Goal: Task Accomplishment & Management: Manage account settings

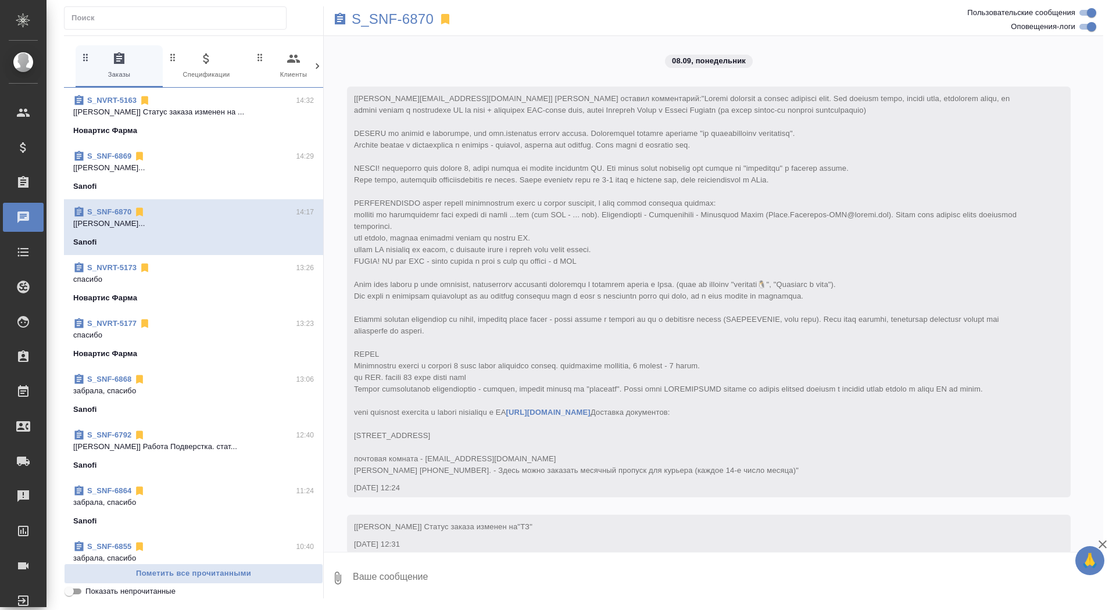
scroll to position [2282, 0]
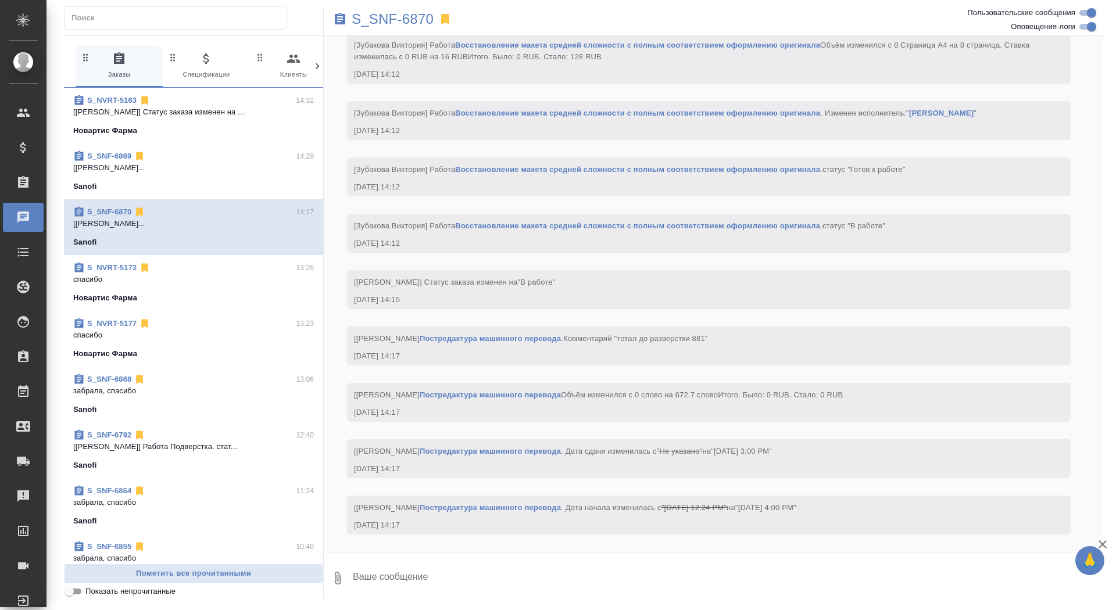
click at [206, 159] on div "S_SNF-6869 14:29" at bounding box center [193, 157] width 241 height 12
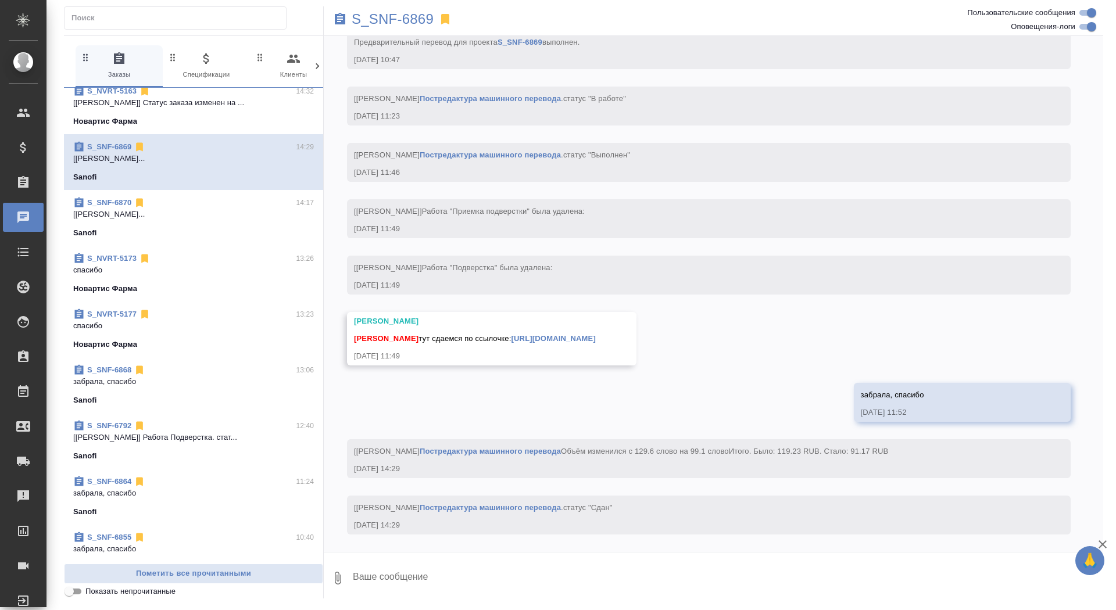
scroll to position [0, 0]
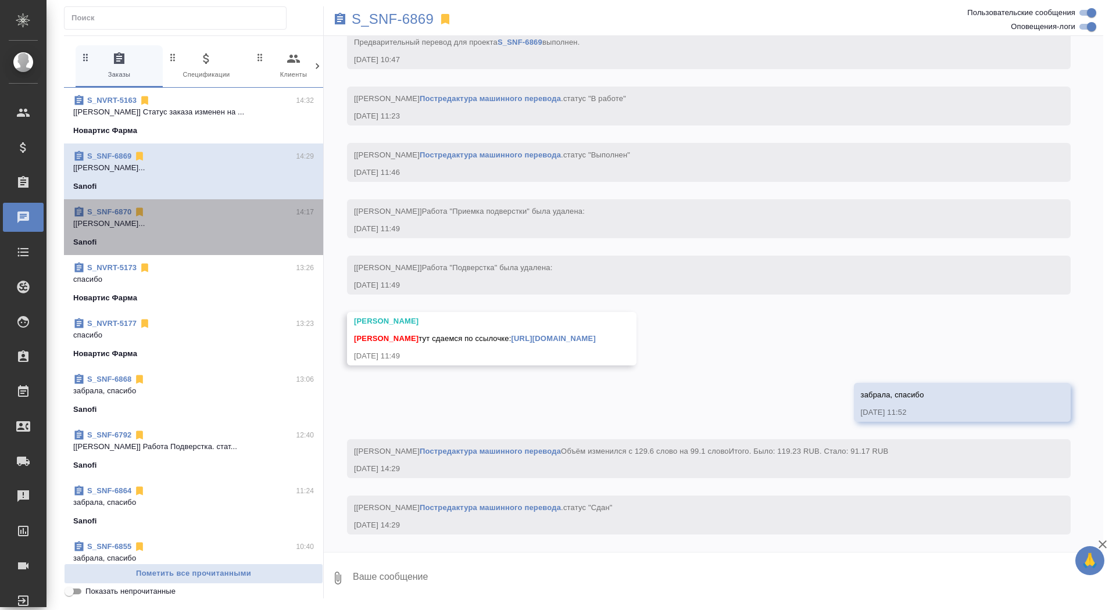
click at [198, 237] on div "Sanofi" at bounding box center [193, 243] width 241 height 12
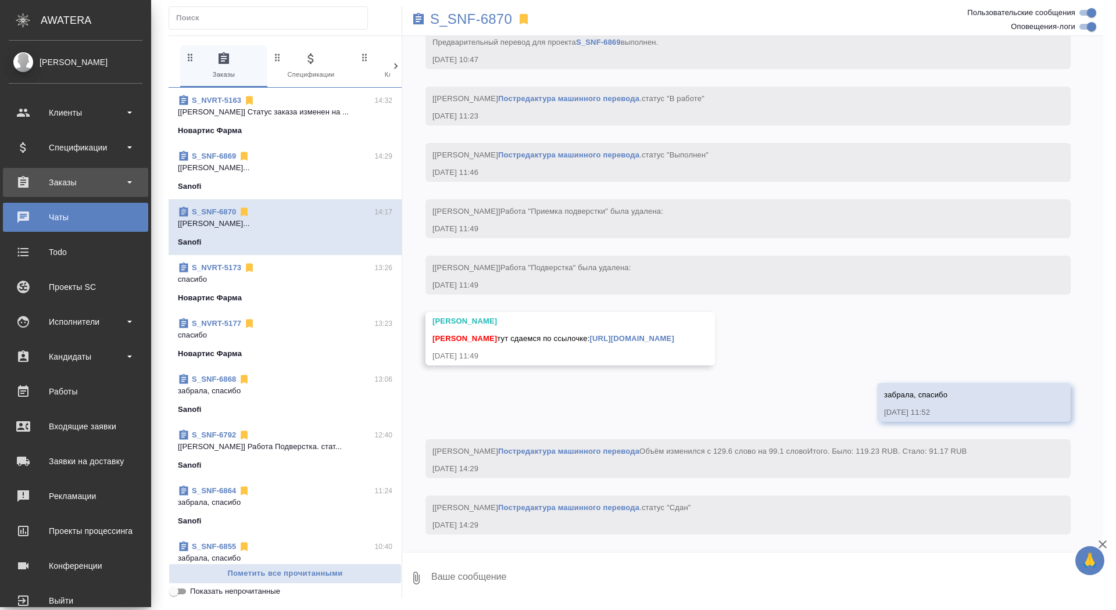
click at [32, 183] on div "Заказы" at bounding box center [76, 182] width 134 height 17
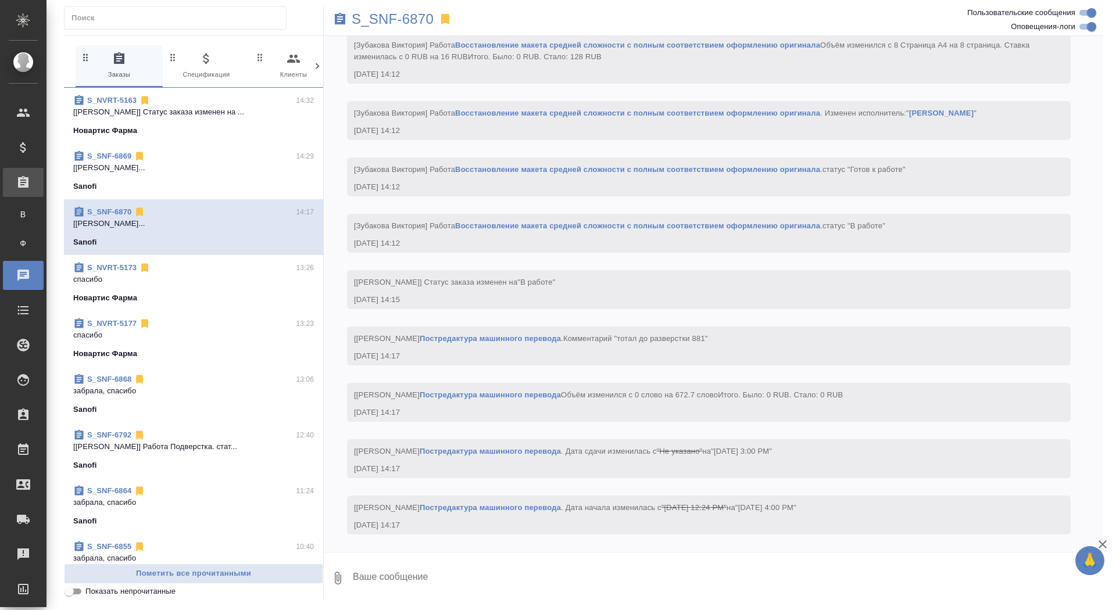
click at [17, 209] on div "Все заказы" at bounding box center [8, 215] width 17 height 12
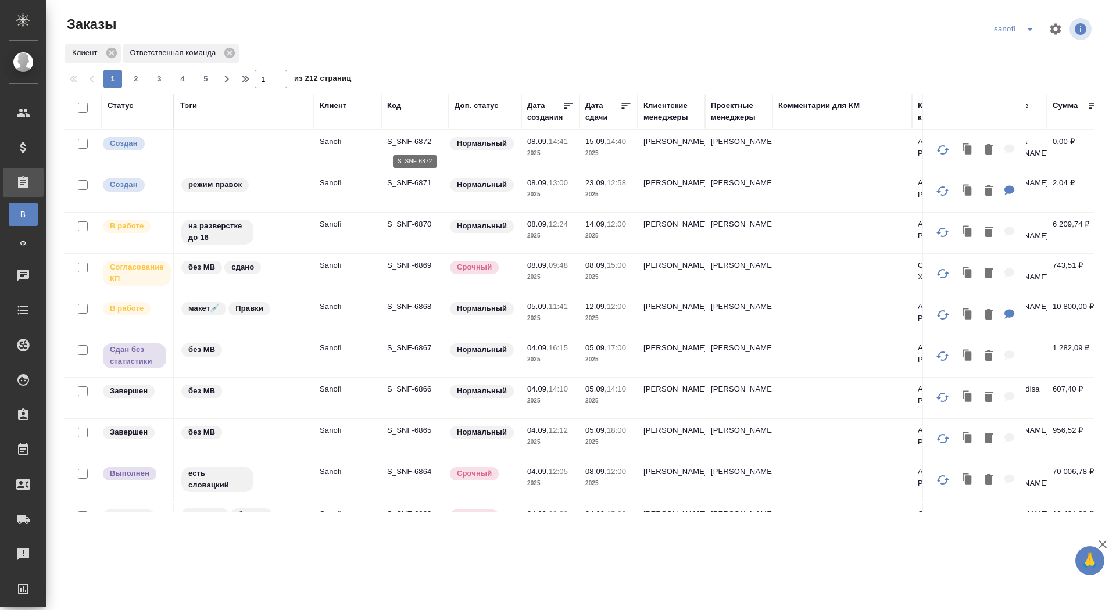
click at [409, 142] on p "S_SNF-6872" at bounding box center [415, 142] width 56 height 12
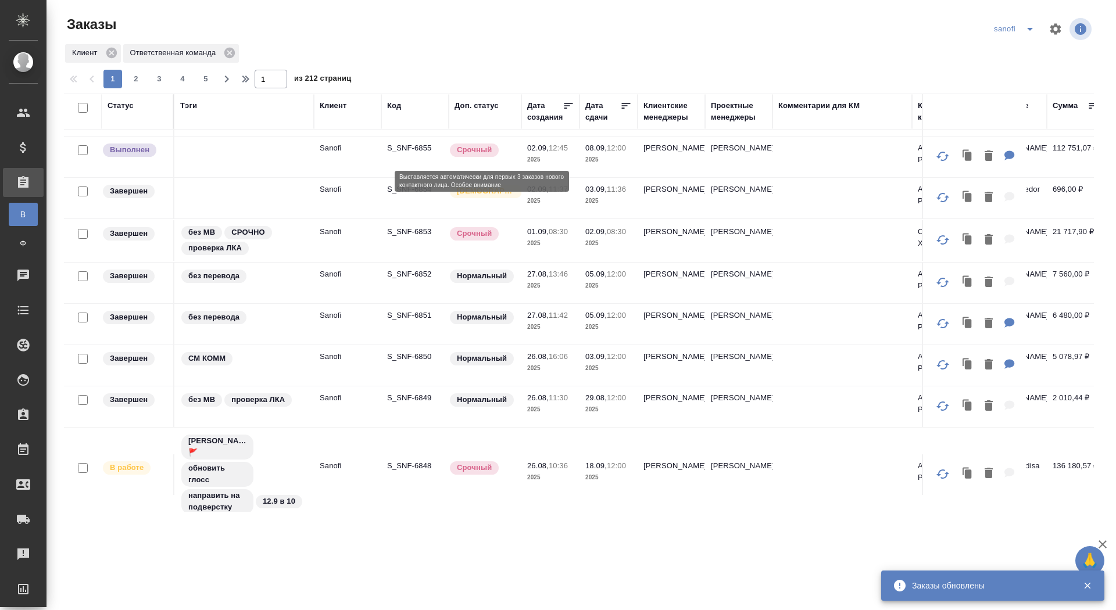
scroll to position [703, 0]
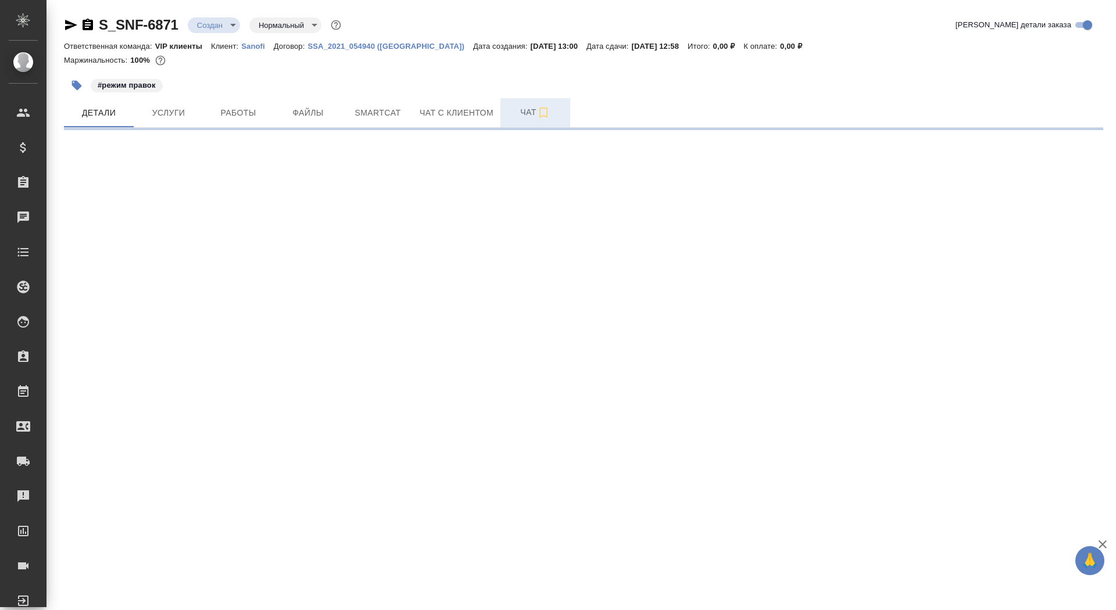
select select "RU"
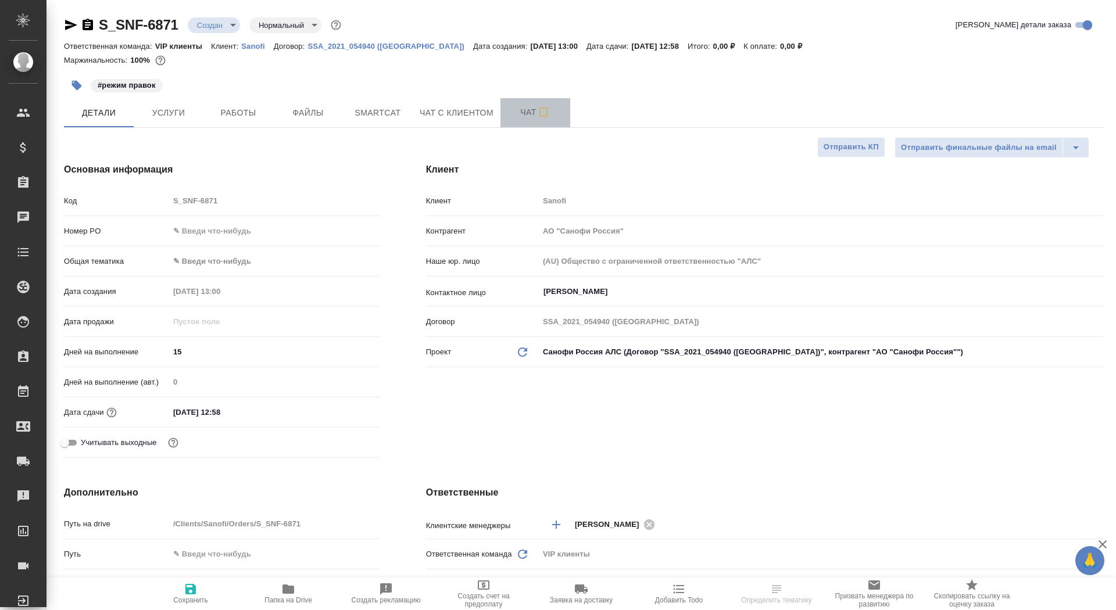
click at [518, 113] on span "Чат" at bounding box center [535, 112] width 56 height 15
type textarea "x"
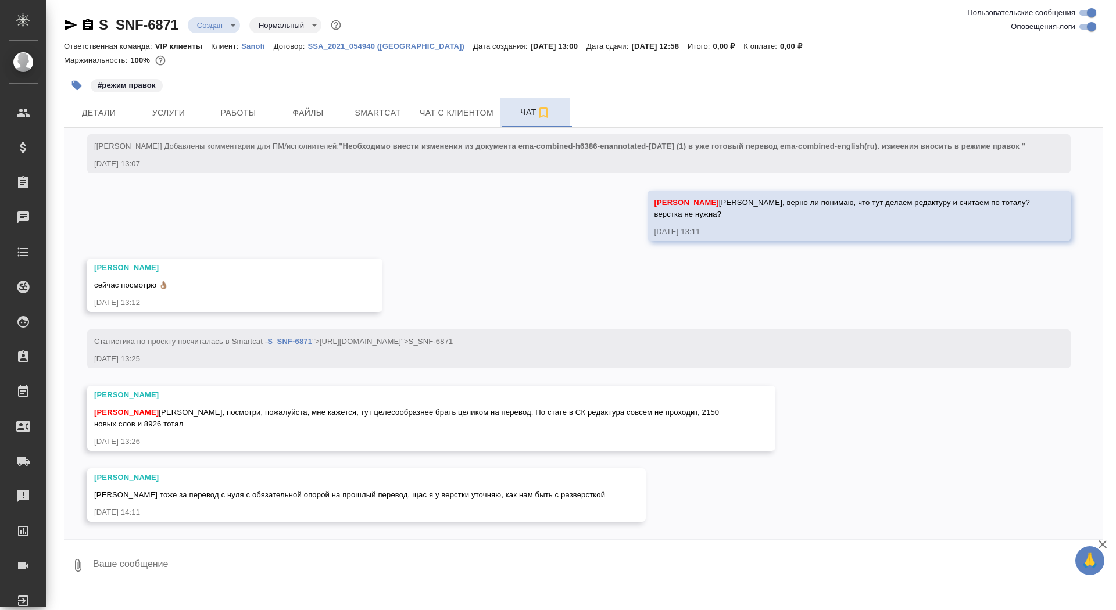
scroll to position [519, 0]
click at [311, 582] on textarea at bounding box center [597, 566] width 1011 height 40
type textarea "окей, жду"
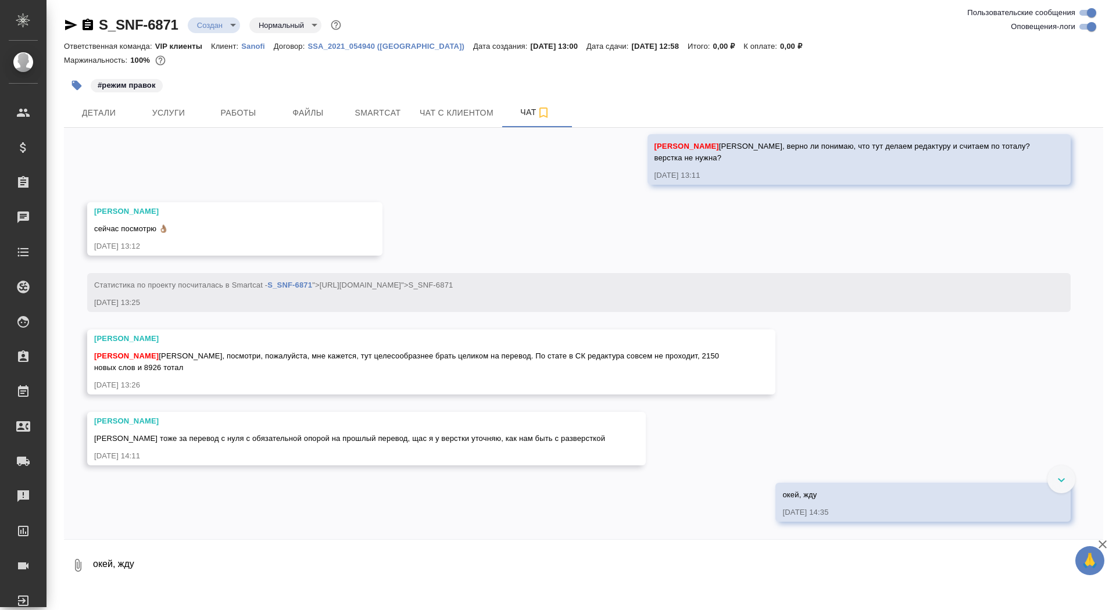
scroll to position [575, 0]
click at [309, 570] on textarea "окей, жду" at bounding box center [597, 566] width 1011 height 40
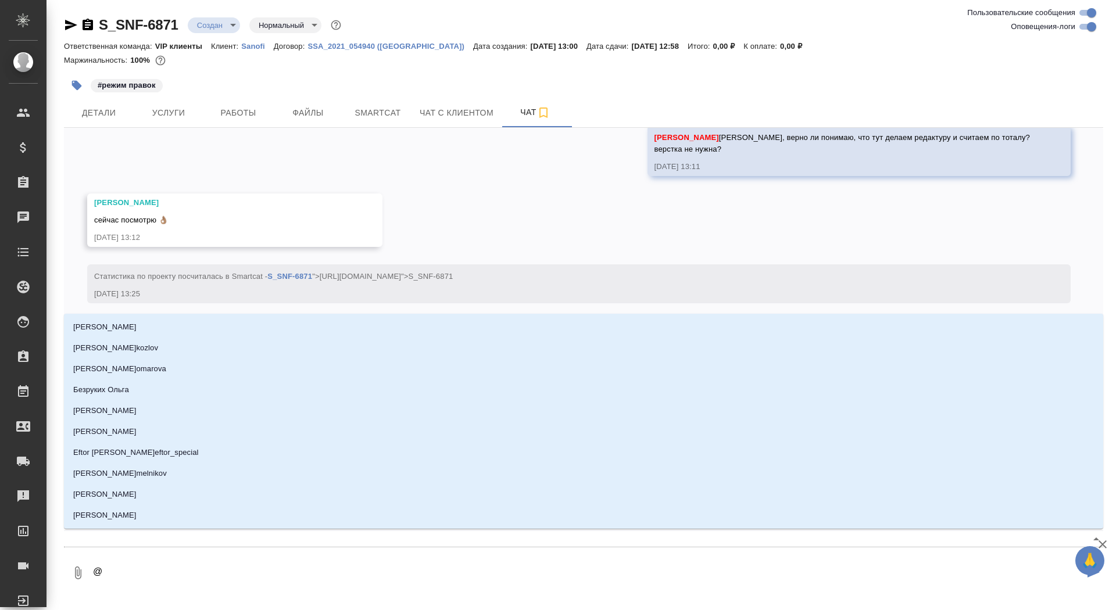
type textarea "@г"
type input "г"
type textarea "@го"
type input "го"
type textarea "@гор"
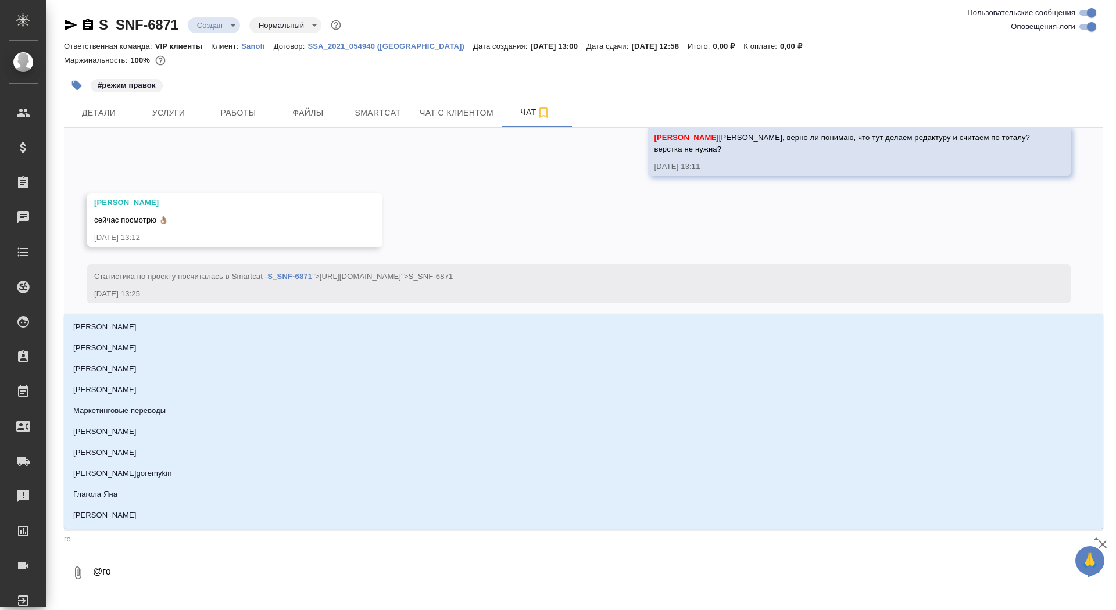
type input "гор"
type textarea "@горш"
type input "горш"
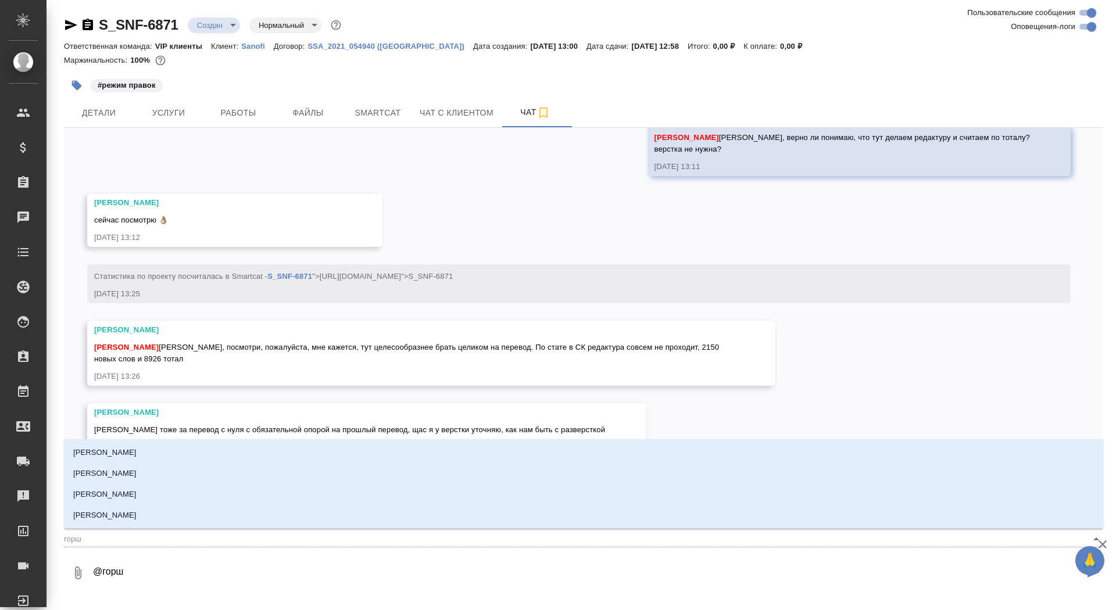
type textarea "@горшк"
type input "горшк"
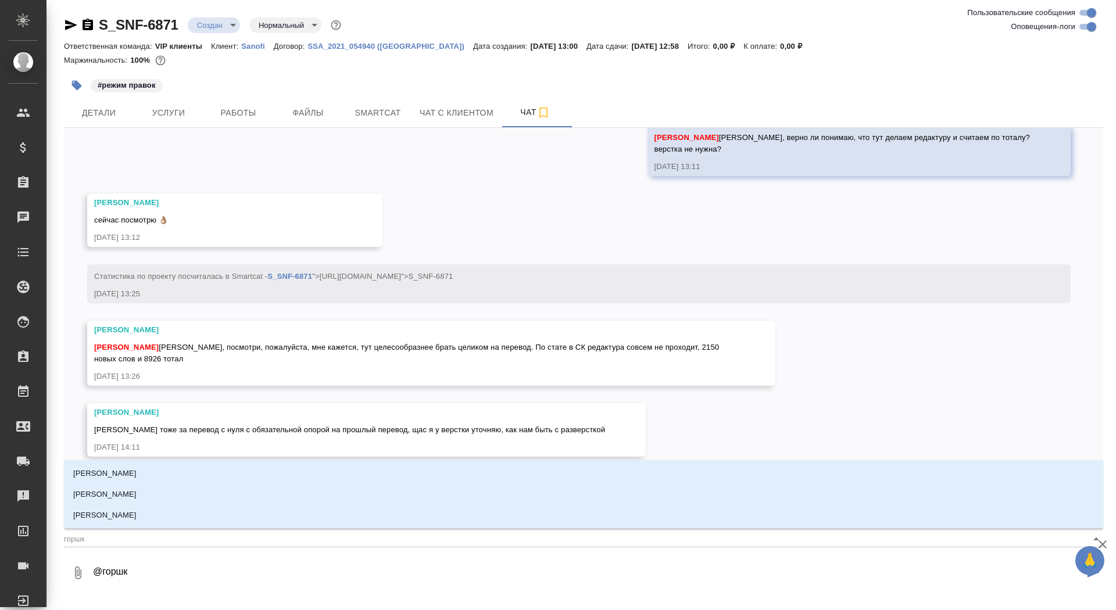
type textarea "@горшко"
type input "горшко"
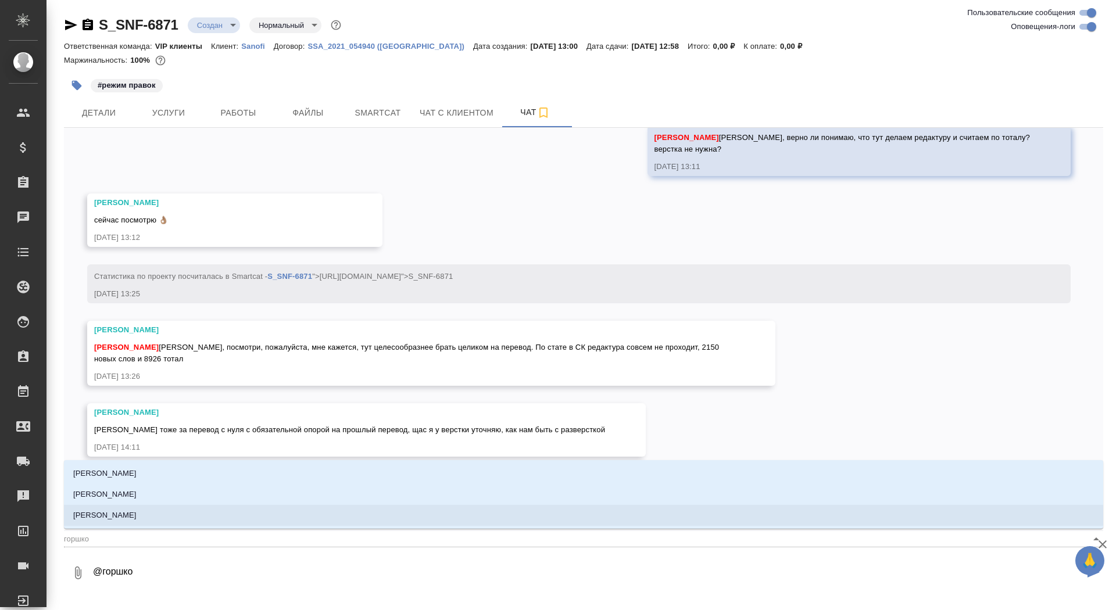
click at [345, 513] on li "[PERSON_NAME]" at bounding box center [583, 515] width 1039 height 21
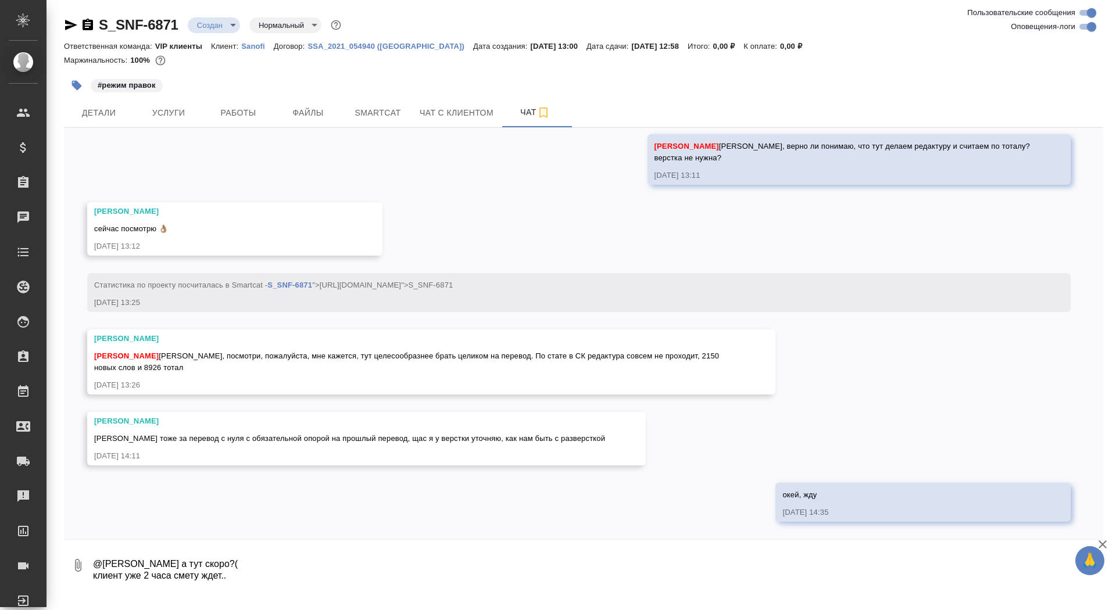
type textarea "@Горшкова Валентина а тут скоро?( клиент уже 2 часа смету ждет.."
click at [341, 576] on textarea at bounding box center [597, 566] width 1011 height 40
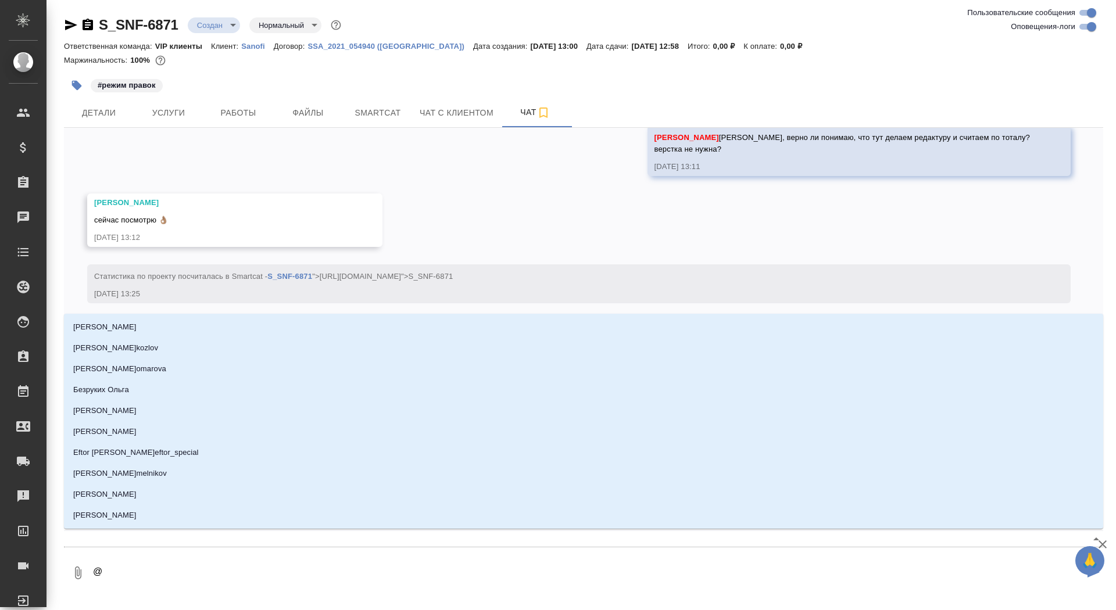
type textarea "@г"
type input "г"
type textarea "@го"
type input "го"
type textarea "@гор"
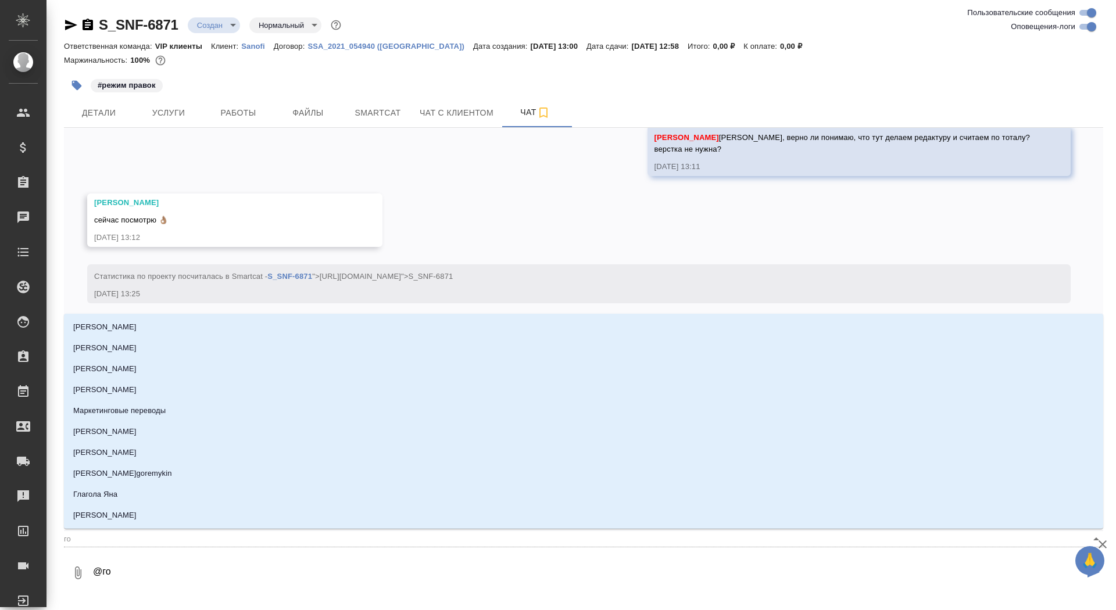
type input "гор"
type textarea "@горш"
type input "горш"
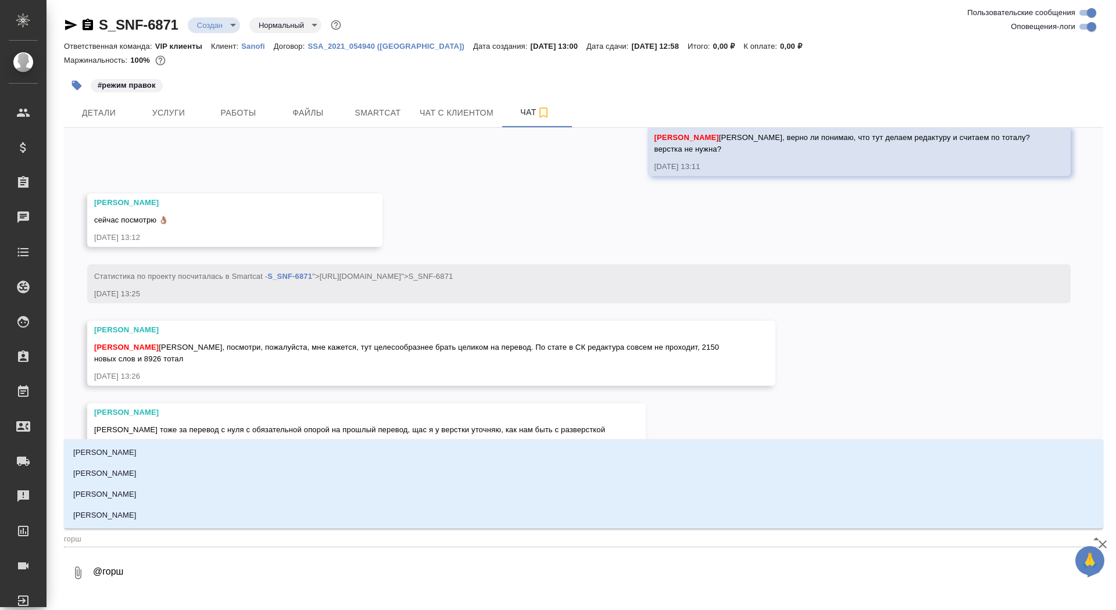
type textarea "@горшк"
type input "горшк"
type textarea "@горшко"
type input "горшко"
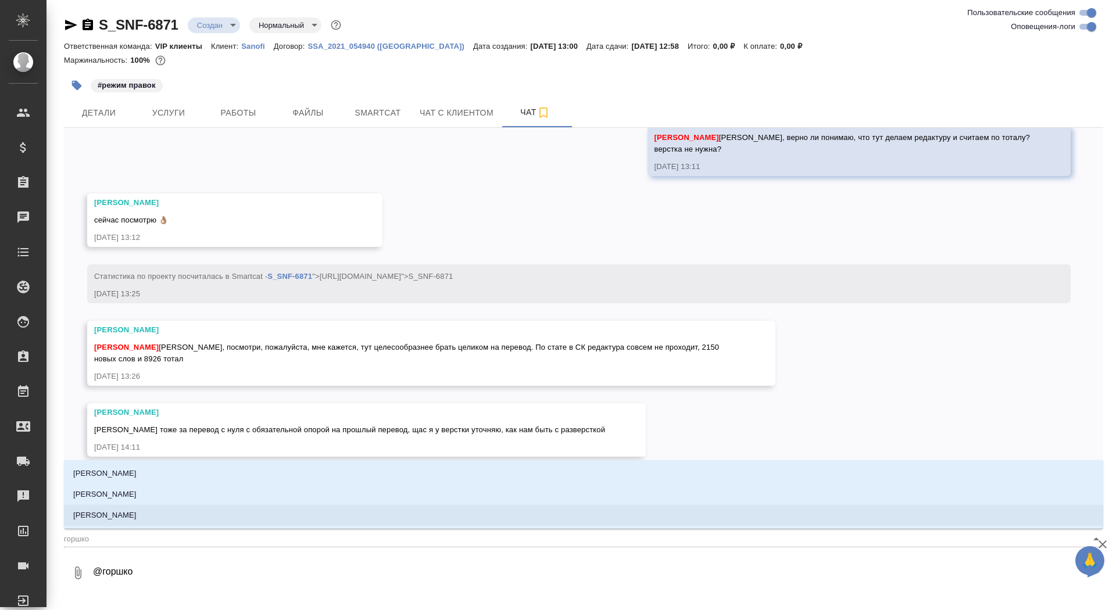
click at [367, 509] on li "[PERSON_NAME]" at bounding box center [583, 515] width 1039 height 21
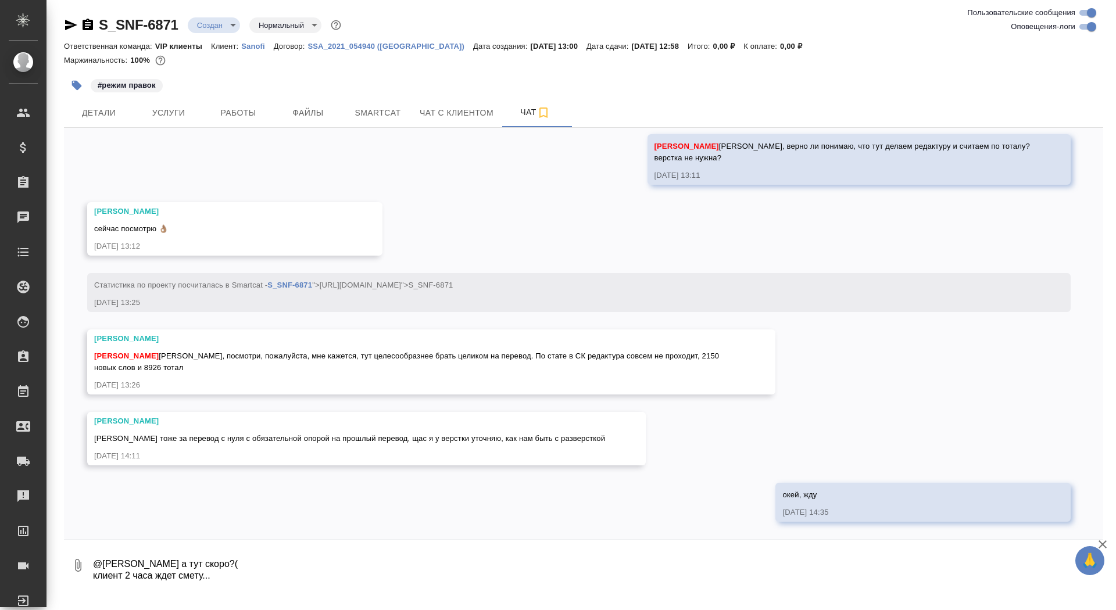
type textarea "@Горшкова Валентина а тут скоро?( клиент 2 часа ждет смету..."
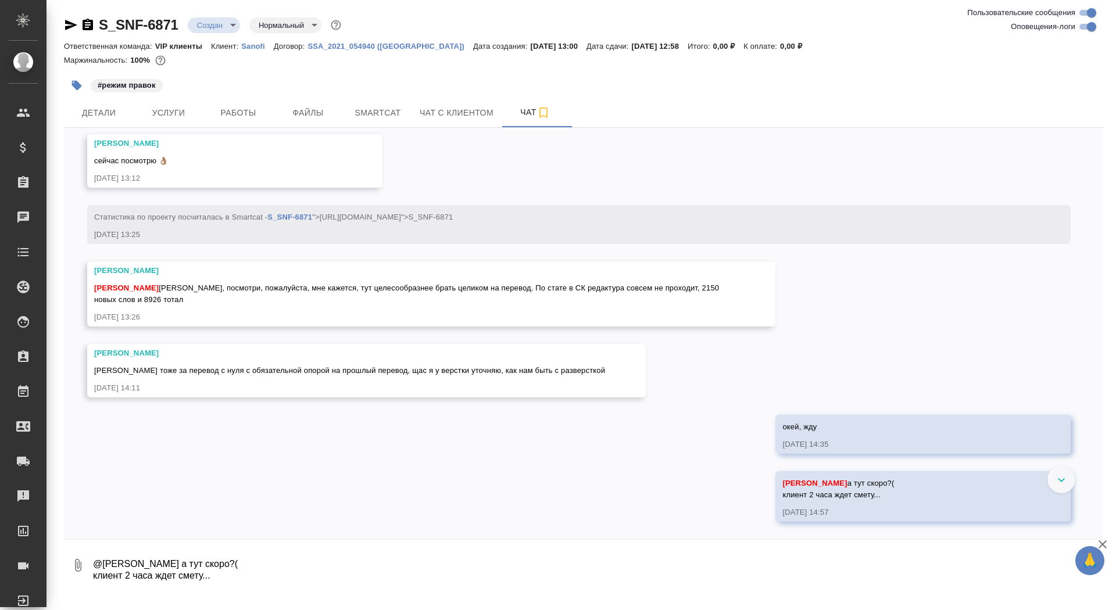
scroll to position [643, 0]
click at [167, 112] on span "Услуги" at bounding box center [169, 113] width 56 height 15
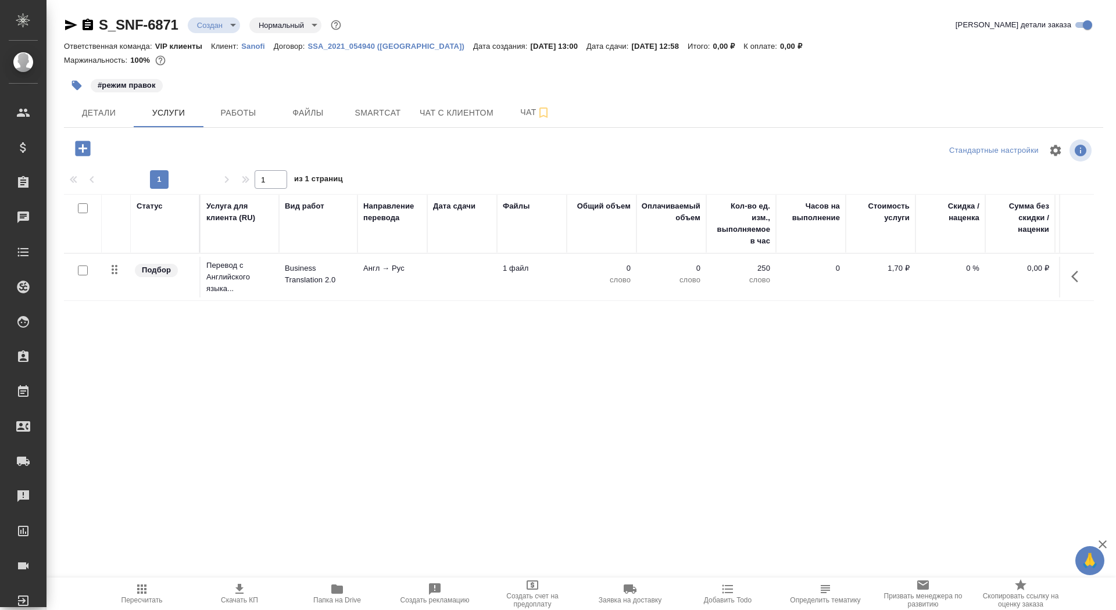
click at [433, 287] on td at bounding box center [462, 277] width 70 height 41
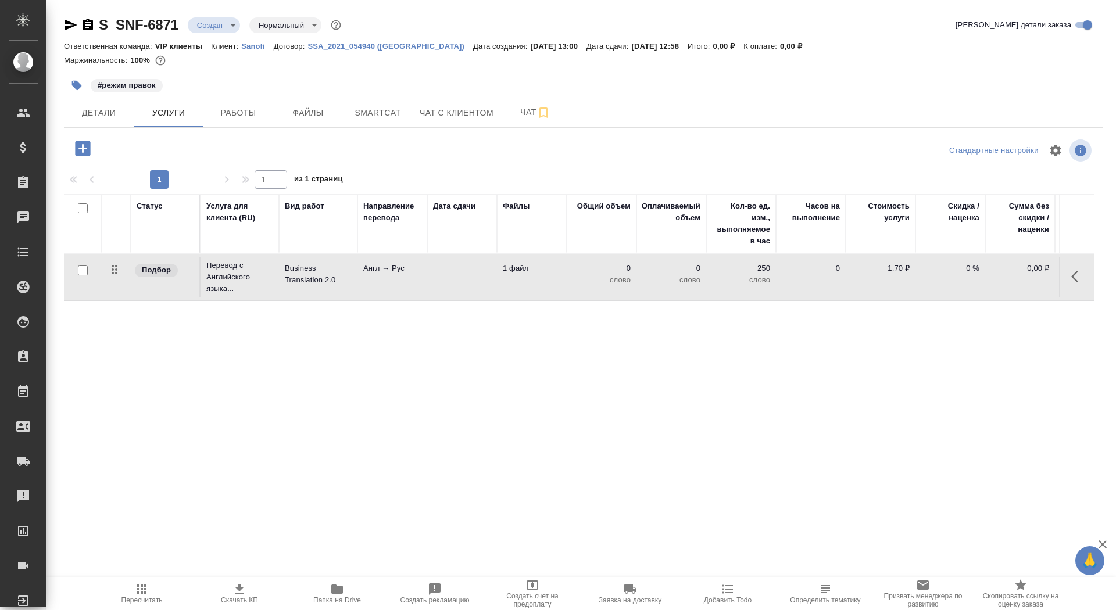
click at [433, 287] on td at bounding box center [462, 277] width 70 height 41
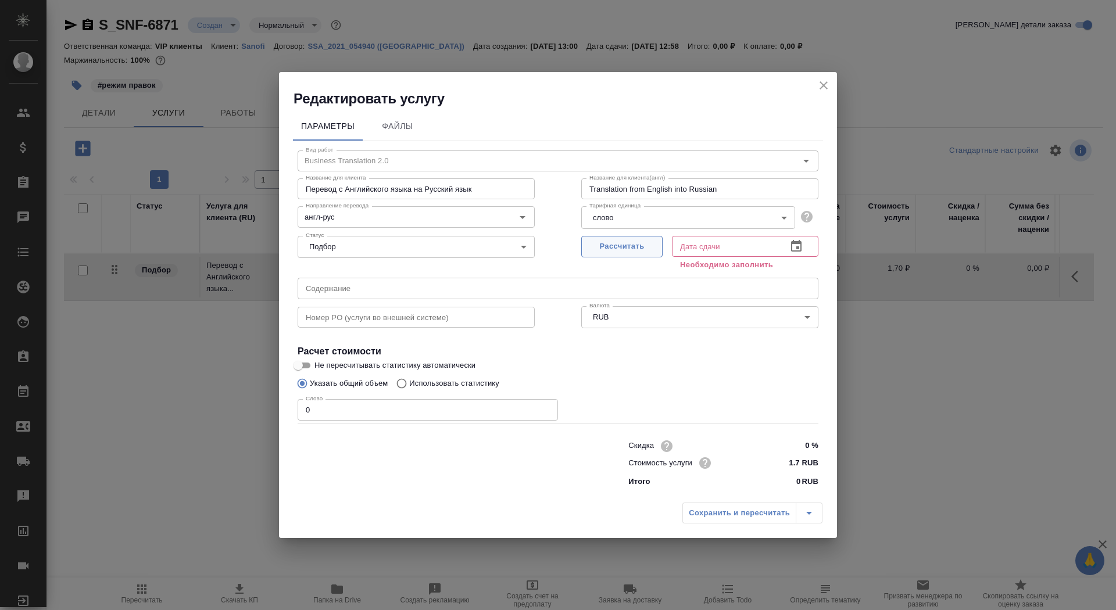
click at [616, 255] on button "Рассчитать" at bounding box center [621, 247] width 81 height 22
type input "23.09.2025 12:58"
click at [612, 250] on span "Рассчитать" at bounding box center [622, 246] width 69 height 13
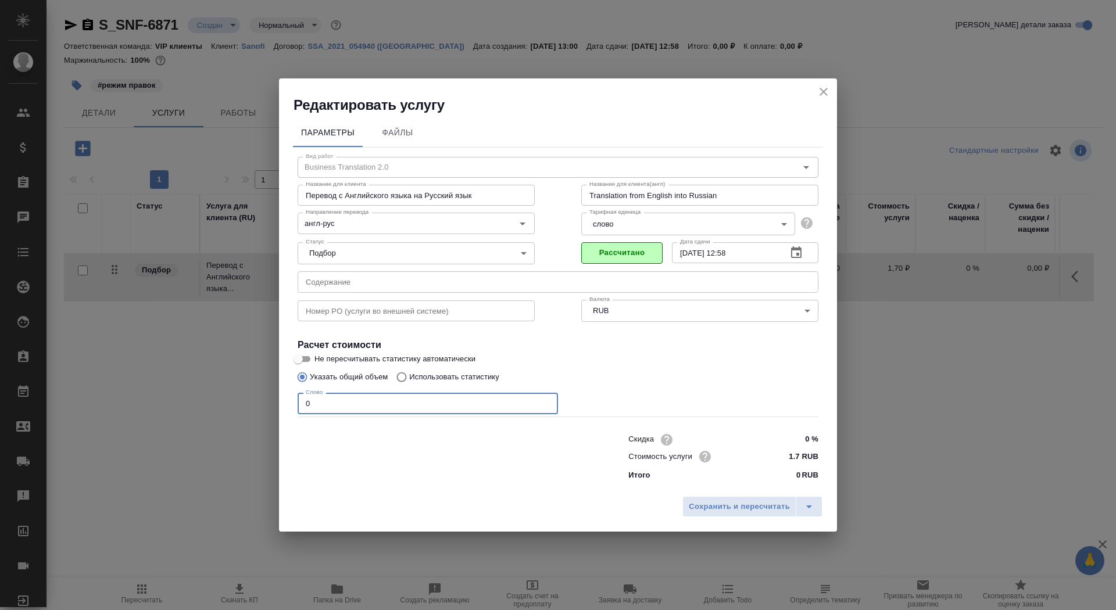
click at [339, 404] on input "0" at bounding box center [428, 403] width 260 height 21
type input "01"
click at [309, 364] on input "Не пересчитывать статистику автоматически" at bounding box center [298, 359] width 42 height 14
checkbox input "true"
click at [735, 508] on span "Сохранить и пересчитать" at bounding box center [739, 506] width 101 height 13
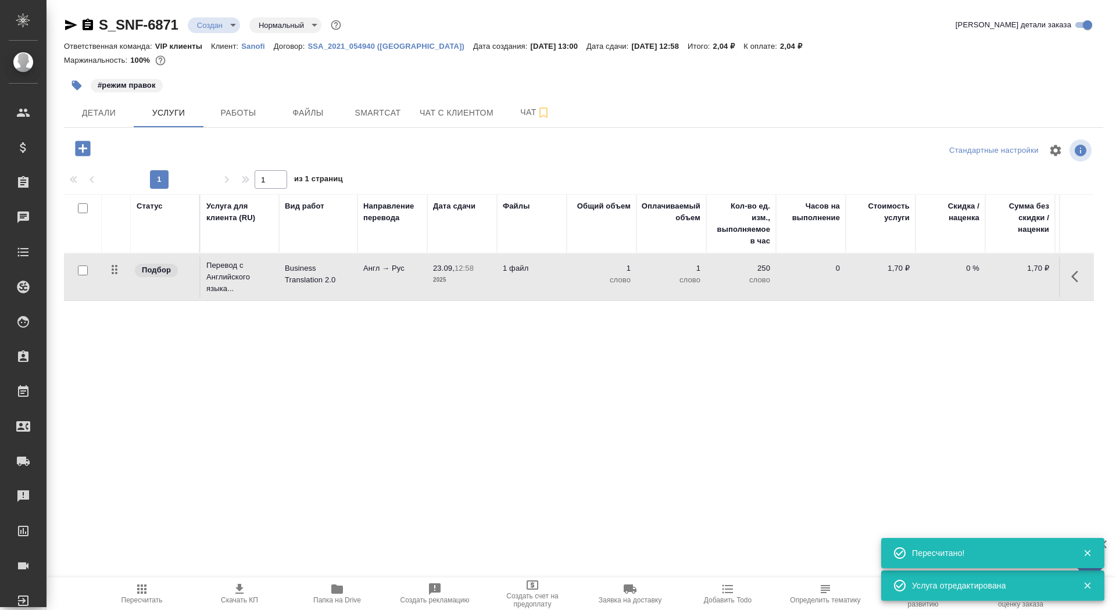
click at [80, 273] on input "checkbox" at bounding box center [83, 271] width 10 height 10
checkbox input "true"
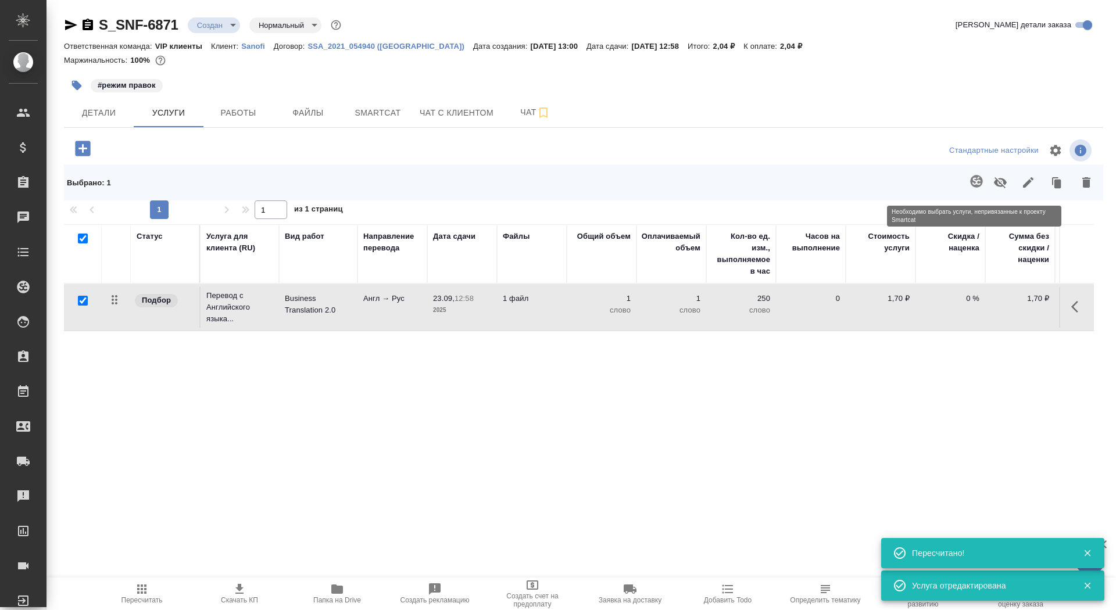
click at [967, 182] on span at bounding box center [974, 182] width 24 height 30
click at [973, 183] on span at bounding box center [974, 182] width 24 height 30
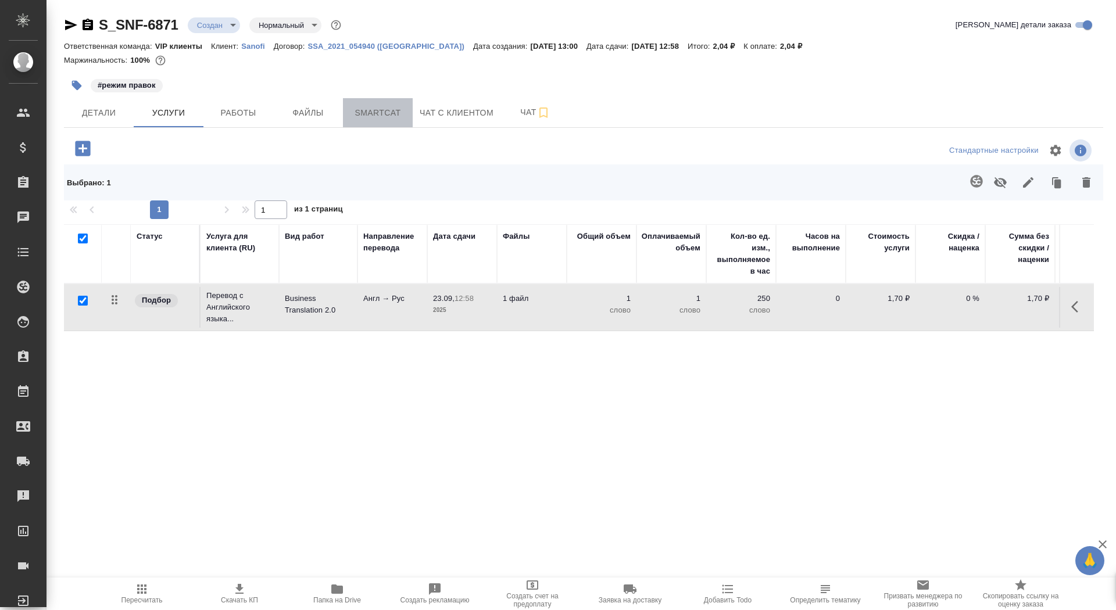
click at [368, 113] on span "Smartcat" at bounding box center [378, 113] width 56 height 15
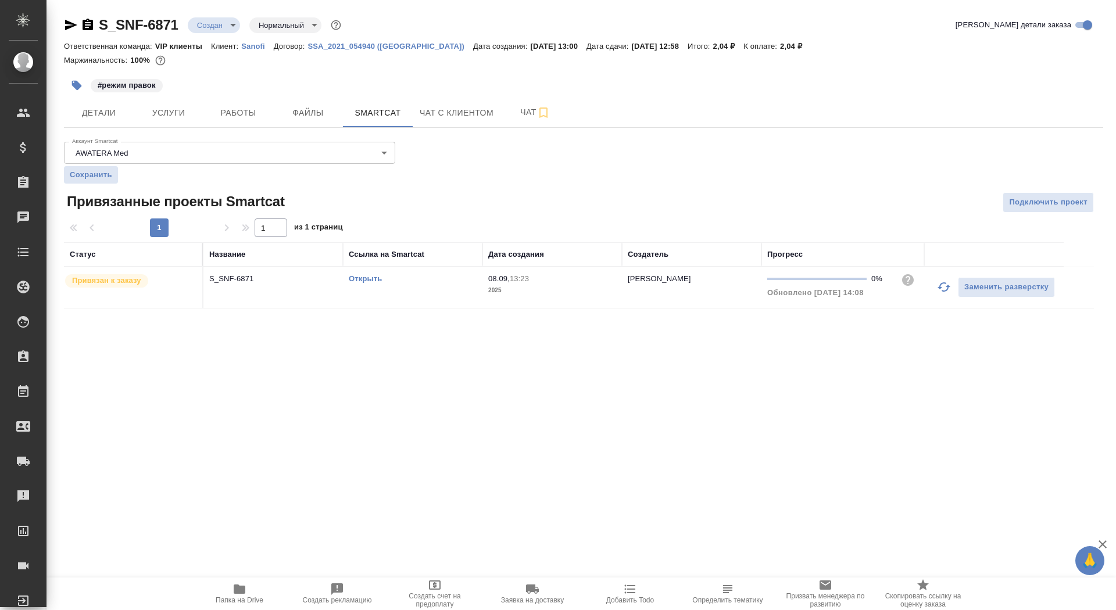
click at [366, 280] on link "Открыть" at bounding box center [365, 278] width 33 height 9
click at [235, 594] on icon "button" at bounding box center [239, 589] width 14 height 14
click at [106, 112] on span "Детали" at bounding box center [99, 113] width 56 height 15
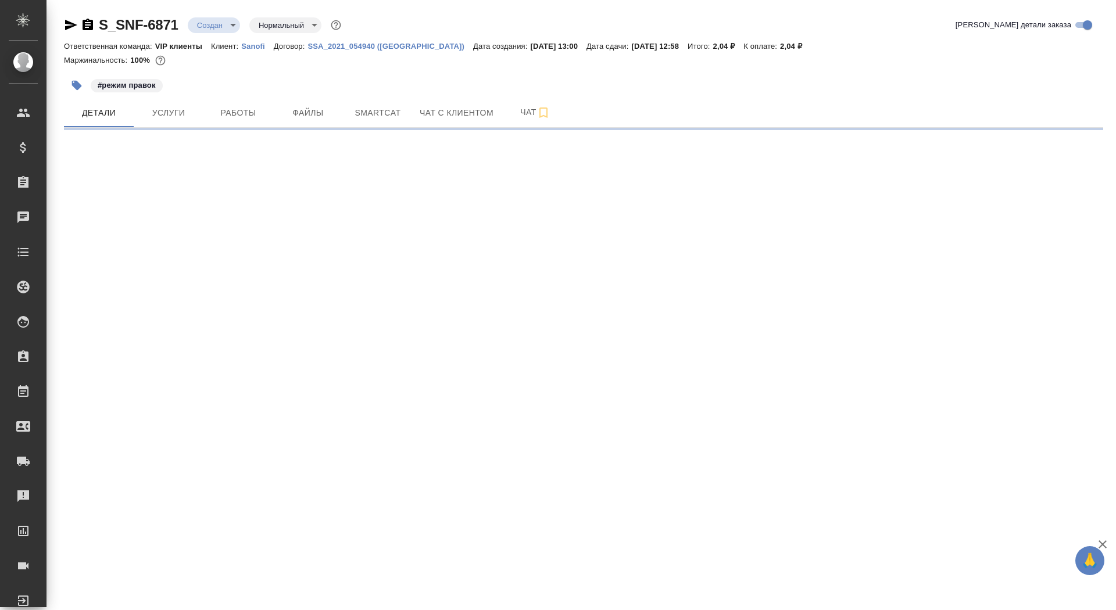
select select "RU"
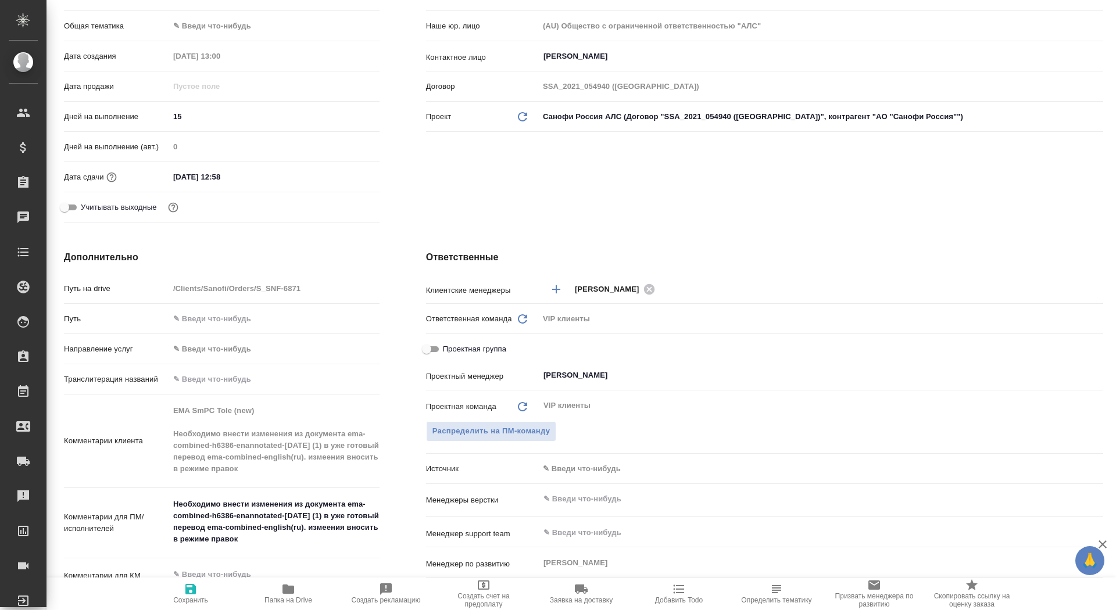
scroll to position [304, 0]
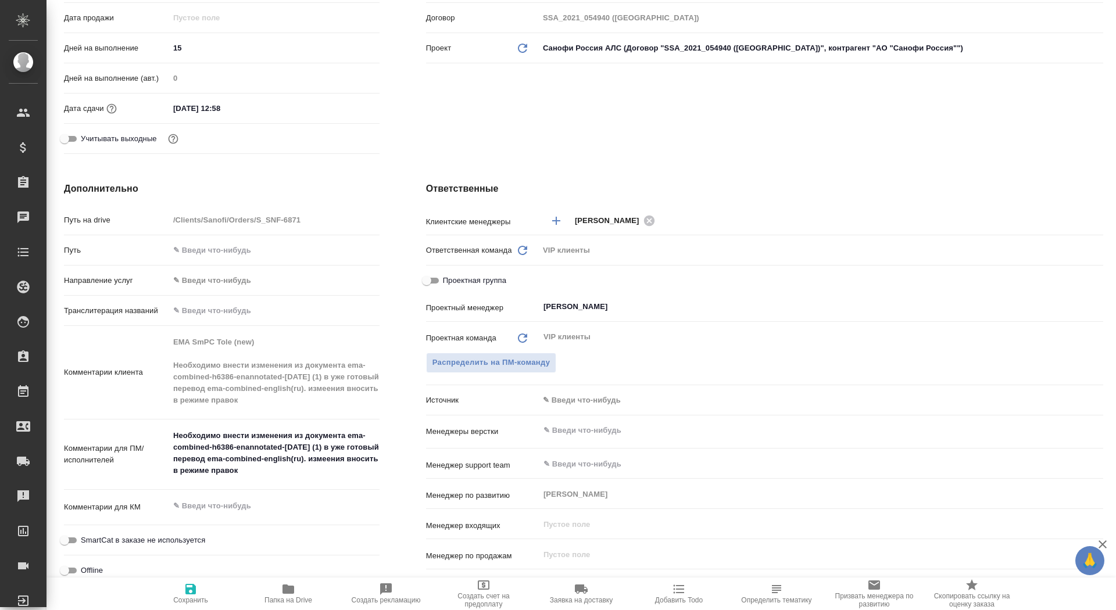
type textarea "x"
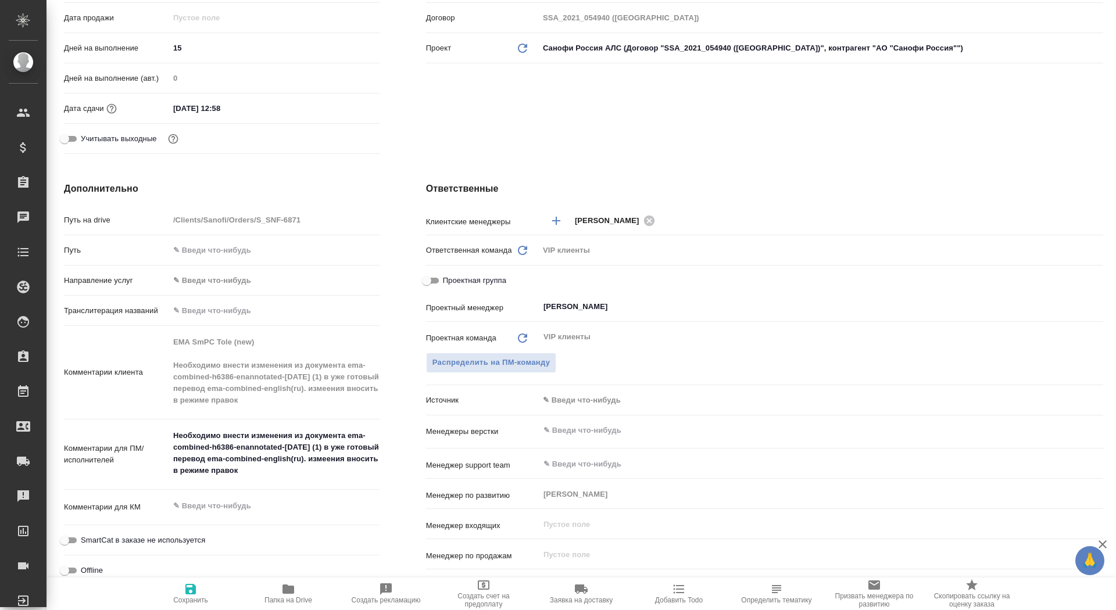
type textarea "x"
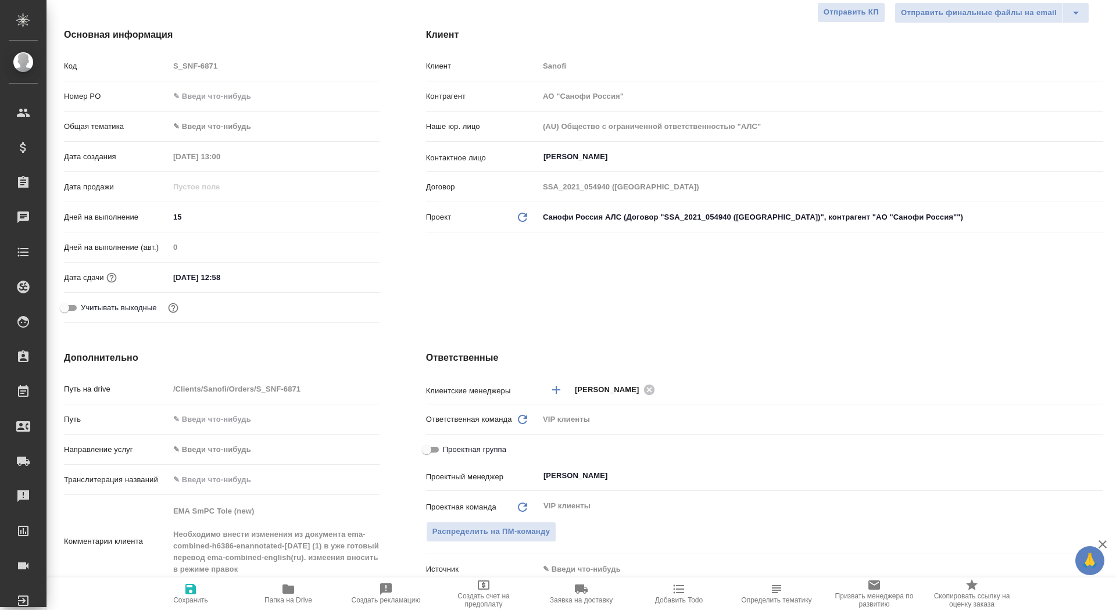
scroll to position [0, 0]
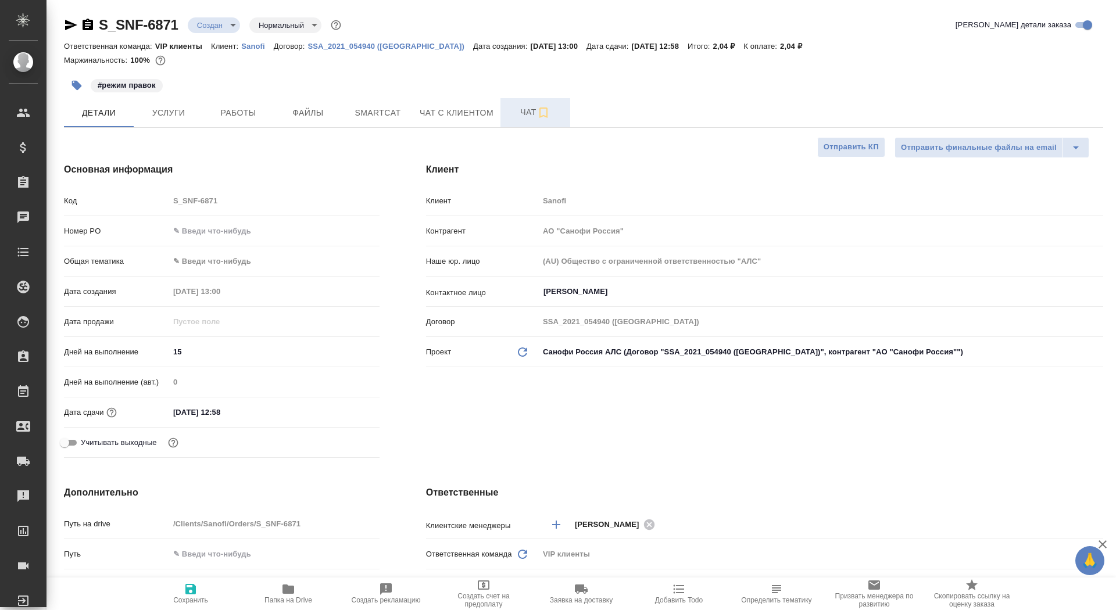
click at [519, 123] on button "Чат" at bounding box center [535, 112] width 70 height 29
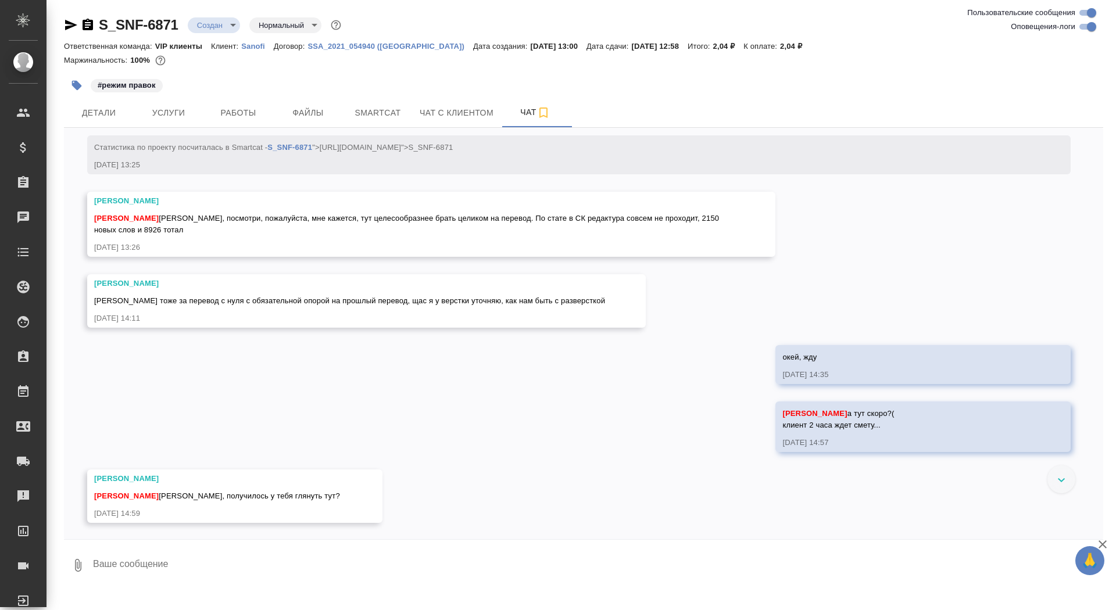
scroll to position [714, 0]
click at [162, 120] on span "Услуги" at bounding box center [169, 113] width 56 height 15
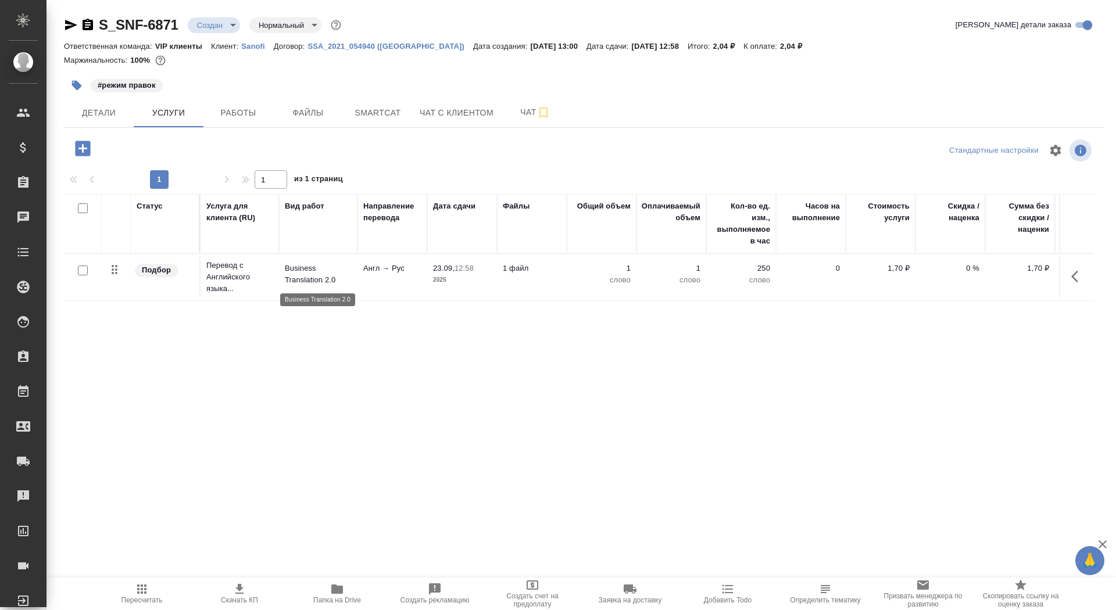
click at [316, 280] on p "Business Translation 2.0" at bounding box center [318, 274] width 67 height 23
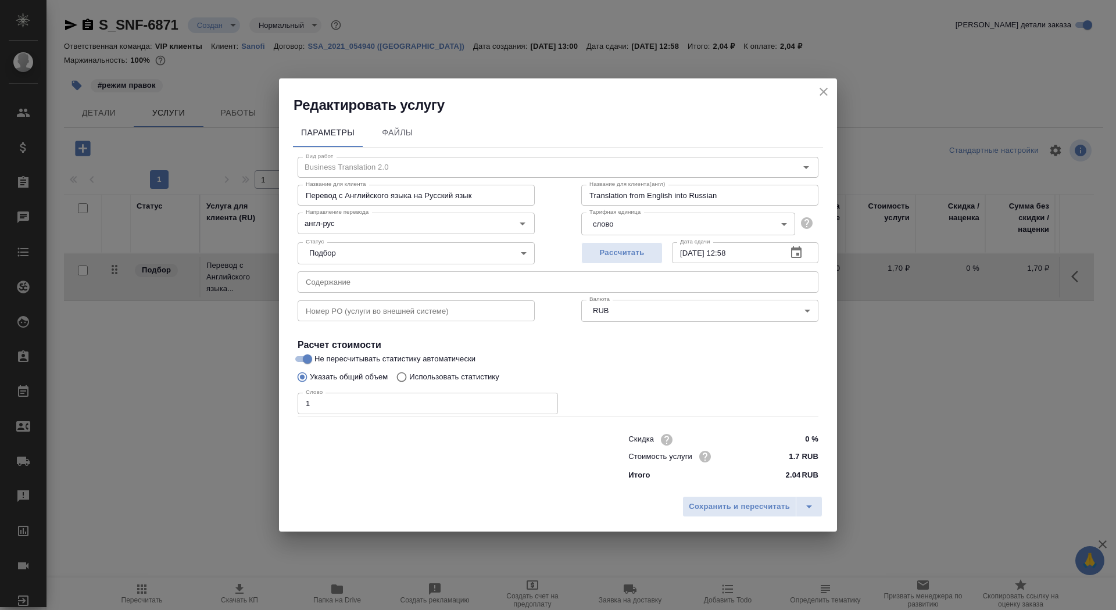
click at [453, 378] on p "Использовать статистику" at bounding box center [454, 377] width 90 height 12
click at [409, 378] on input "Использовать статистику" at bounding box center [400, 377] width 19 height 22
radio input "true"
radio input "false"
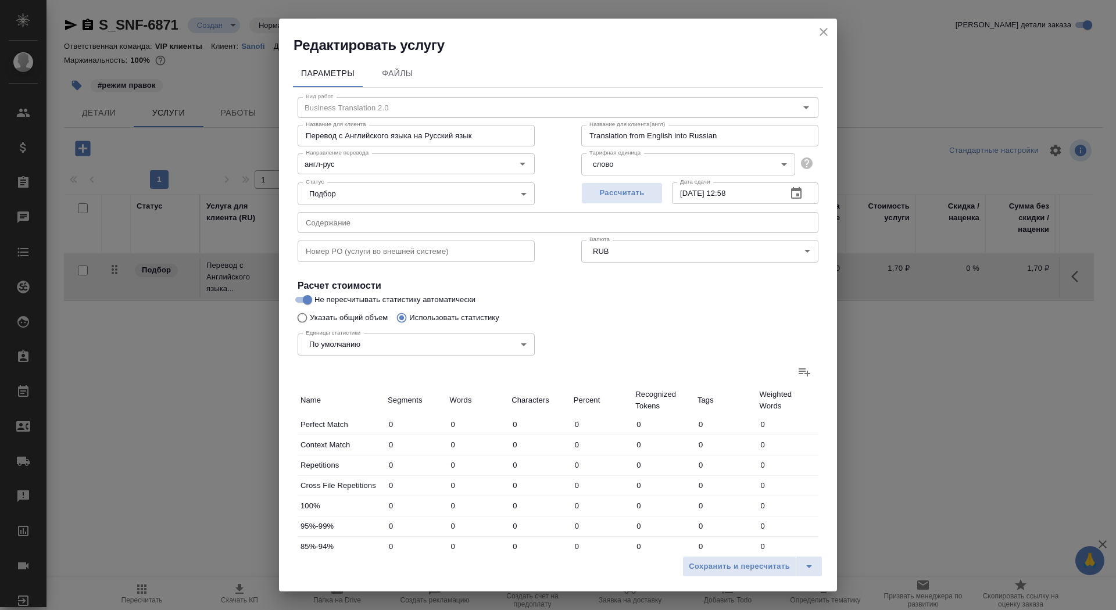
click at [810, 378] on icon at bounding box center [804, 372] width 14 height 14
click at [0, 0] on input "file" at bounding box center [0, 0] width 0 height 0
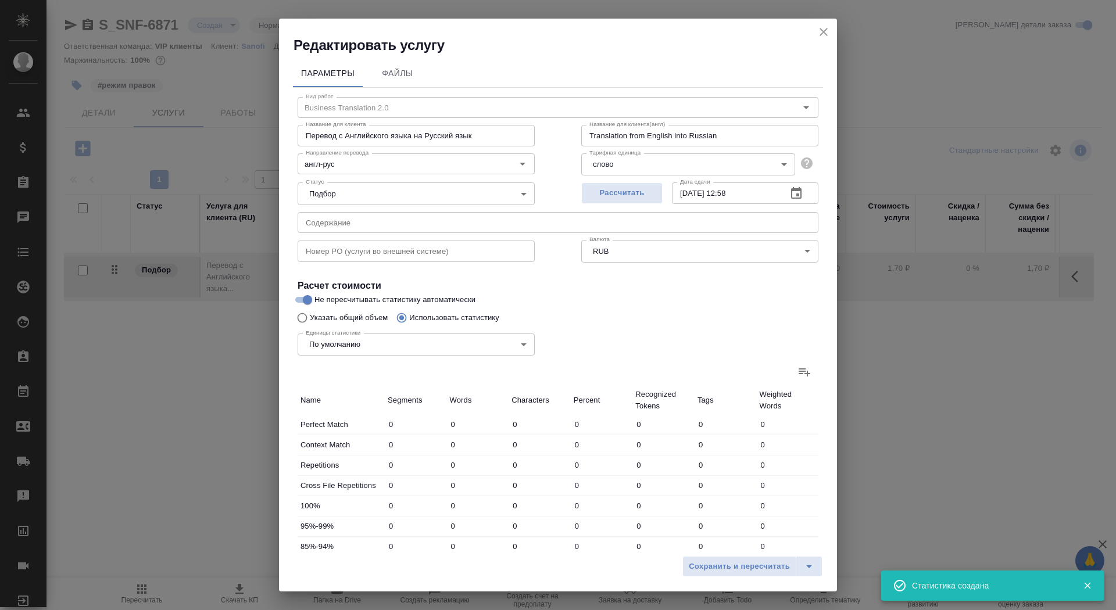
type input "488"
type input "3260"
type input "20273"
type input "13"
type input "77"
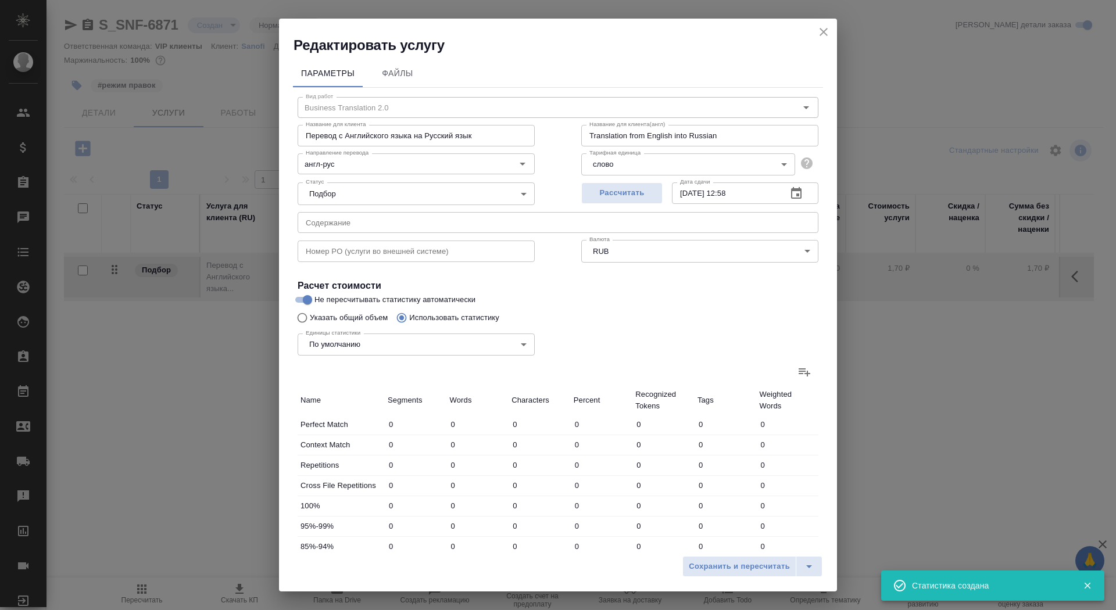
type input "451"
type input "116"
type input "629"
type input "4299"
type input "108"
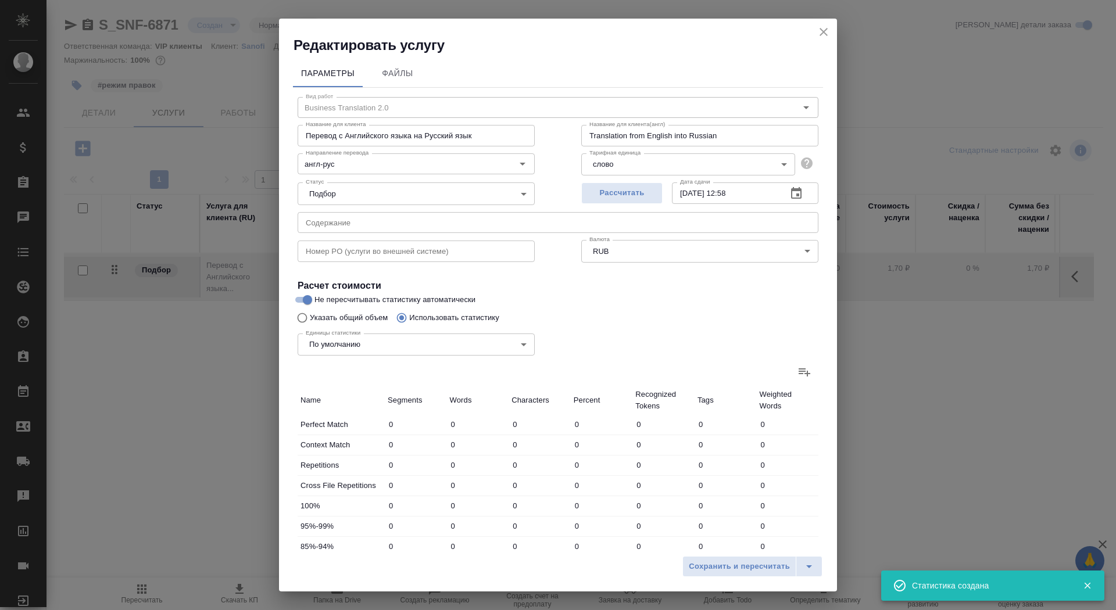
type input "1914"
type input "11662"
type input "57"
type input "1077"
type input "6976"
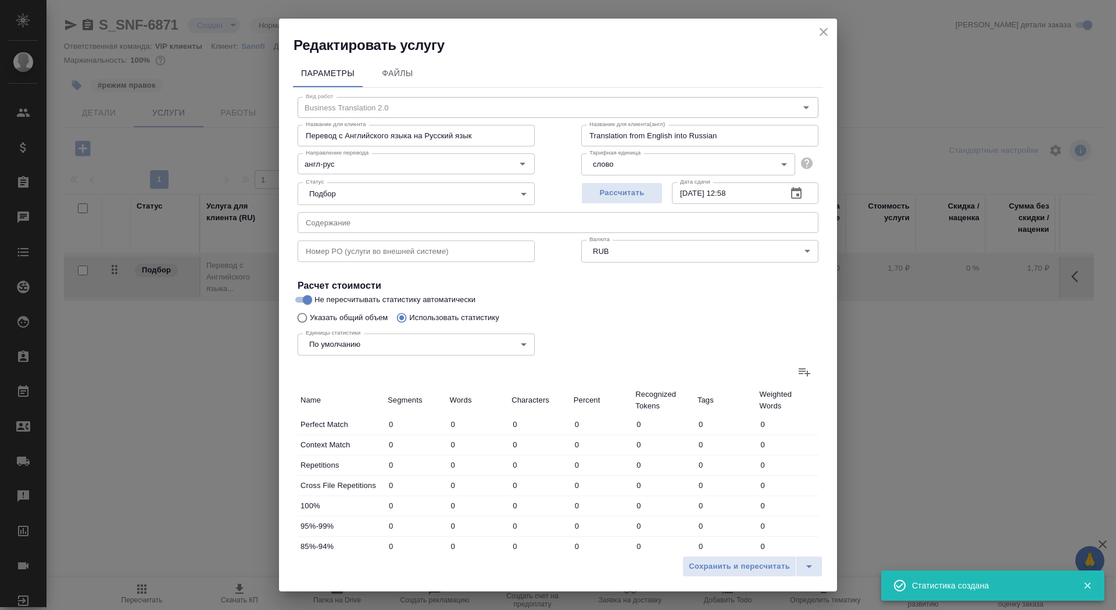
type input "30"
type input "499"
type input "3242"
type input "118"
type input "2365"
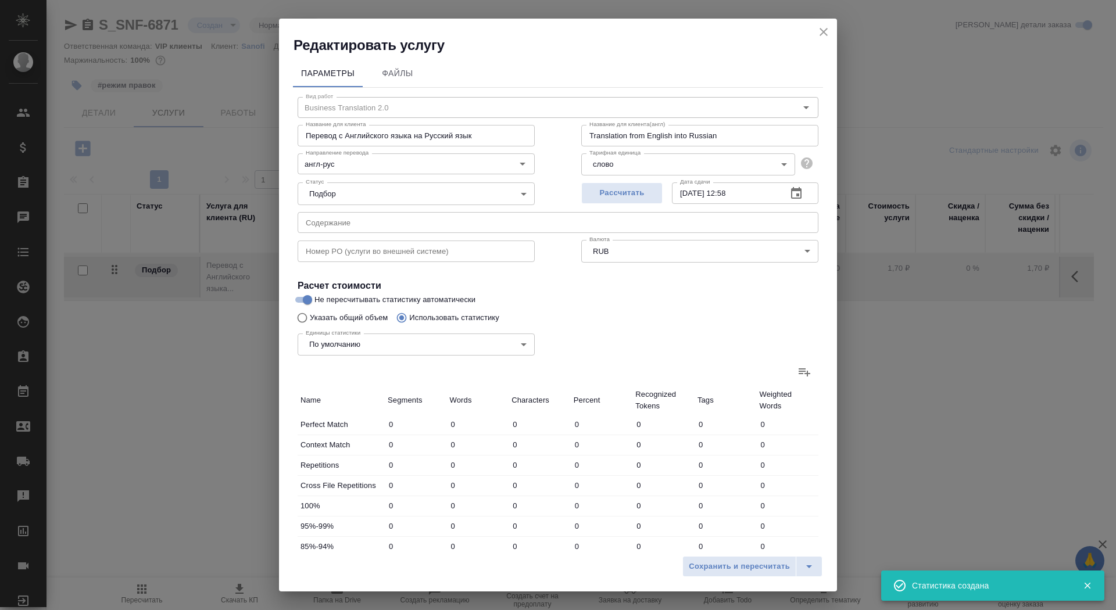
type input "15306"
type input "914"
type input "9742"
type input "61756"
type input "927"
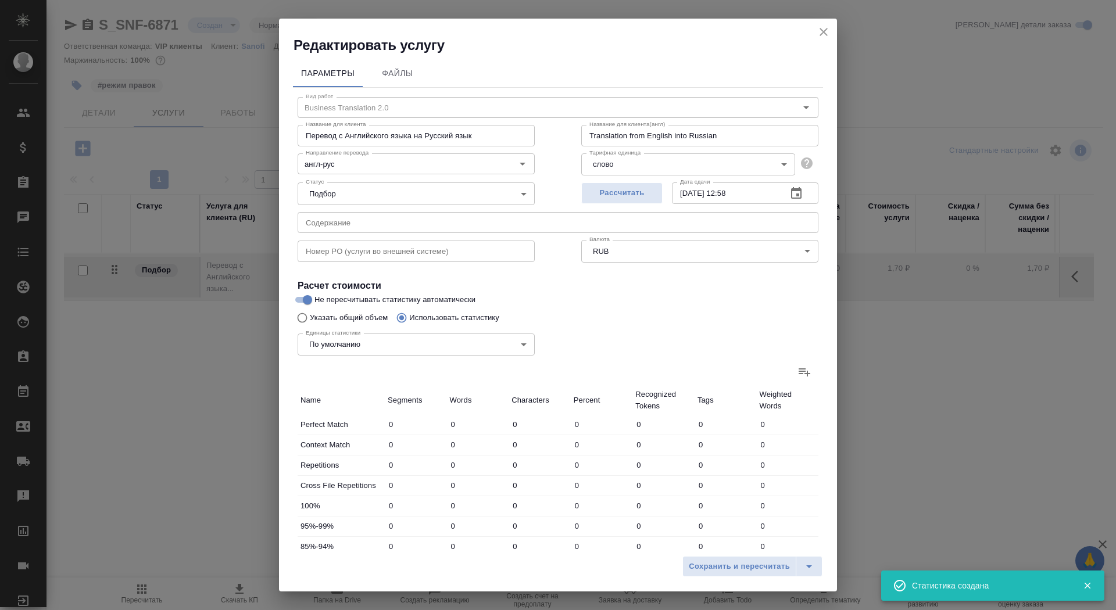
type input "9819"
type input "62207"
click at [711, 573] on span "Сохранить и пересчитать" at bounding box center [739, 566] width 101 height 13
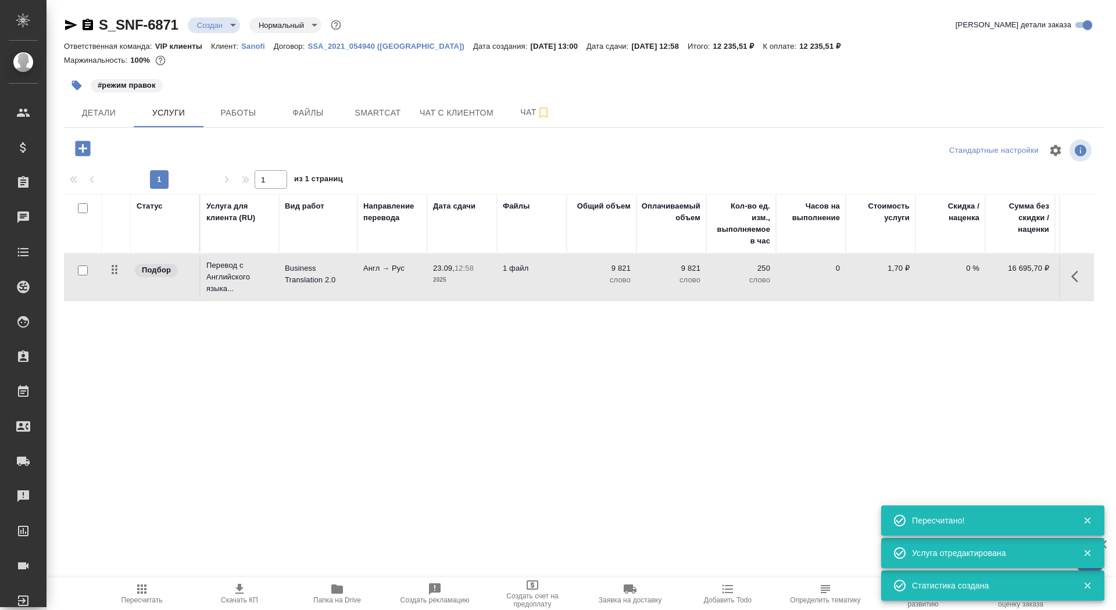
click at [124, 97] on div "#режим правок" at bounding box center [410, 86] width 693 height 26
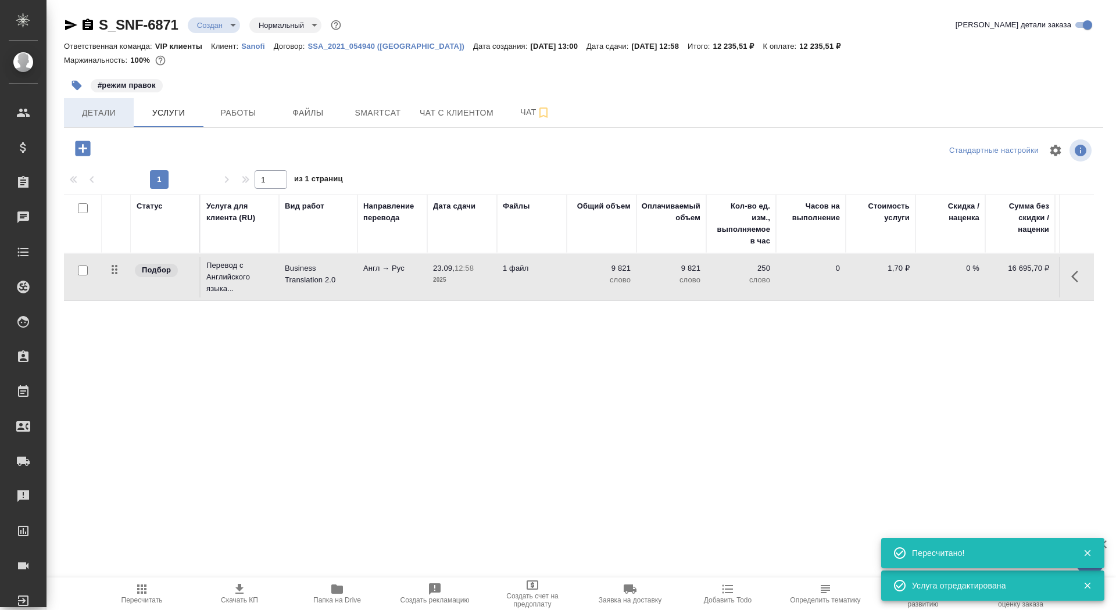
click at [115, 112] on span "Детали" at bounding box center [99, 113] width 56 height 15
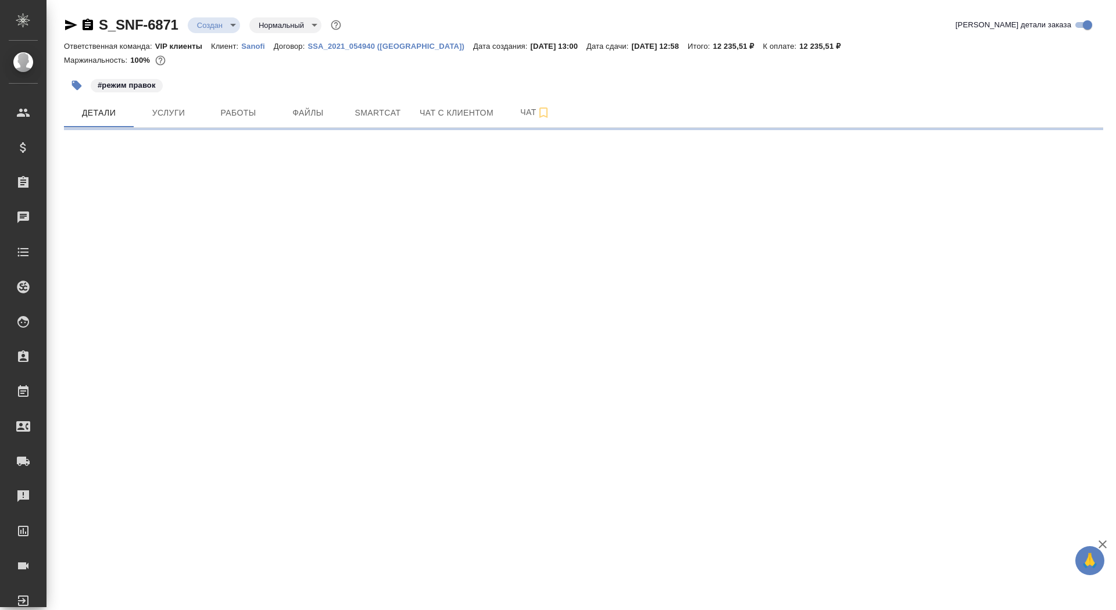
select select "RU"
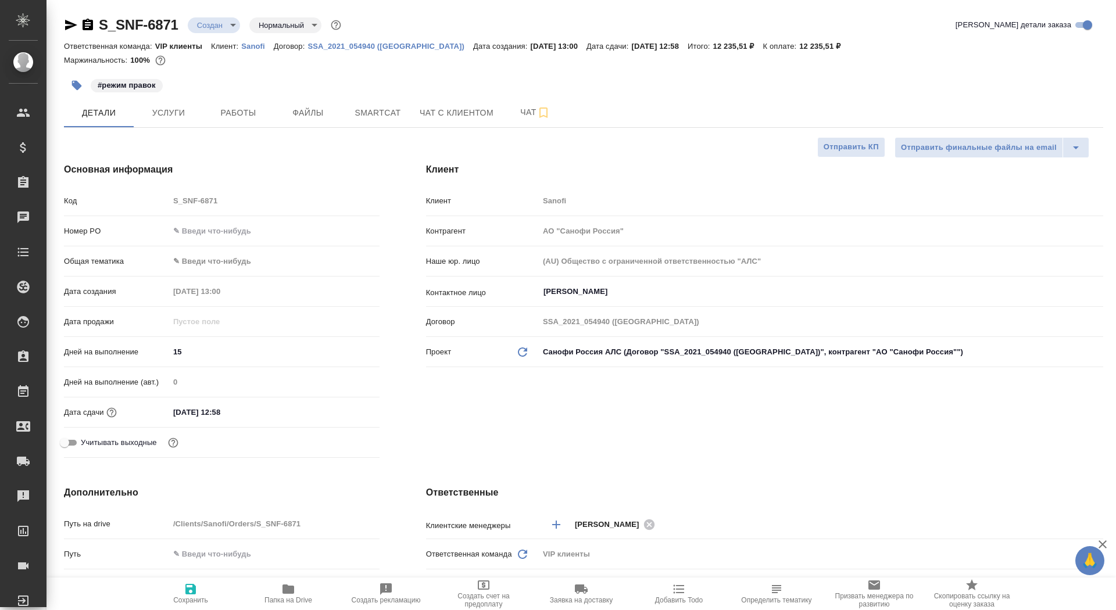
type textarea "x"
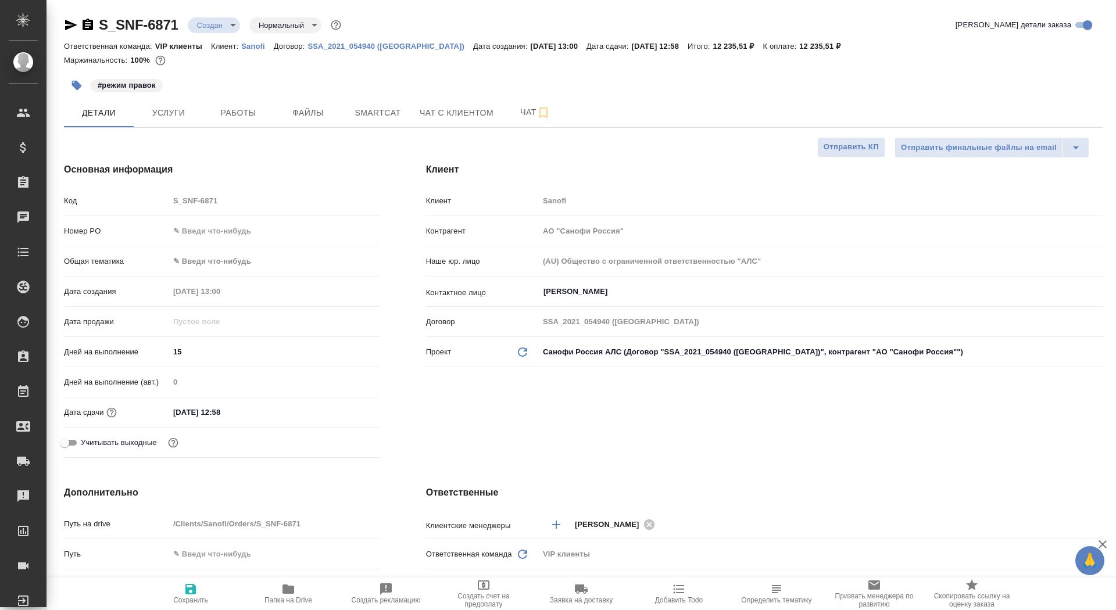
type textarea "x"
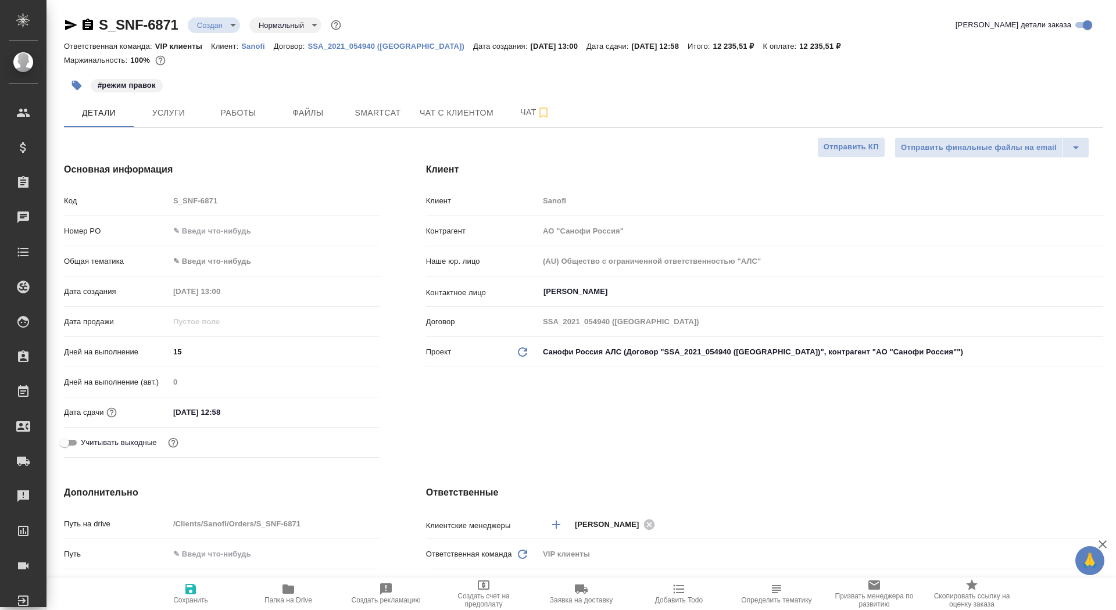
type textarea "x"
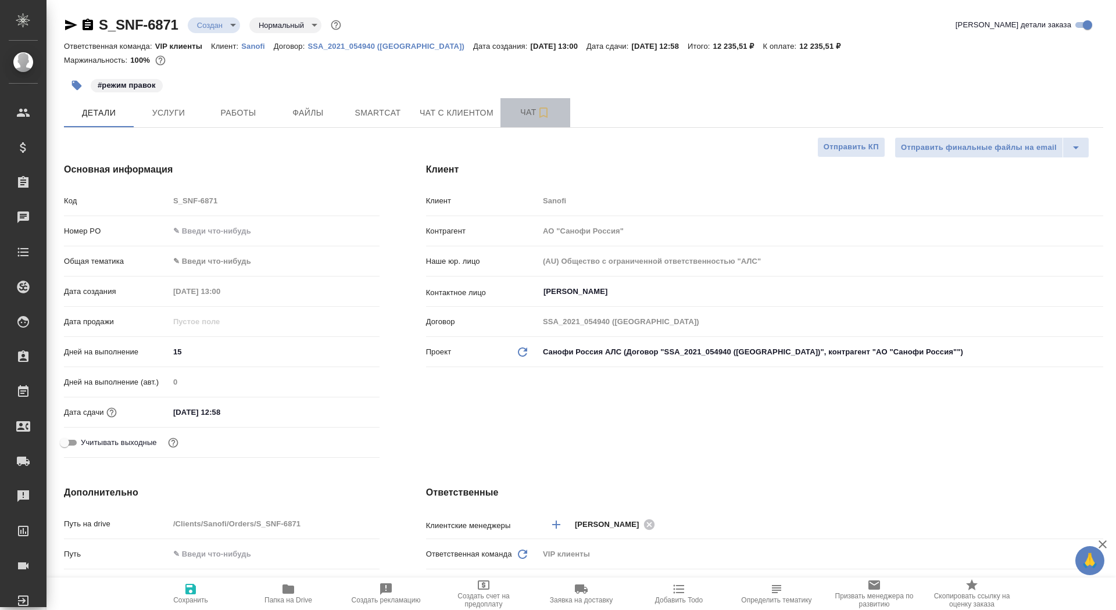
click at [507, 110] on button "Чат" at bounding box center [535, 112] width 70 height 29
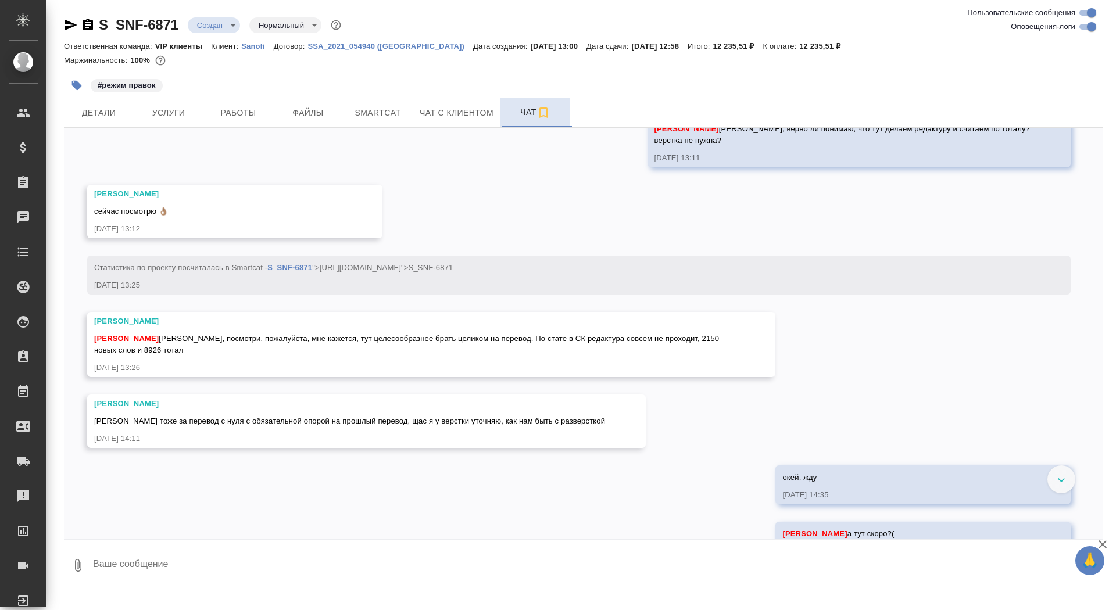
scroll to position [714, 0]
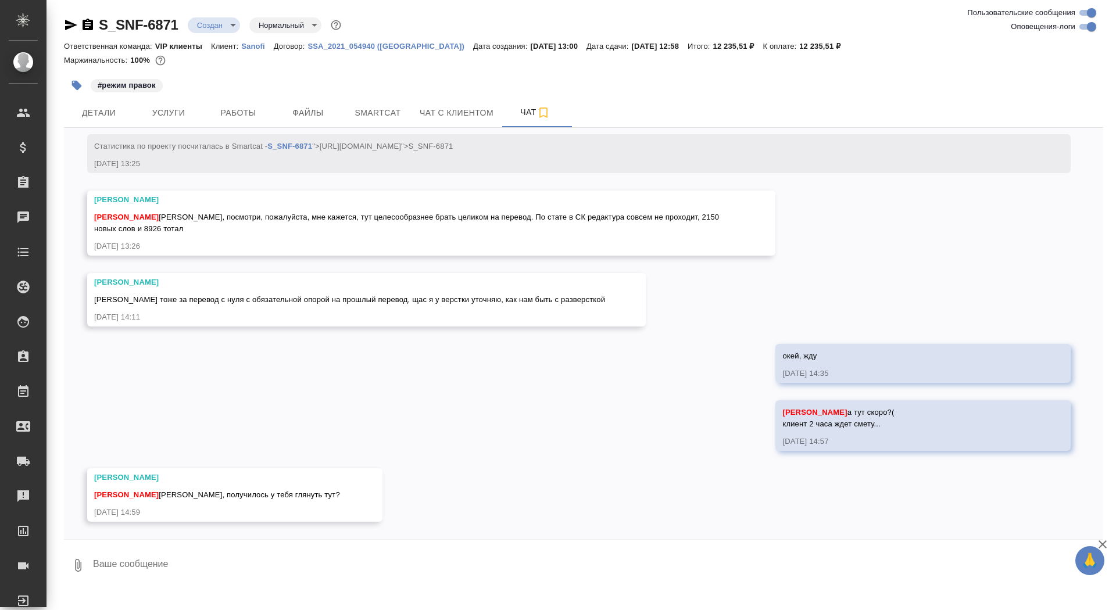
click at [196, 563] on textarea at bounding box center [597, 566] width 1011 height 40
type textarea "коллеги?"
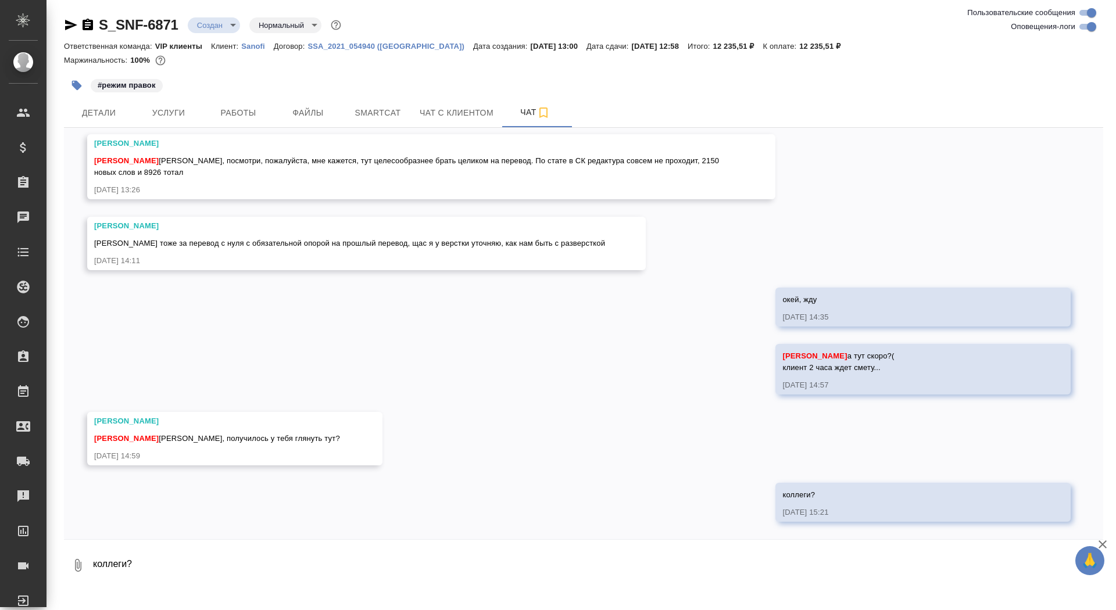
scroll to position [771, 0]
click at [112, 126] on button "Детали" at bounding box center [99, 112] width 70 height 29
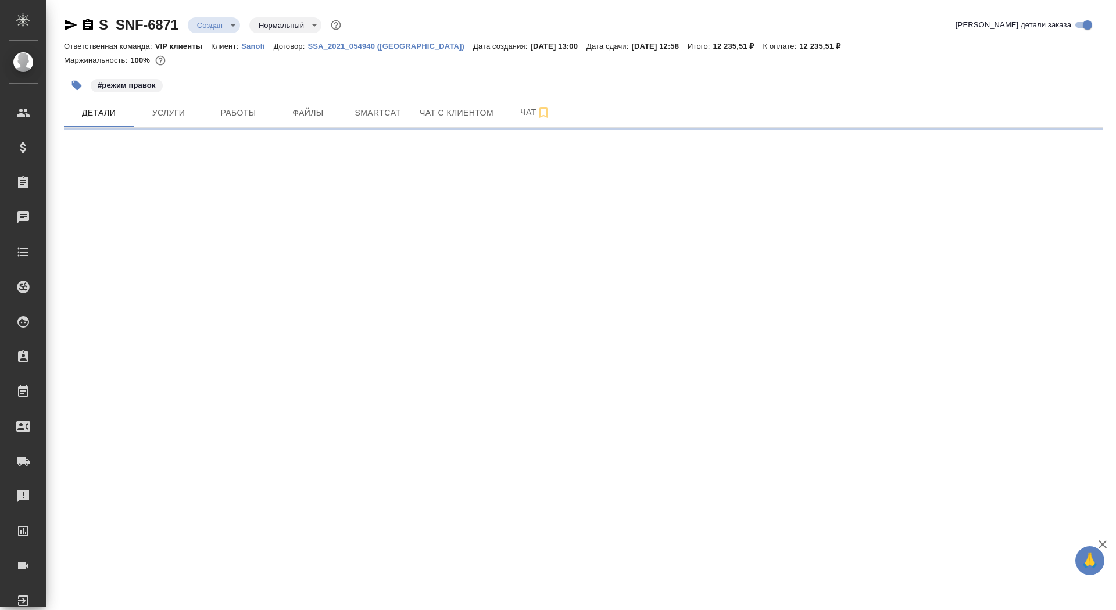
select select "RU"
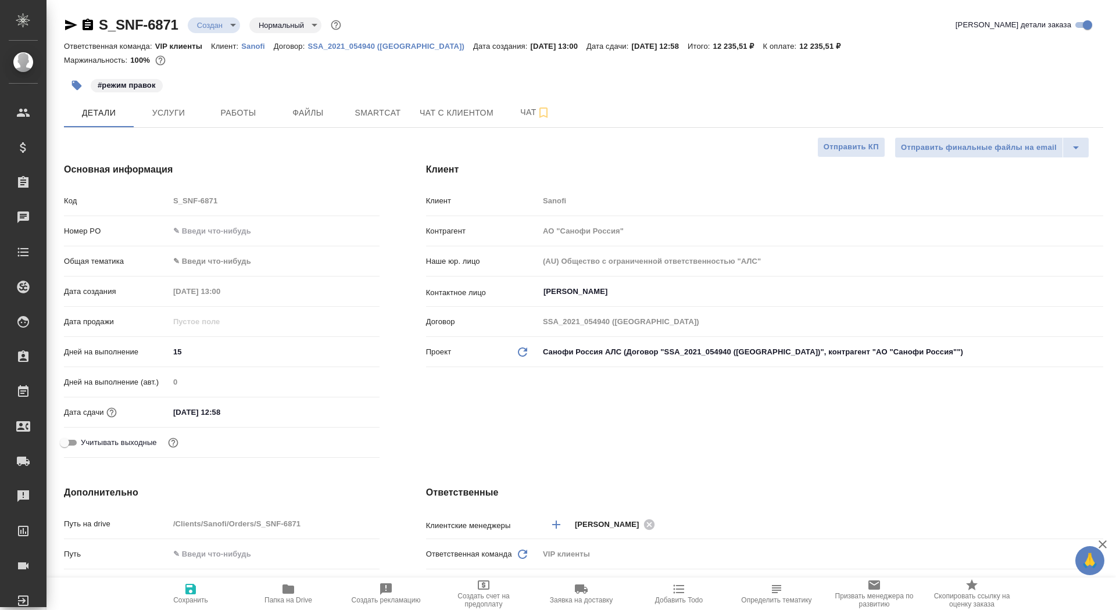
type textarea "x"
click at [505, 113] on button "Чат" at bounding box center [535, 112] width 70 height 29
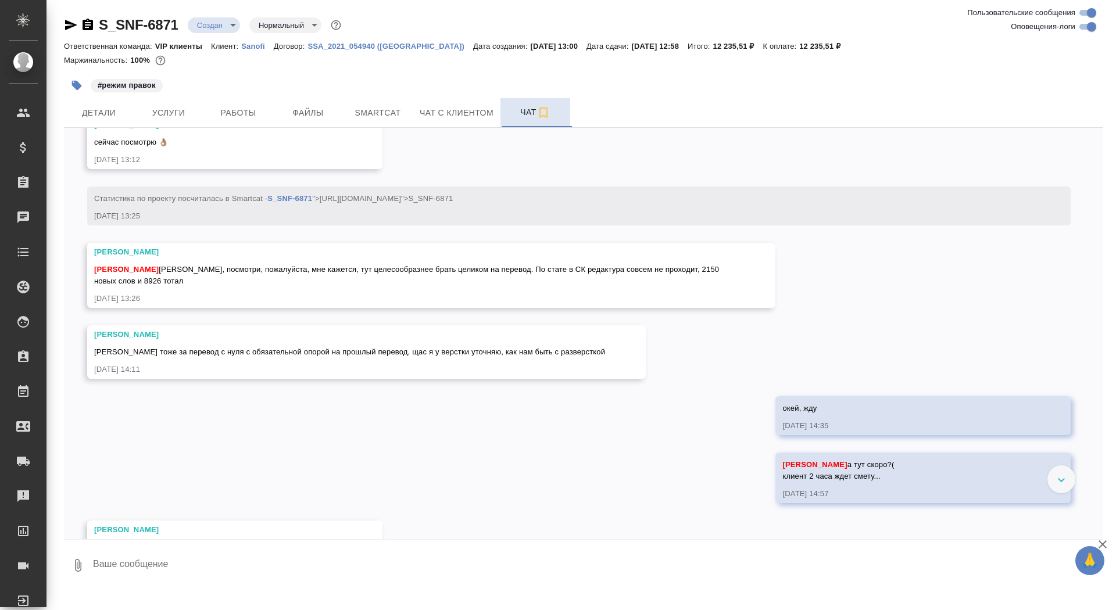
scroll to position [771, 0]
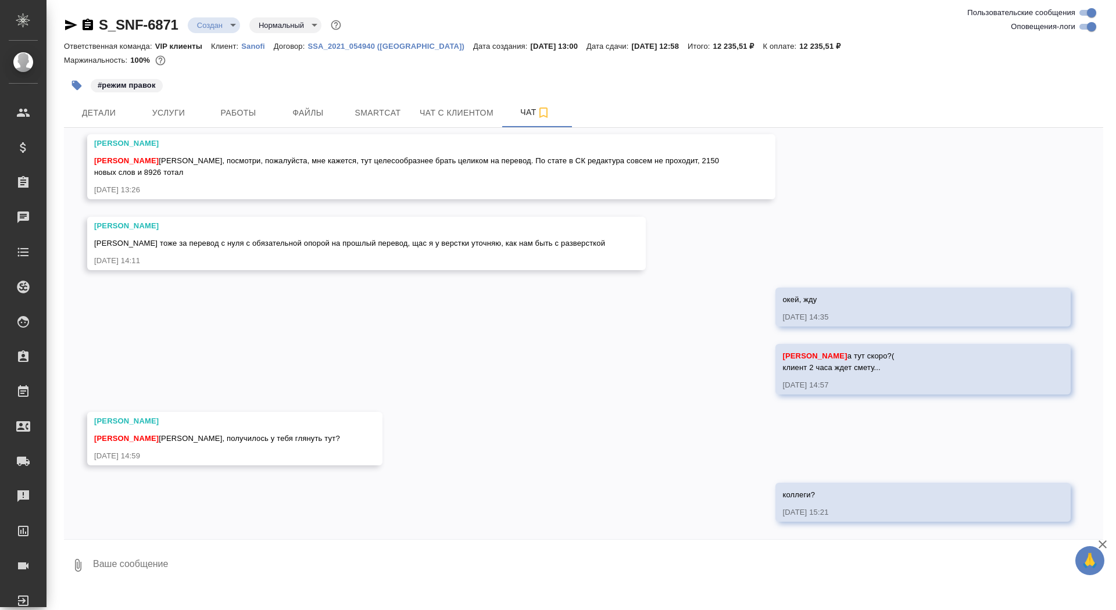
click at [176, 571] on textarea at bounding box center [597, 566] width 1011 height 40
click at [71, 27] on icon "button" at bounding box center [71, 25] width 12 height 10
click at [88, 111] on span "Детали" at bounding box center [99, 113] width 56 height 15
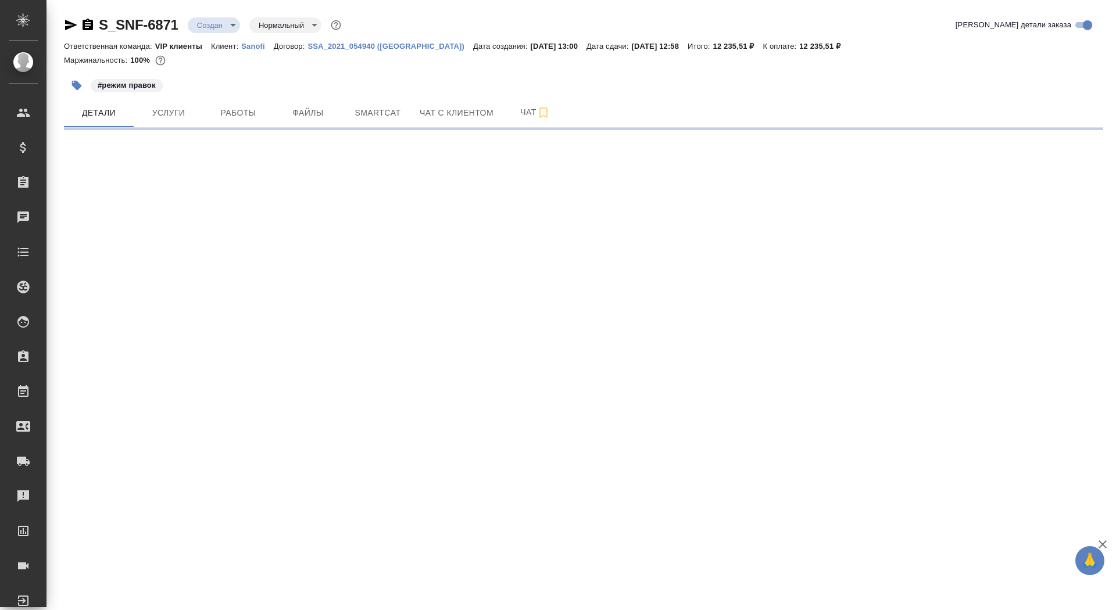
select select "RU"
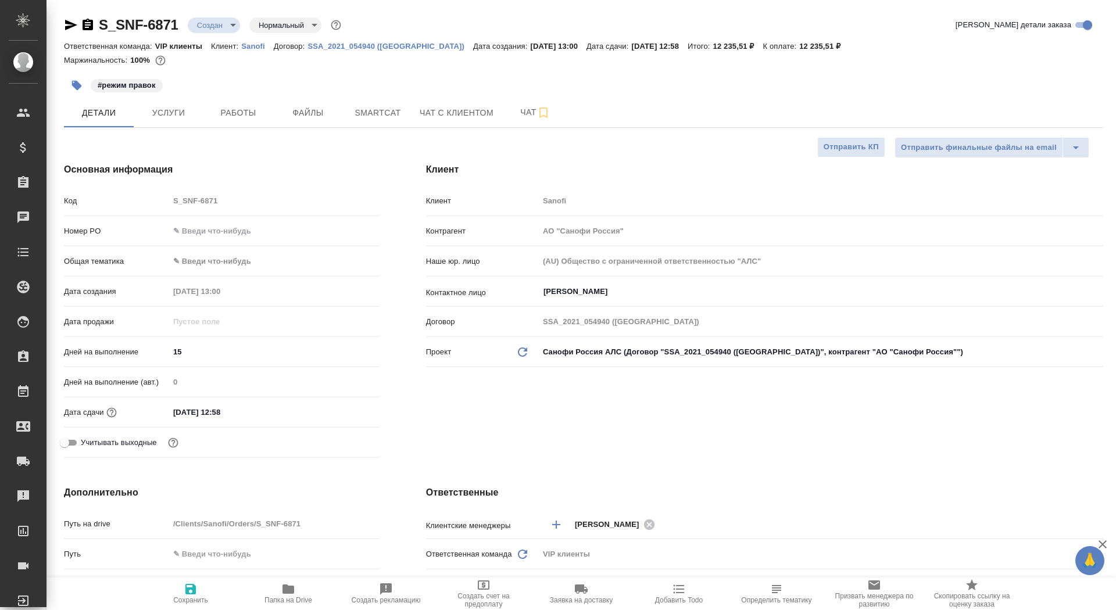
type textarea "x"
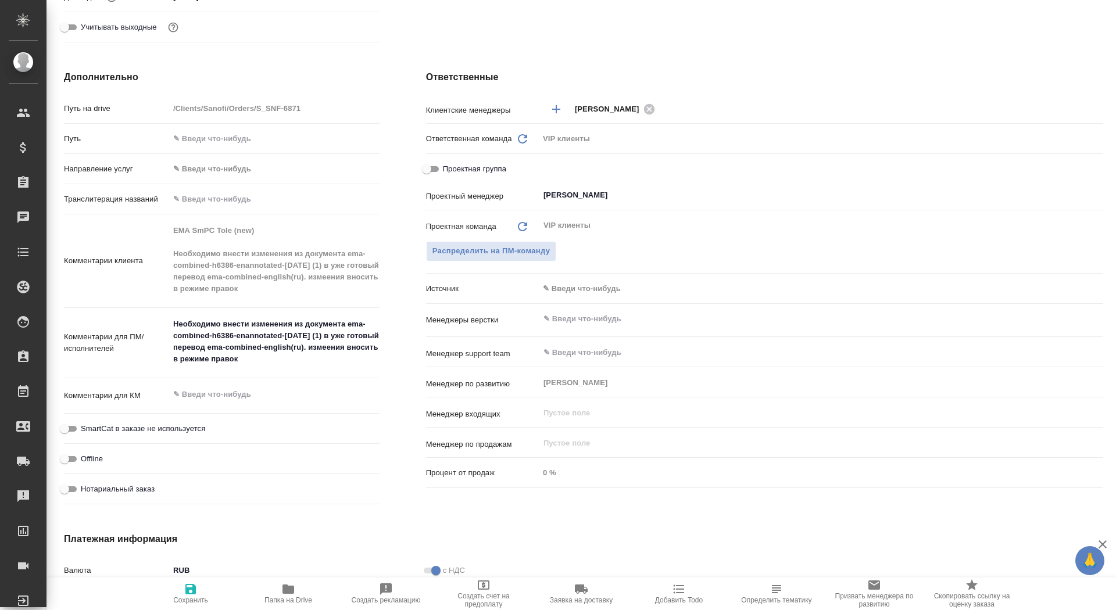
type textarea "x"
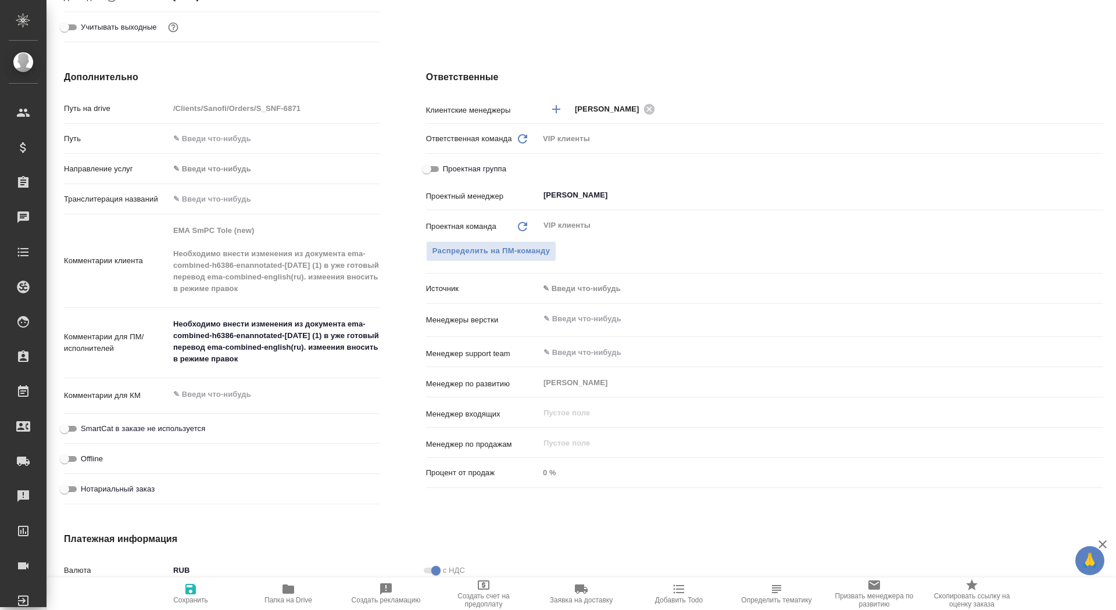
type textarea "x"
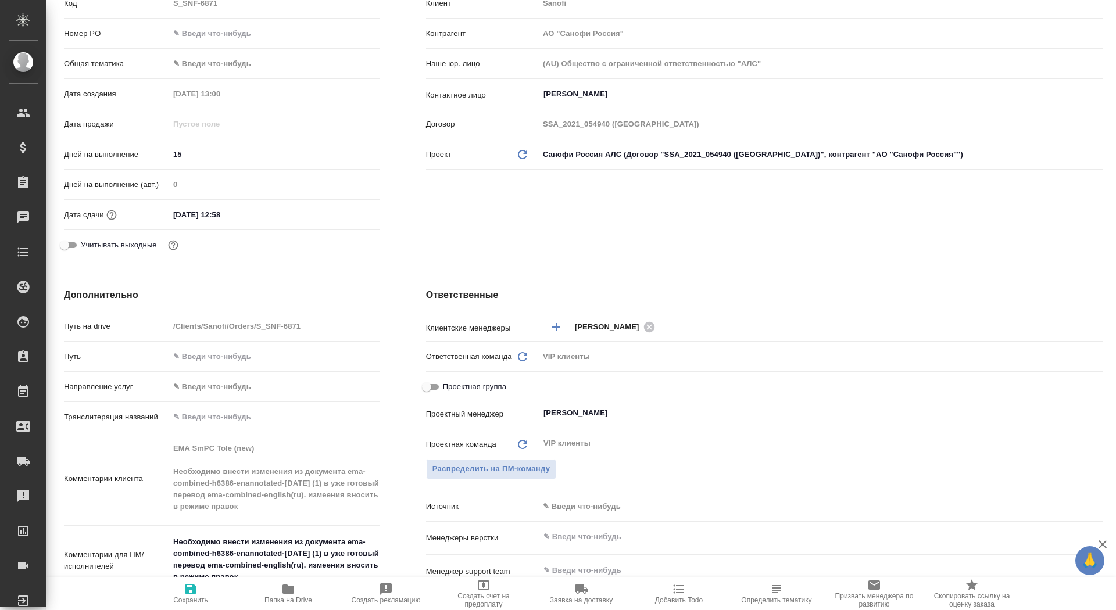
scroll to position [0, 0]
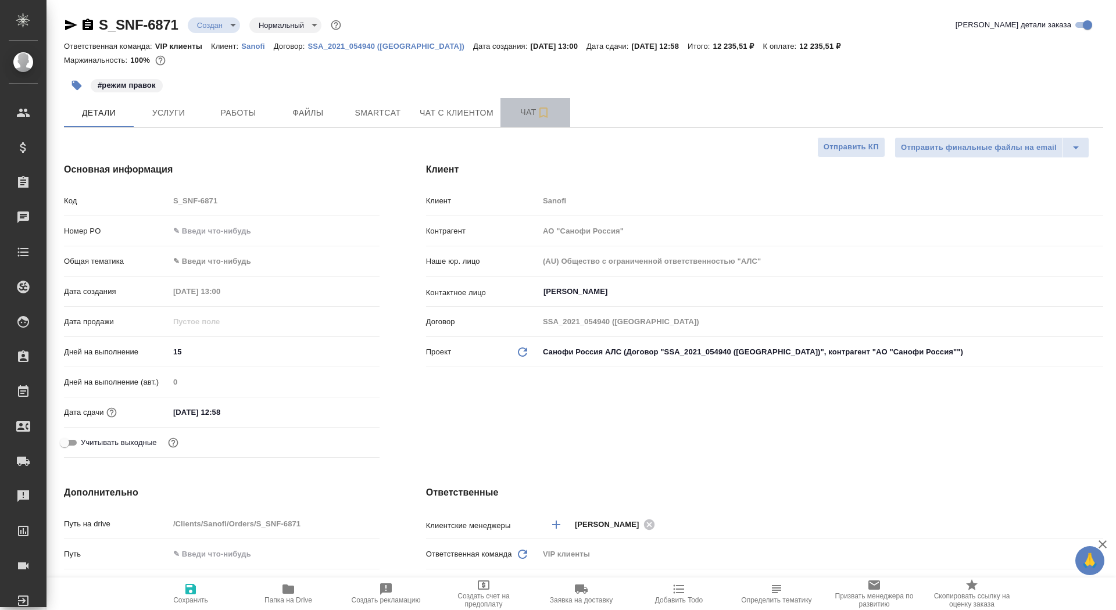
click at [519, 116] on span "Чат" at bounding box center [535, 112] width 56 height 15
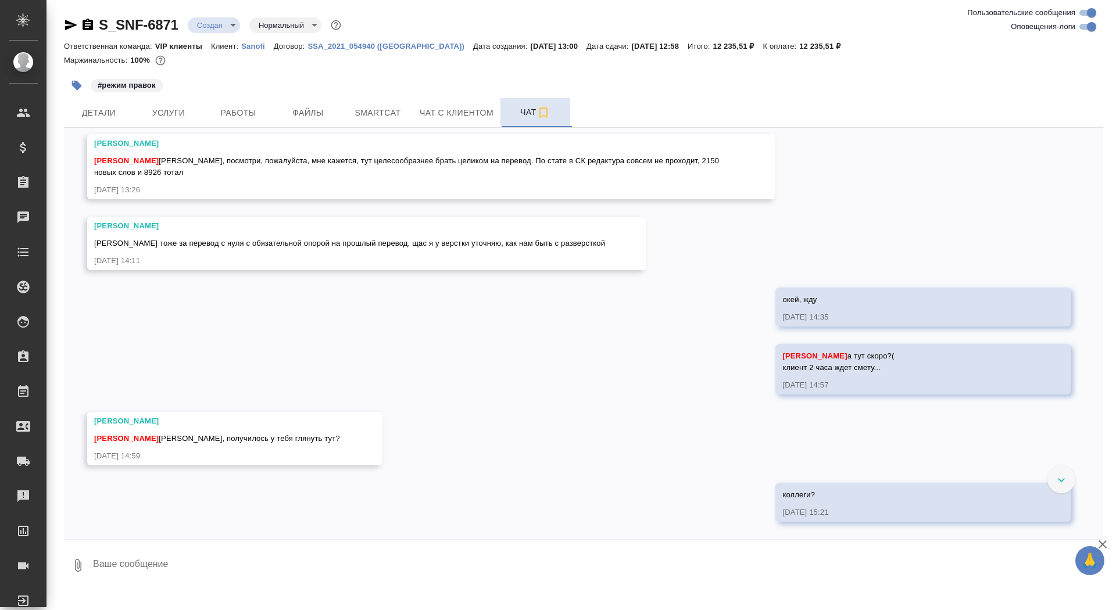
scroll to position [771, 0]
click at [99, 113] on span "Детали" at bounding box center [99, 113] width 56 height 15
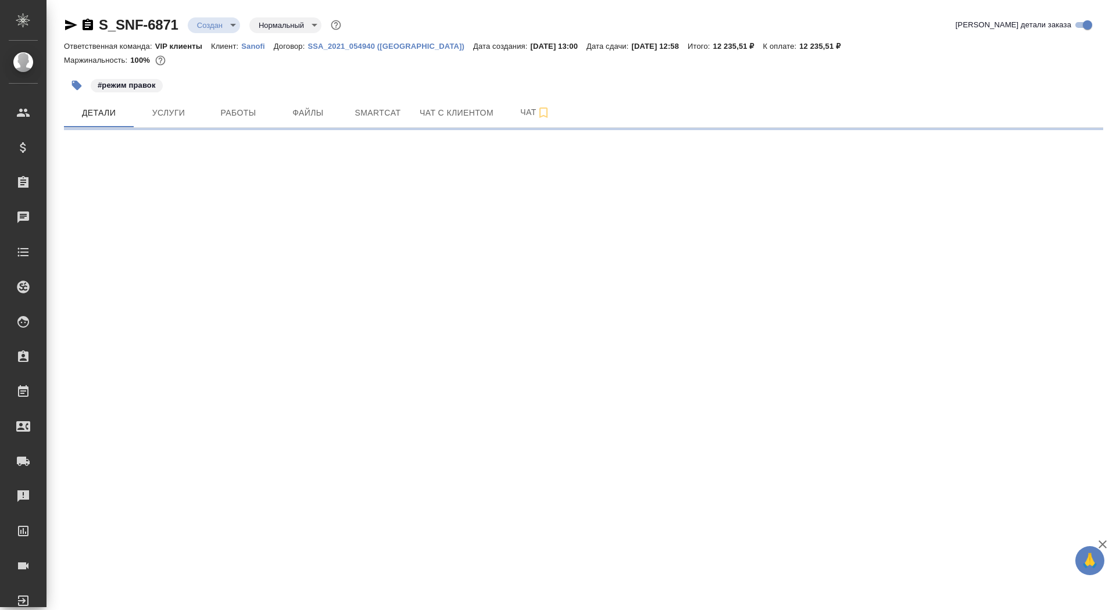
select select "RU"
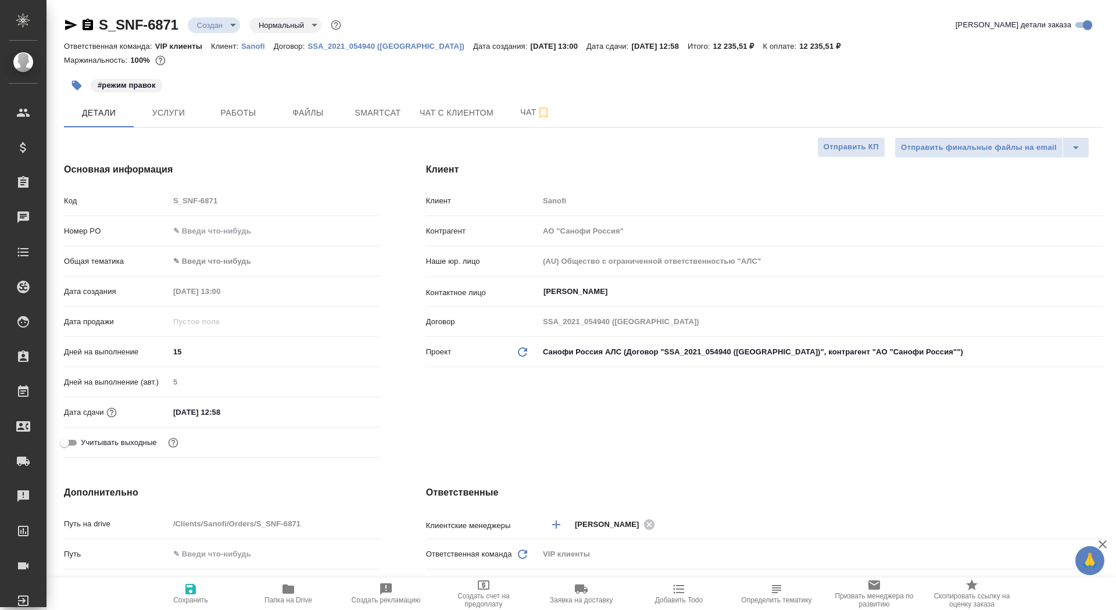
type textarea "x"
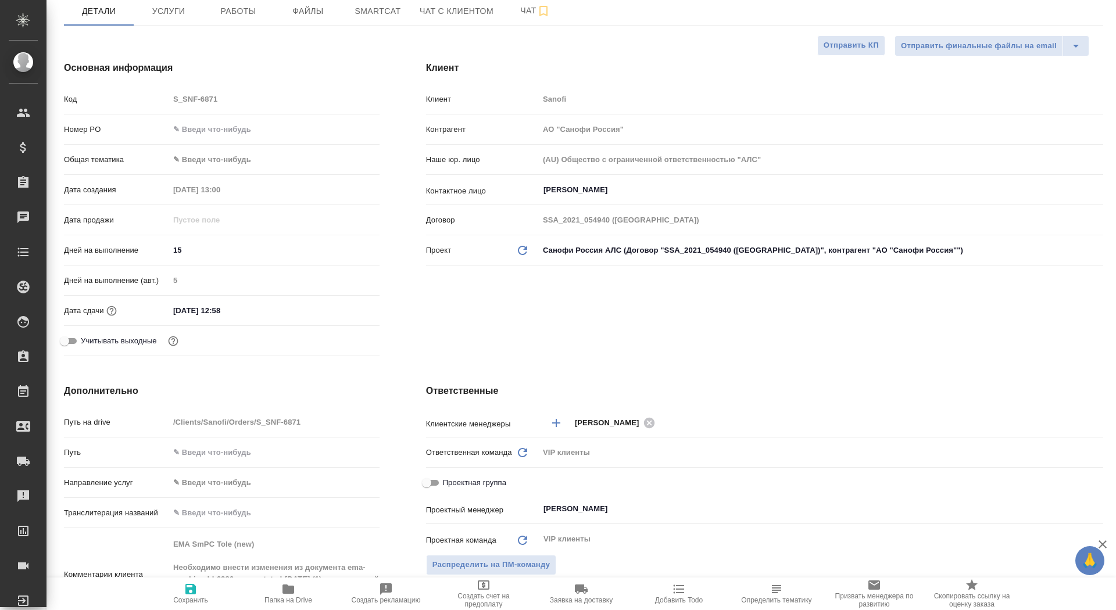
scroll to position [337, 0]
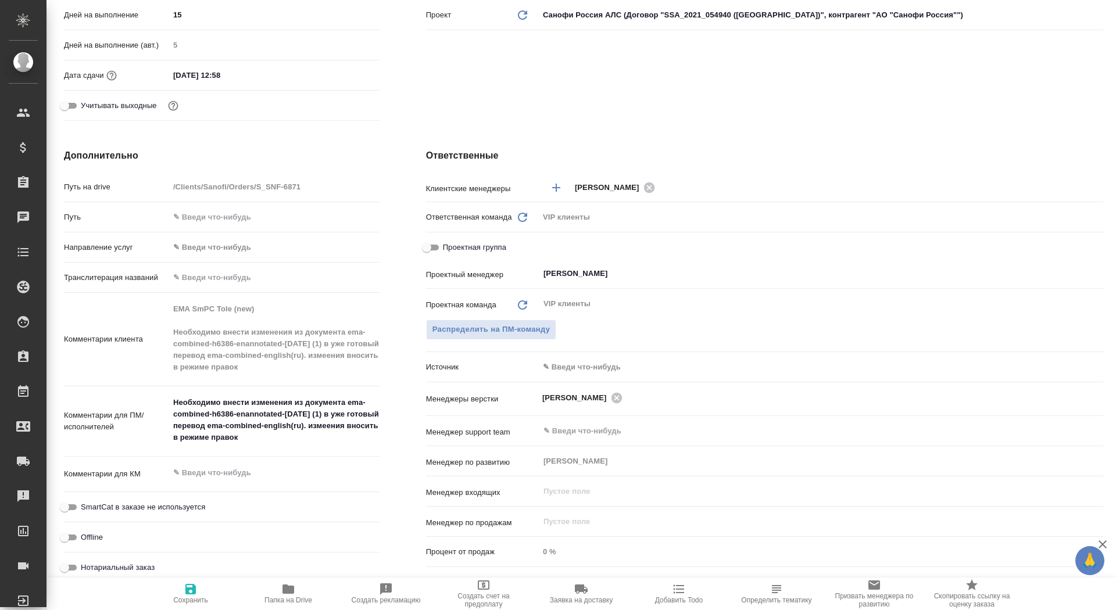
type textarea "x"
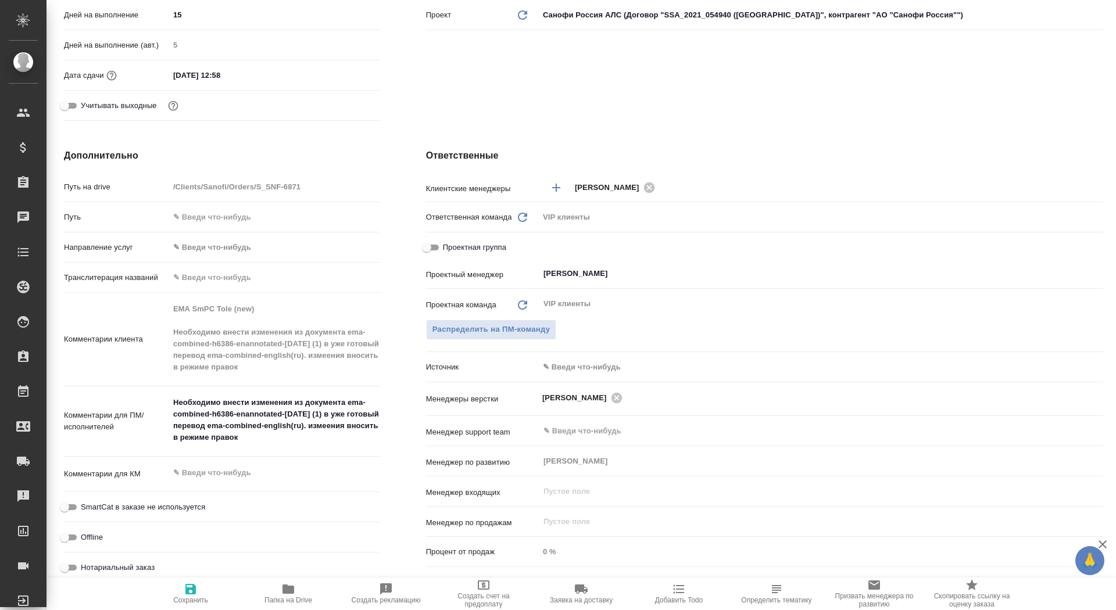
type textarea "x"
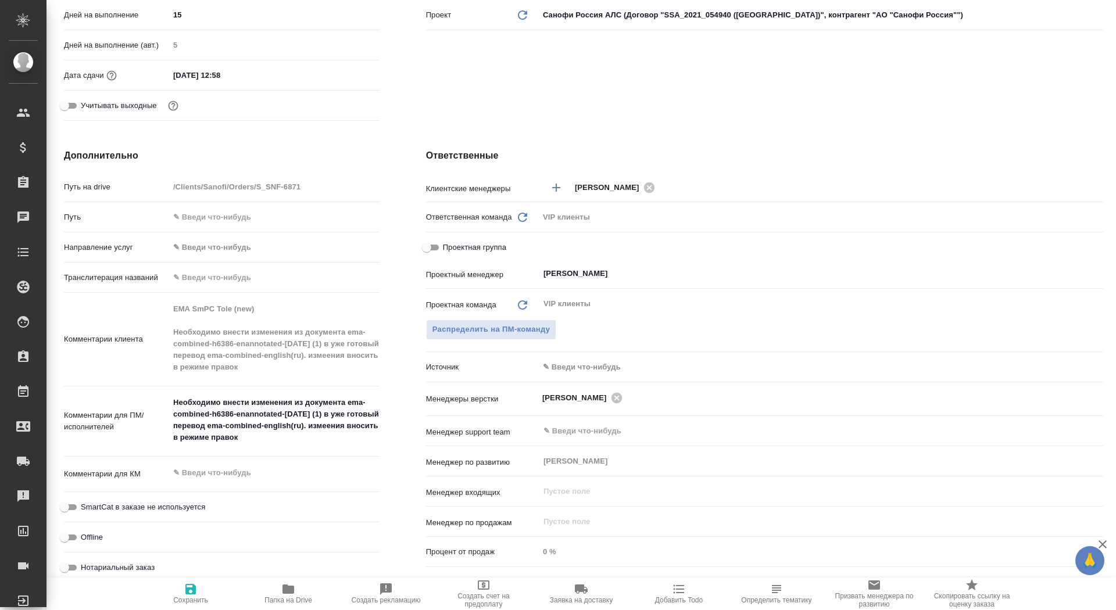
type textarea "x"
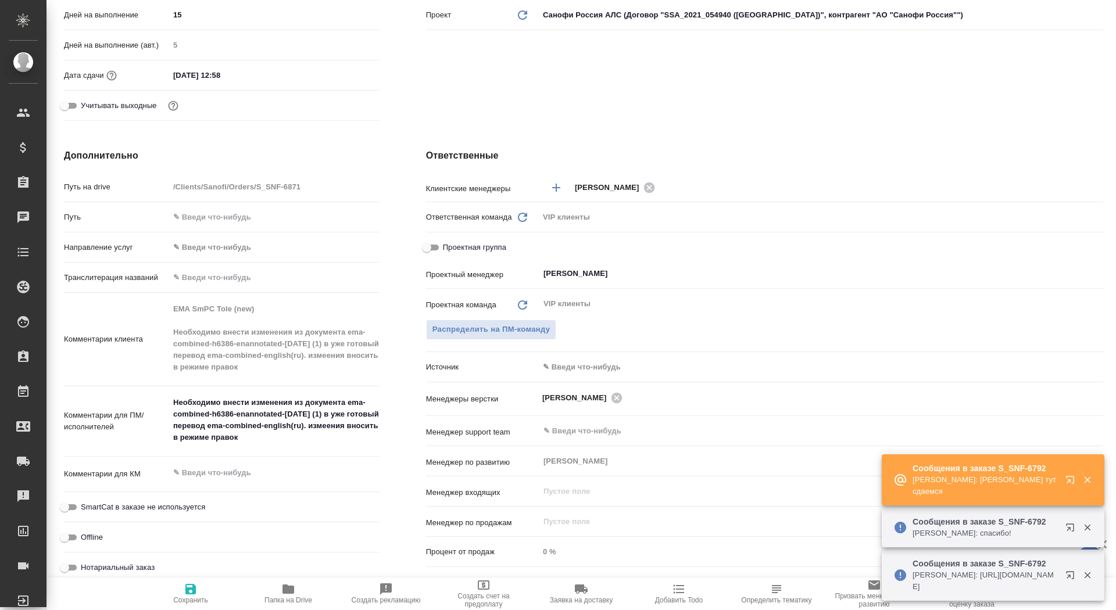
scroll to position [0, 0]
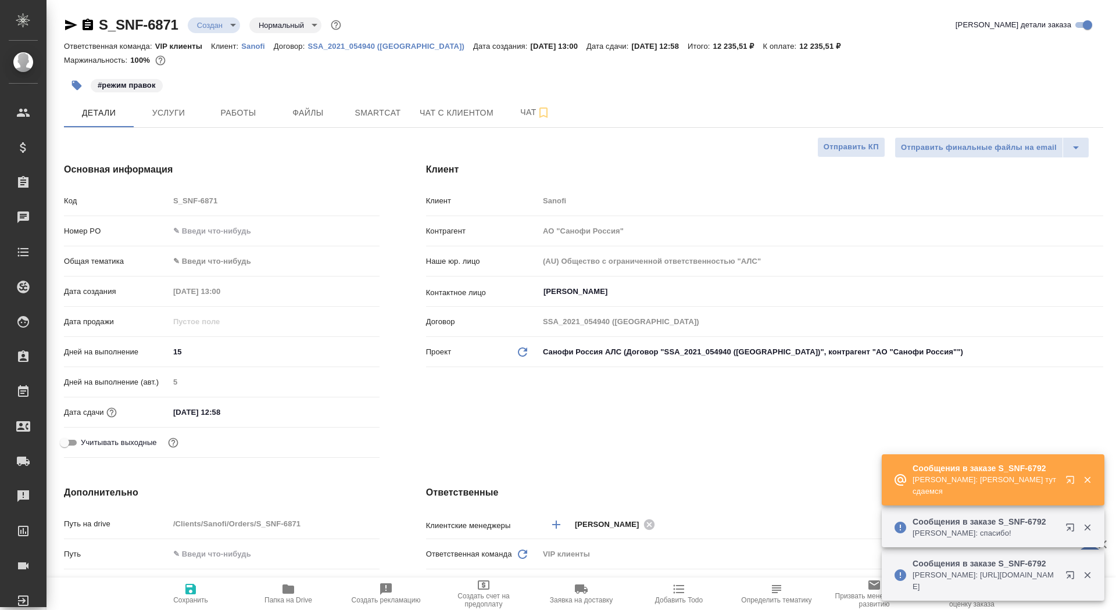
type textarea "x"
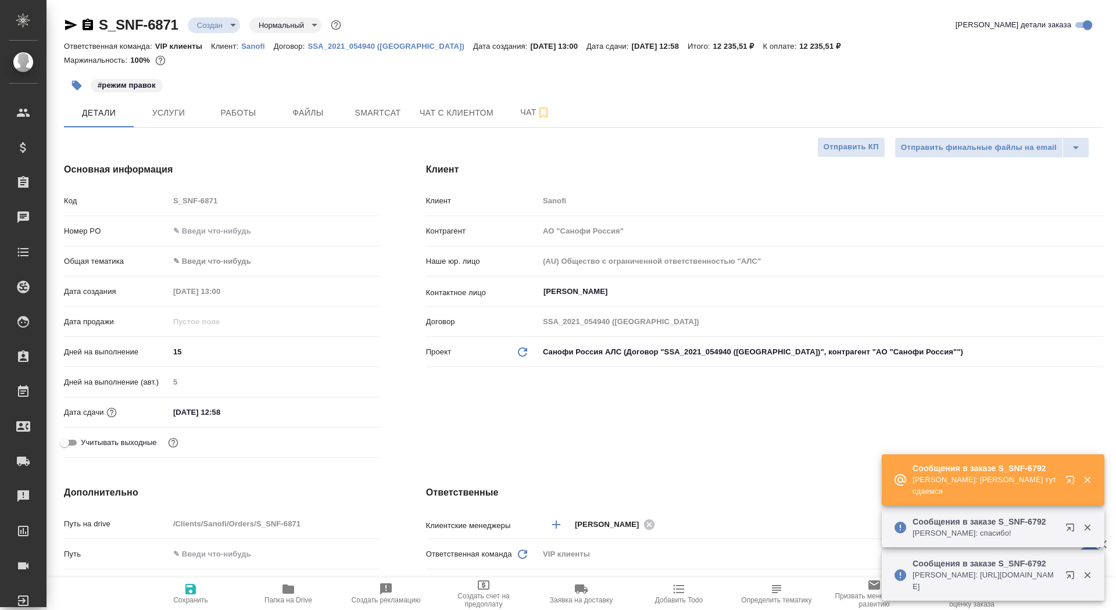
type textarea "x"
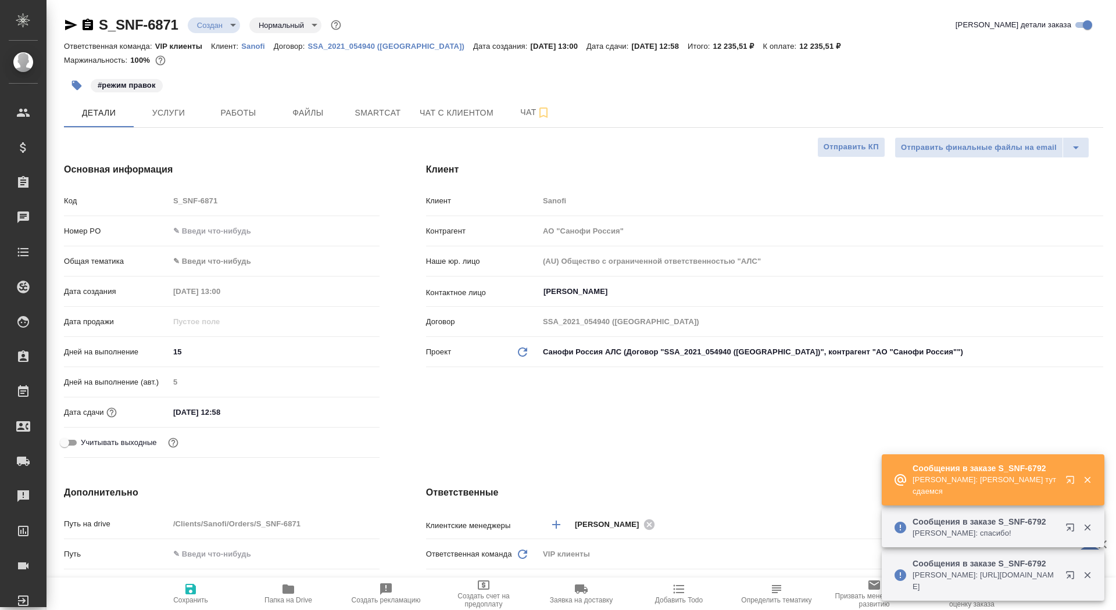
type textarea "x"
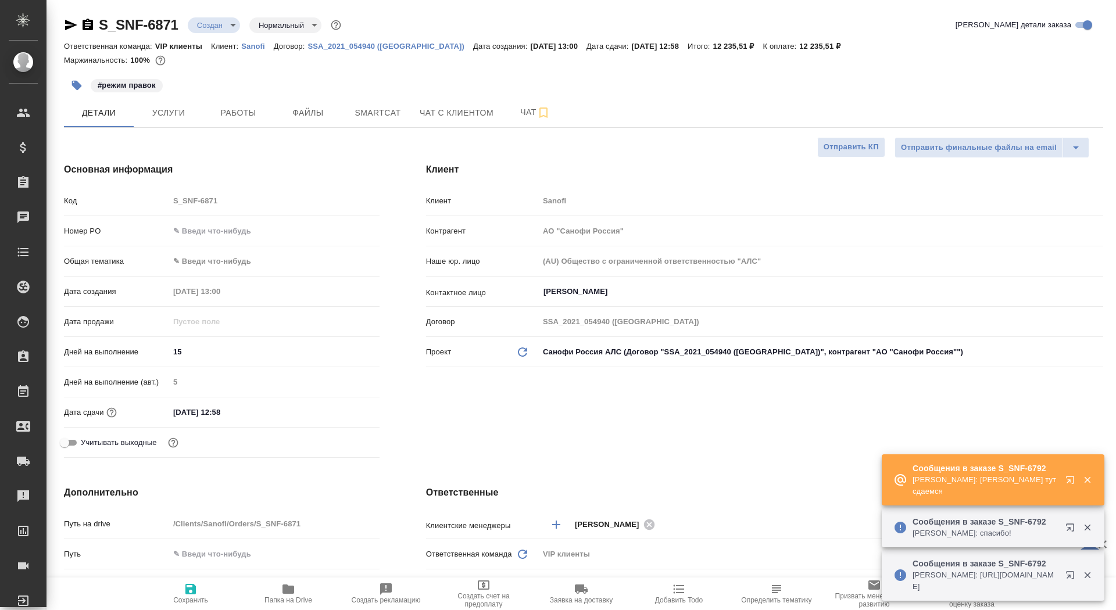
type textarea "x"
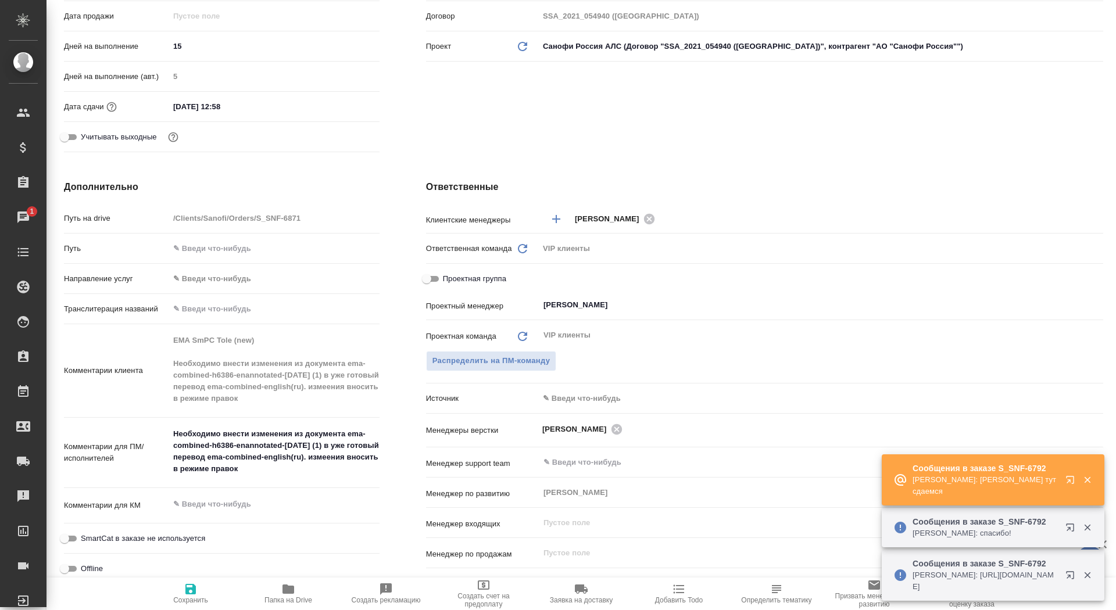
scroll to position [382, 0]
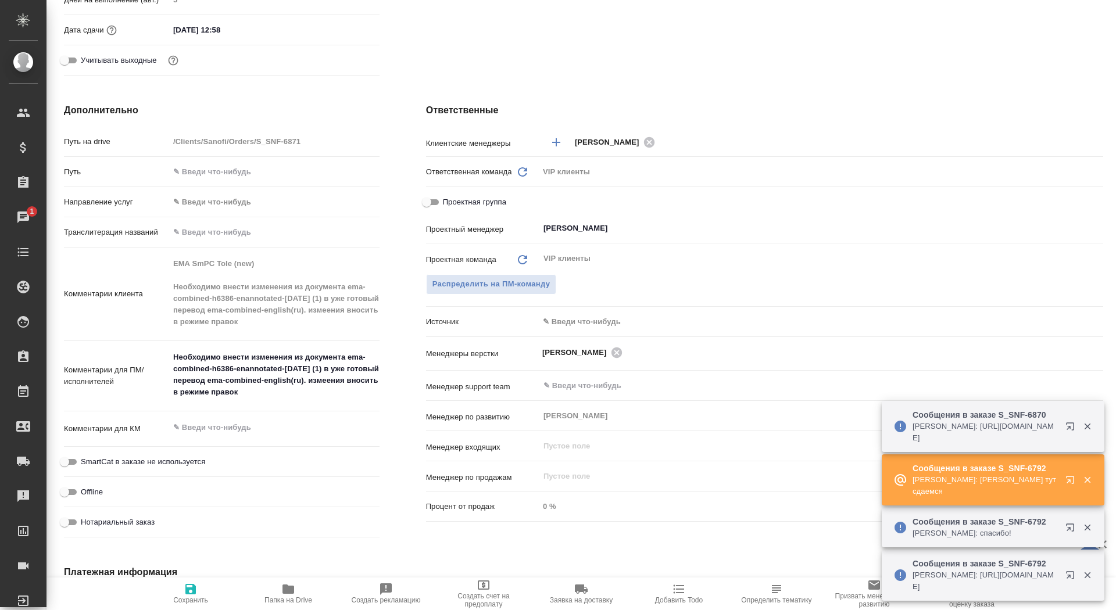
click at [109, 262] on div "Комментарии клиента EMA SmPC Tole (new) Необходимо внести изменения из документ…" at bounding box center [222, 294] width 316 height 84
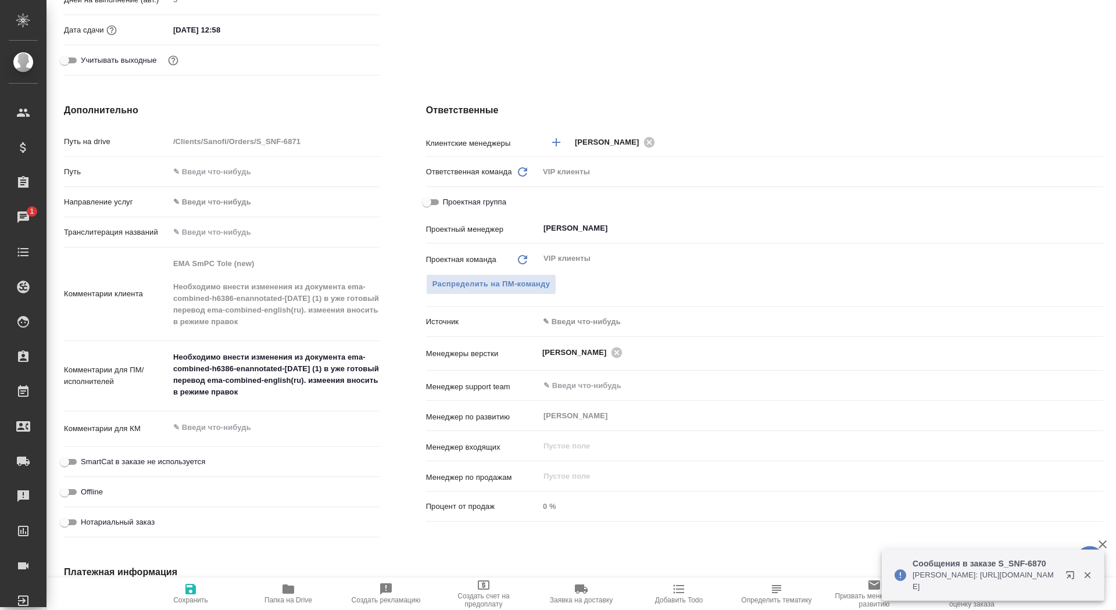
type textarea "x"
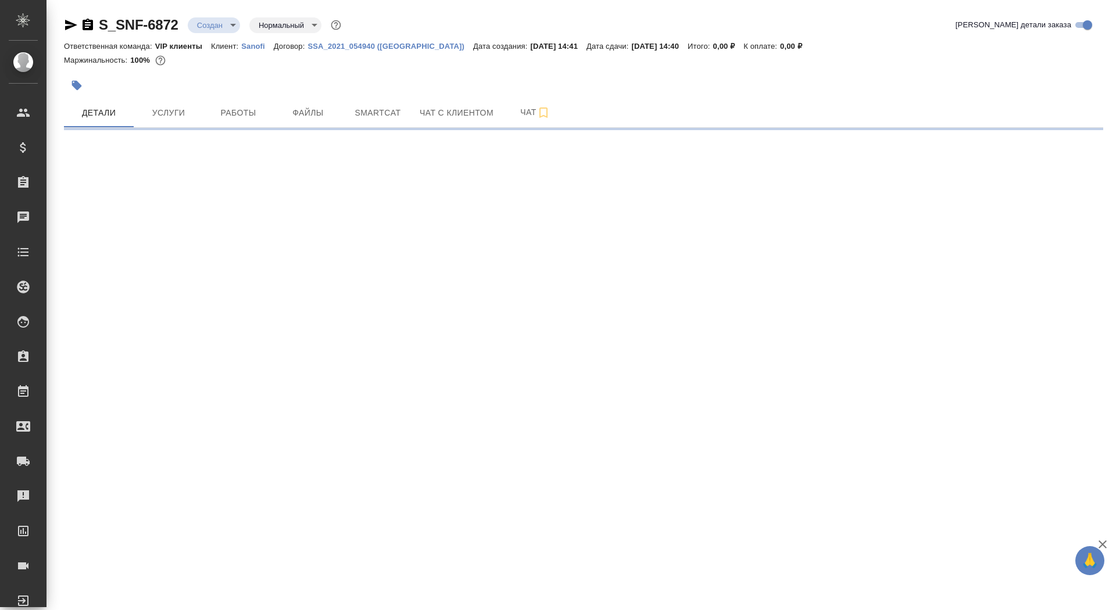
select select "RU"
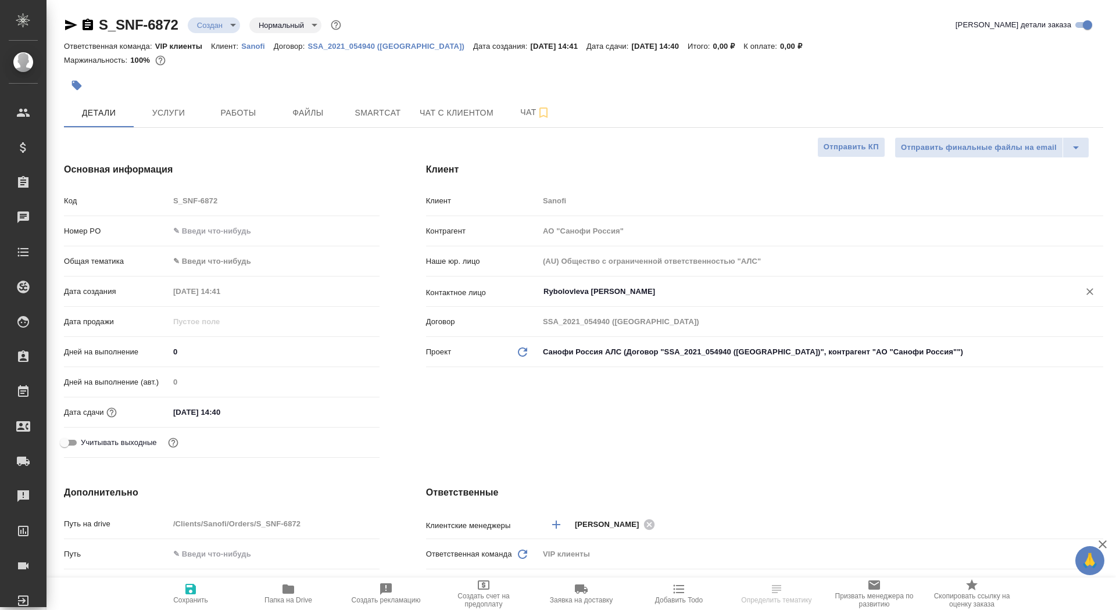
type textarea "x"
drag, startPoint x: 184, startPoint y: 348, endPoint x: 142, endPoint y: 342, distance: 42.8
click at [142, 342] on div "Дней на выполнение 0" at bounding box center [222, 352] width 316 height 20
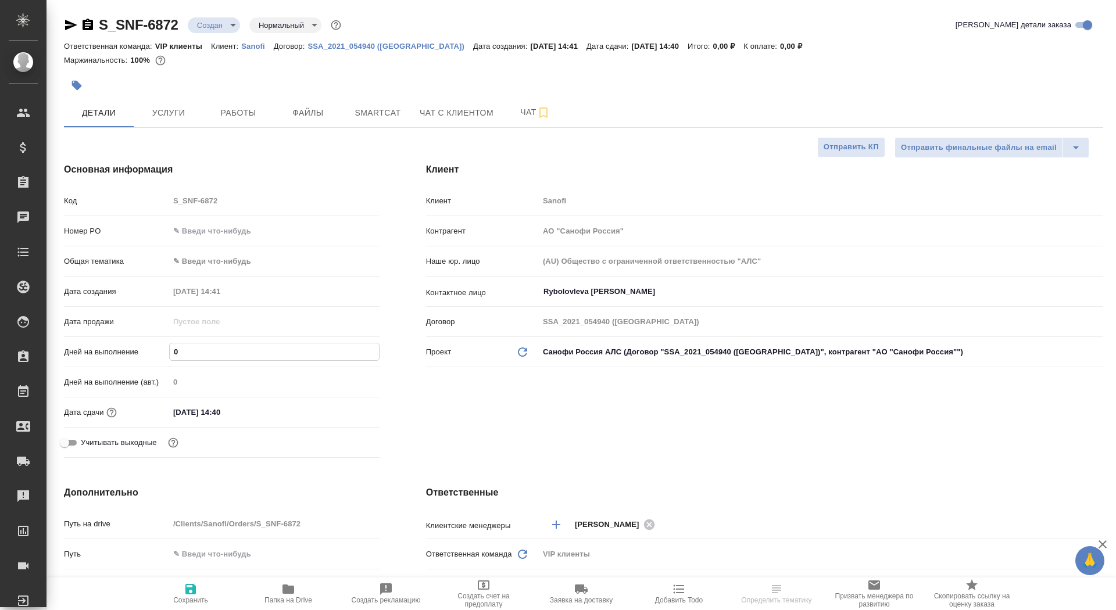
type input "7"
type textarea "x"
type input "7"
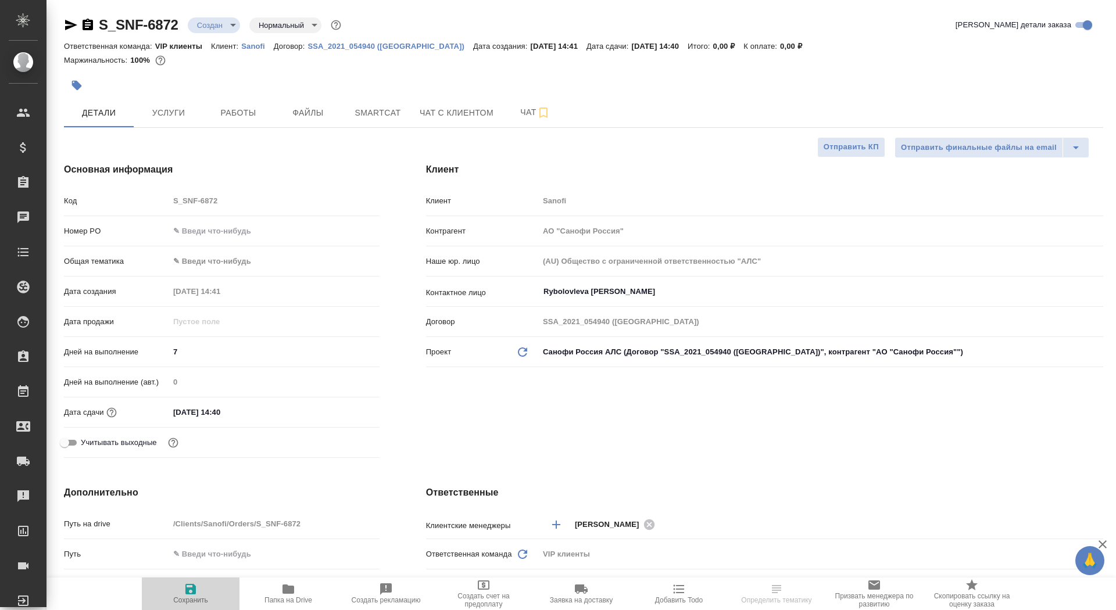
click at [191, 589] on icon "button" at bounding box center [190, 589] width 10 height 10
type textarea "x"
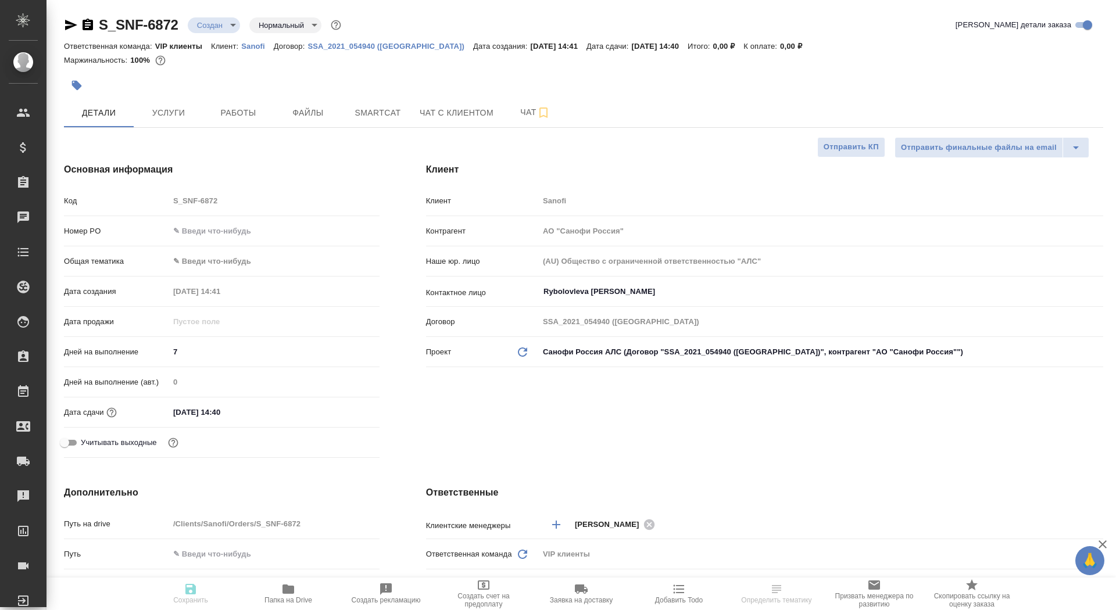
type textarea "x"
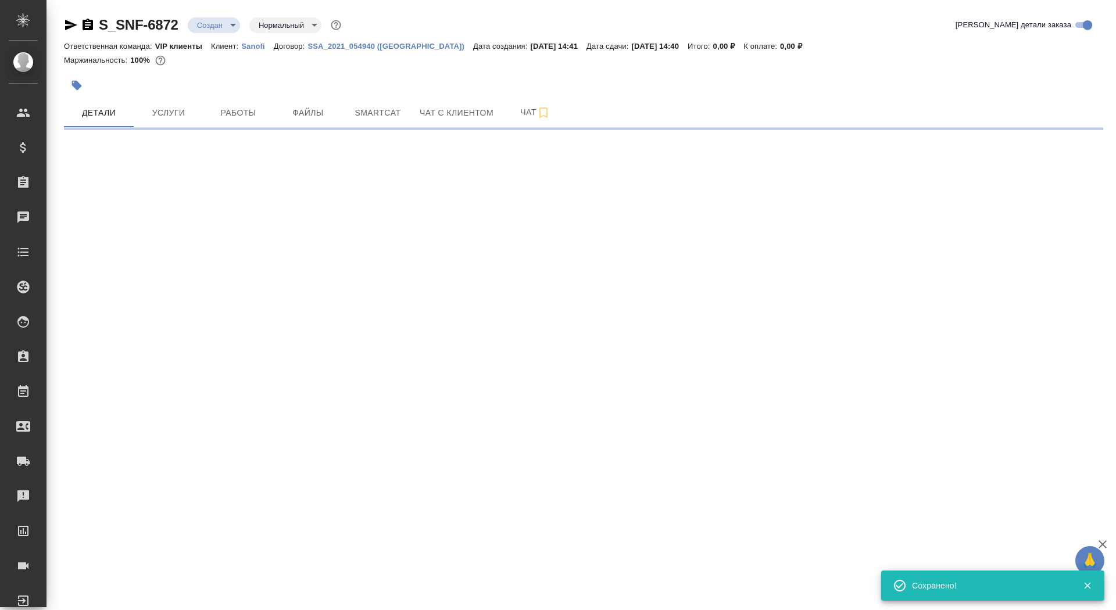
select select "RU"
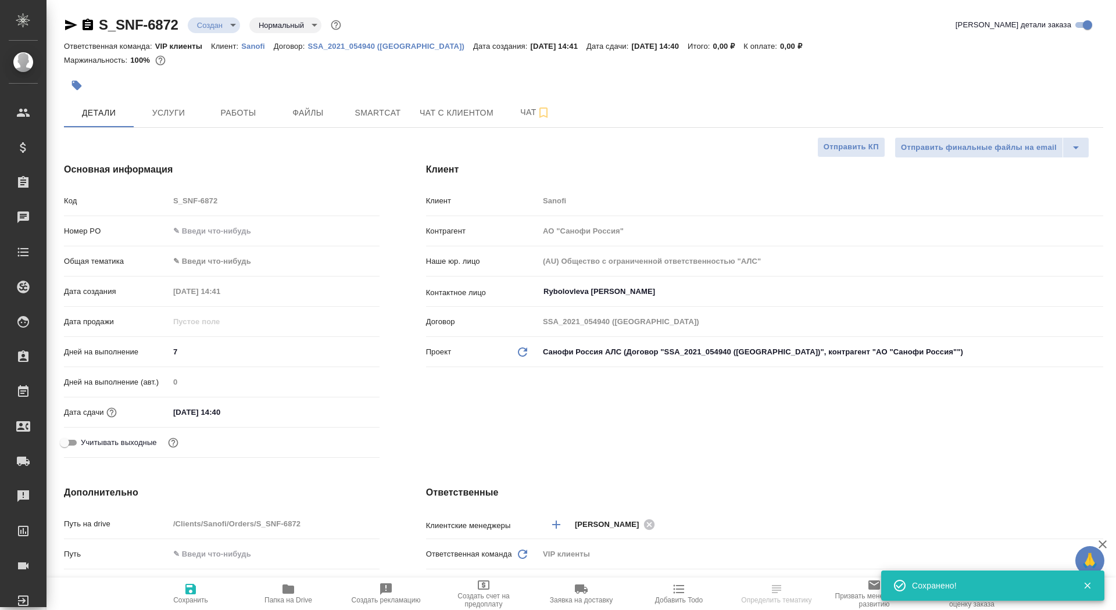
type textarea "x"
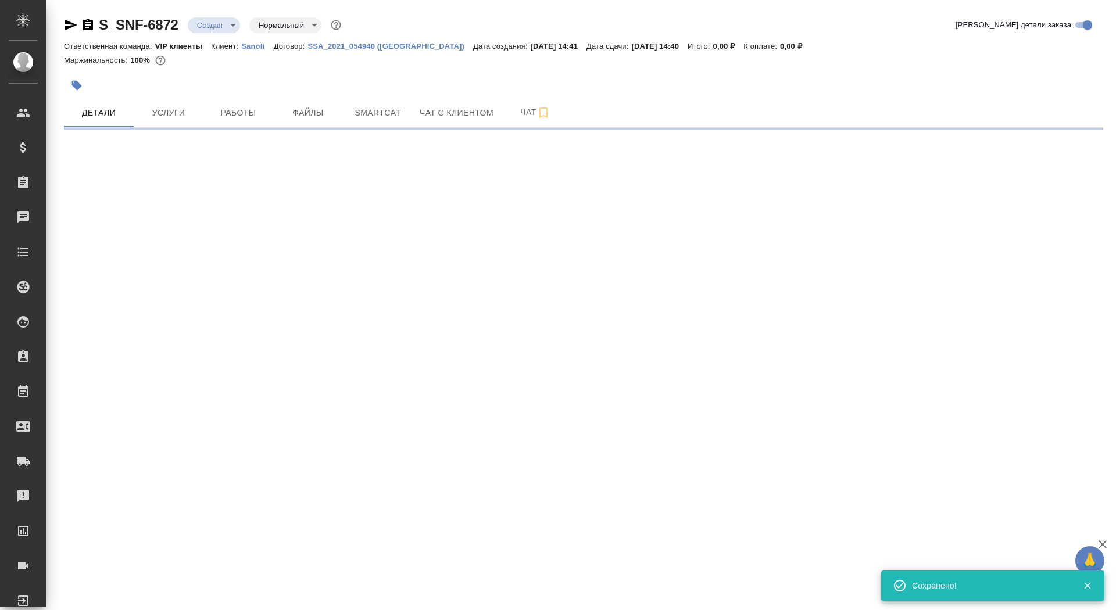
select select "RU"
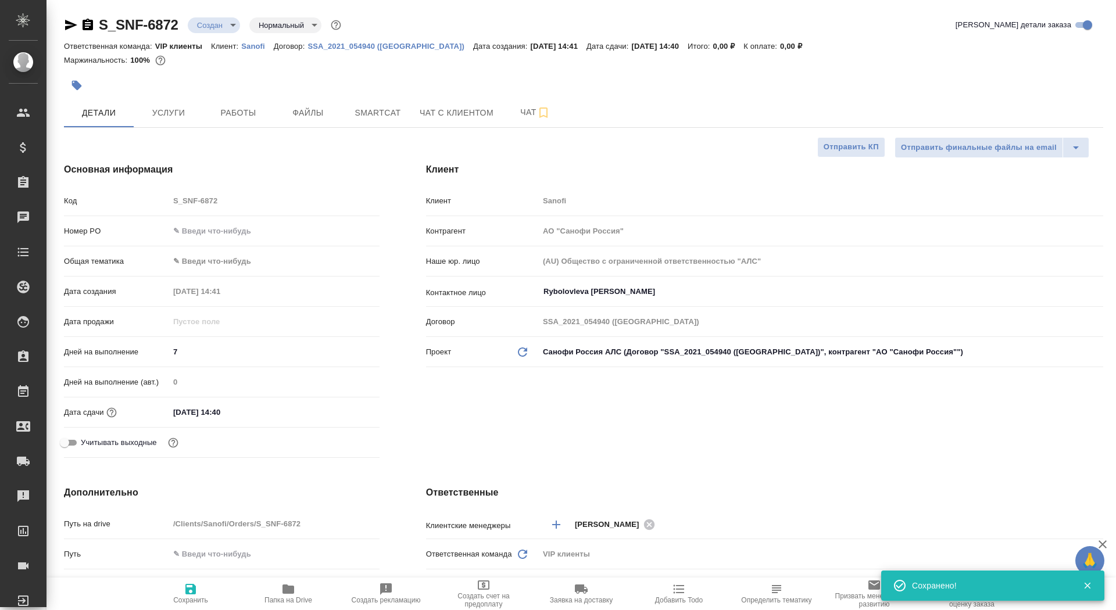
type textarea "x"
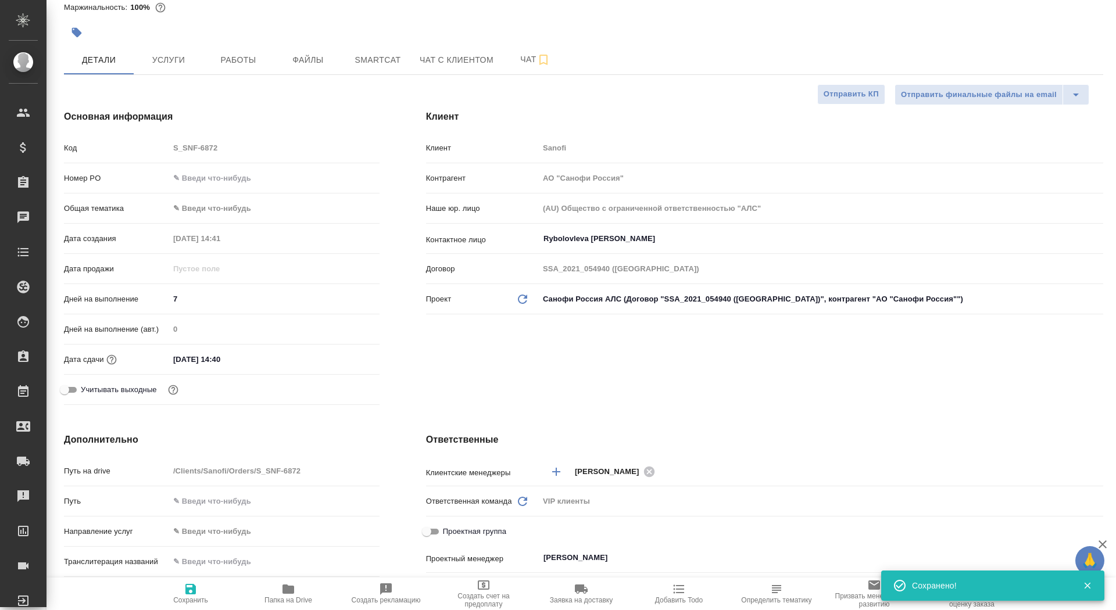
scroll to position [103, 0]
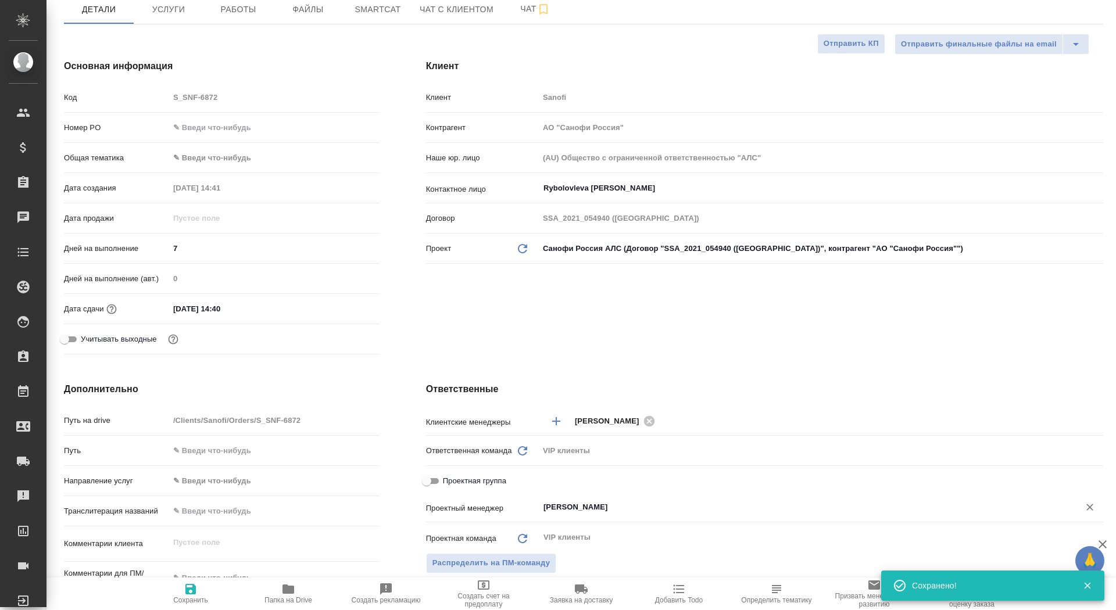
click at [579, 517] on div "Сайдашева Диляра ​" at bounding box center [821, 507] width 564 height 21
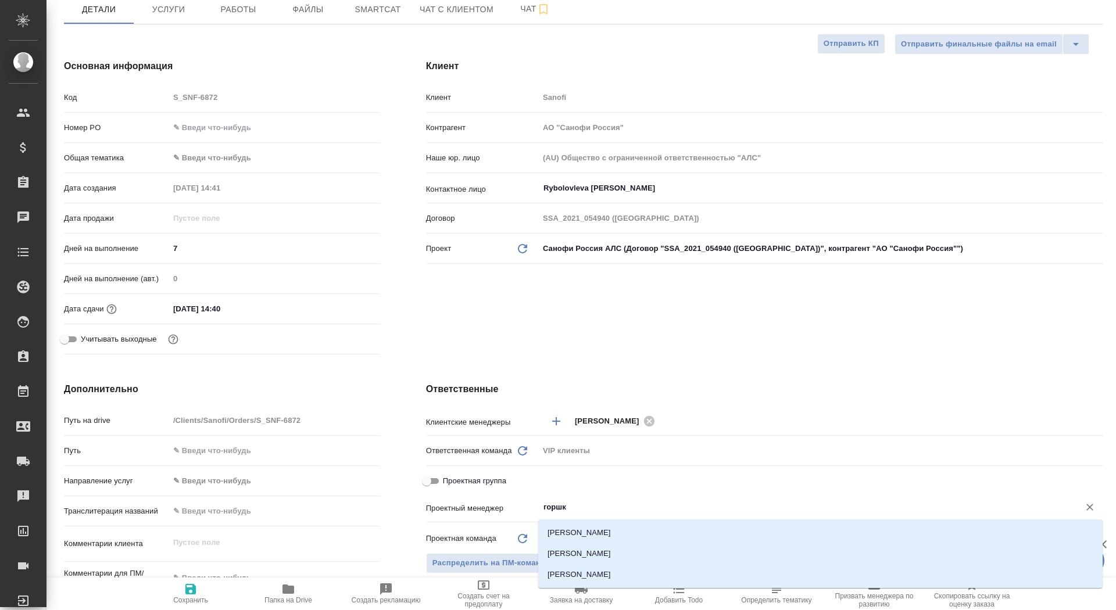
type input "горшко"
click at [615, 550] on li "[PERSON_NAME]" at bounding box center [820, 553] width 564 height 21
type textarea "x"
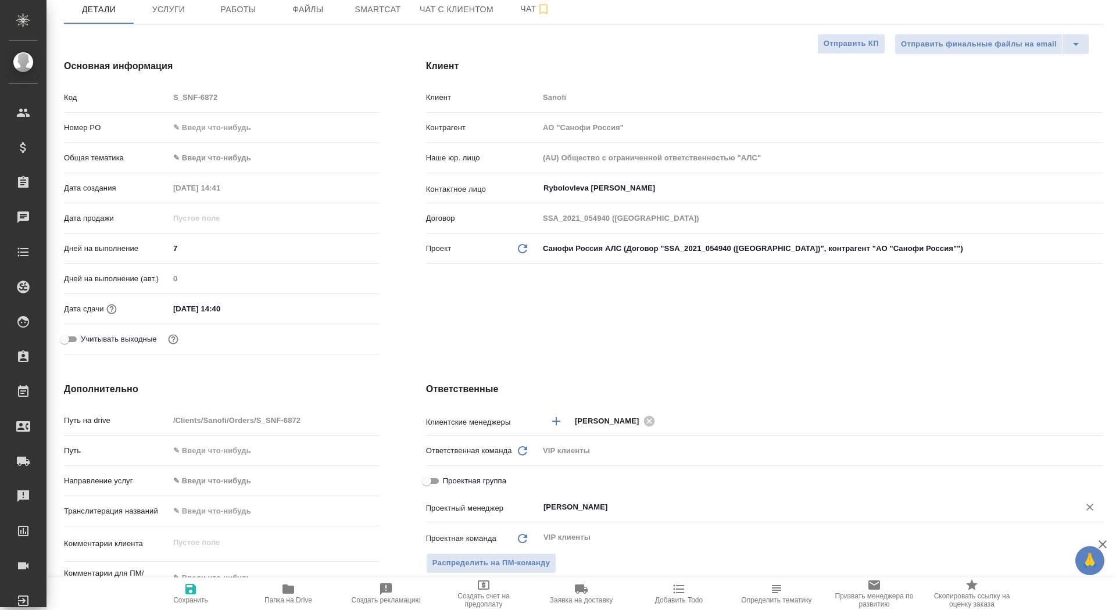
type input "[PERSON_NAME]"
click at [204, 596] on span "Сохранить" at bounding box center [191, 593] width 84 height 22
type textarea "x"
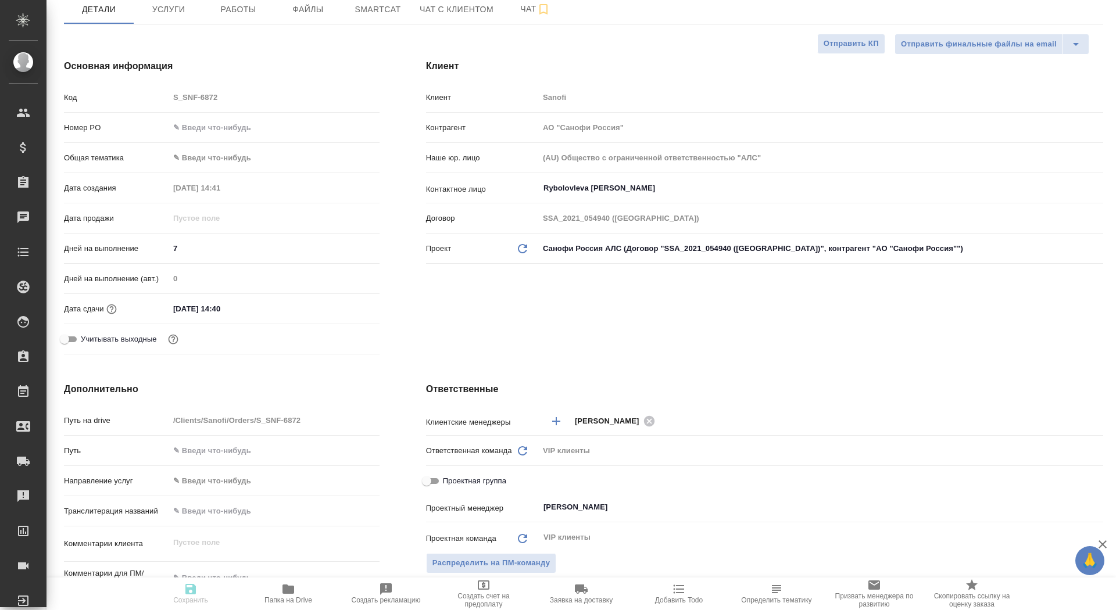
type textarea "x"
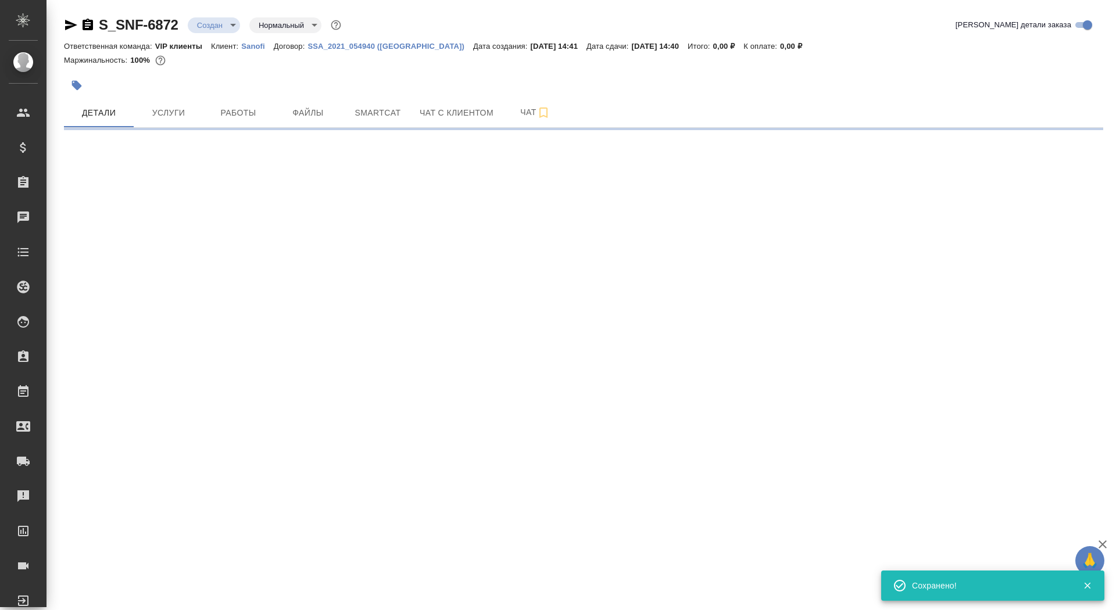
scroll to position [0, 0]
select select "RU"
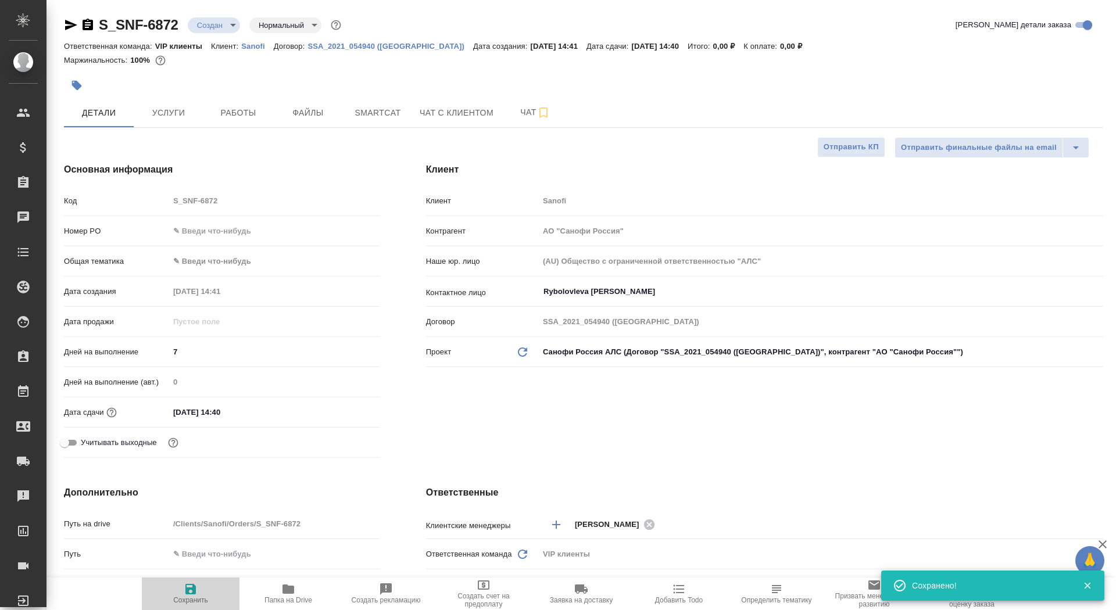
click at [192, 591] on icon "button" at bounding box center [191, 589] width 14 height 14
type textarea "x"
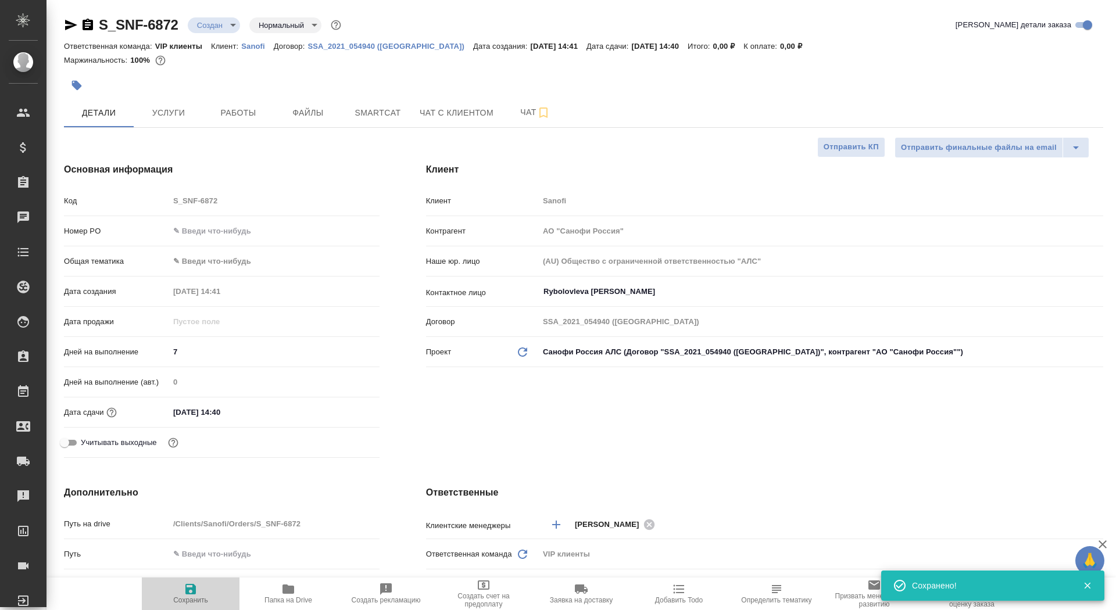
type textarea "x"
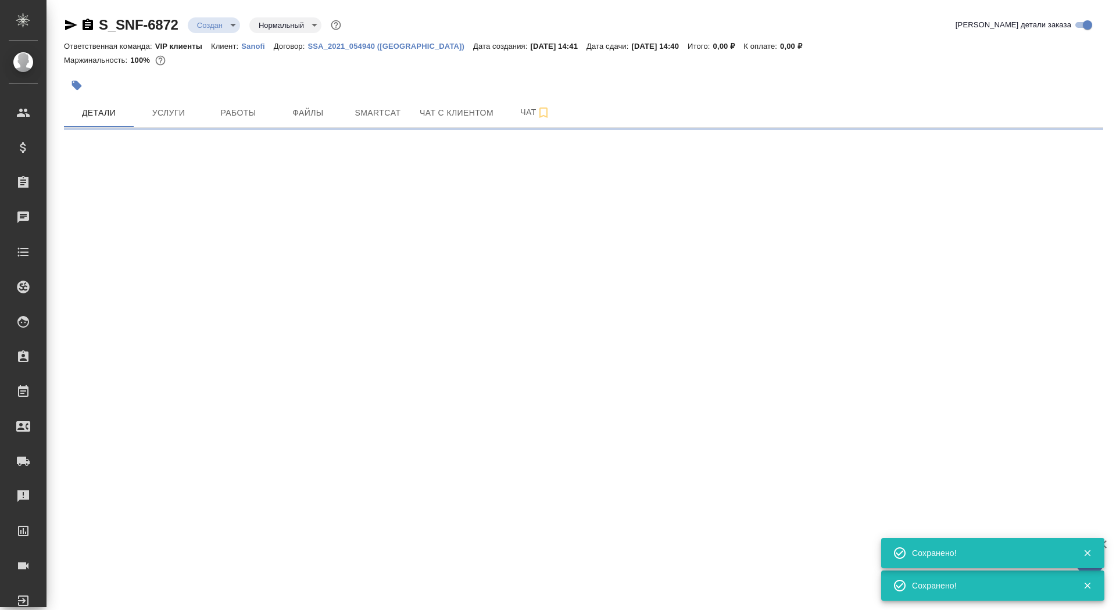
select select "RU"
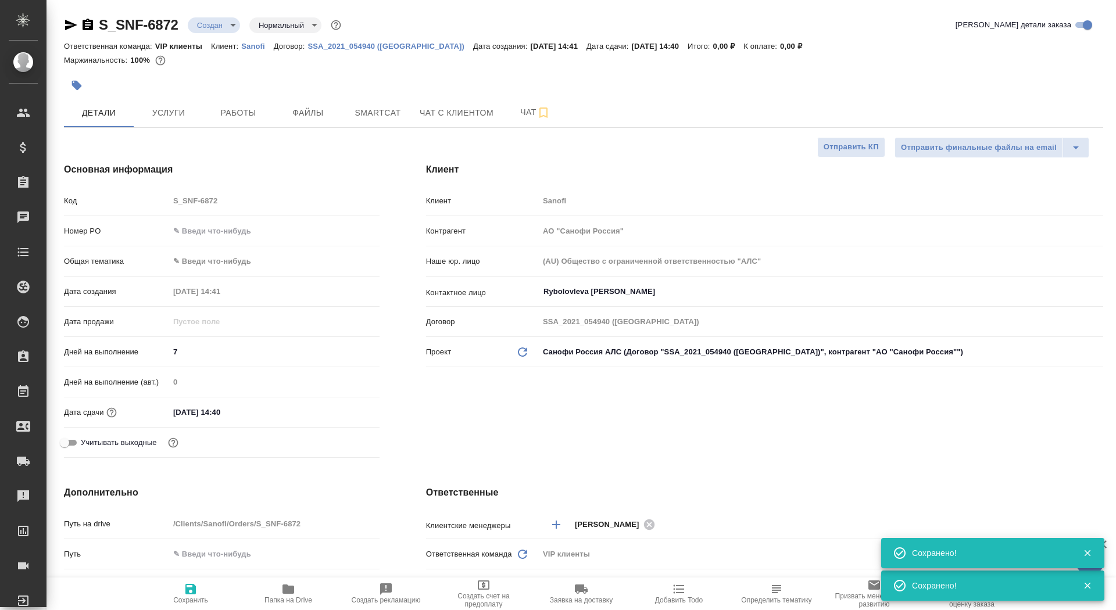
type textarea "x"
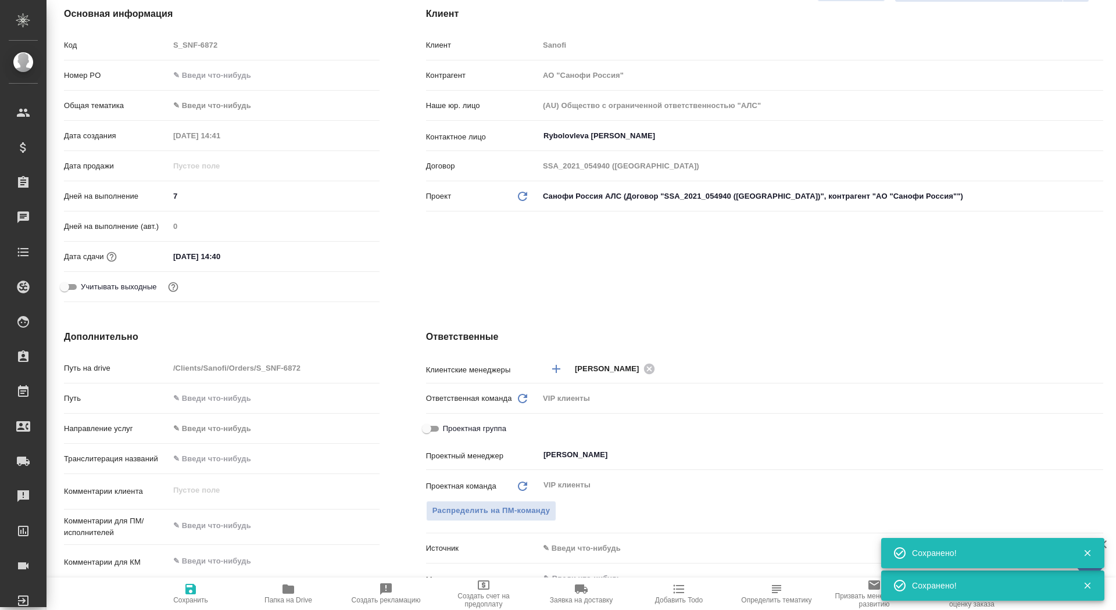
scroll to position [326, 0]
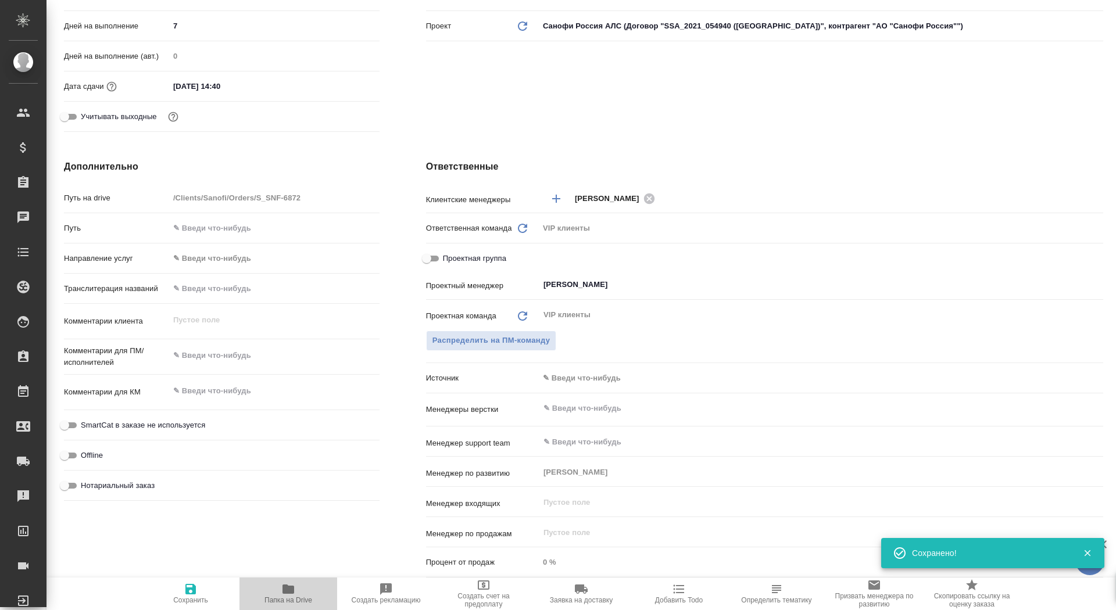
click at [290, 603] on span "Папка на Drive" at bounding box center [288, 600] width 48 height 8
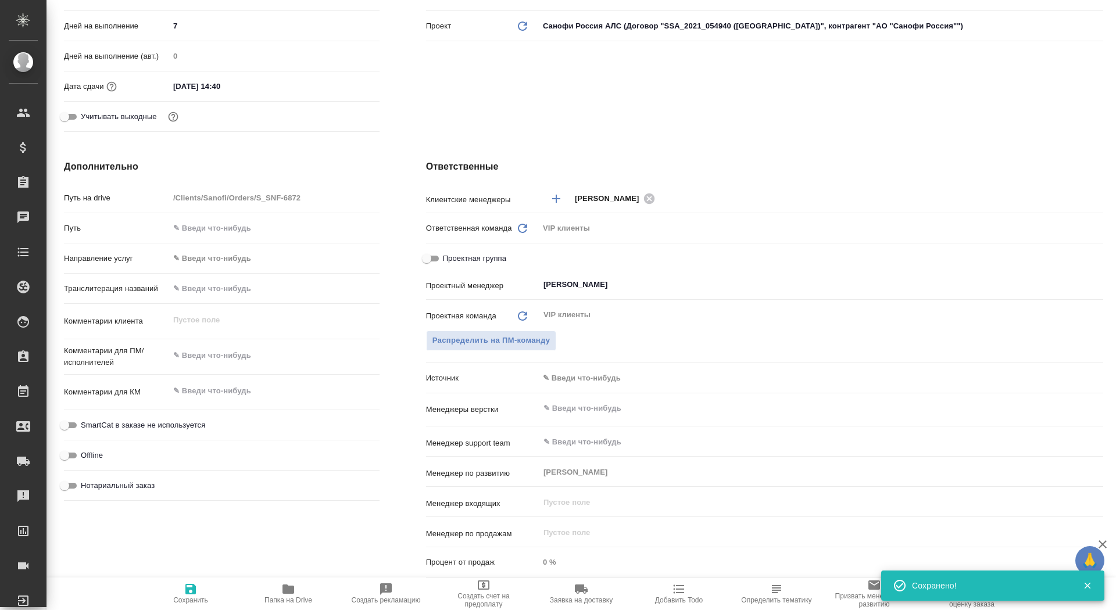
type textarea "x"
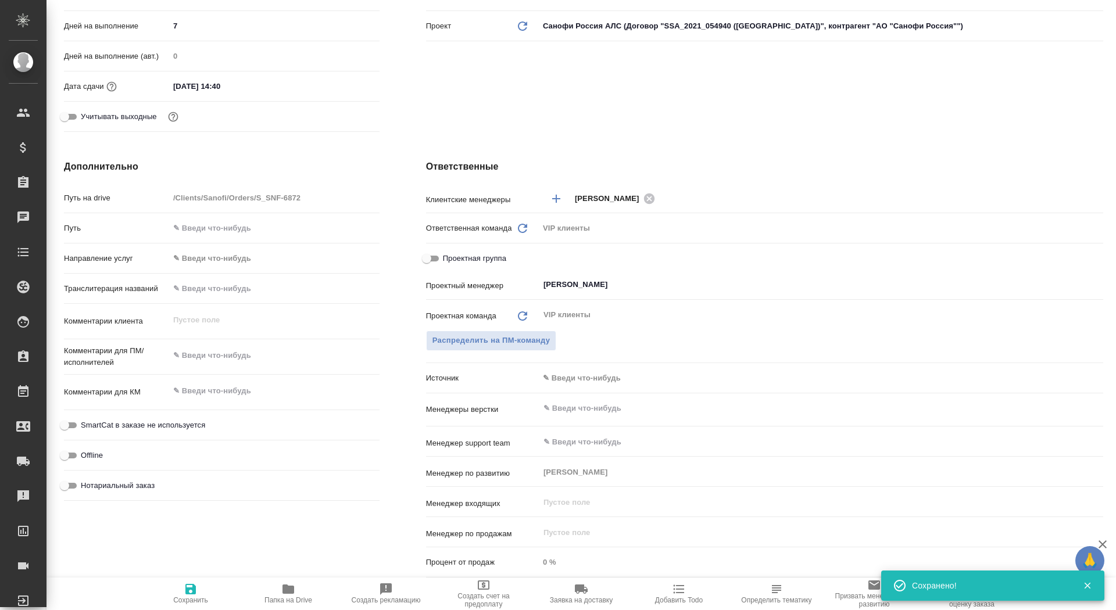
type textarea "x"
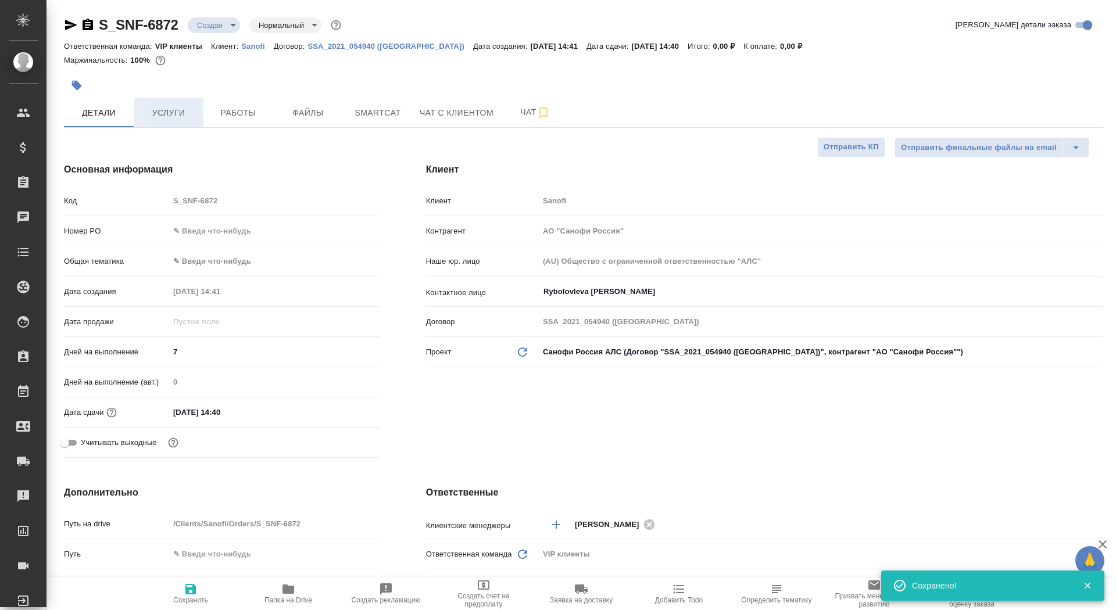
click at [166, 122] on button "Услуги" at bounding box center [169, 112] width 70 height 29
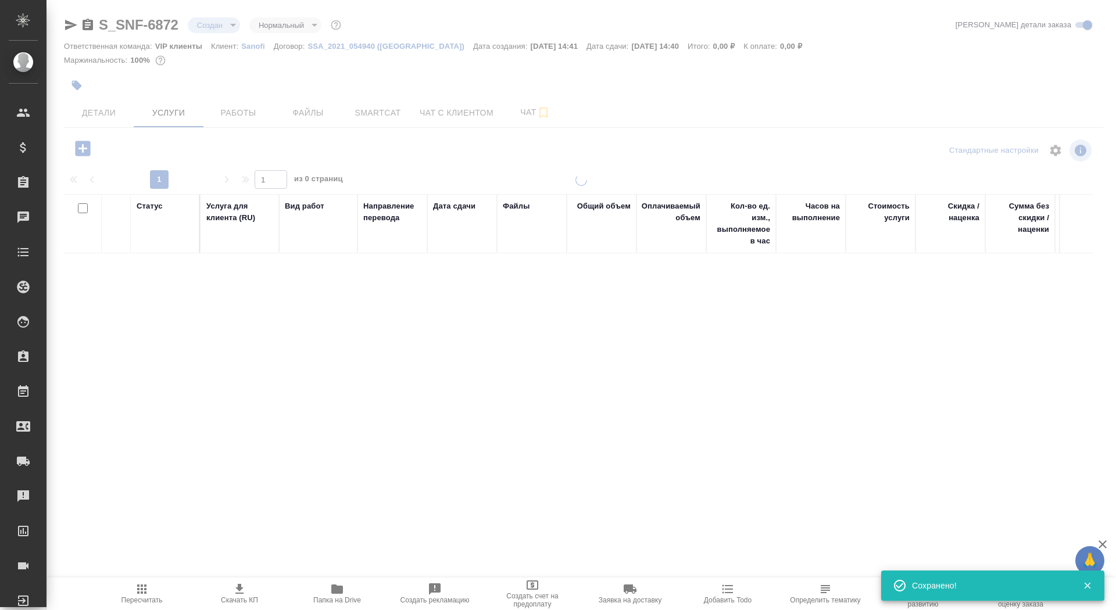
click at [74, 85] on div at bounding box center [580, 237] width 1069 height 474
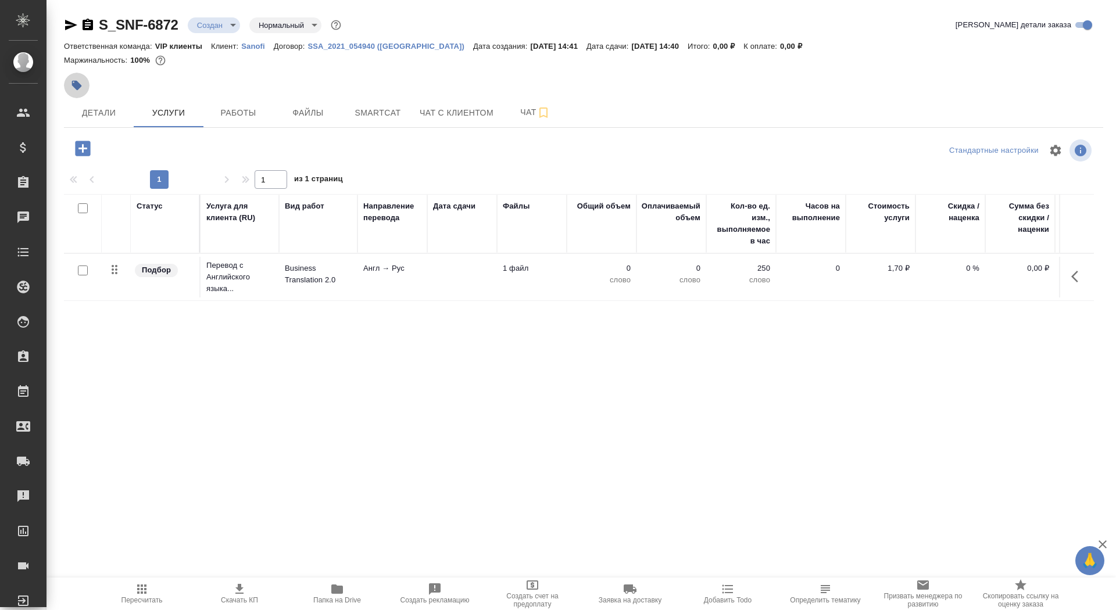
click at [74, 86] on icon "button" at bounding box center [77, 86] width 10 height 10
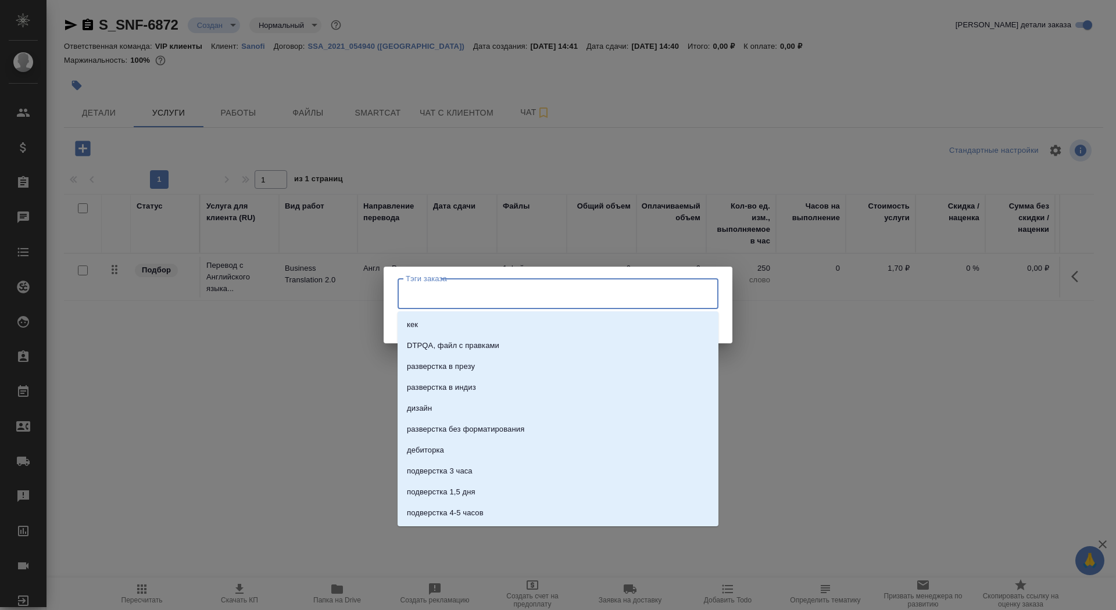
click at [487, 300] on input "Тэги заказа" at bounding box center [547, 294] width 288 height 20
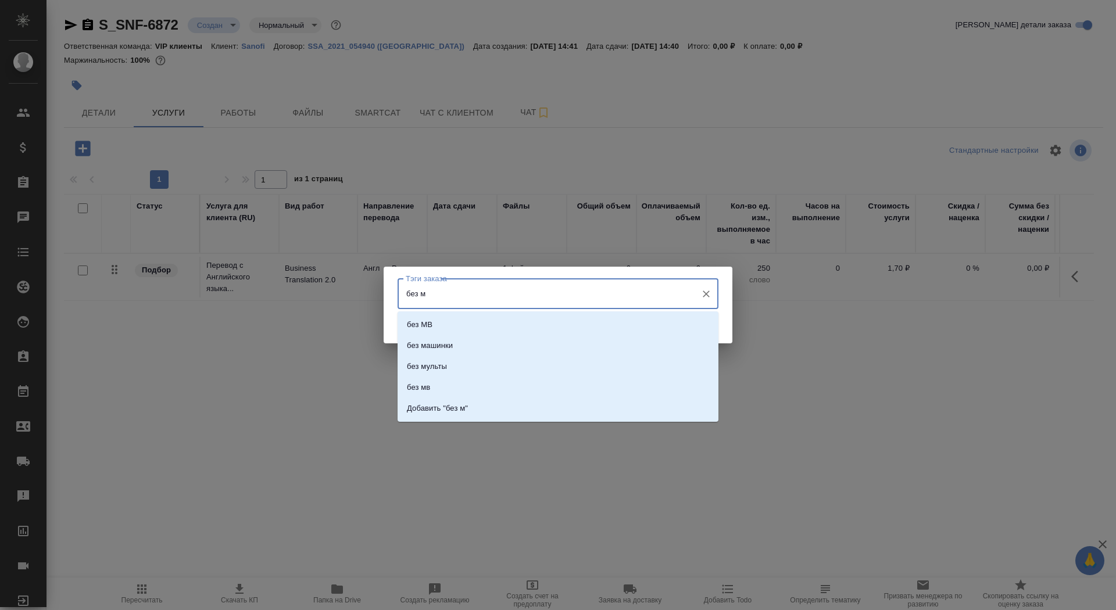
type input "без мв"
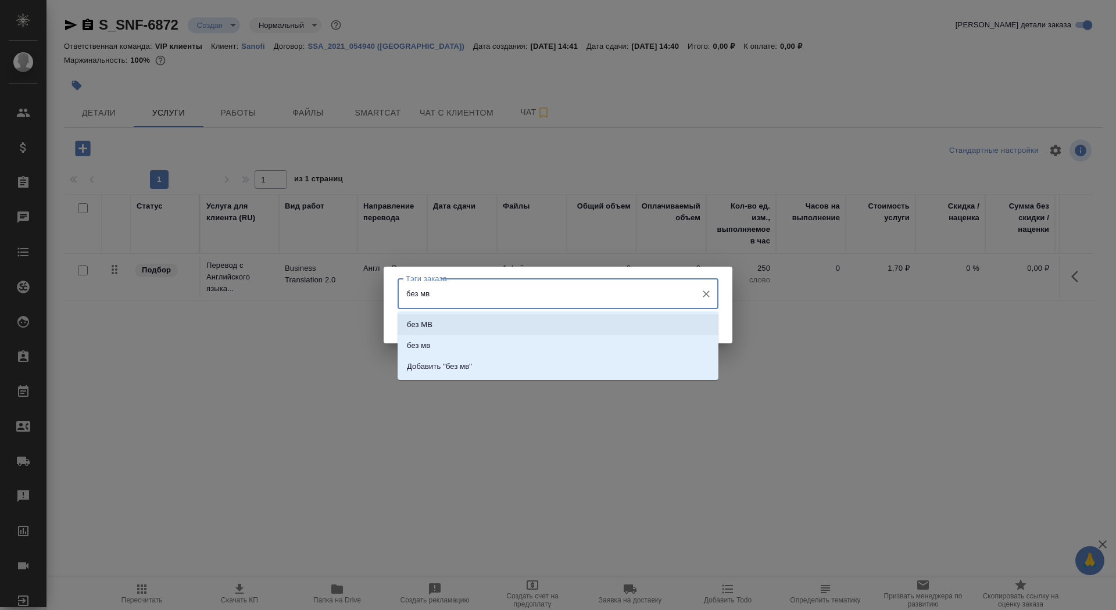
click at [527, 334] on li "без МВ" at bounding box center [557, 324] width 321 height 21
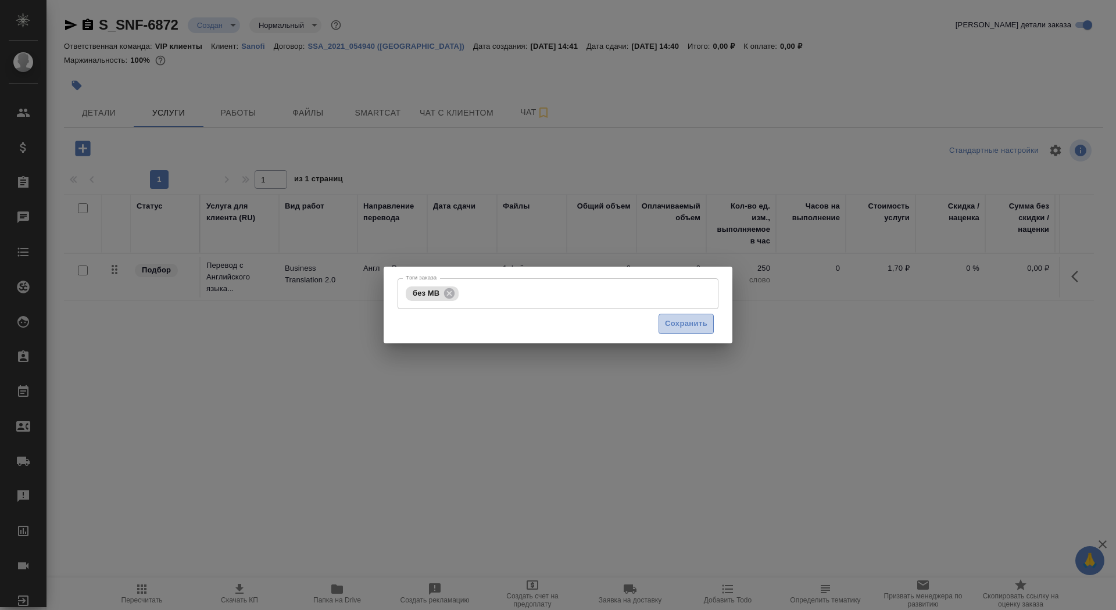
click at [710, 326] on button "Сохранить" at bounding box center [685, 324] width 55 height 20
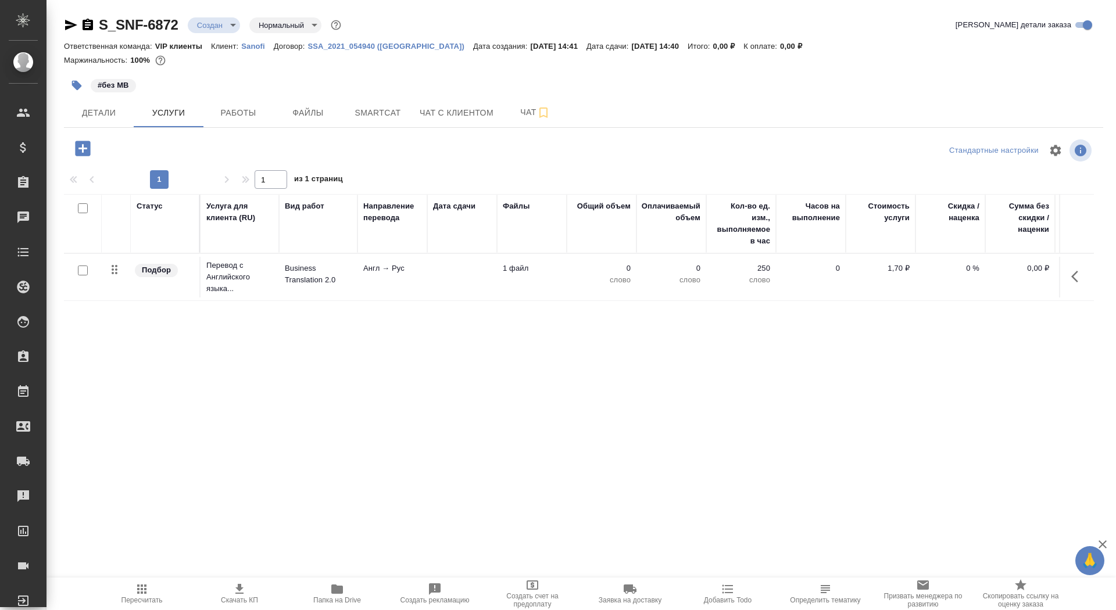
click at [79, 271] on input "checkbox" at bounding box center [83, 271] width 10 height 10
checkbox input "true"
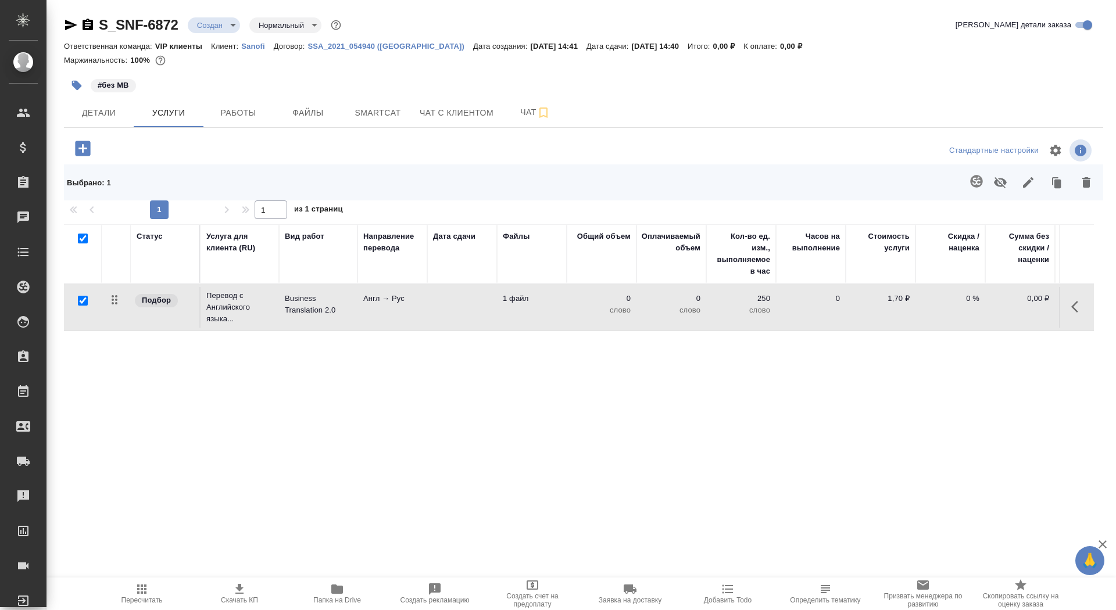
click at [1093, 181] on button "button" at bounding box center [1086, 182] width 28 height 30
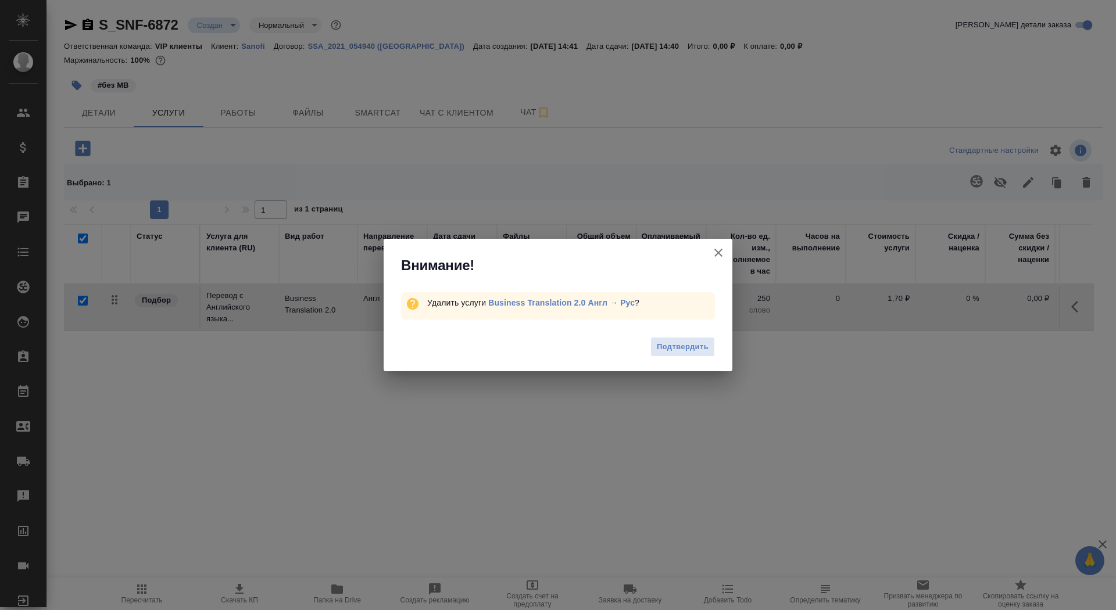
click at [664, 357] on div "Подтвердить" at bounding box center [558, 348] width 349 height 46
click at [664, 339] on button "Подтвердить" at bounding box center [682, 347] width 65 height 20
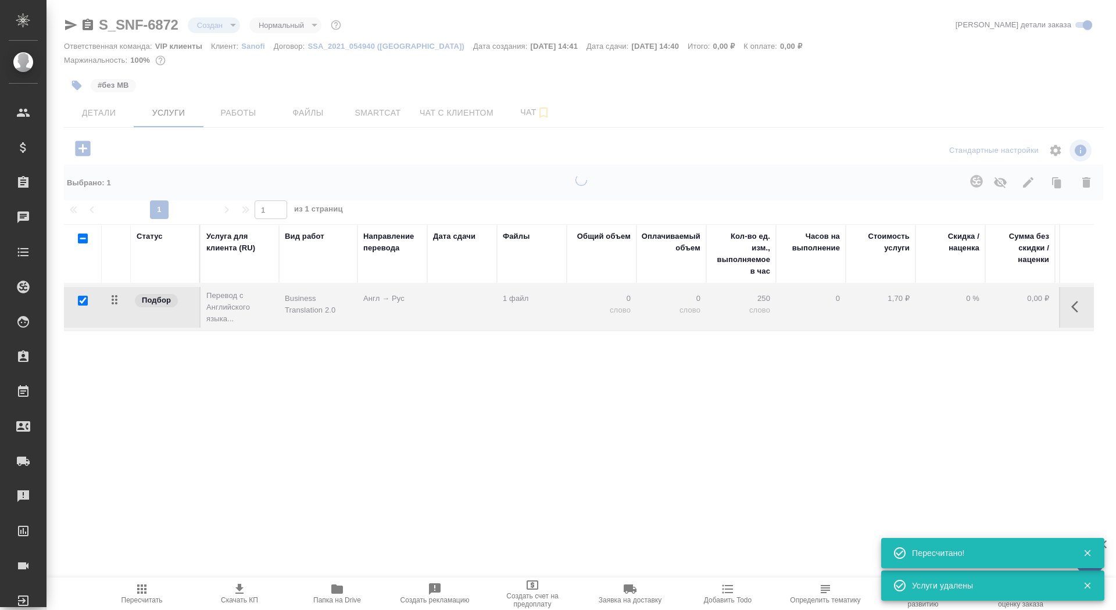
checkbox input "false"
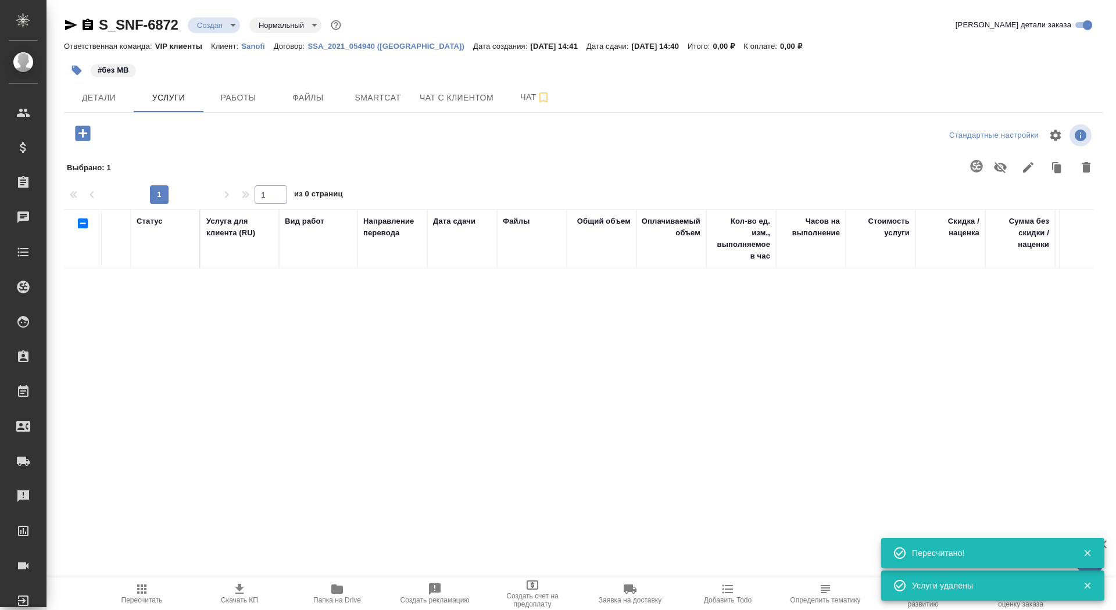
click at [84, 132] on icon "button" at bounding box center [82, 133] width 15 height 15
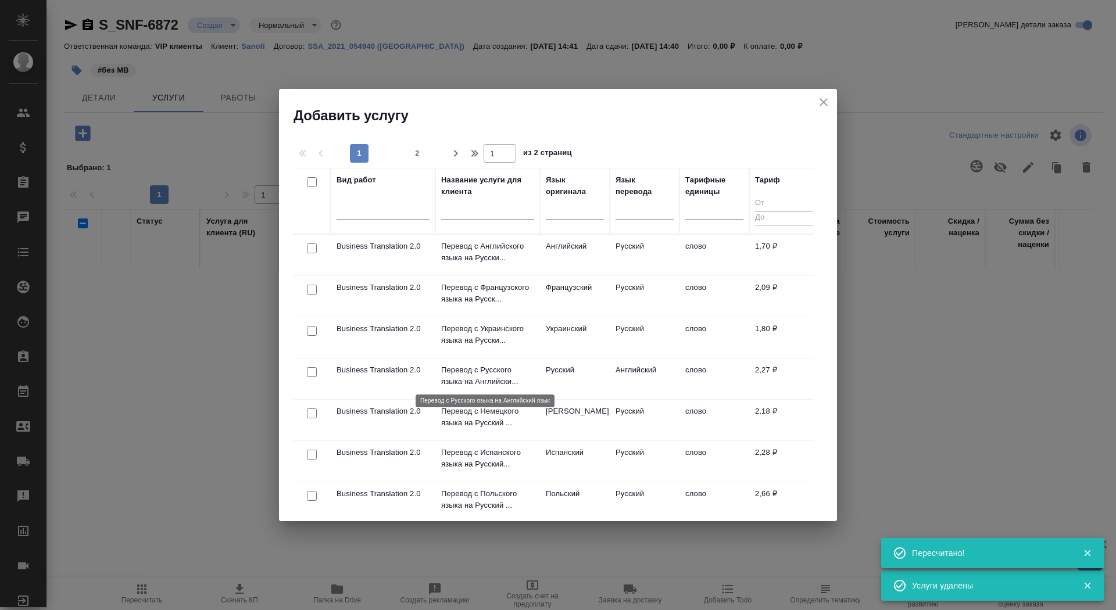
click at [474, 370] on p "Перевод с Русского языка на Английски..." at bounding box center [487, 375] width 93 height 23
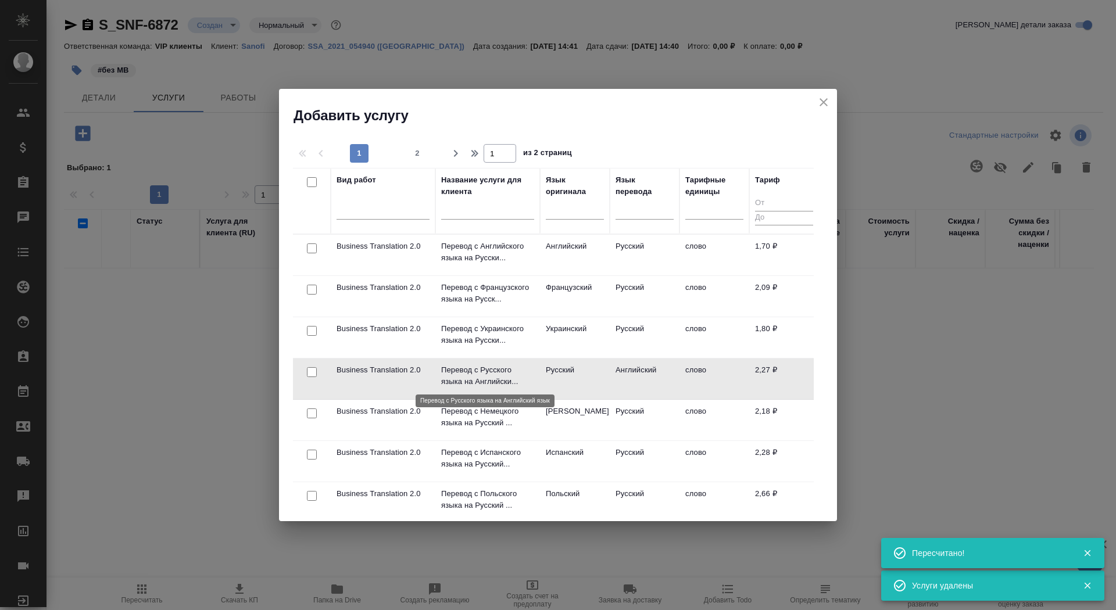
click at [474, 370] on p "Перевод с Русского языка на Английски..." at bounding box center [487, 375] width 93 height 23
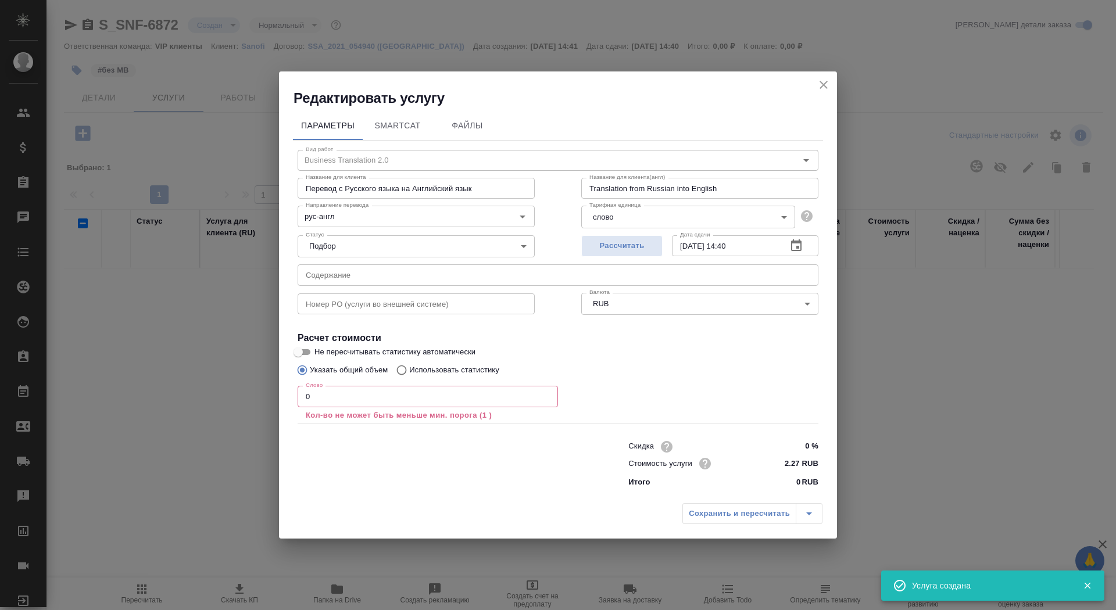
click at [347, 406] on input "0" at bounding box center [428, 396] width 260 height 21
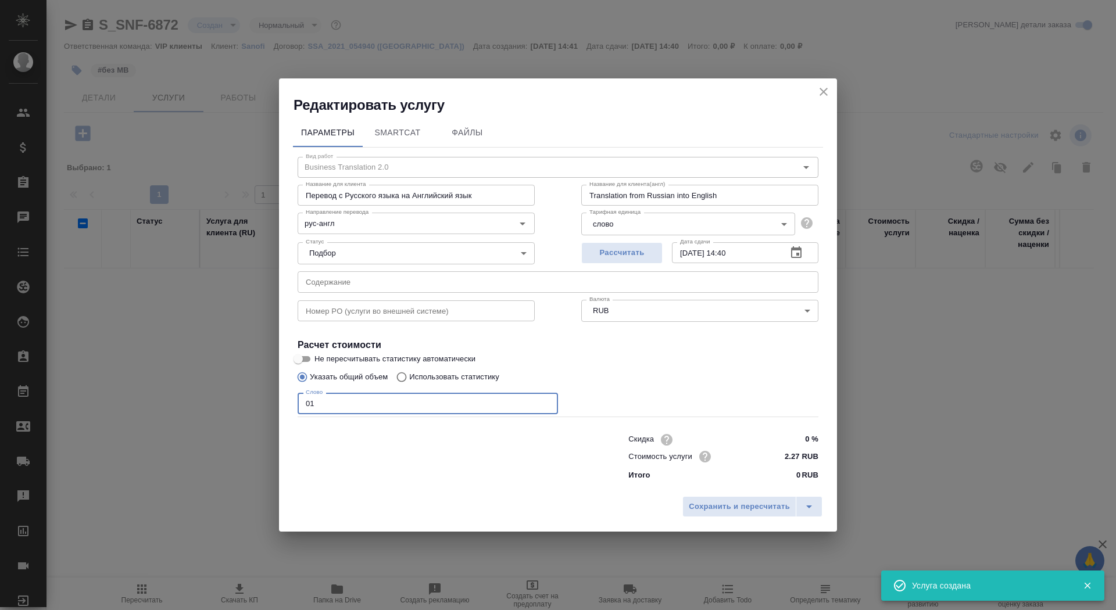
type input "01"
click at [306, 360] on input "Не пересчитывать статистику автоматически" at bounding box center [298, 359] width 42 height 14
checkbox input "true"
click at [717, 501] on span "Сохранить и пересчитать" at bounding box center [739, 506] width 101 height 13
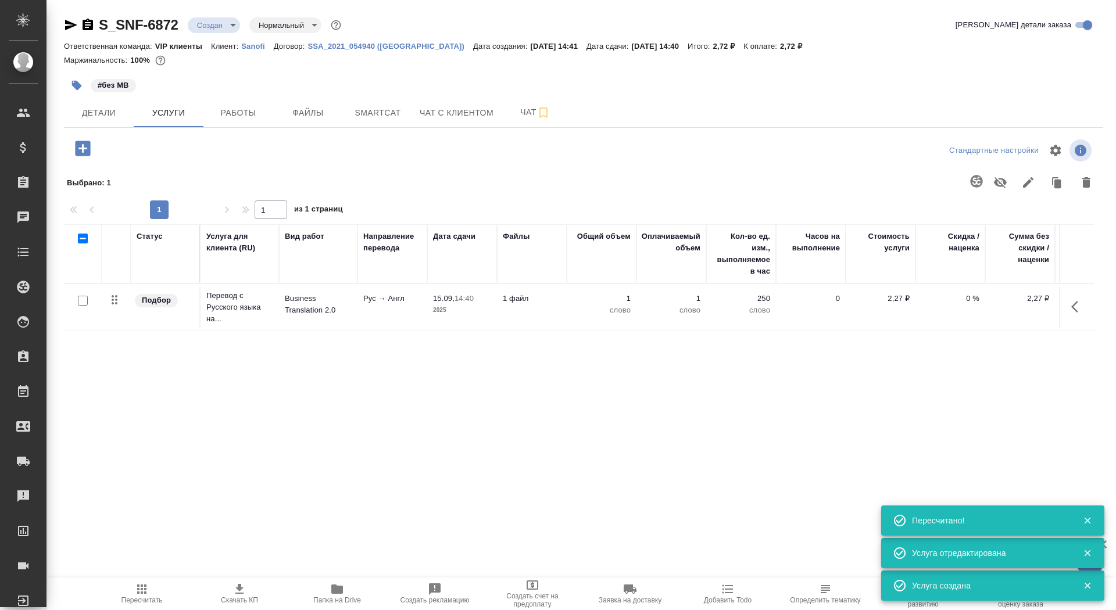
click at [82, 301] on input "checkbox" at bounding box center [83, 301] width 10 height 10
checkbox input "true"
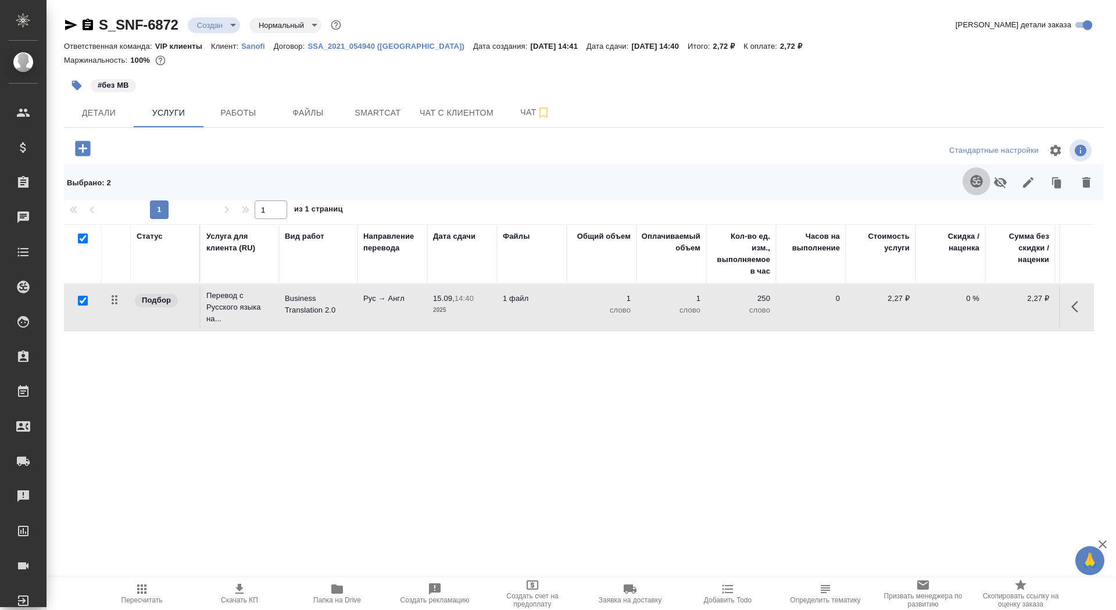
click at [973, 191] on button "button" at bounding box center [976, 181] width 28 height 28
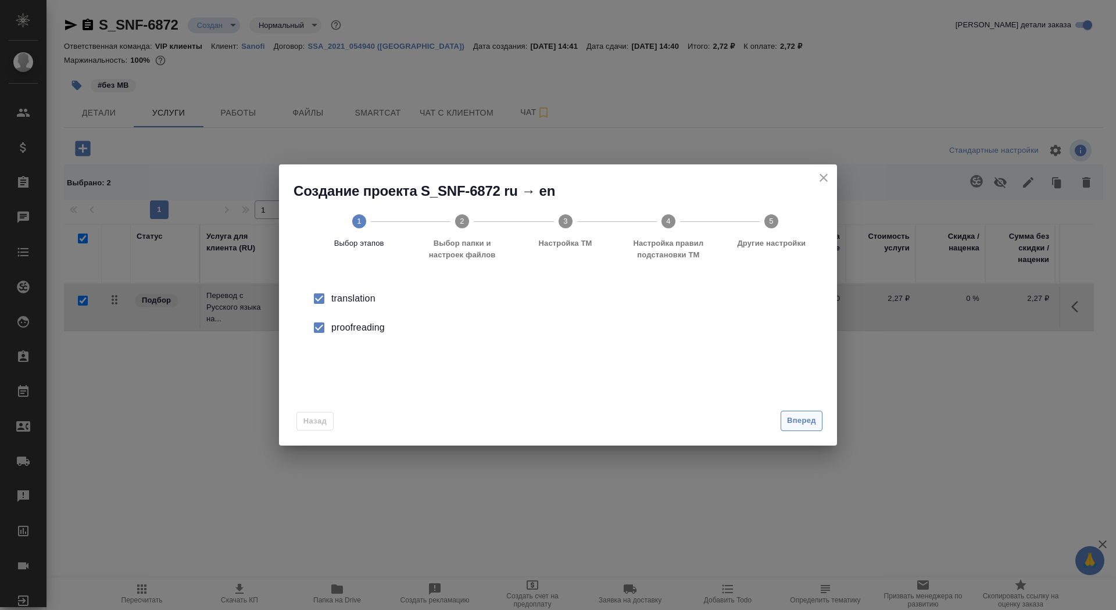
click at [811, 417] on span "Вперед" at bounding box center [801, 420] width 29 height 13
click at [687, 311] on input "Папка с файлами для перевода" at bounding box center [540, 305] width 484 height 14
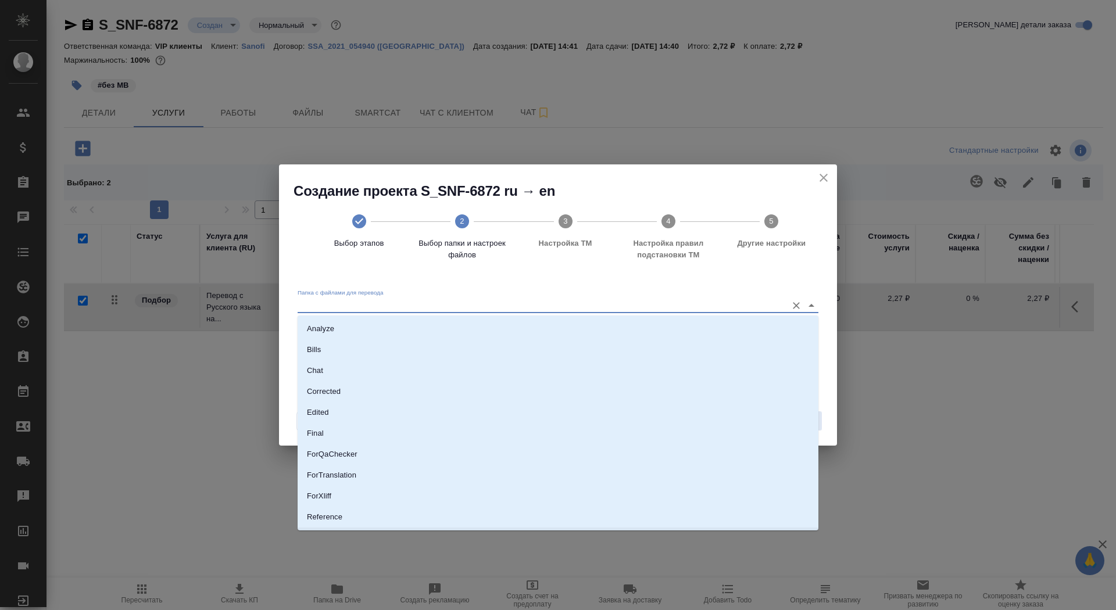
scroll to position [40, 0]
click at [592, 493] on li "Source" at bounding box center [558, 498] width 521 height 21
type input "Source"
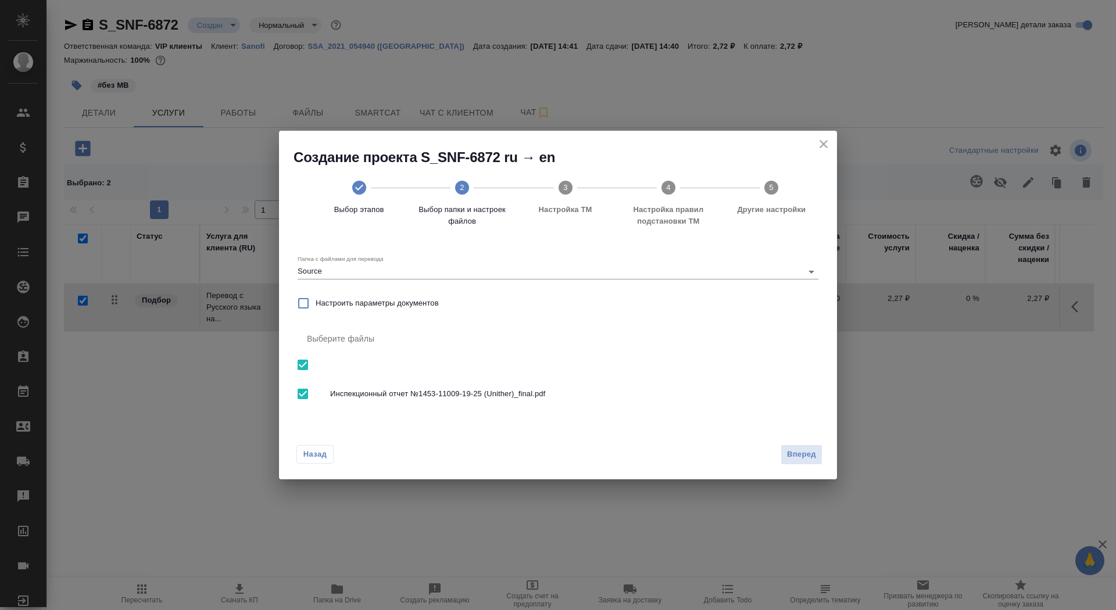
click at [823, 447] on div "Назад Вперед" at bounding box center [558, 452] width 558 height 55
click at [790, 452] on span "Вперед" at bounding box center [801, 454] width 29 height 13
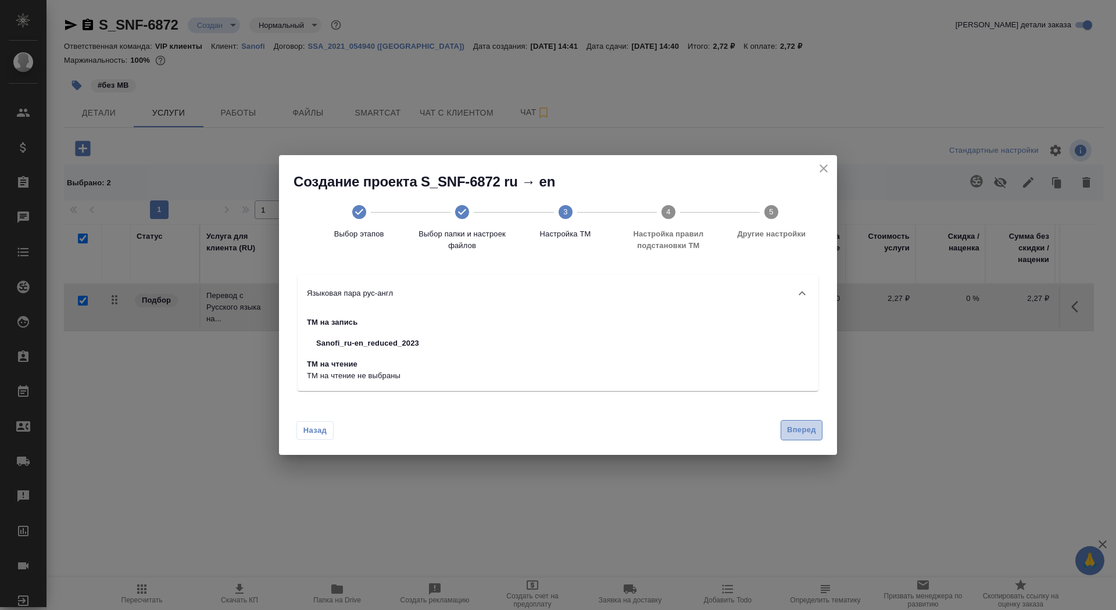
click at [797, 433] on span "Вперед" at bounding box center [801, 430] width 29 height 13
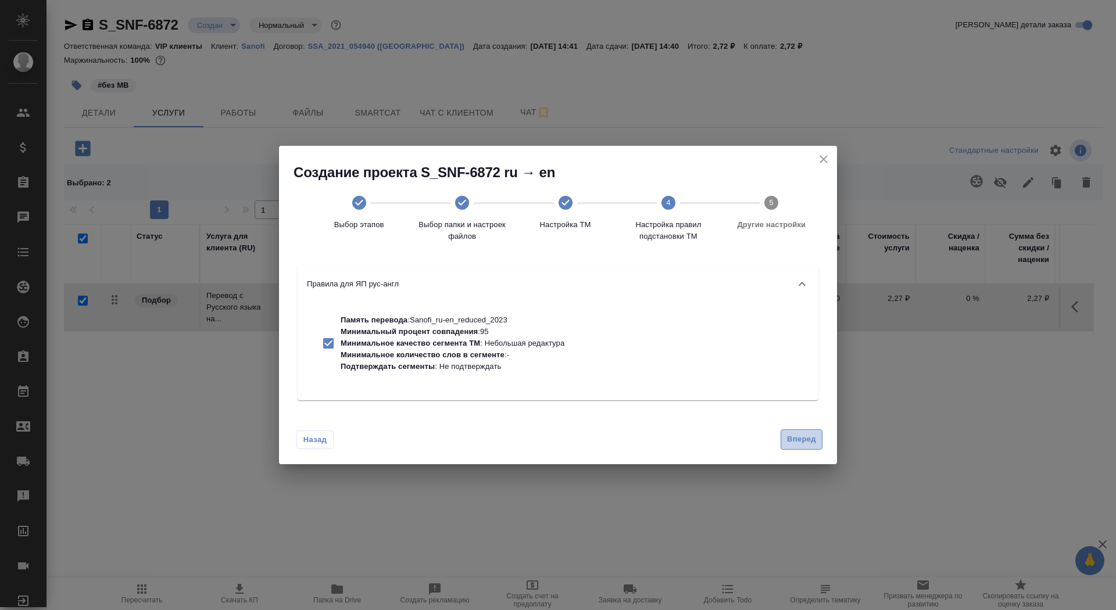
click at [800, 449] on button "Вперед" at bounding box center [801, 439] width 42 height 20
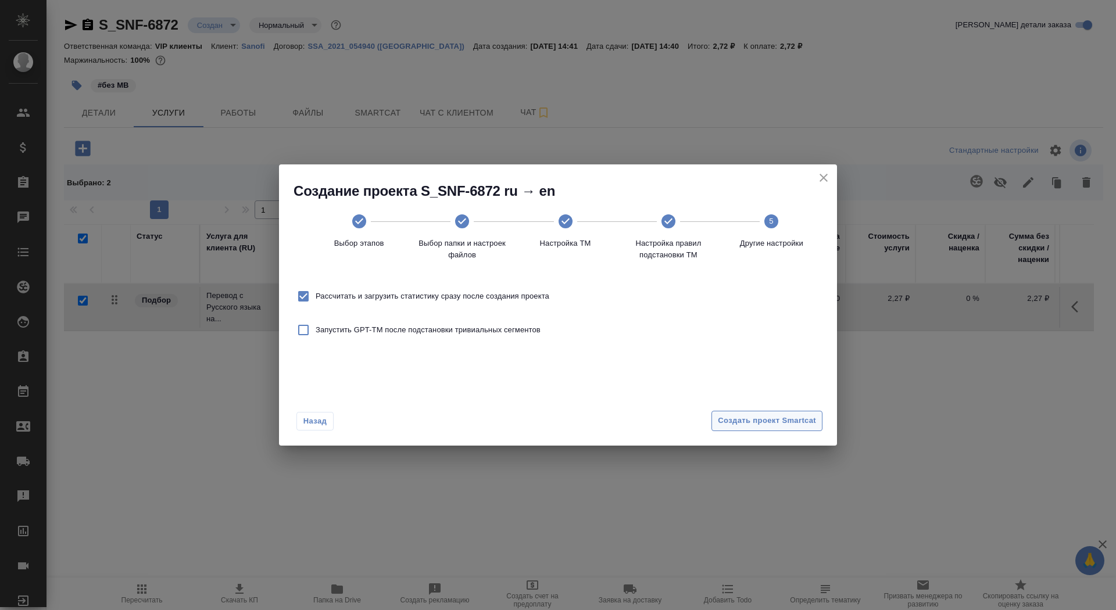
click at [790, 417] on span "Создать проект Smartcat" at bounding box center [767, 420] width 98 height 13
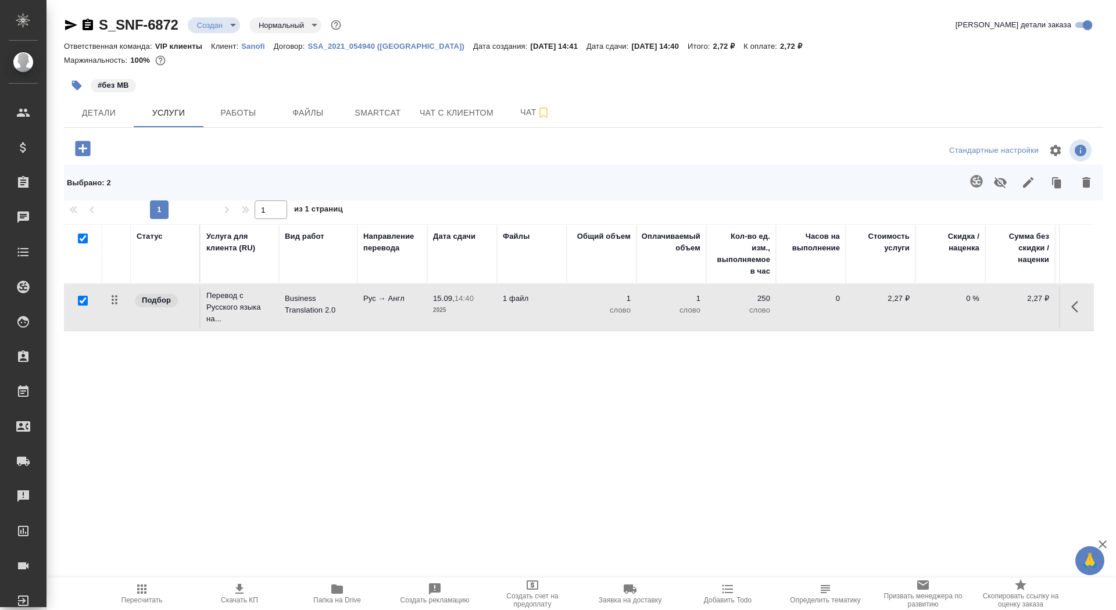
click at [83, 150] on icon "button" at bounding box center [83, 148] width 20 height 20
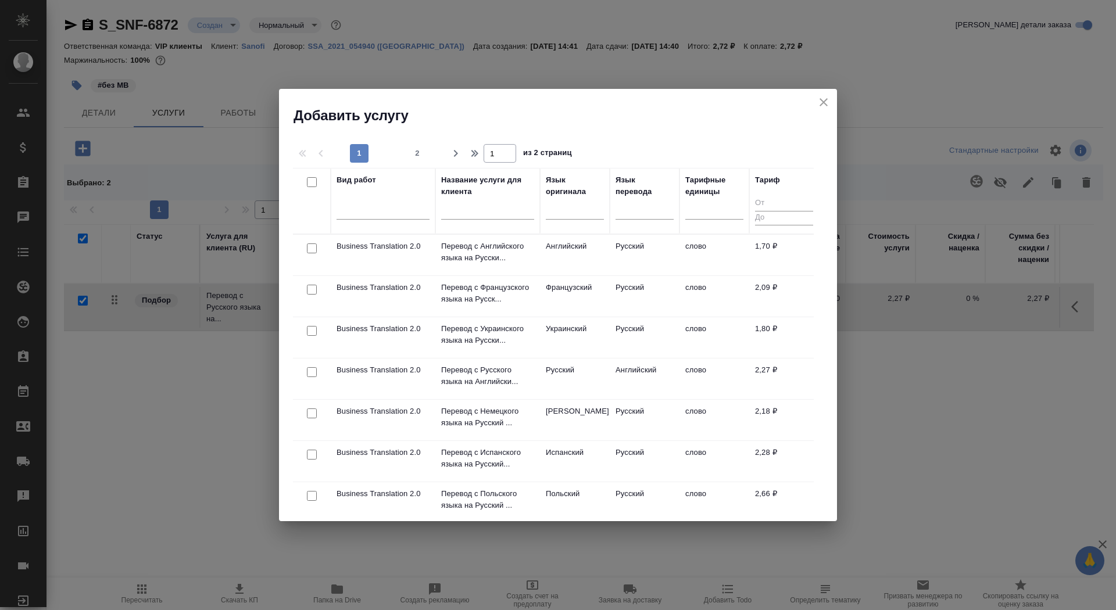
click at [478, 210] on input "text" at bounding box center [487, 212] width 93 height 15
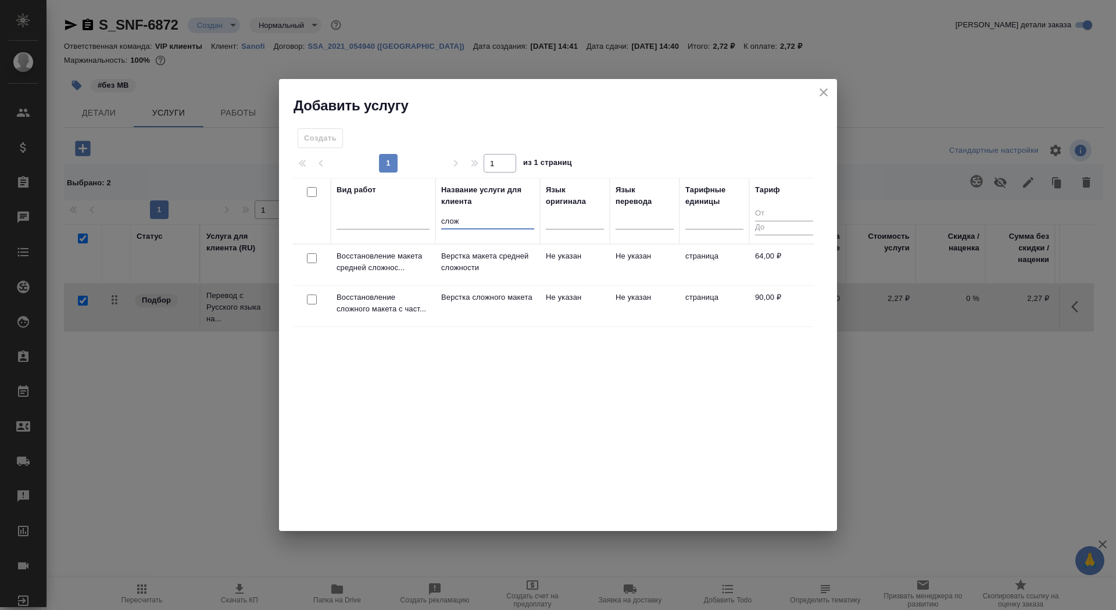
type input "слож"
click at [444, 303] on p "Верстка сложного макета" at bounding box center [487, 298] width 93 height 12
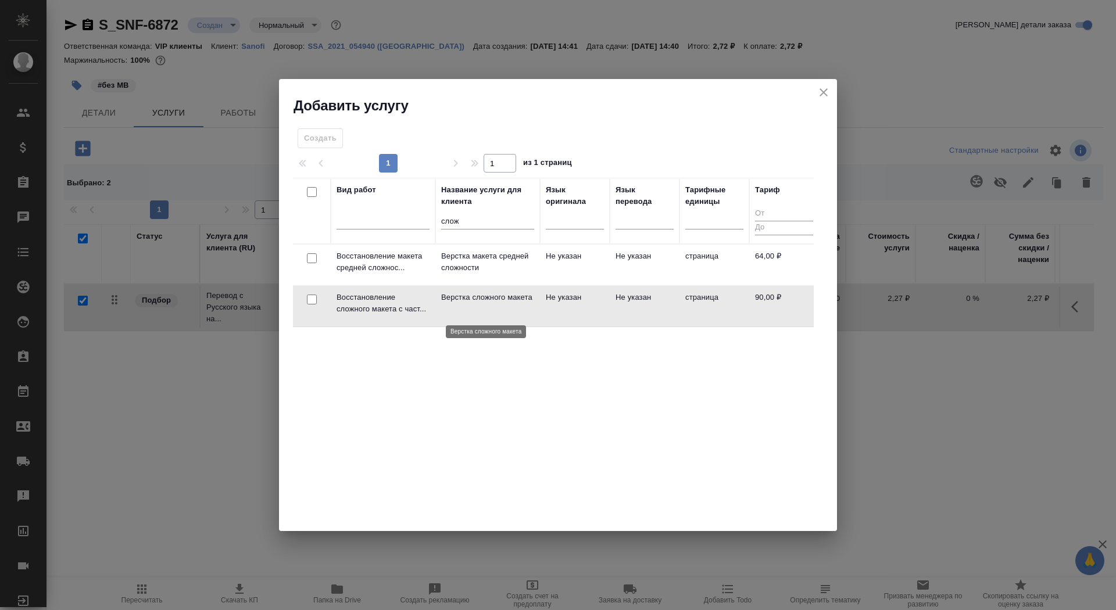
click at [444, 303] on p "Верстка сложного макета" at bounding box center [487, 298] width 93 height 12
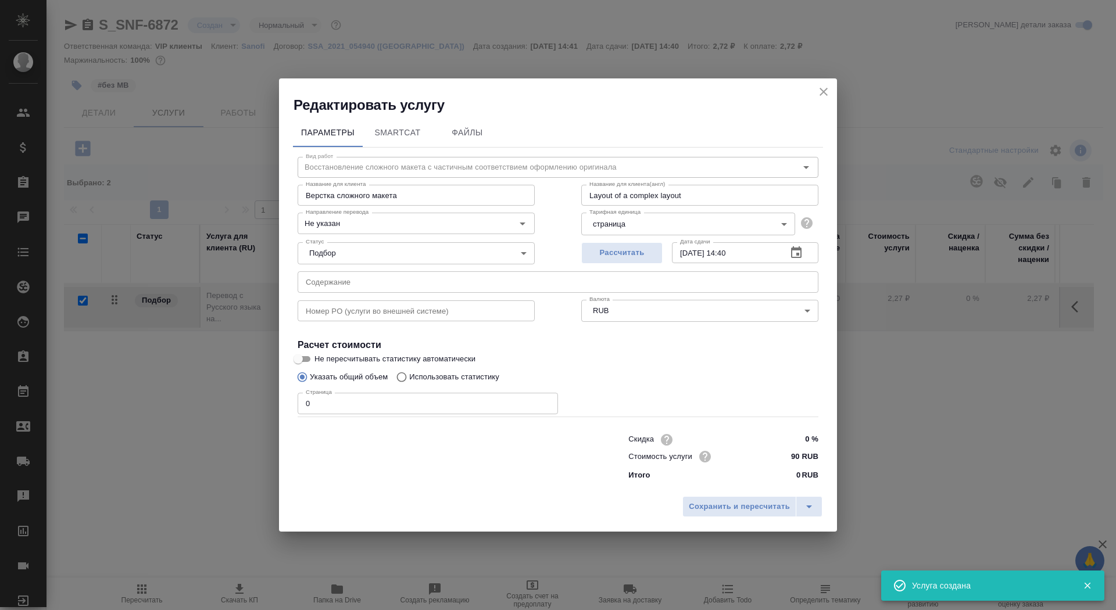
checkbox input "false"
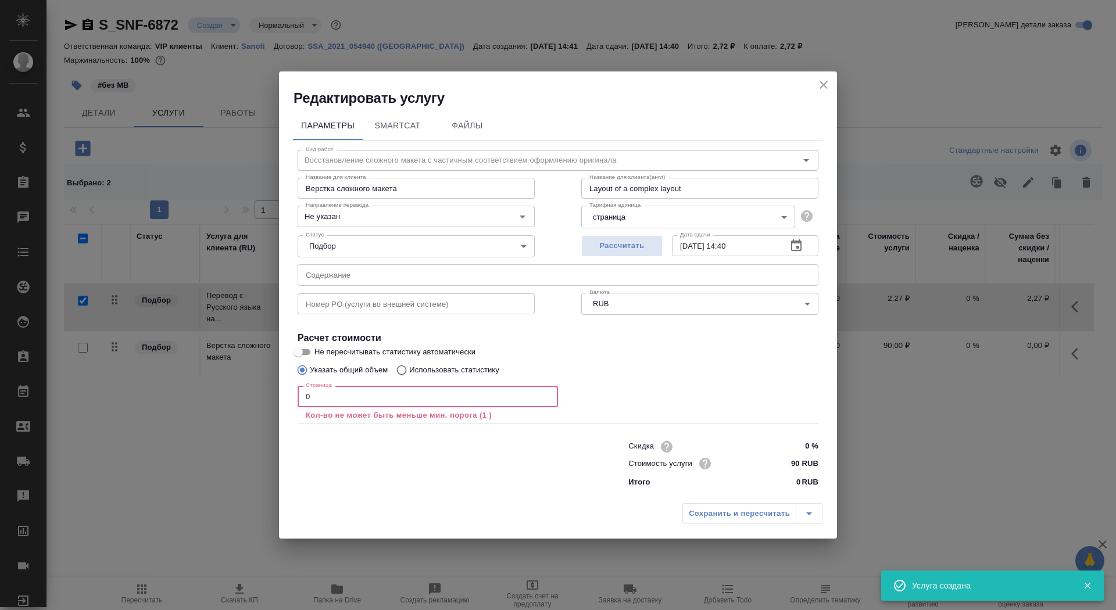
click at [402, 400] on input "0" at bounding box center [428, 396] width 260 height 21
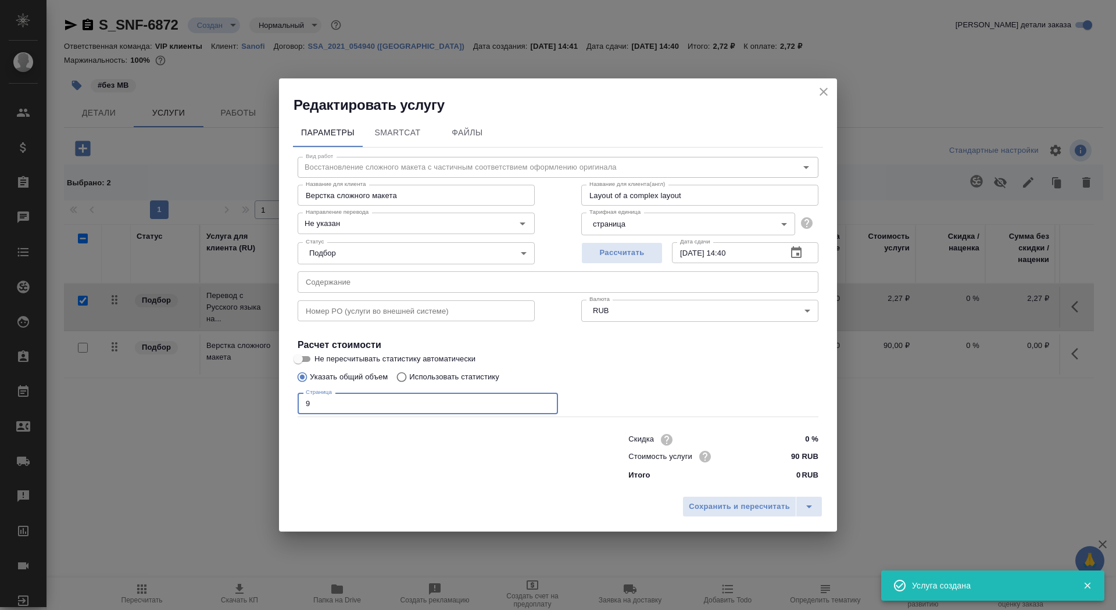
type input "9"
click at [302, 357] on input "Не пересчитывать статистику автоматически" at bounding box center [298, 359] width 42 height 14
checkbox input "true"
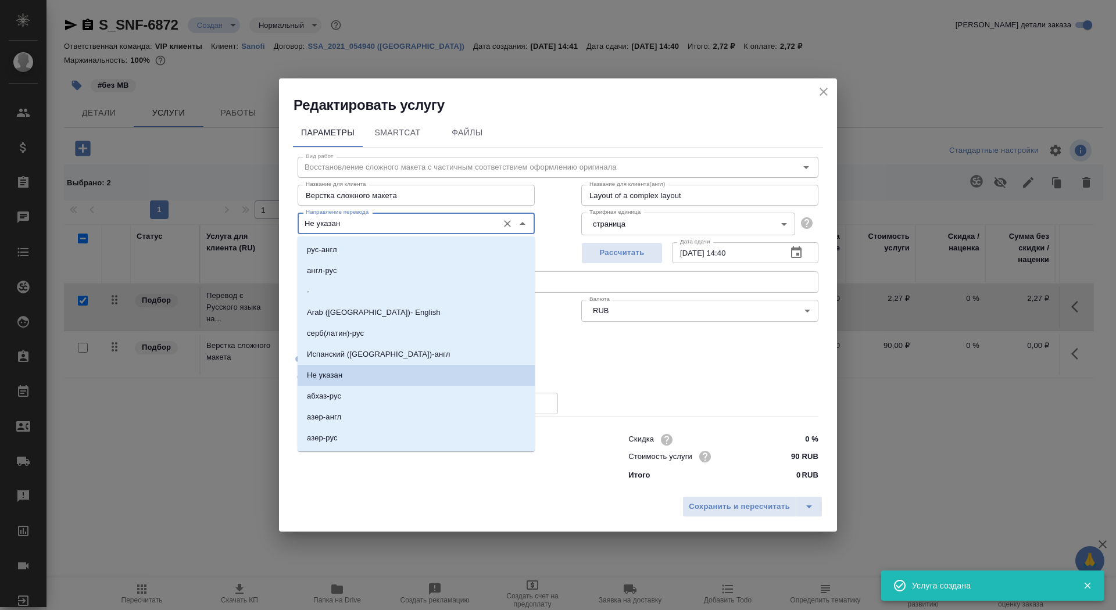
click at [417, 225] on input "Не указан" at bounding box center [396, 223] width 191 height 14
click at [417, 252] on li "рус-англ" at bounding box center [416, 249] width 237 height 21
type input "рус-англ"
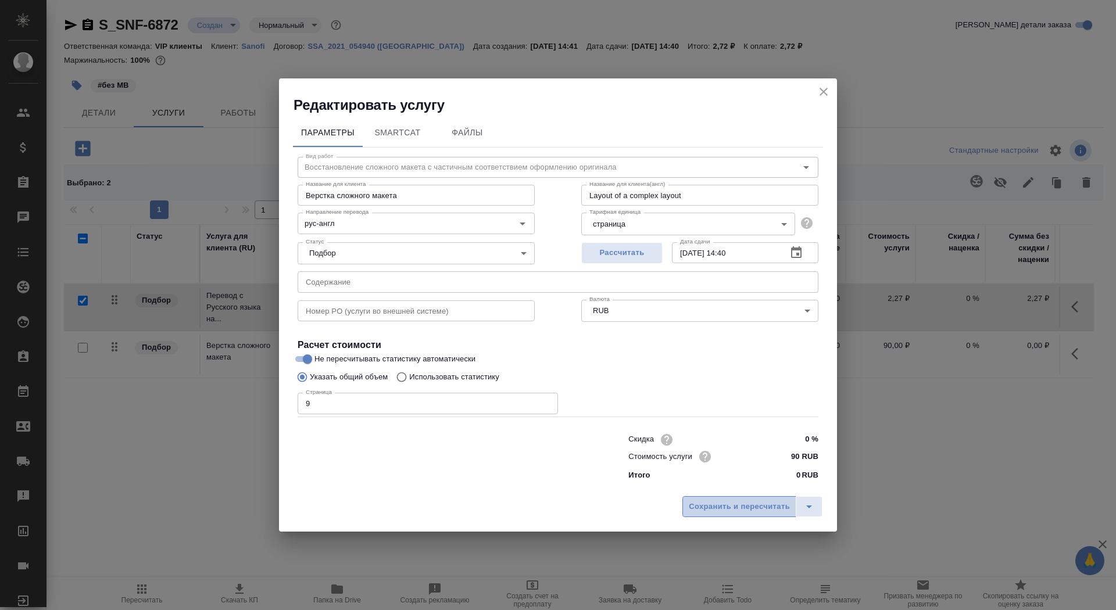
click at [755, 503] on span "Сохранить и пересчитать" at bounding box center [739, 506] width 101 height 13
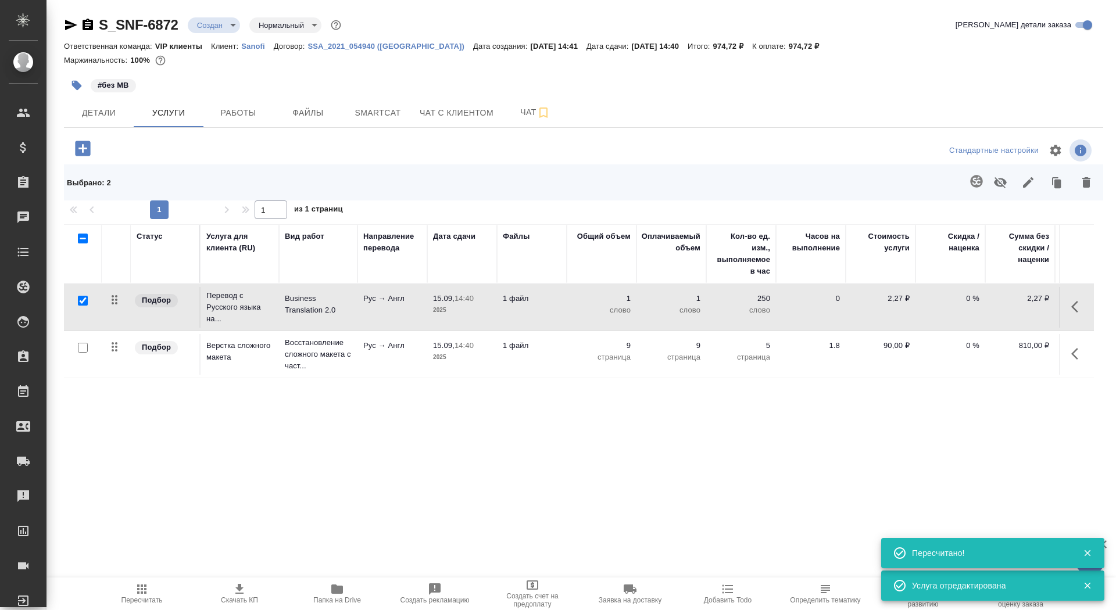
click at [454, 300] on p "15.09," at bounding box center [444, 298] width 22 height 9
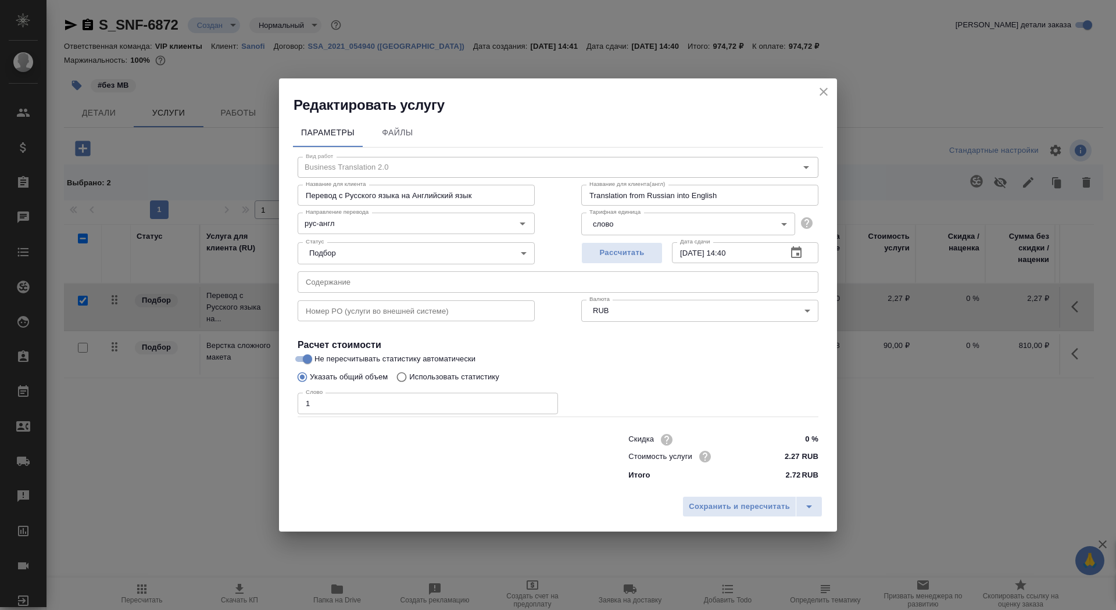
click at [425, 377] on p "Использовать статистику" at bounding box center [454, 377] width 90 height 12
click at [409, 377] on input "Использовать статистику" at bounding box center [400, 377] width 19 height 22
radio input "true"
radio input "false"
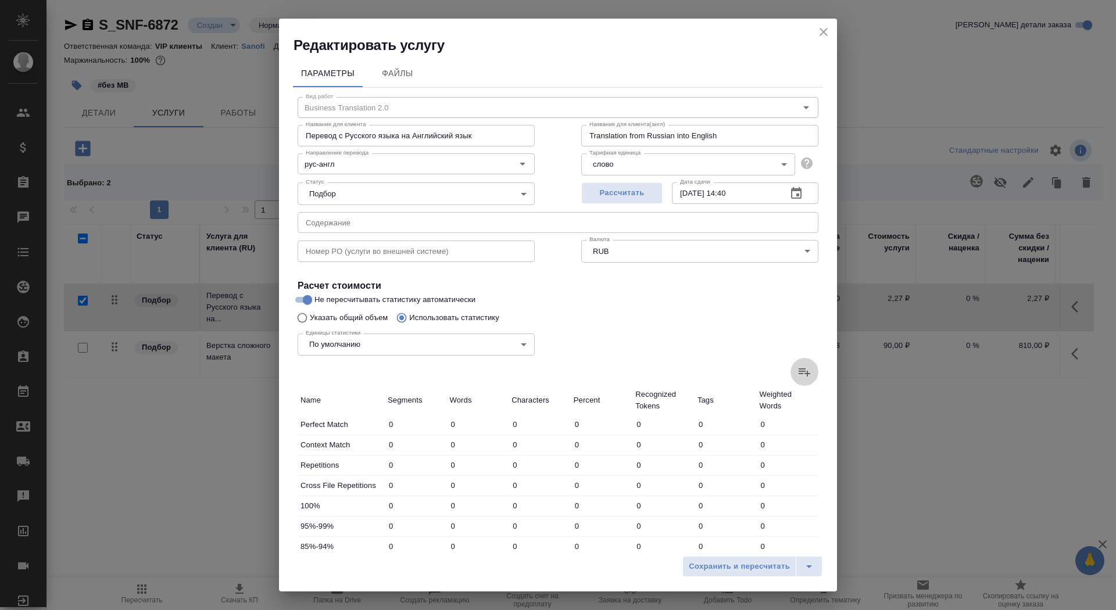
click at [807, 370] on icon at bounding box center [804, 372] width 14 height 14
click at [0, 0] on input "file" at bounding box center [0, 0] width 0 height 0
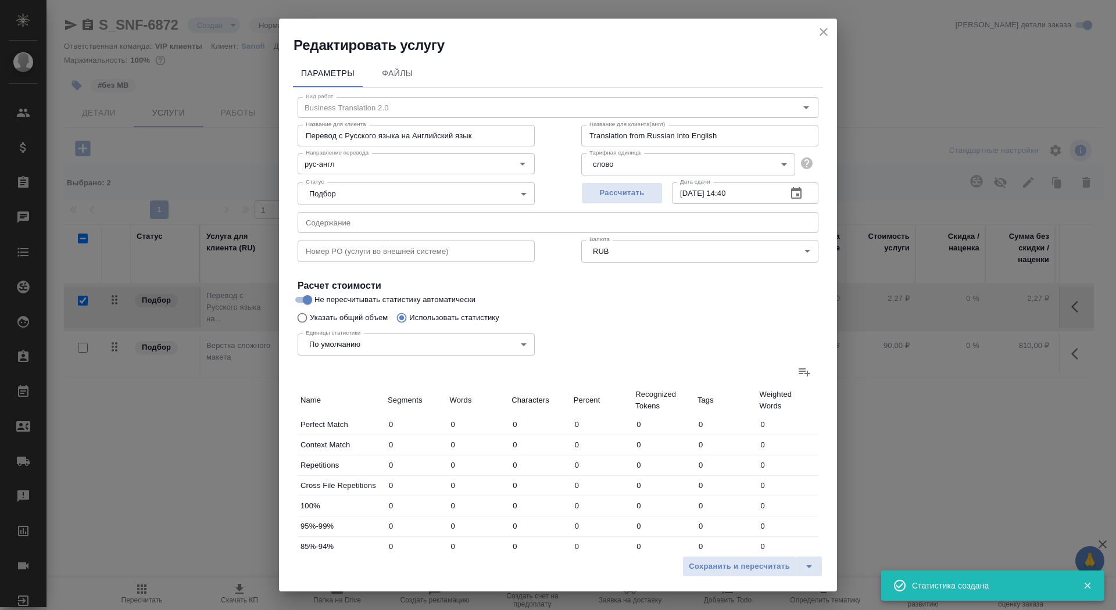
type input "52"
type input "220"
type input "2172"
type input "75"
type input "150"
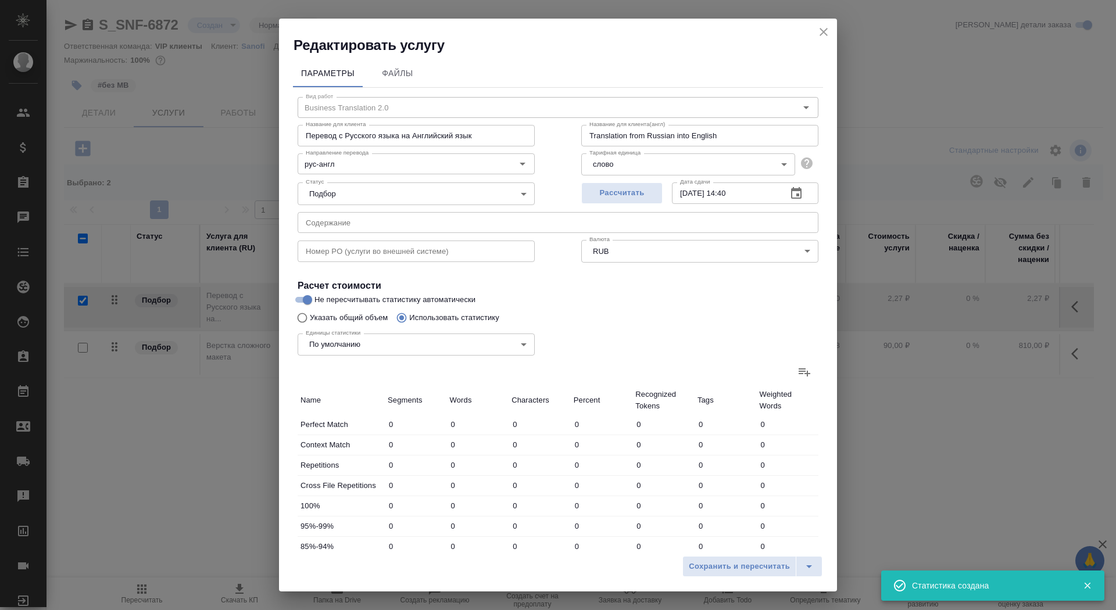
type input "856"
type input "54"
type input "126"
type input "721"
type input "39"
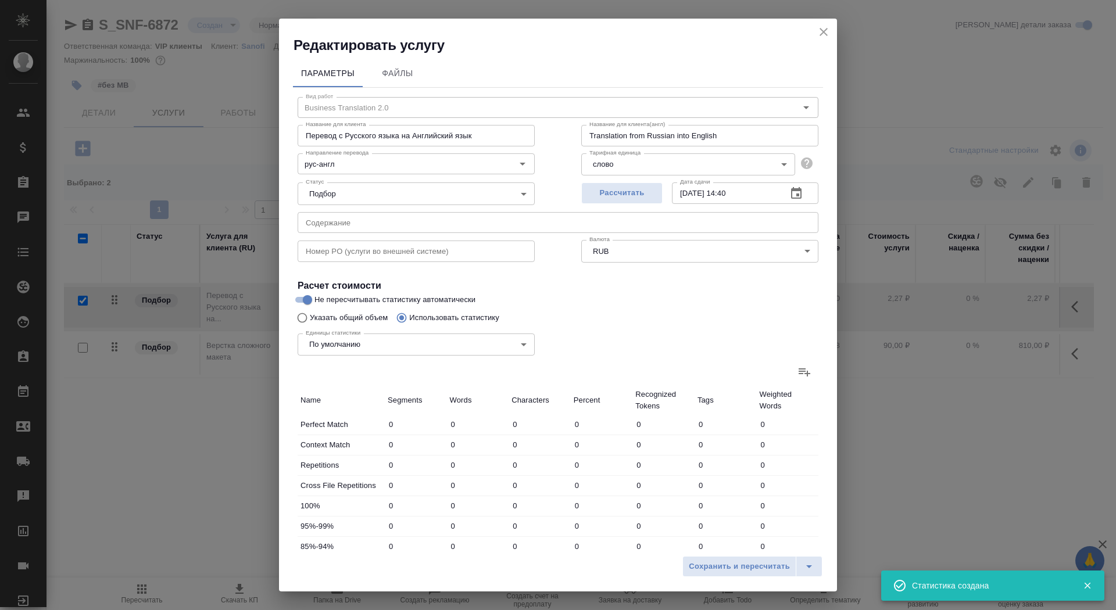
type input "262"
type input "2062"
type input "19"
type input "179"
type input "1335"
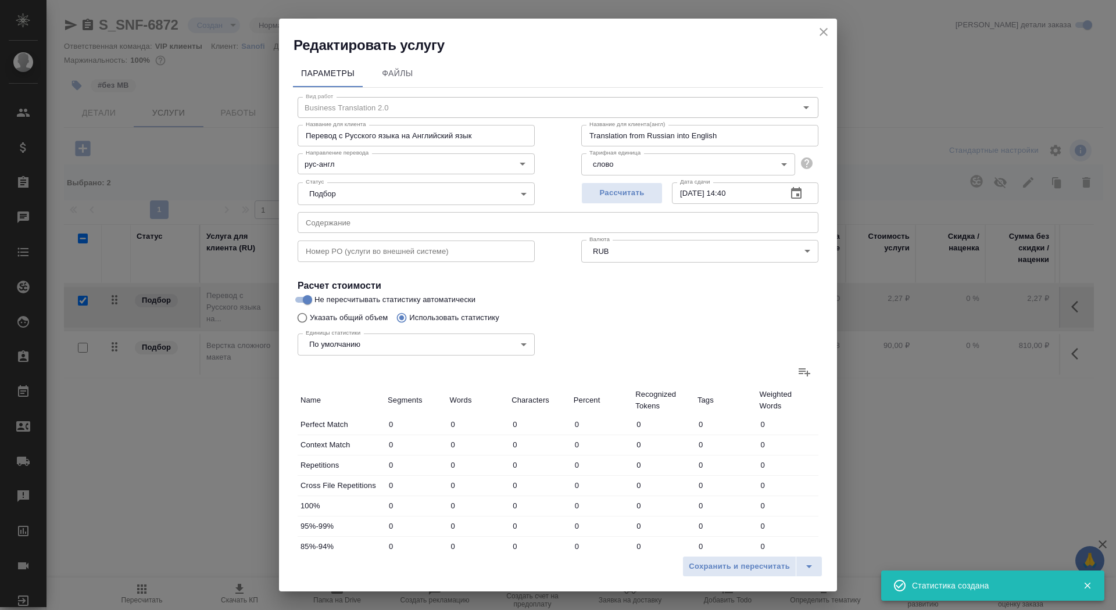
type input "46"
type input "130"
type input "946"
type input "220"
type input "532"
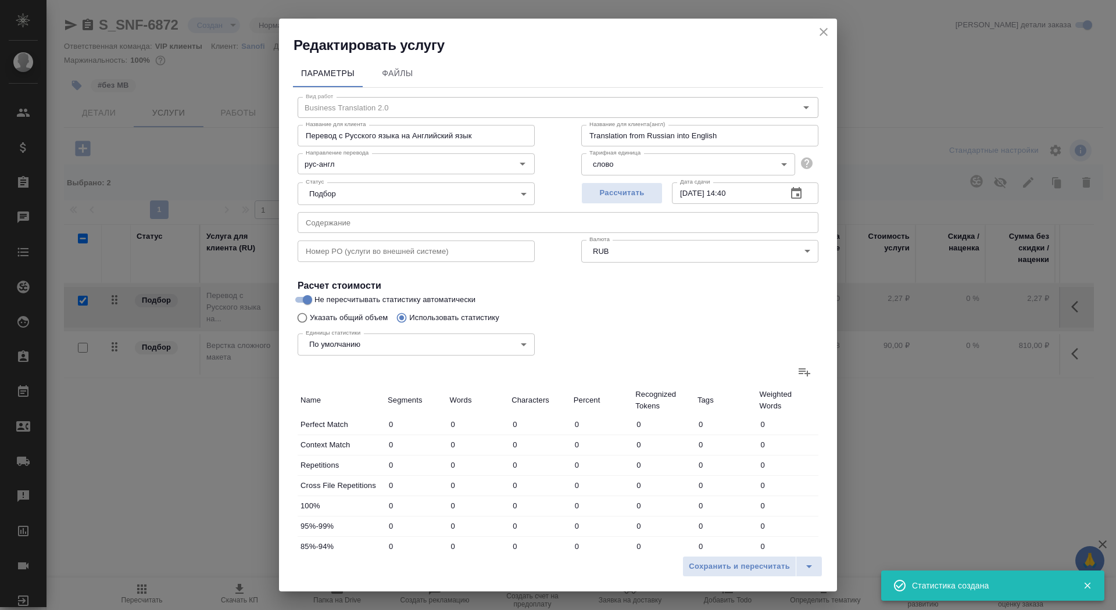
type input "4169"
type input "428"
type input "1447"
type input "11403"
type input "503"
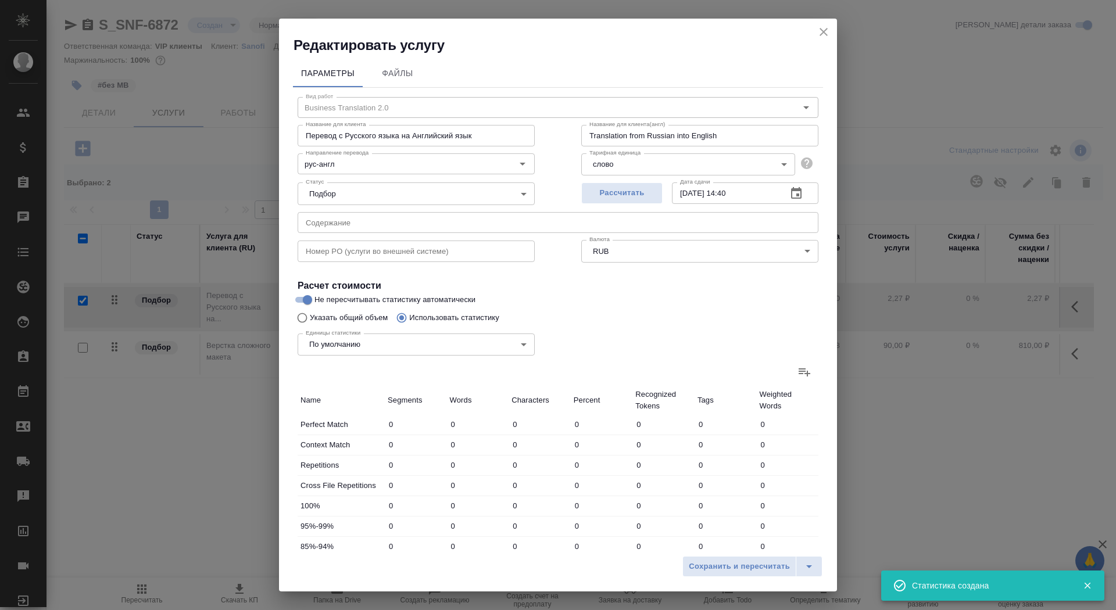
type input "1597"
type input "12259"
click at [747, 558] on button "Сохранить и пересчитать" at bounding box center [739, 566] width 114 height 21
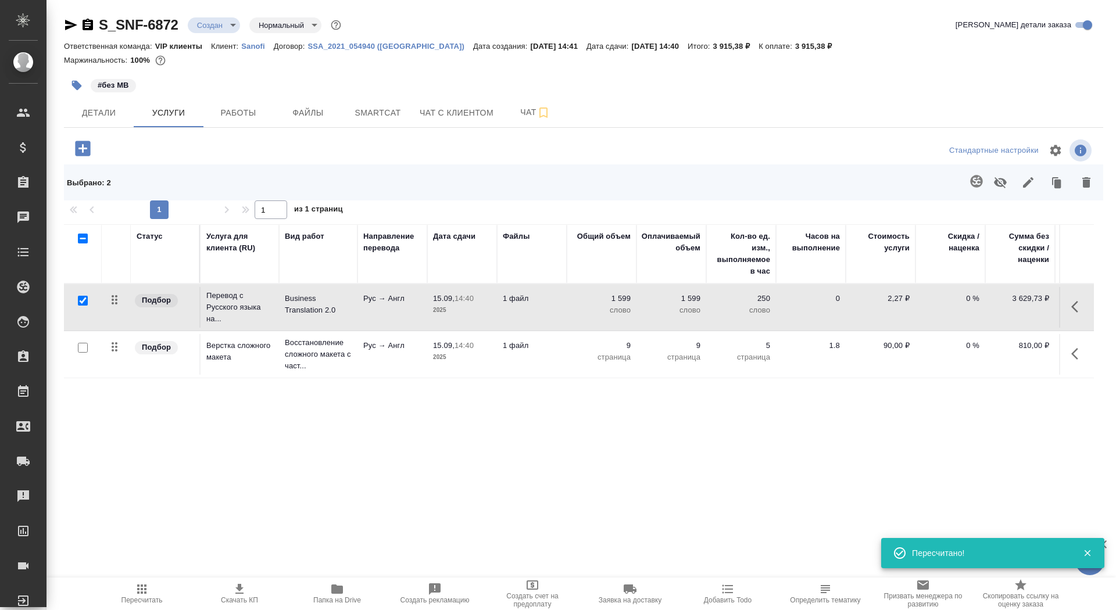
click at [525, 319] on td "1 файл" at bounding box center [532, 307] width 70 height 41
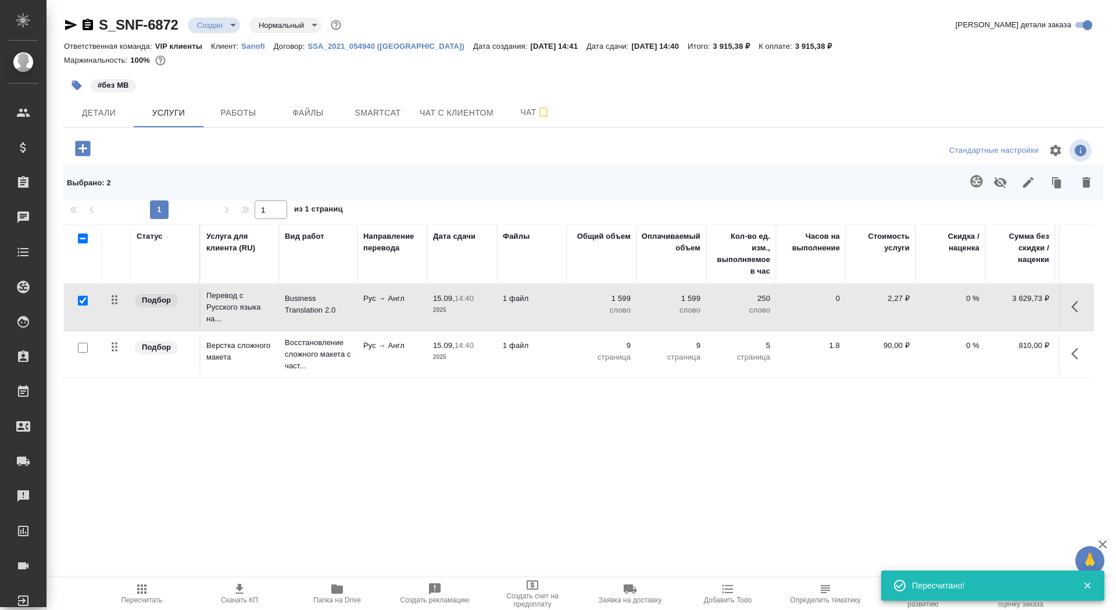
click at [525, 319] on td "1 файл" at bounding box center [532, 307] width 70 height 41
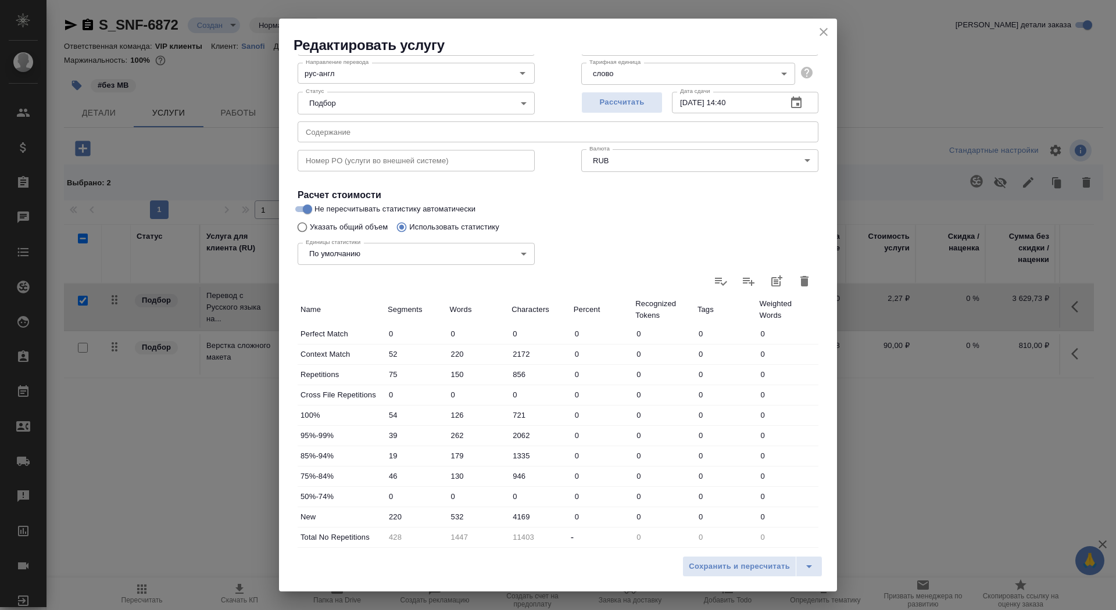
scroll to position [180, 0]
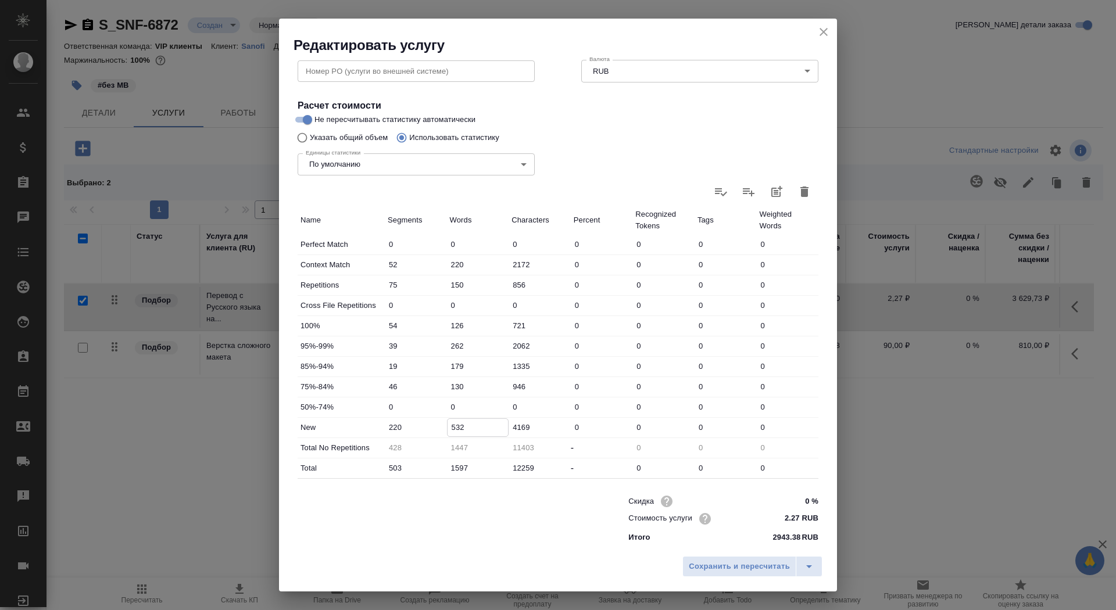
click at [454, 427] on input "532" at bounding box center [477, 427] width 61 height 17
type input "732"
click at [768, 570] on span "Сохранить и пересчитать" at bounding box center [739, 566] width 101 height 13
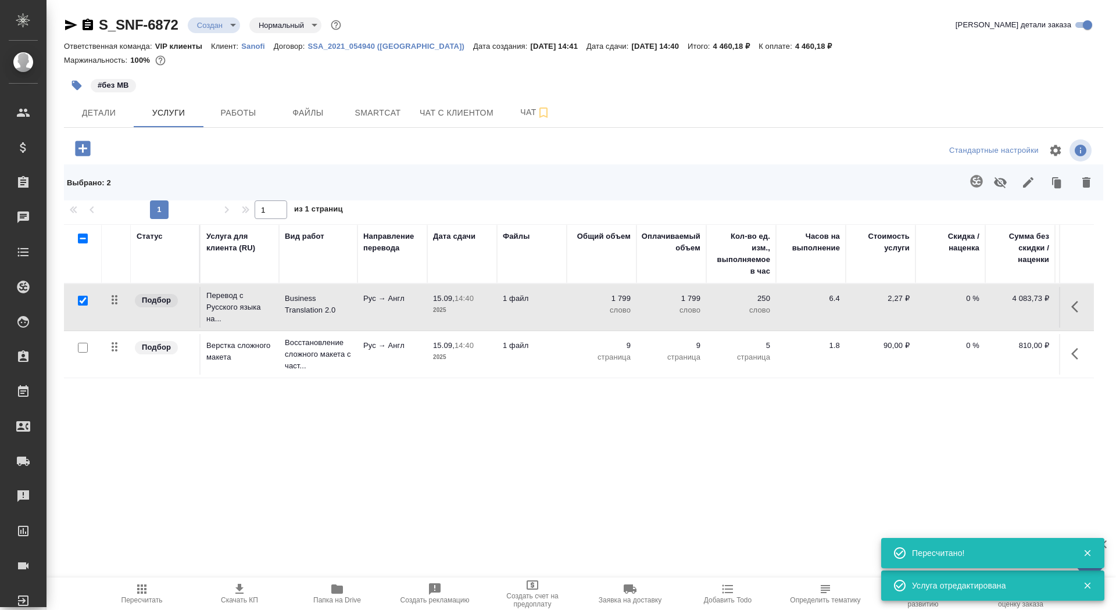
click at [233, 589] on icon "button" at bounding box center [239, 589] width 14 height 14
click at [98, 104] on button "Детали" at bounding box center [99, 112] width 70 height 29
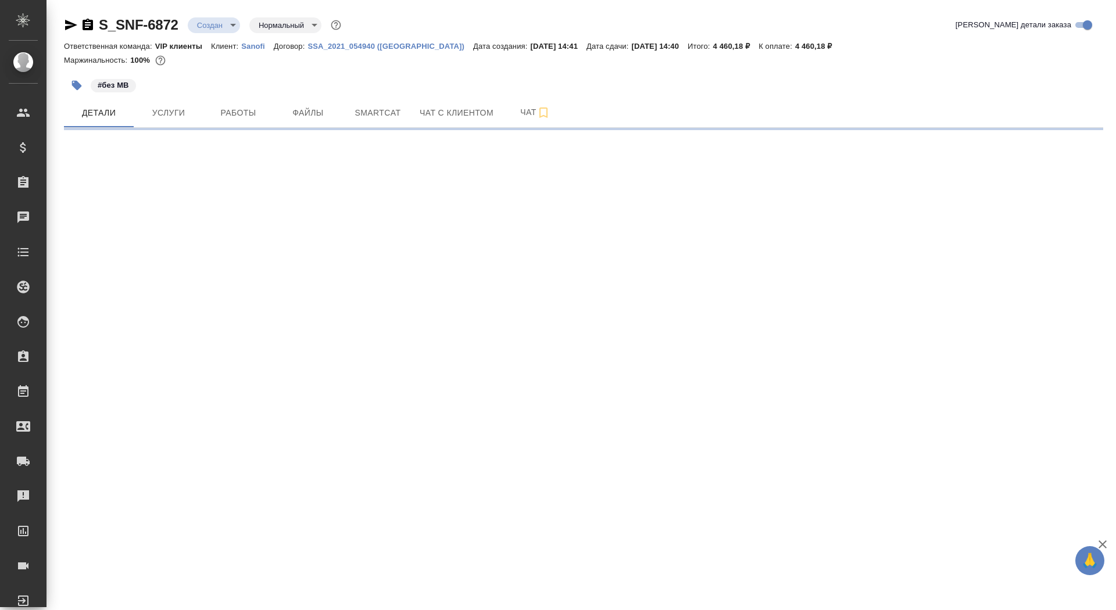
select select "RU"
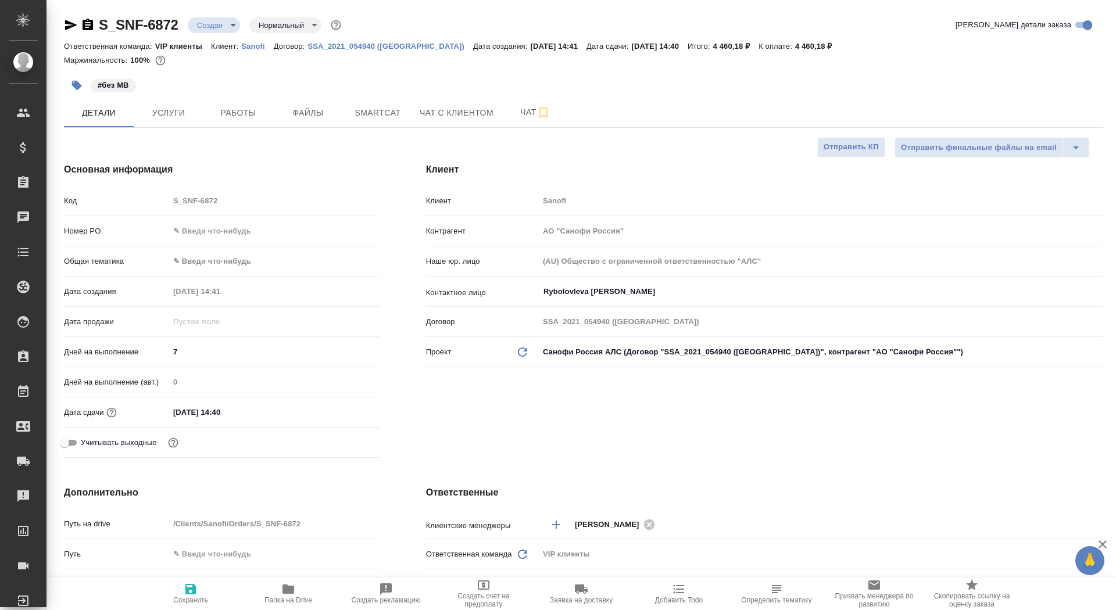
type textarea "x"
click at [149, 591] on span "Сохранить" at bounding box center [191, 593] width 84 height 22
type textarea "x"
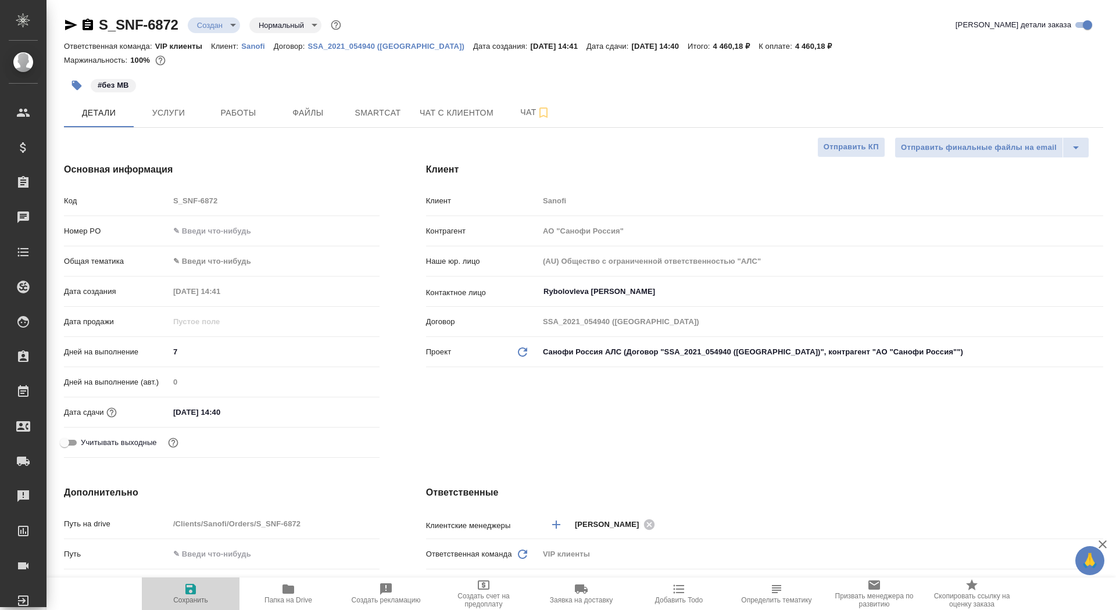
type textarea "x"
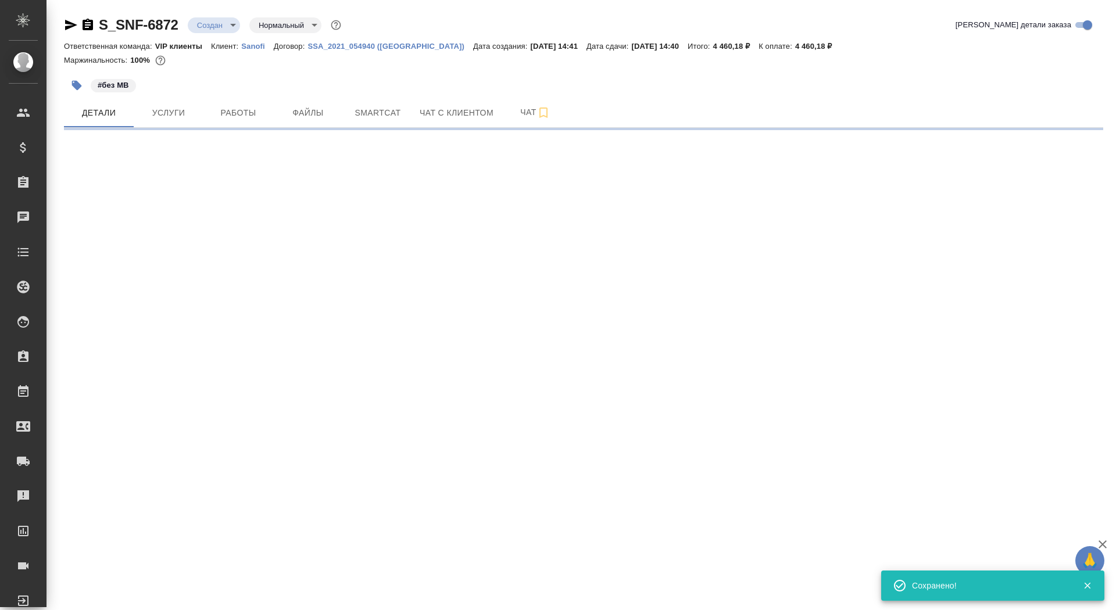
select select "RU"
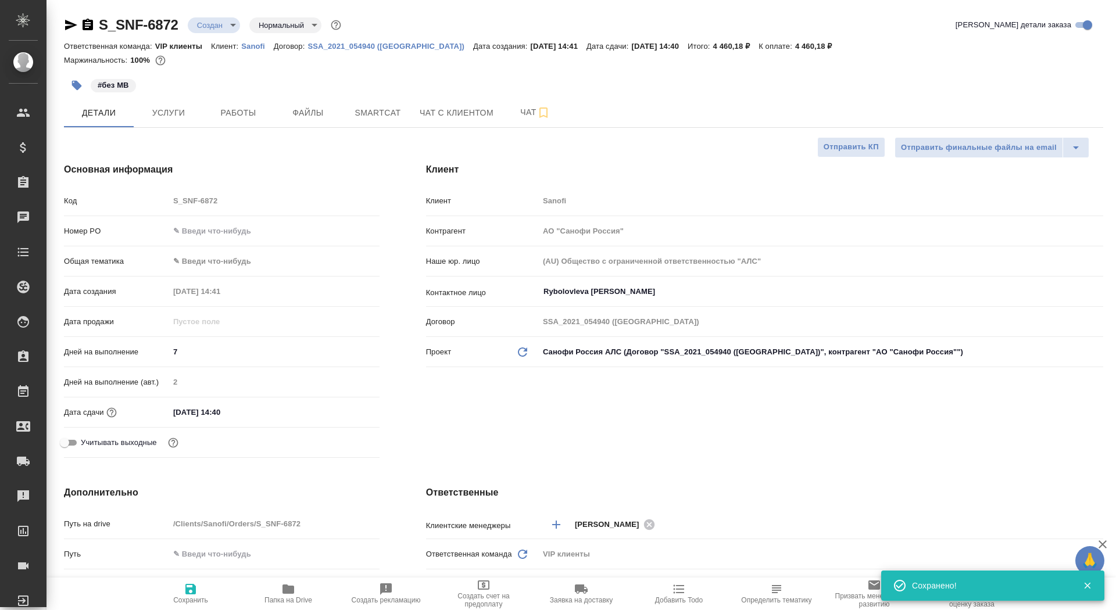
type textarea "x"
click at [830, 148] on span "Отправить КП" at bounding box center [850, 147] width 55 height 13
type textarea "x"
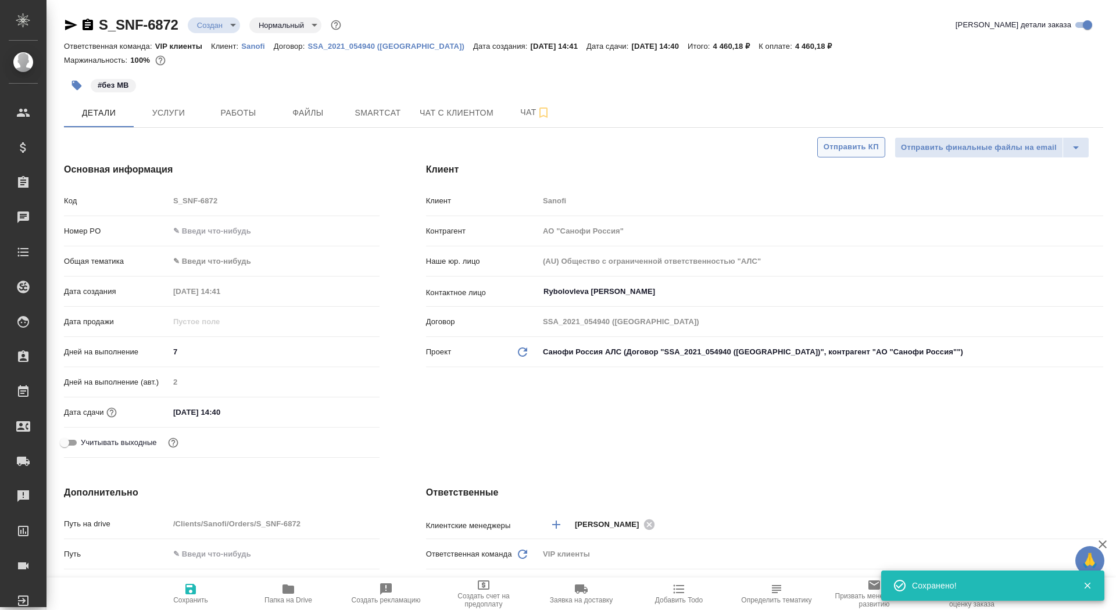
type textarea "x"
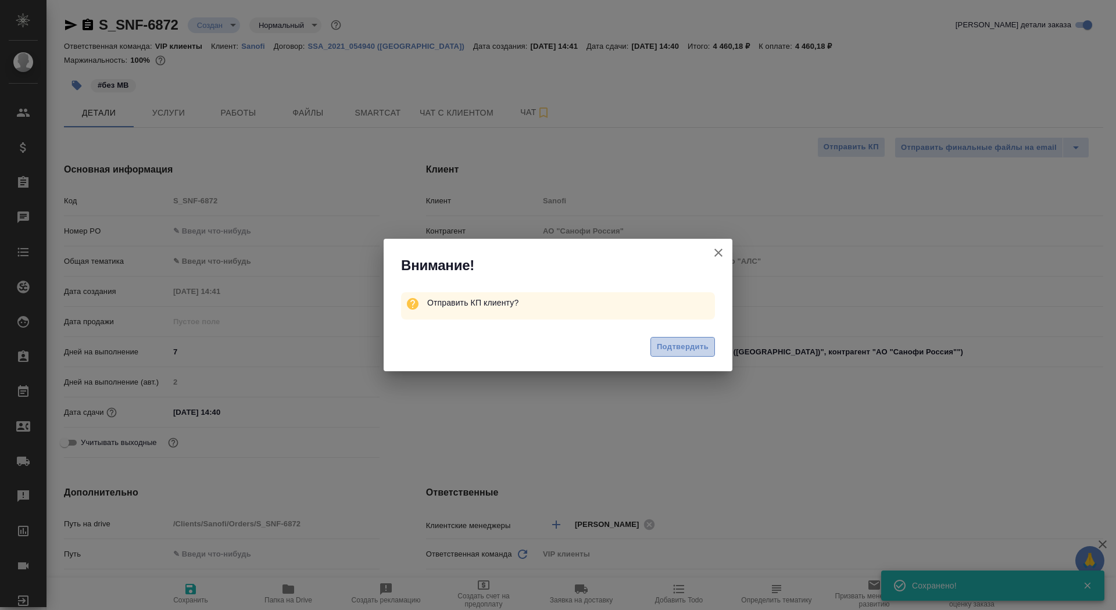
click at [685, 337] on button "Подтвердить" at bounding box center [682, 347] width 65 height 20
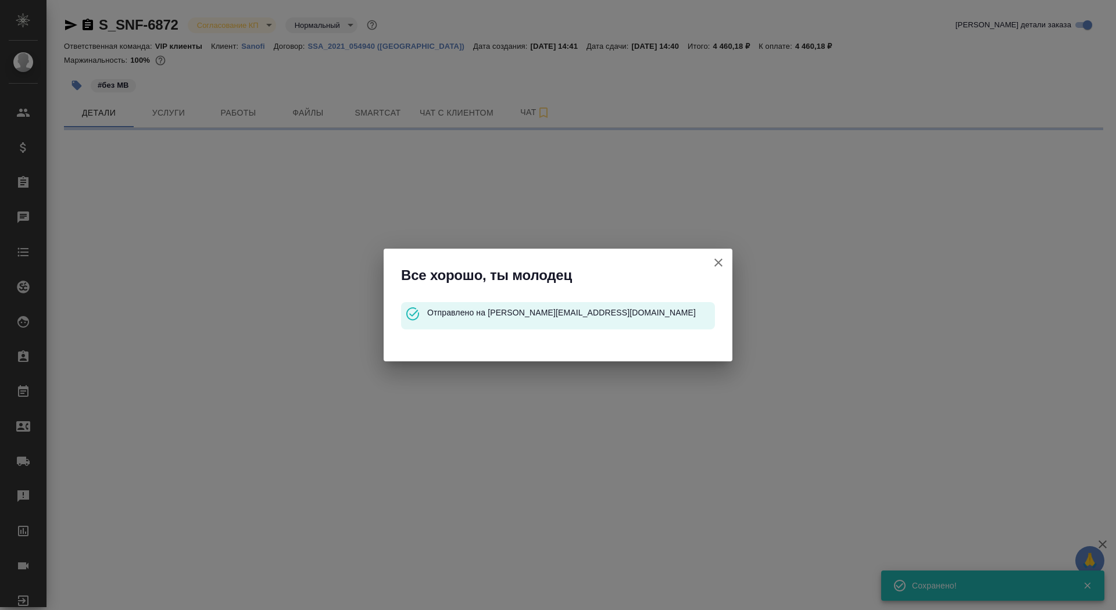
select select "RU"
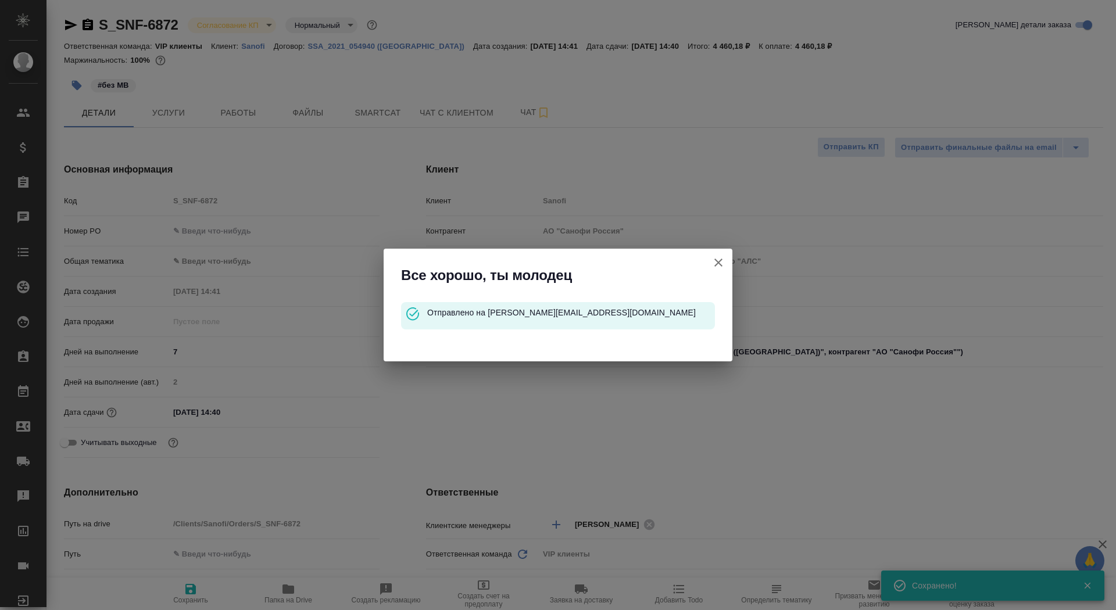
type textarea "x"
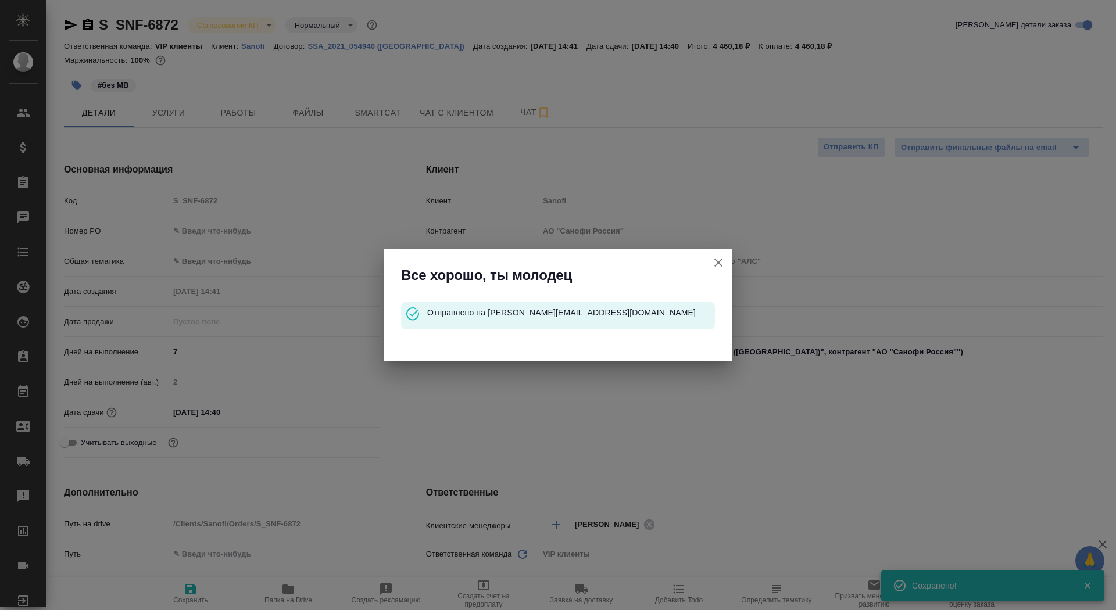
type textarea "x"
click at [724, 263] on icon "button" at bounding box center [718, 263] width 14 height 14
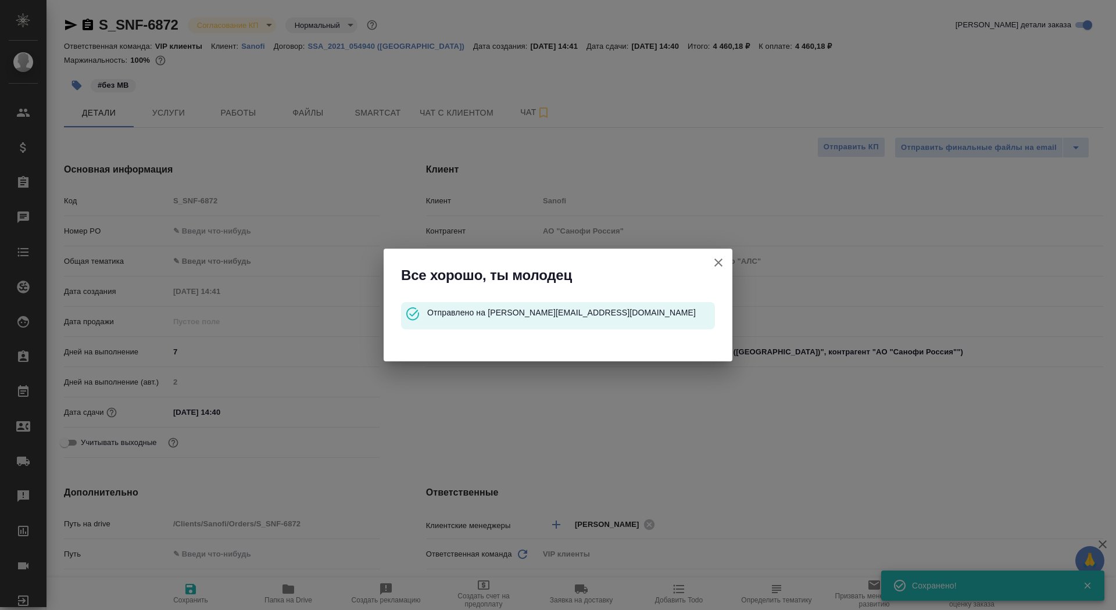
type textarea "x"
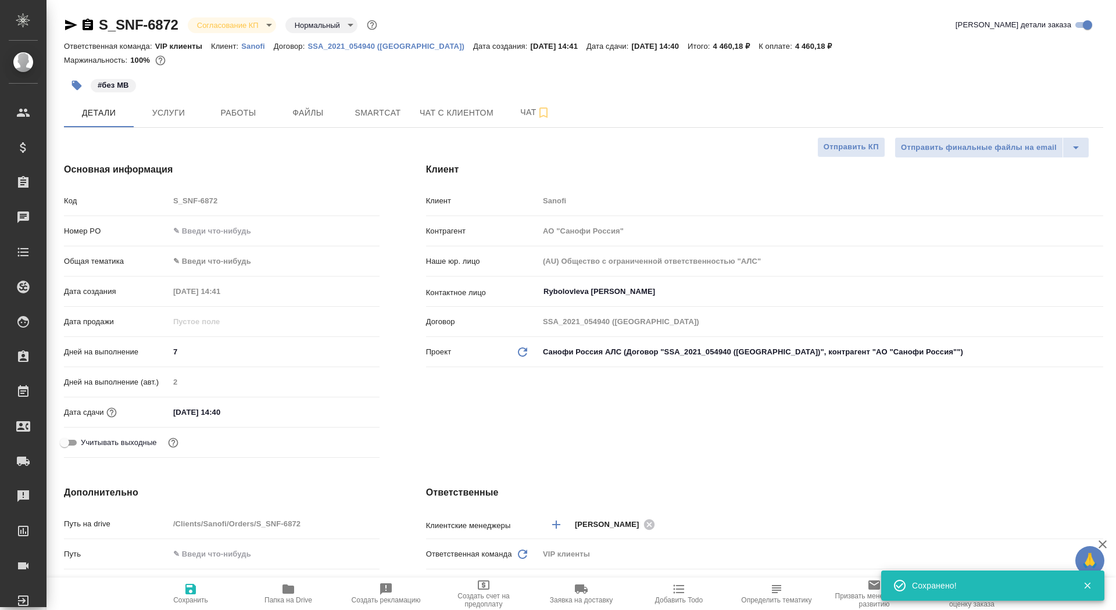
click at [88, 31] on div "S_SNF-6872 Согласование КП kpNegotiation Нормальный normal" at bounding box center [222, 25] width 316 height 19
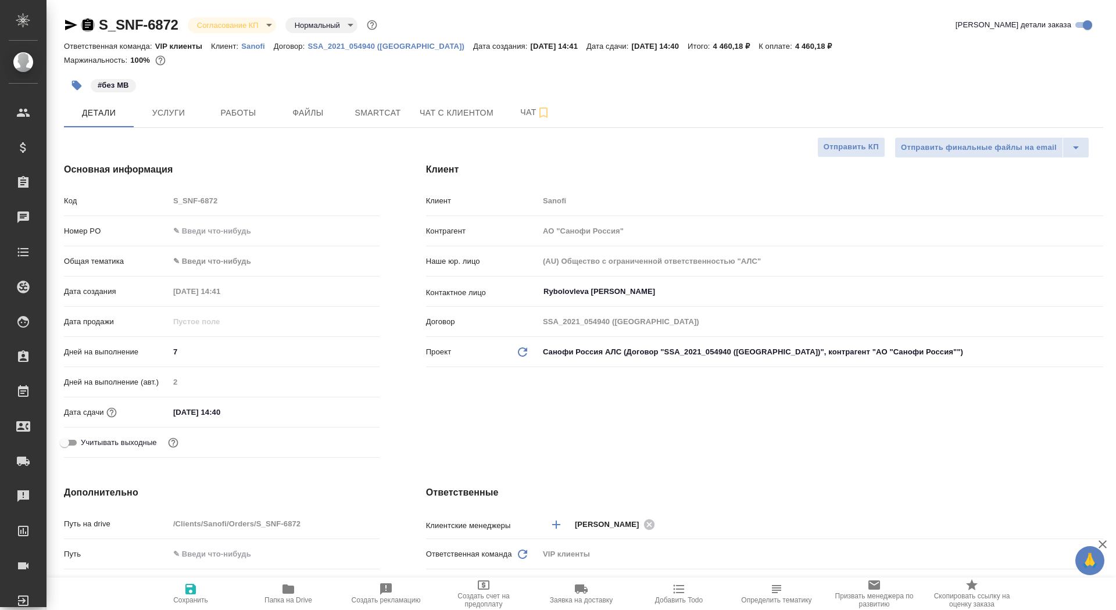
click at [84, 22] on icon "button" at bounding box center [88, 25] width 10 height 12
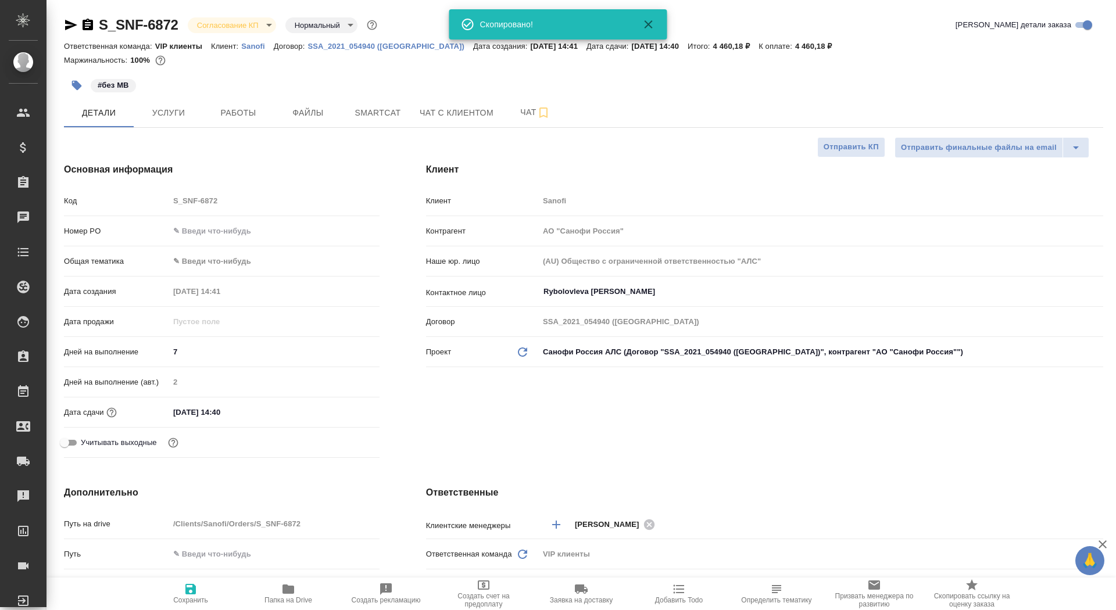
type textarea "x"
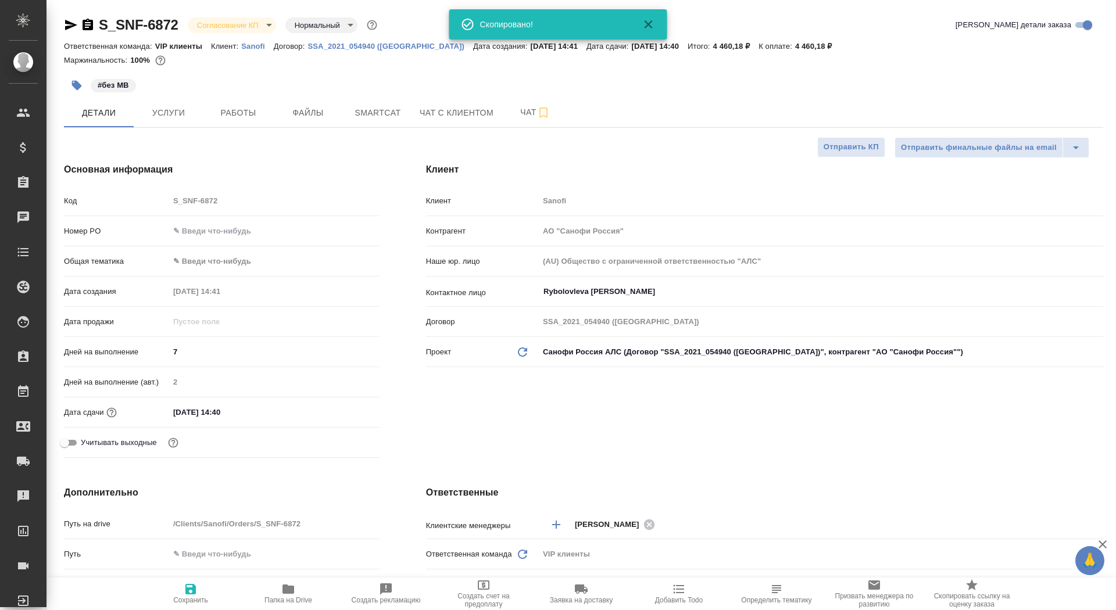
type textarea "x"
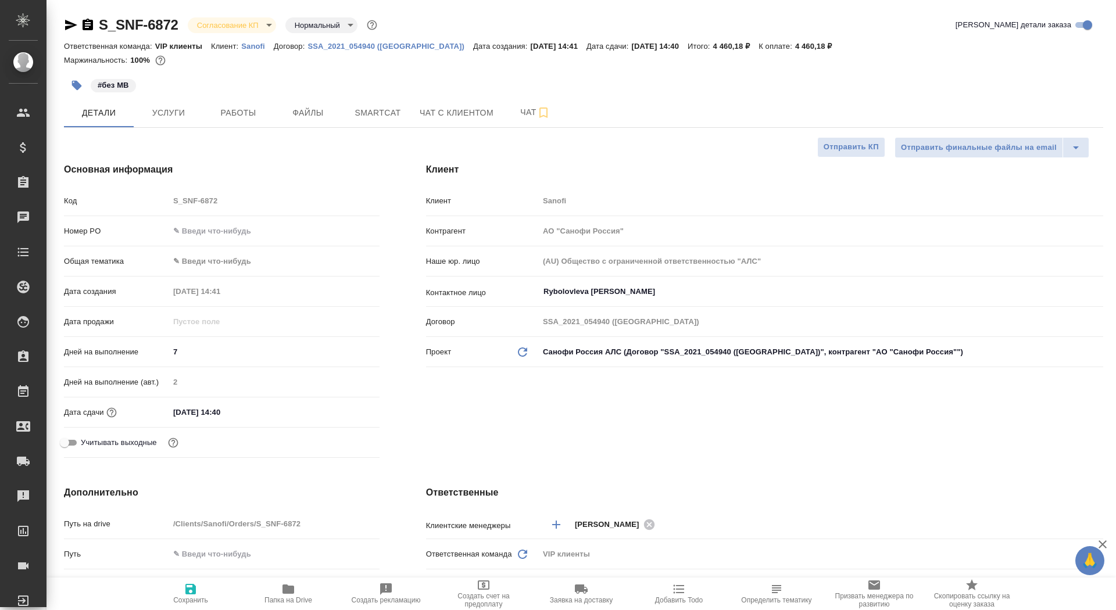
click at [90, 20] on icon "button" at bounding box center [88, 25] width 14 height 14
type textarea "x"
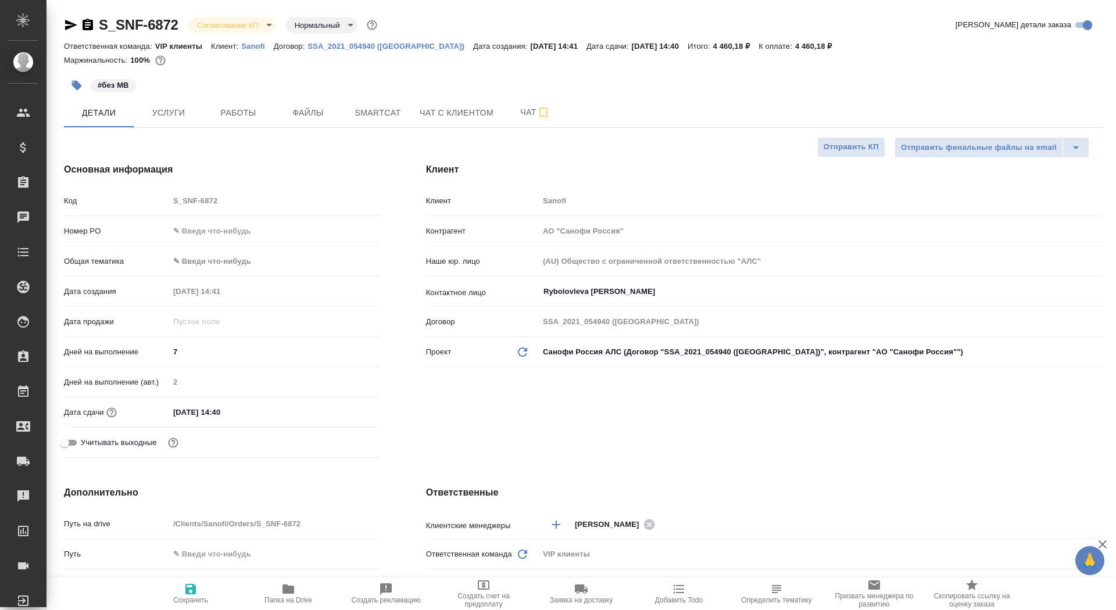
type textarea "x"
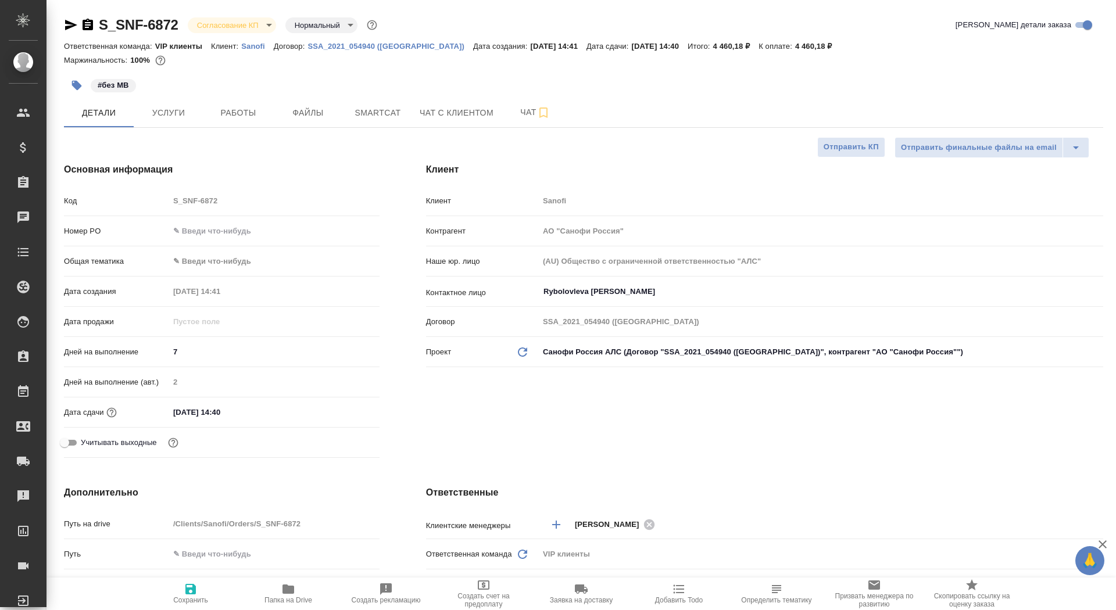
type textarea "x"
click at [510, 109] on span "Чат" at bounding box center [535, 112] width 56 height 15
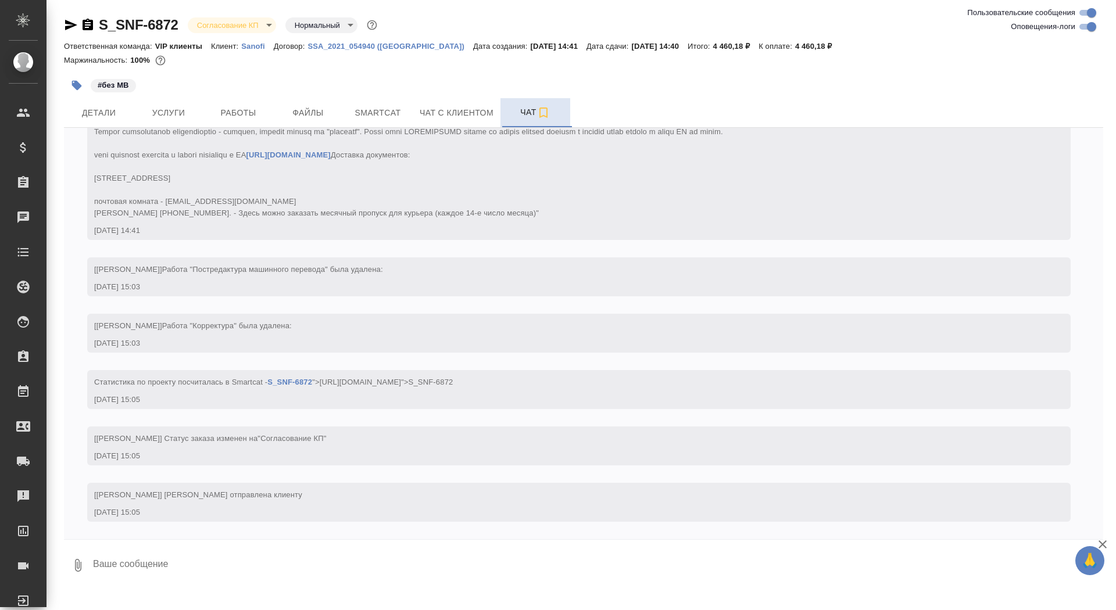
scroll to position [373, 0]
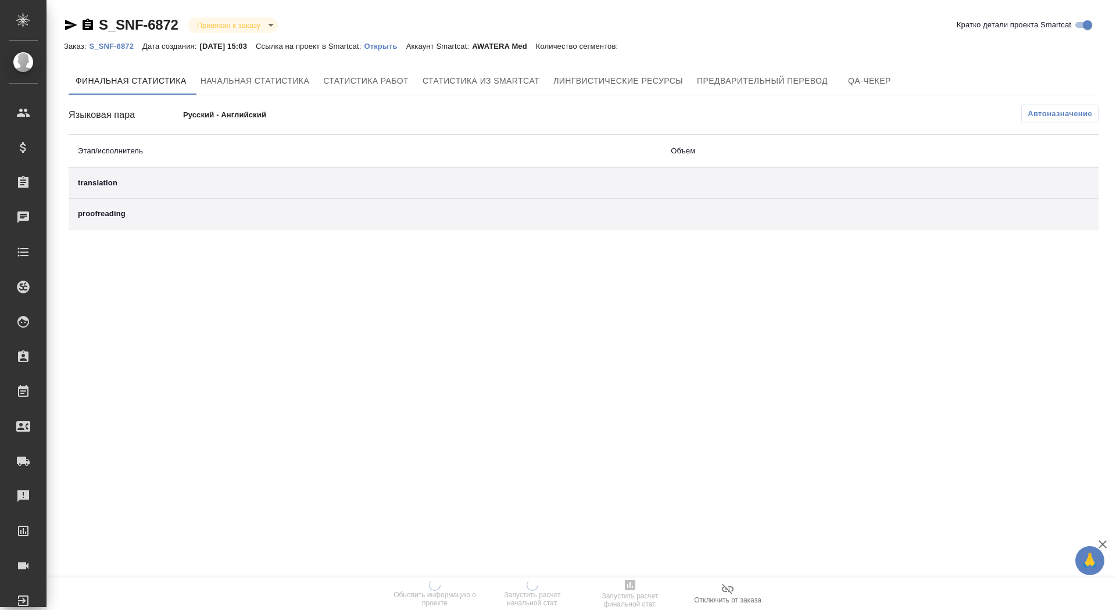
click at [399, 48] on p "Открыть" at bounding box center [385, 46] width 42 height 9
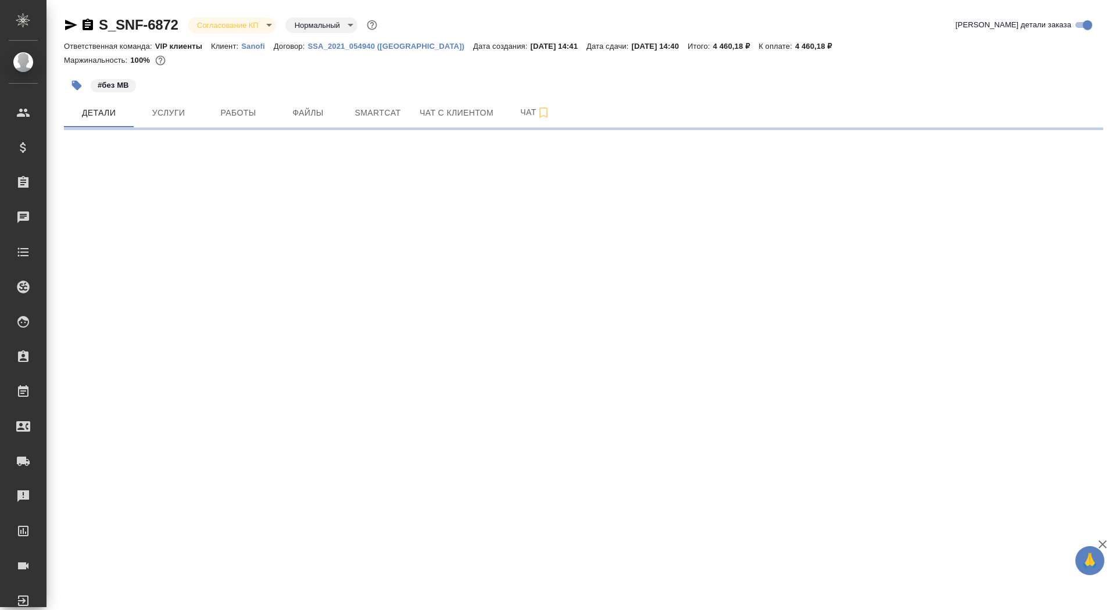
select select "RU"
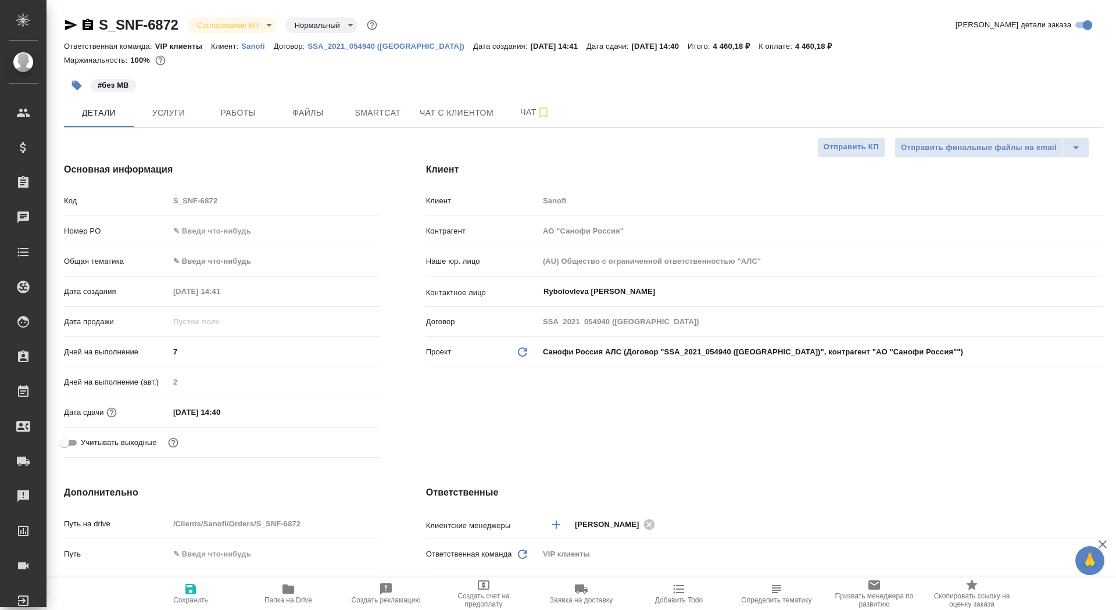
type textarea "x"
click at [192, 235] on input "text" at bounding box center [274, 231] width 209 height 17
type input "[PERSON_NAME]"
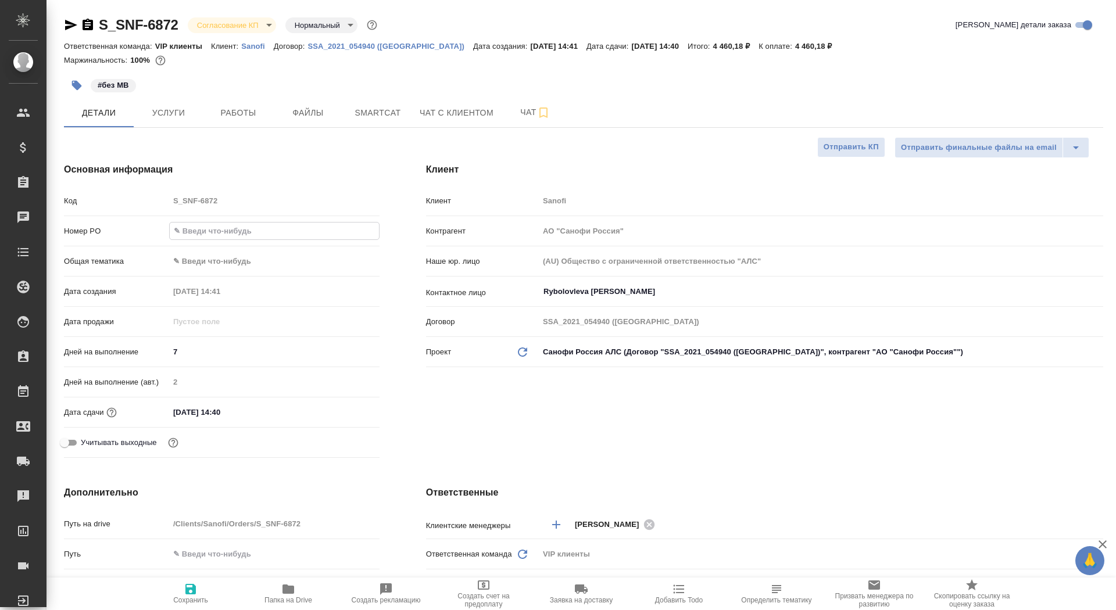
type input "[PERSON_NAME]"
paste input "E005846085"
type input "E005846085"
type textarea "x"
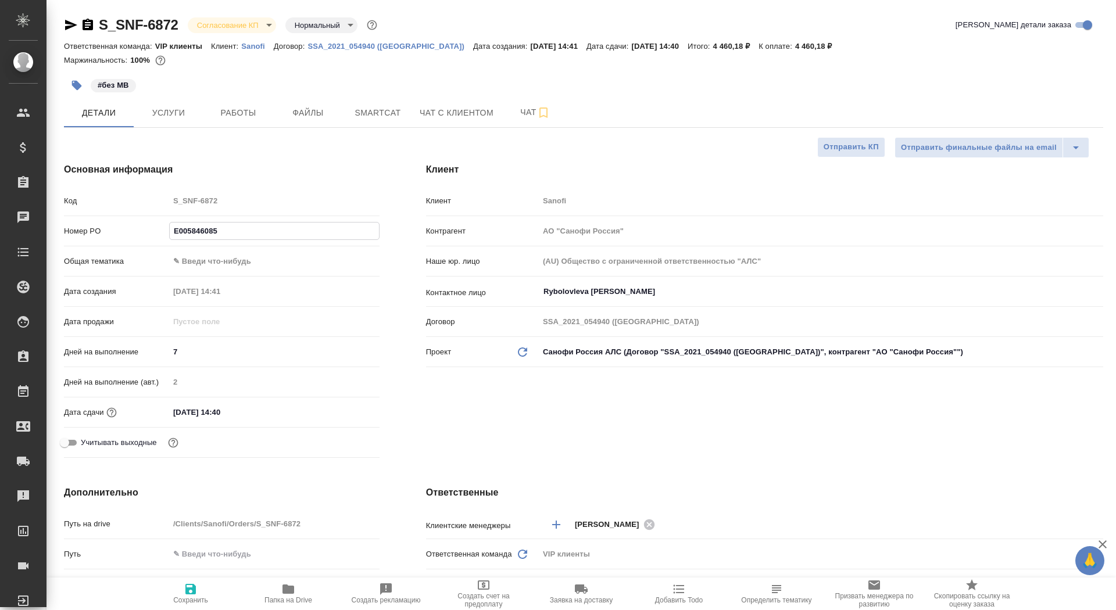
type textarea "x"
type input "E005846085"
click at [196, 598] on span "Сохранить" at bounding box center [190, 600] width 35 height 8
type textarea "x"
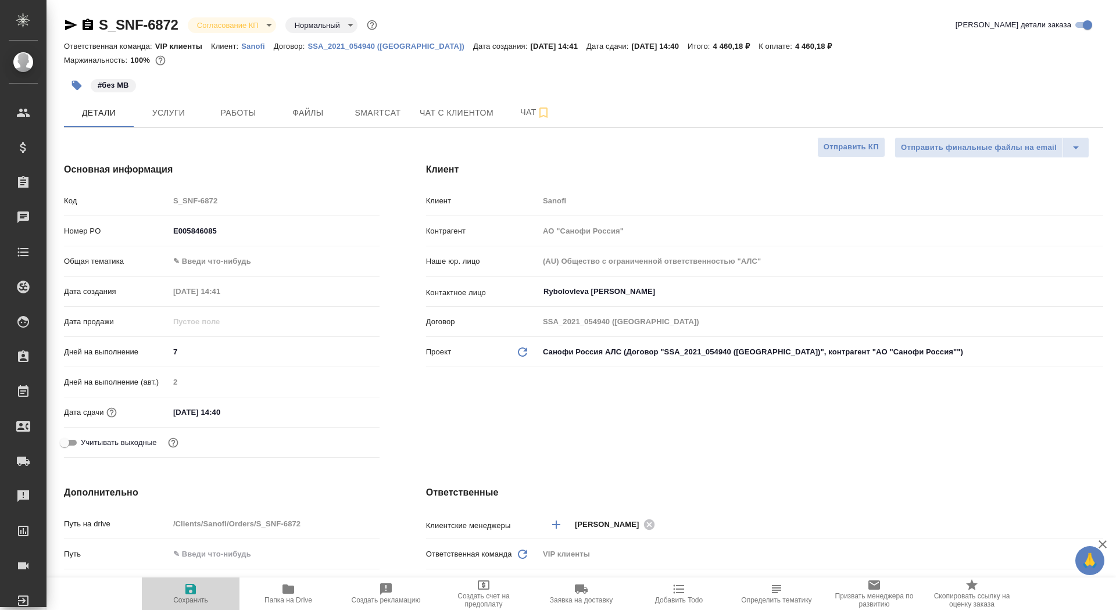
type textarea "x"
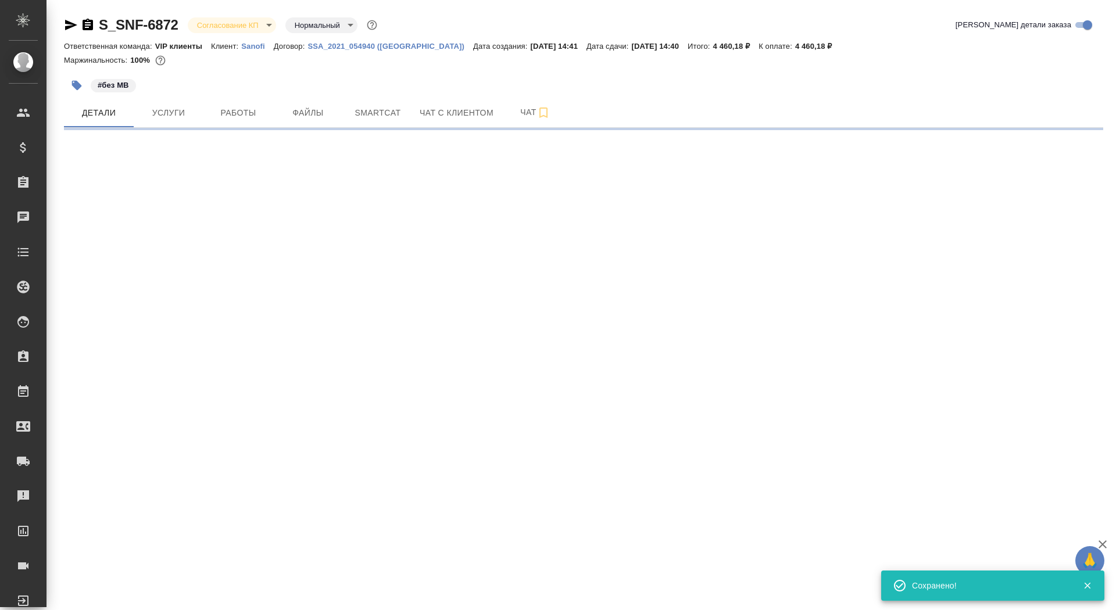
select select "RU"
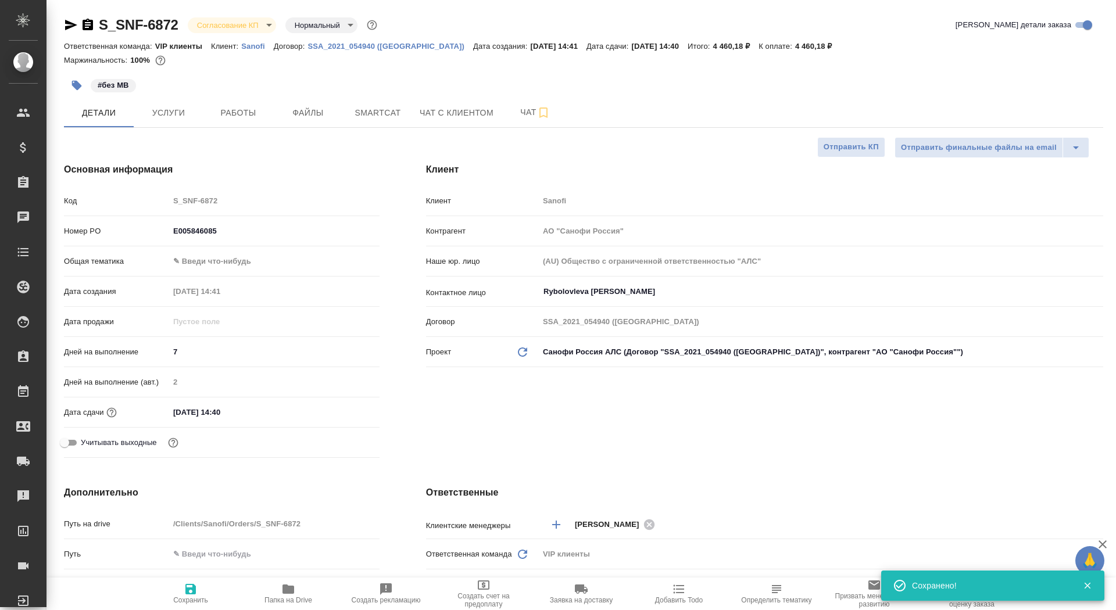
type textarea "x"
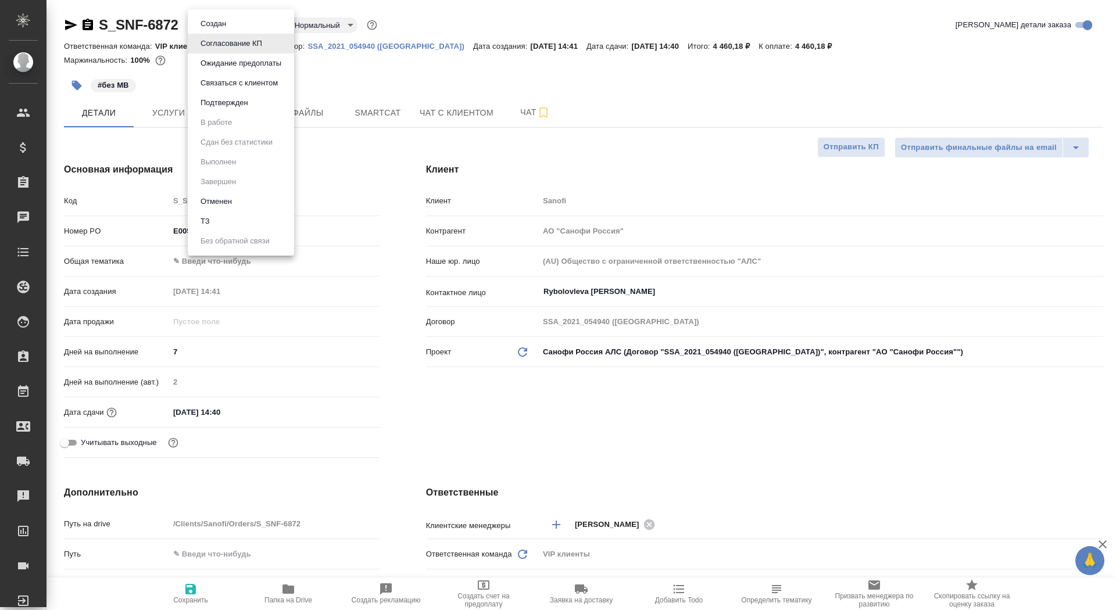
click at [224, 24] on body "🙏 .cls-1 fill:#fff; AWATERA Saydasheva Dilyara Клиенты Спецификации Заказы 0 Ча…" at bounding box center [558, 305] width 1116 height 610
click at [252, 102] on button "Подтвержден" at bounding box center [224, 102] width 55 height 13
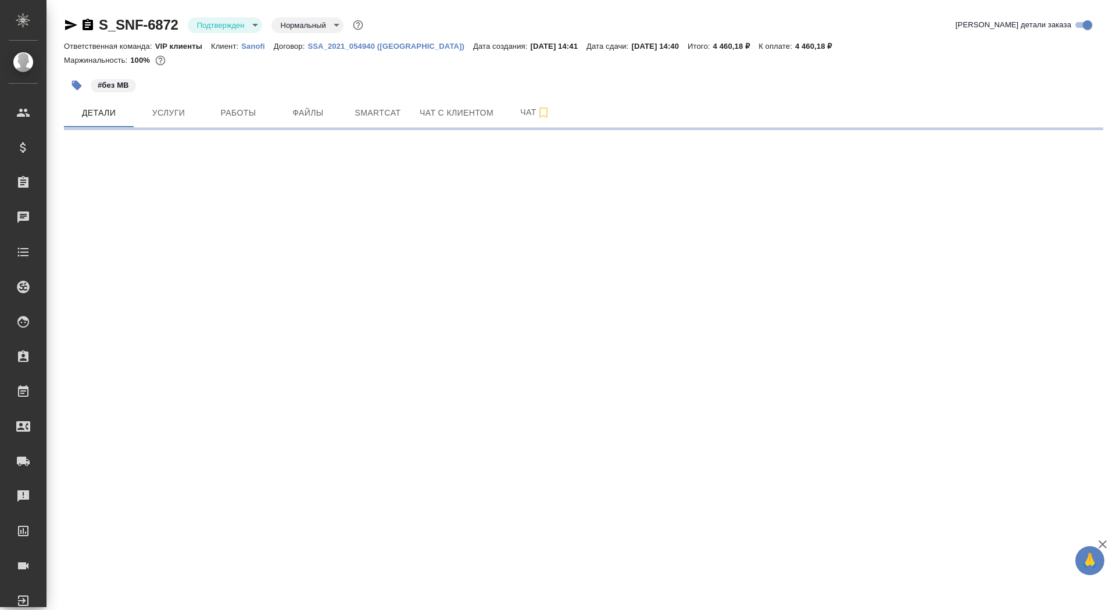
select select "RU"
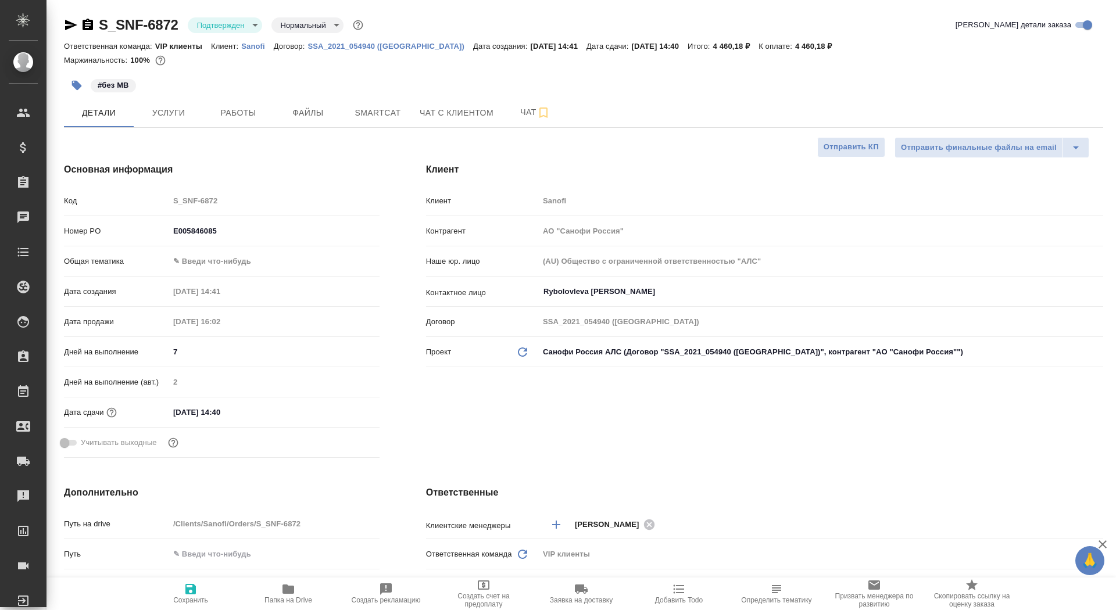
type textarea "x"
click at [514, 124] on button "Чат" at bounding box center [535, 112] width 70 height 29
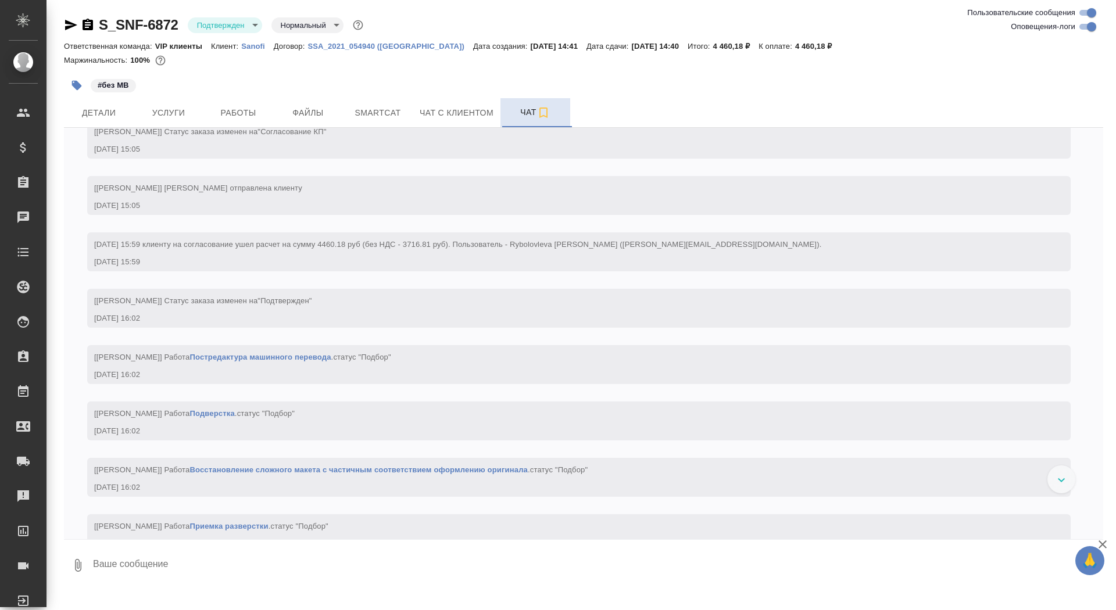
scroll to position [823, 0]
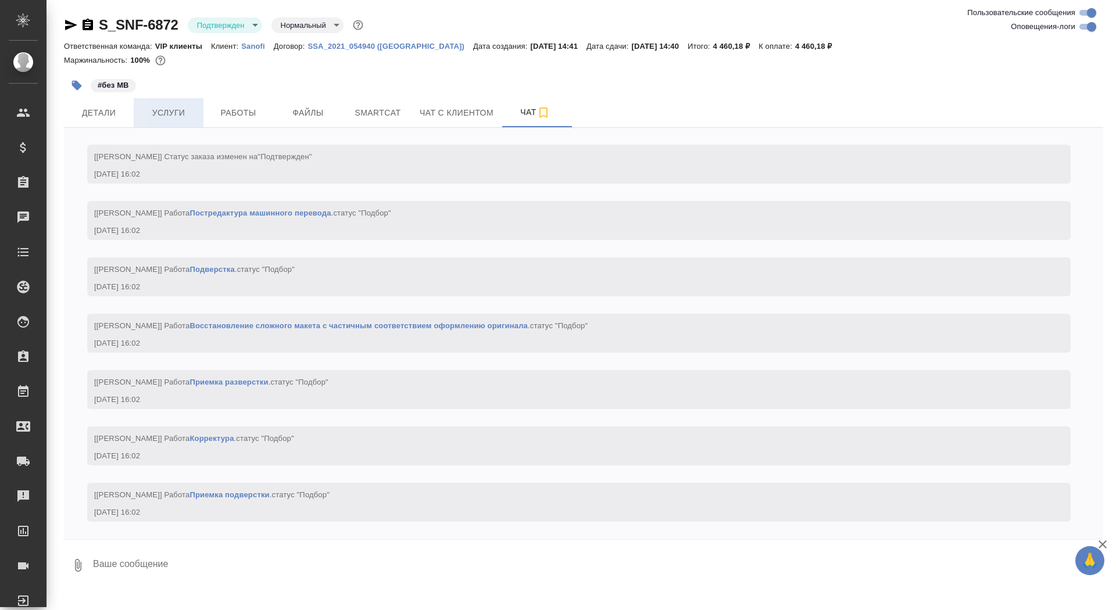
click at [168, 119] on span "Услуги" at bounding box center [169, 113] width 56 height 15
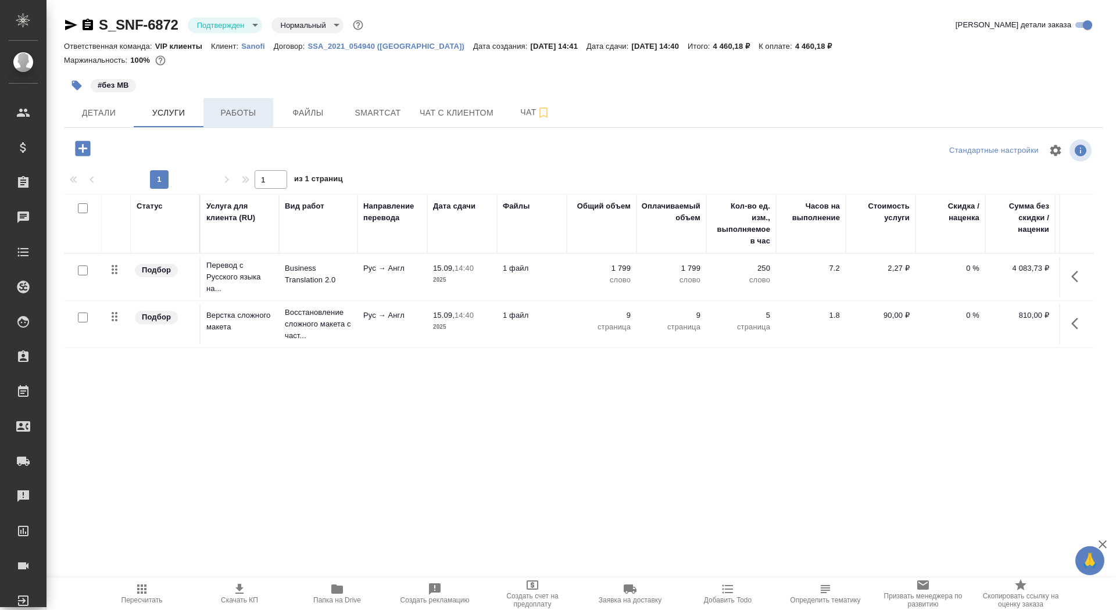
click at [233, 106] on span "Работы" at bounding box center [238, 113] width 56 height 15
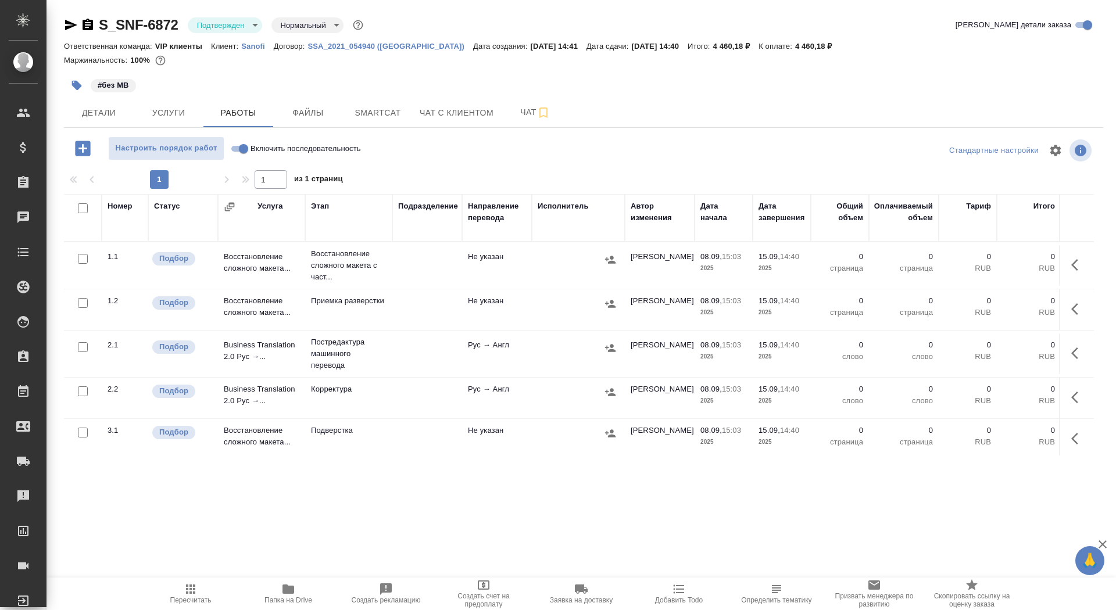
click at [1072, 274] on button "button" at bounding box center [1078, 265] width 28 height 28
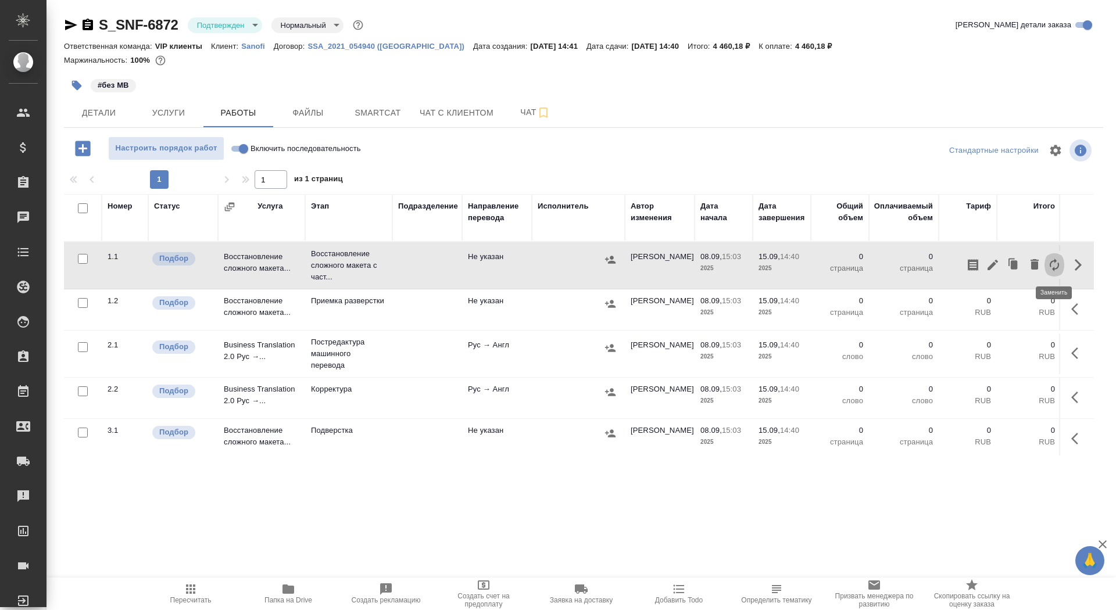
click at [1056, 264] on icon "button" at bounding box center [1054, 265] width 14 height 14
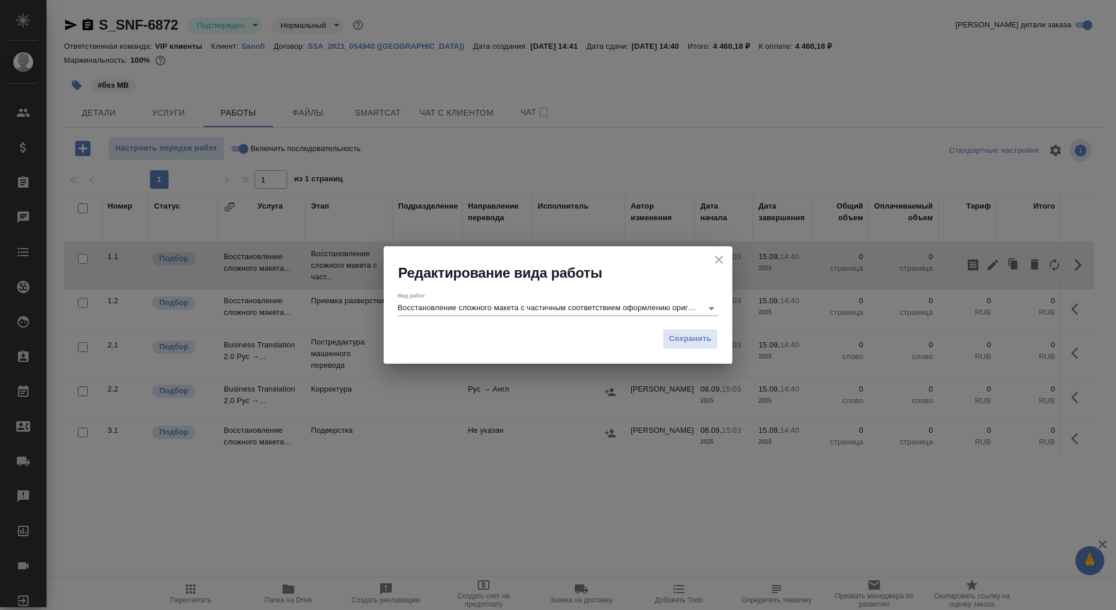
click at [472, 307] on input "Восстановление сложного макета с частичным соответствием оформлению оригинала" at bounding box center [546, 308] width 299 height 14
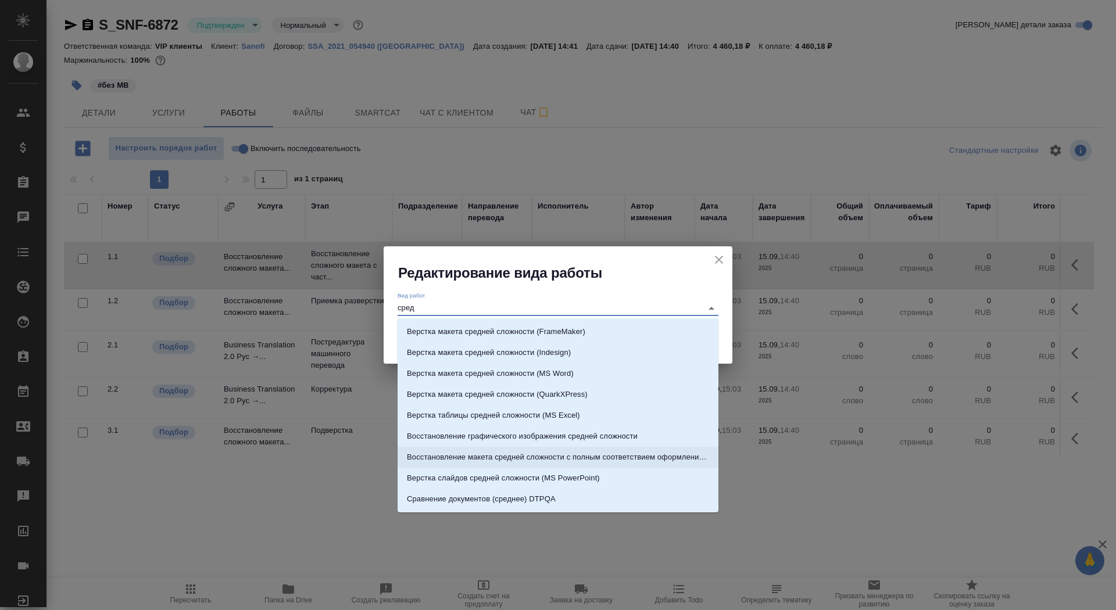
click at [567, 464] on li "Восстановление макета средней сложности с полным соответствием оформлению ориги…" at bounding box center [557, 457] width 321 height 21
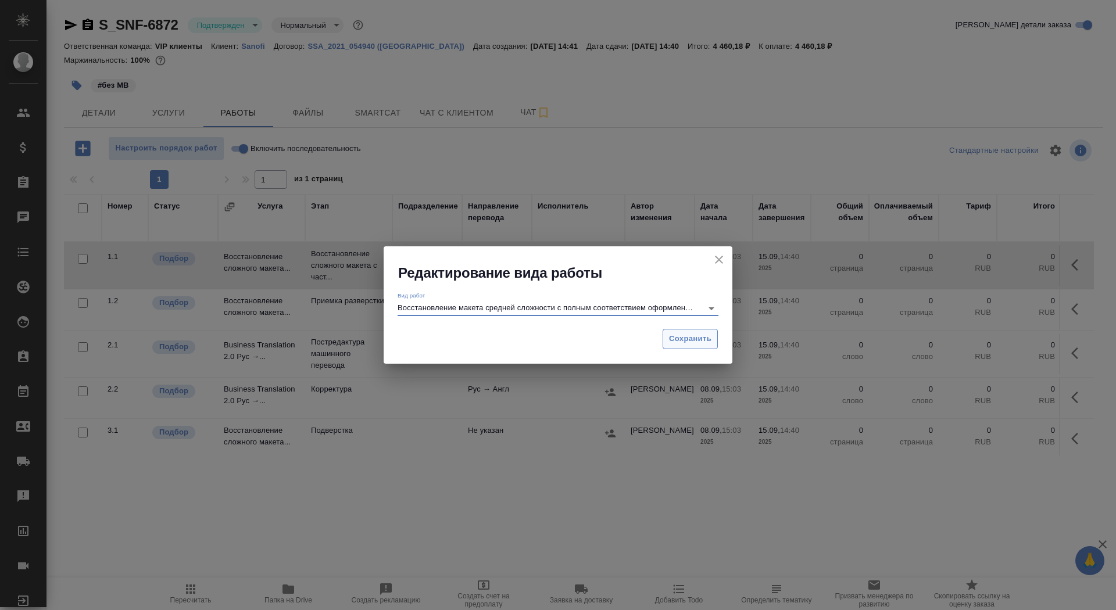
type input "Восстановление макета средней сложности с полным соответствием оформлению ориги…"
click at [708, 341] on span "Сохранить" at bounding box center [690, 338] width 42 height 13
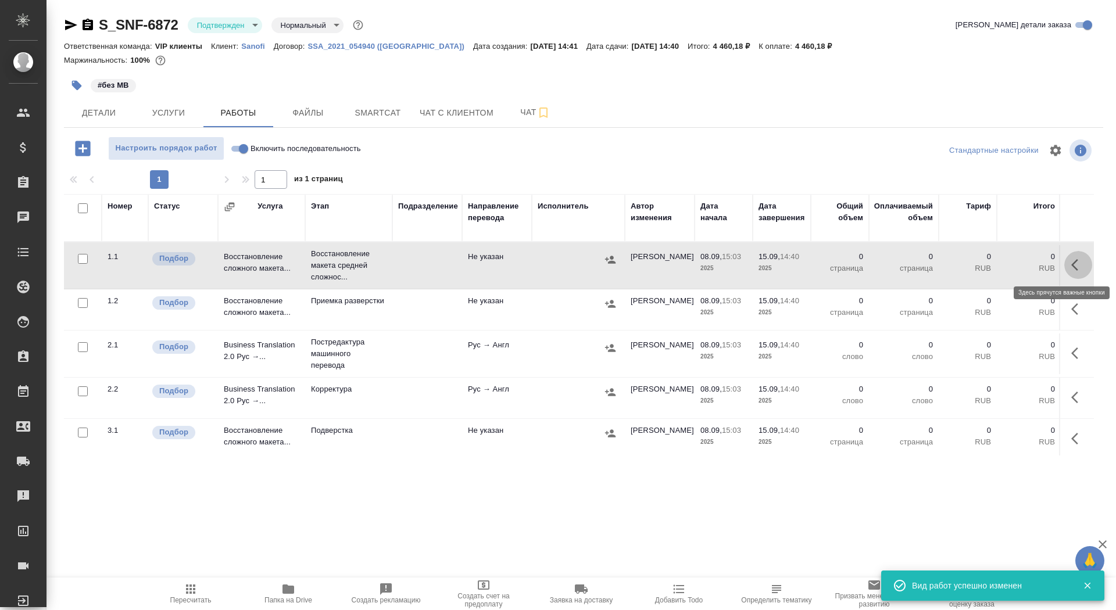
click at [1073, 270] on icon "button" at bounding box center [1078, 265] width 14 height 14
click at [994, 271] on button "button" at bounding box center [993, 265] width 20 height 28
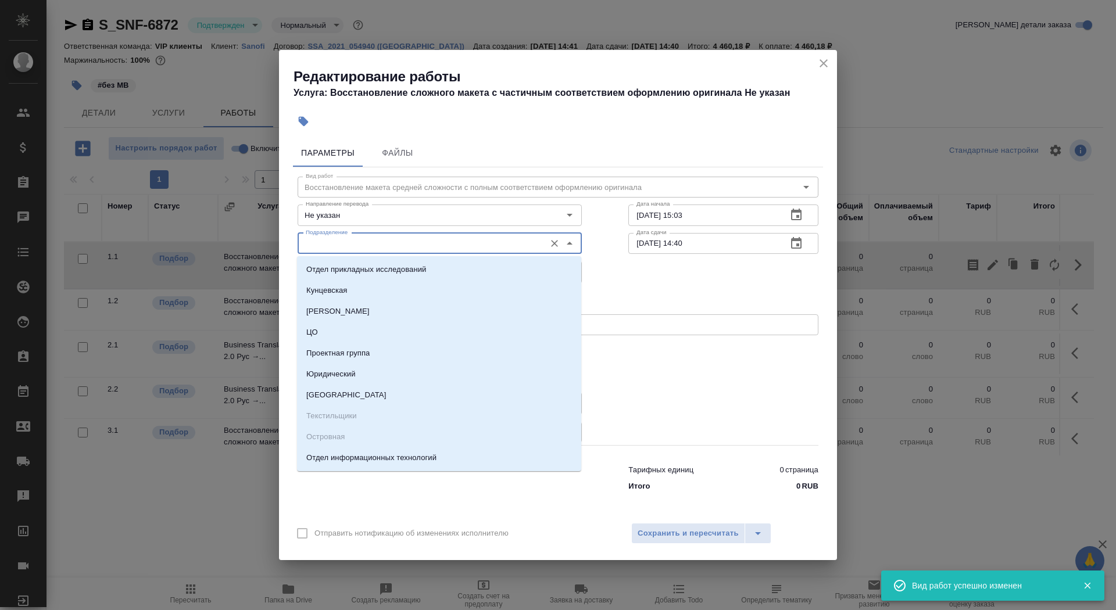
click at [363, 246] on input "Подразделение" at bounding box center [420, 244] width 238 height 14
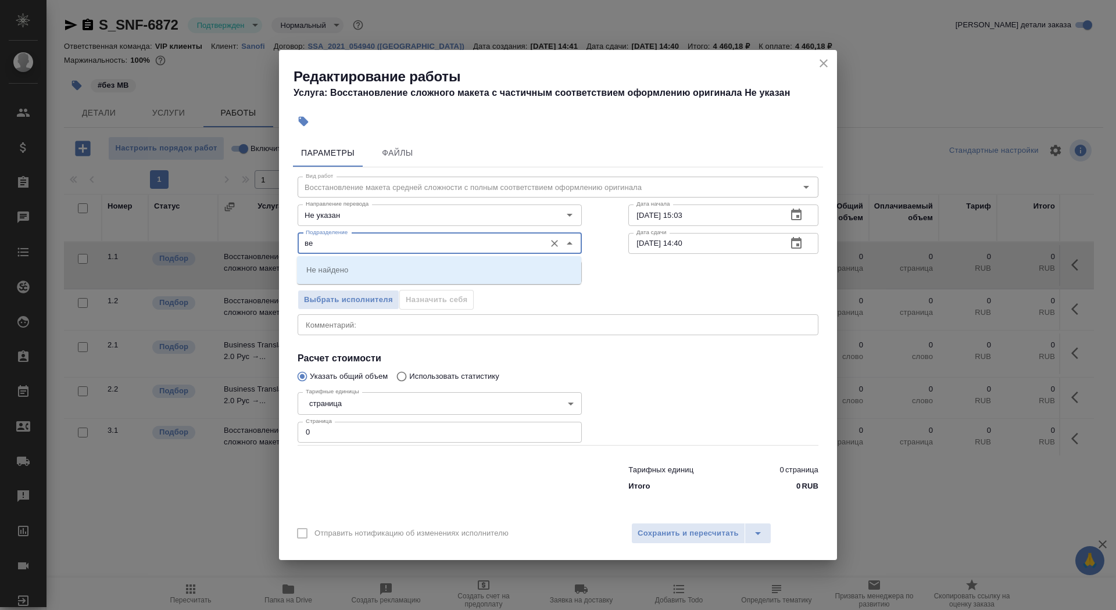
type input "в"
click at [344, 263] on li "DTPlight" at bounding box center [439, 269] width 284 height 21
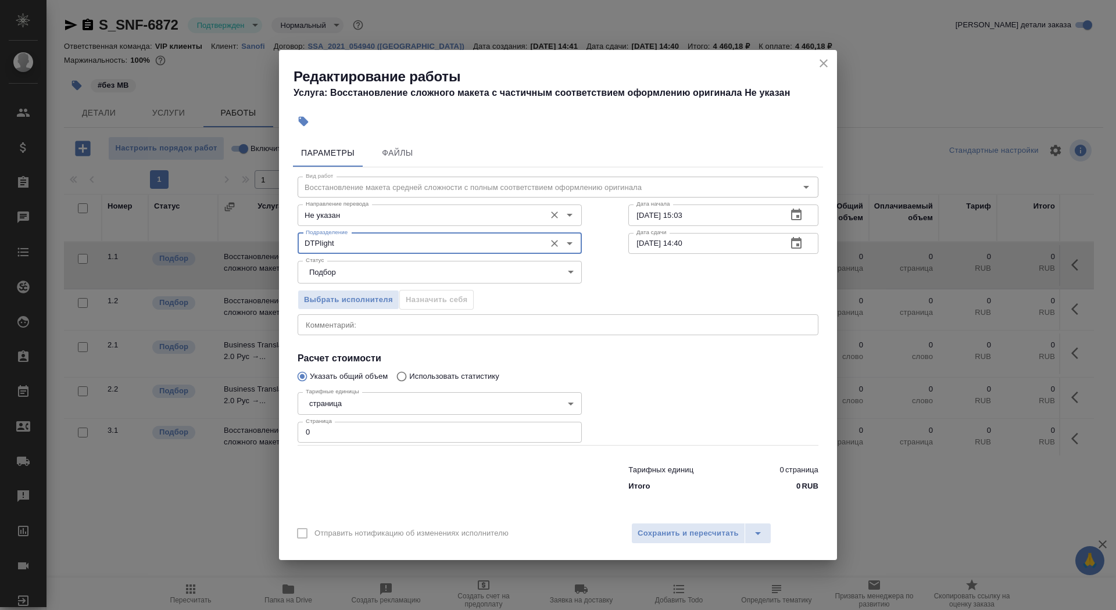
type input "DTPlight"
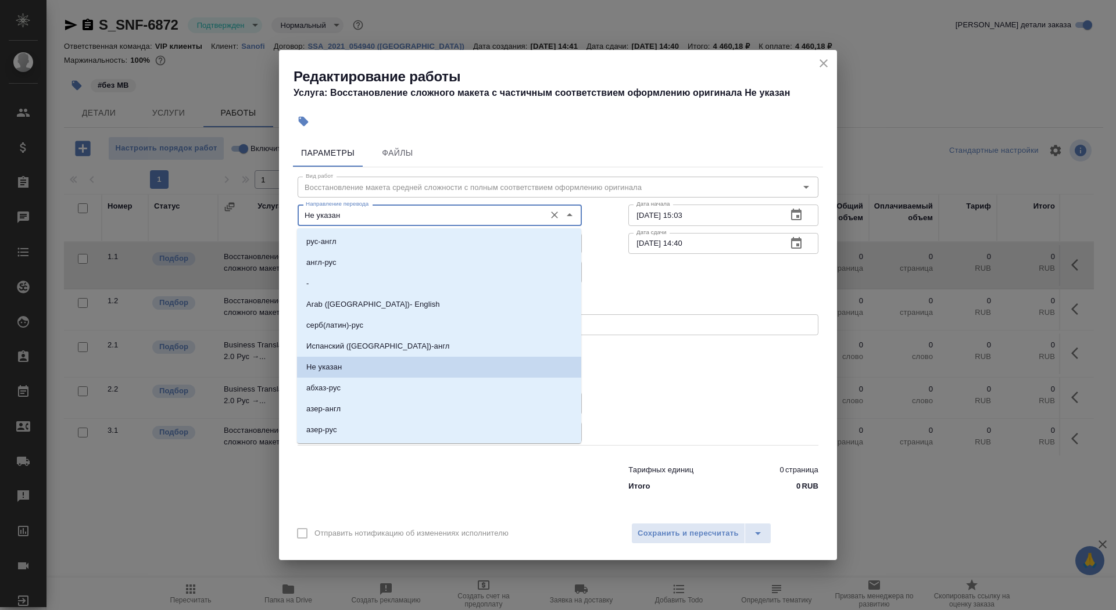
click at [350, 222] on input "Не указан" at bounding box center [420, 215] width 238 height 14
click at [349, 246] on li "рус-англ" at bounding box center [439, 241] width 284 height 21
type input "рус-англ"
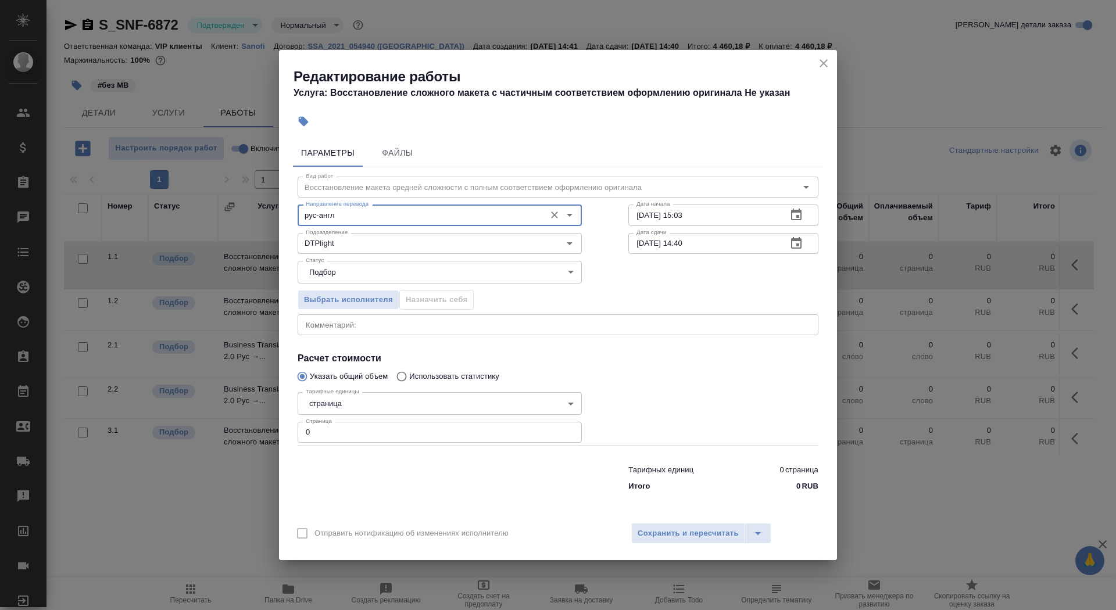
click at [361, 399] on body "🙏 .cls-1 fill:#fff; AWATERA Saydasheva Dilyara Клиенты Спецификации Заказы 0 Ча…" at bounding box center [558, 305] width 1116 height 610
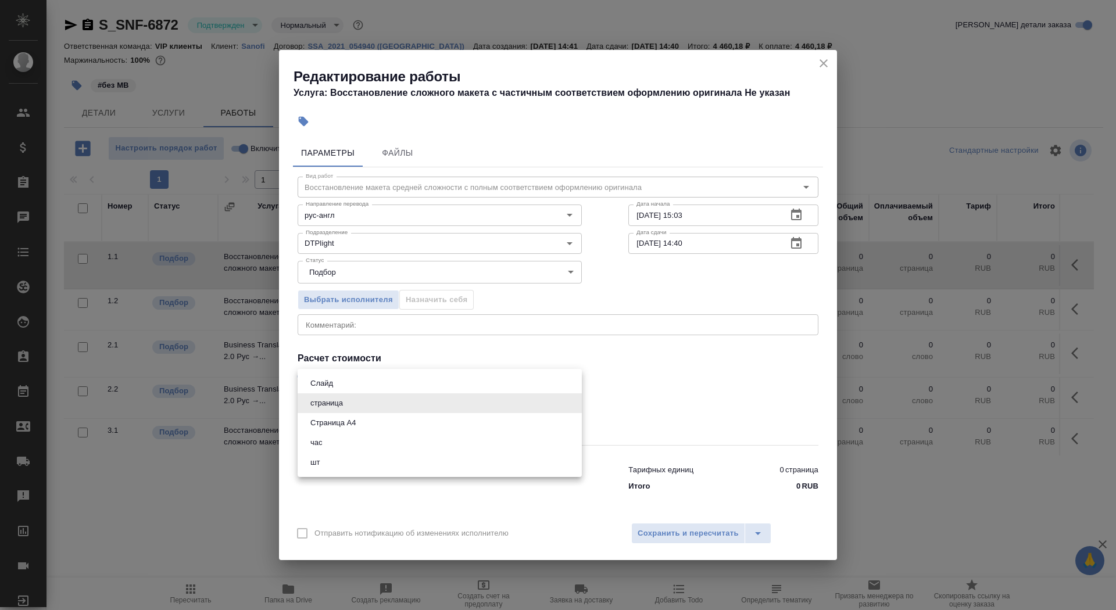
click at [362, 431] on li "Страница А4" at bounding box center [440, 423] width 284 height 20
type input "5f036ec4e16dec2d6b59c8ff"
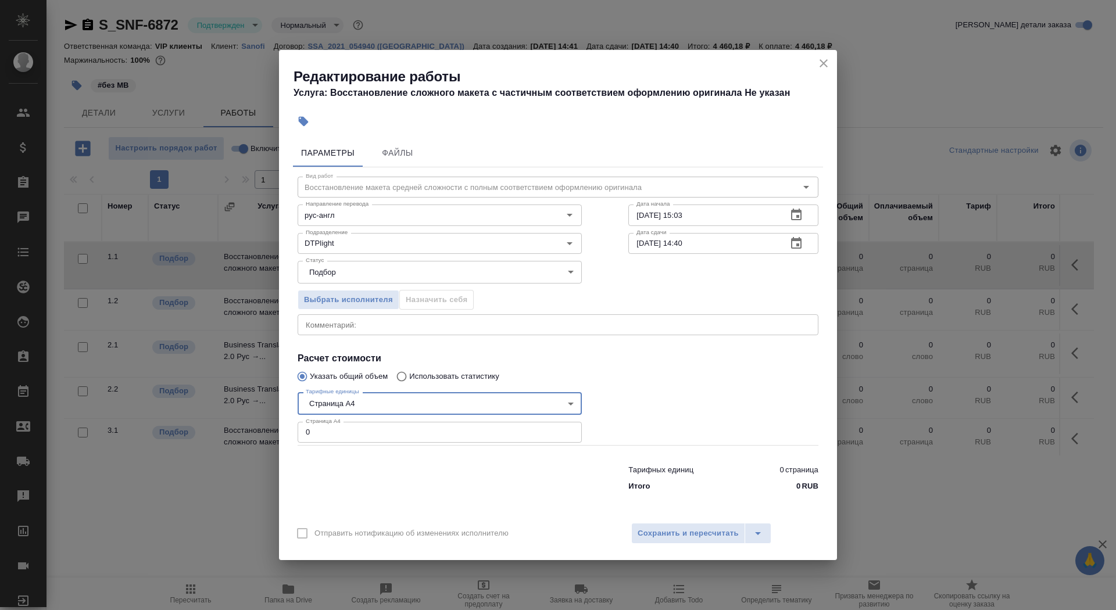
click at [360, 445] on div "Тарифных единиц 0 страница Итого 0 RUB" at bounding box center [557, 475] width 567 height 79
click at [355, 431] on input "0" at bounding box center [440, 432] width 284 height 21
type input "9"
click at [699, 216] on input "08.09.2025 15:03" at bounding box center [702, 215] width 149 height 21
type input "08.09.2025 16:05"
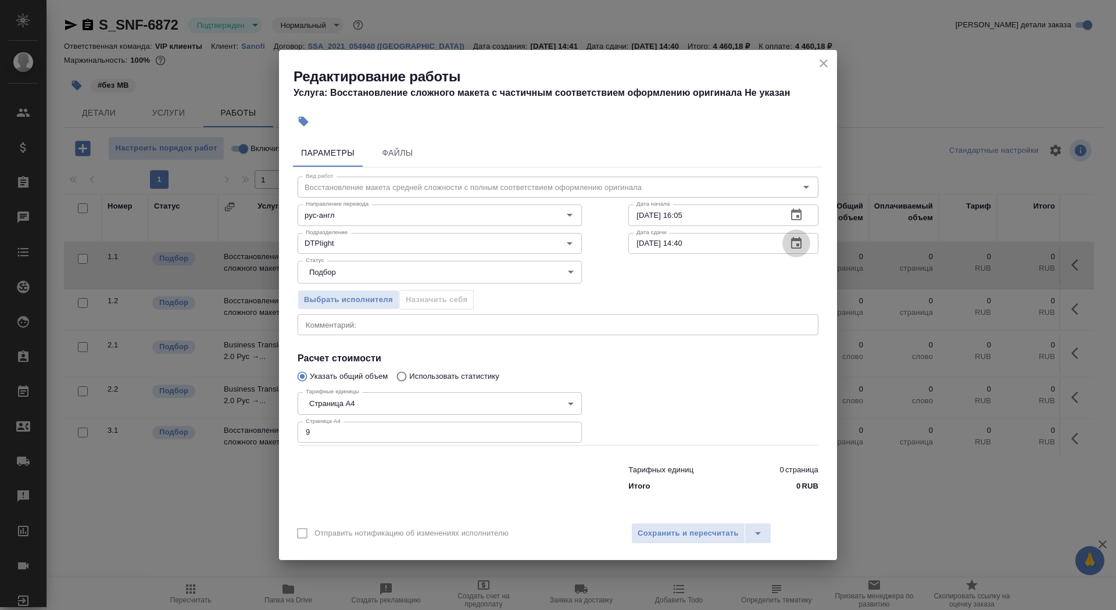
click at [802, 243] on icon "button" at bounding box center [796, 244] width 14 height 14
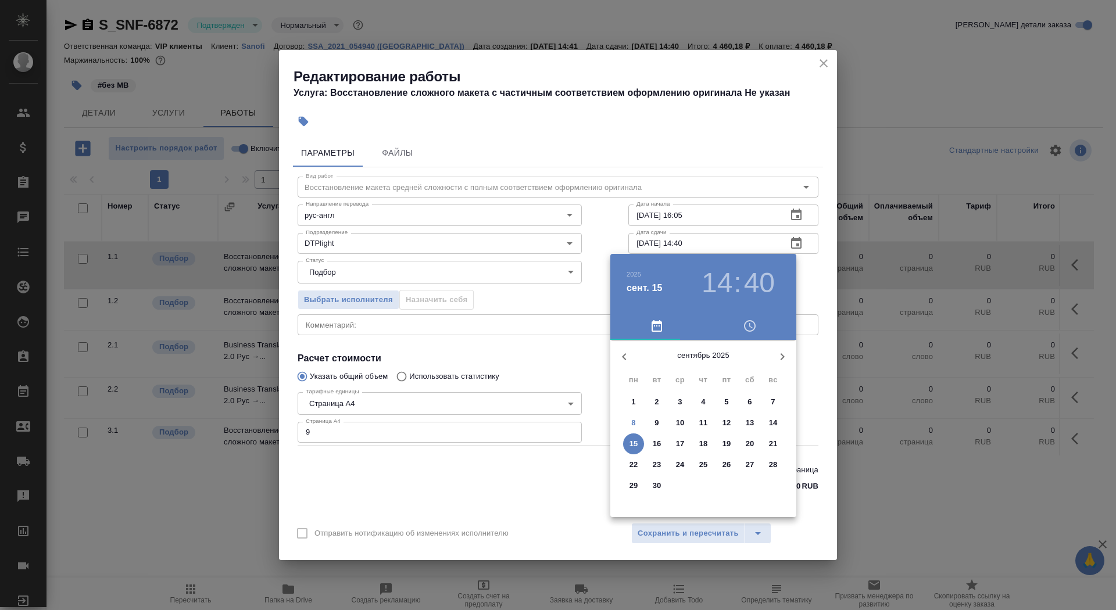
click at [656, 422] on p "9" at bounding box center [656, 423] width 4 height 12
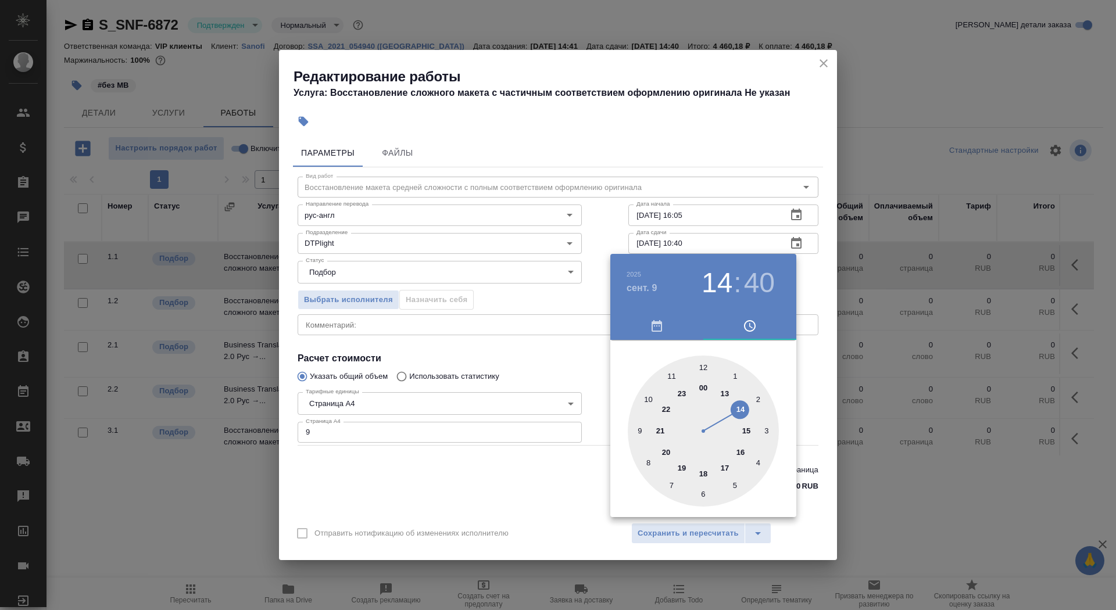
click at [651, 401] on div at bounding box center [703, 431] width 151 height 151
click at [707, 365] on div at bounding box center [703, 431] width 151 height 151
click at [703, 370] on div at bounding box center [703, 431] width 151 height 151
click at [532, 357] on div at bounding box center [558, 305] width 1116 height 610
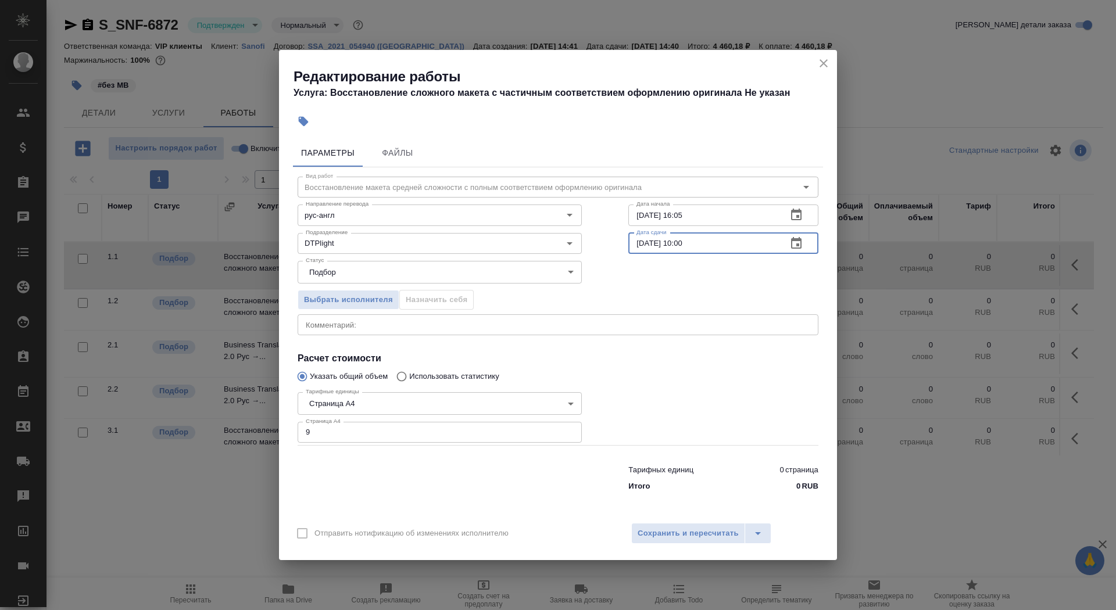
click at [683, 246] on input "09.09.2025 10:00" at bounding box center [702, 243] width 149 height 21
type input "09.09.2025 09:00"
click at [661, 538] on span "Сохранить и пересчитать" at bounding box center [688, 533] width 101 height 13
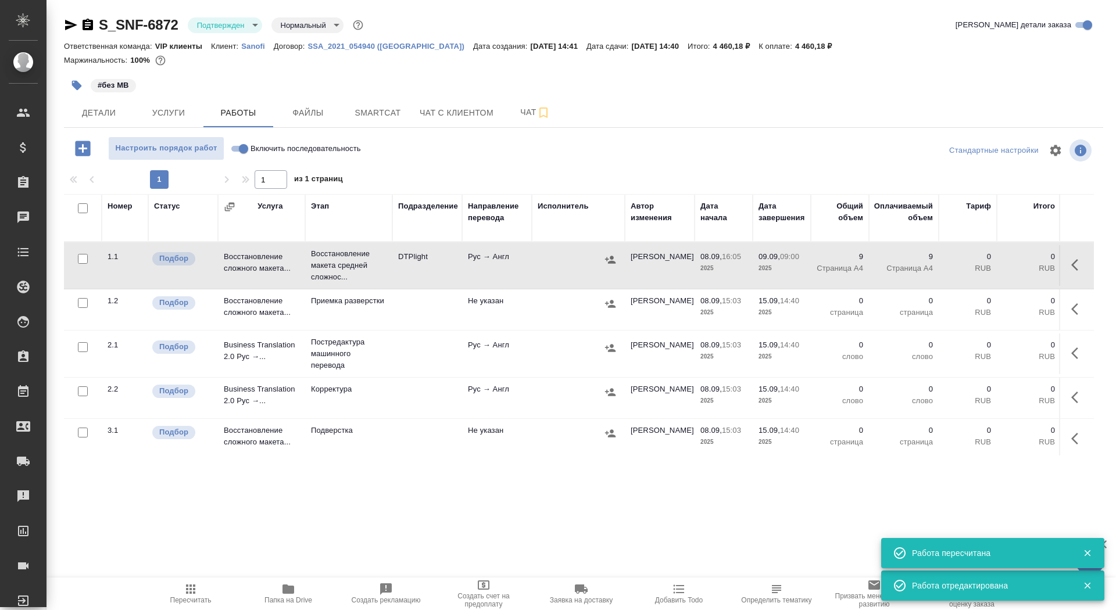
click at [73, 87] on icon "button" at bounding box center [77, 86] width 12 height 12
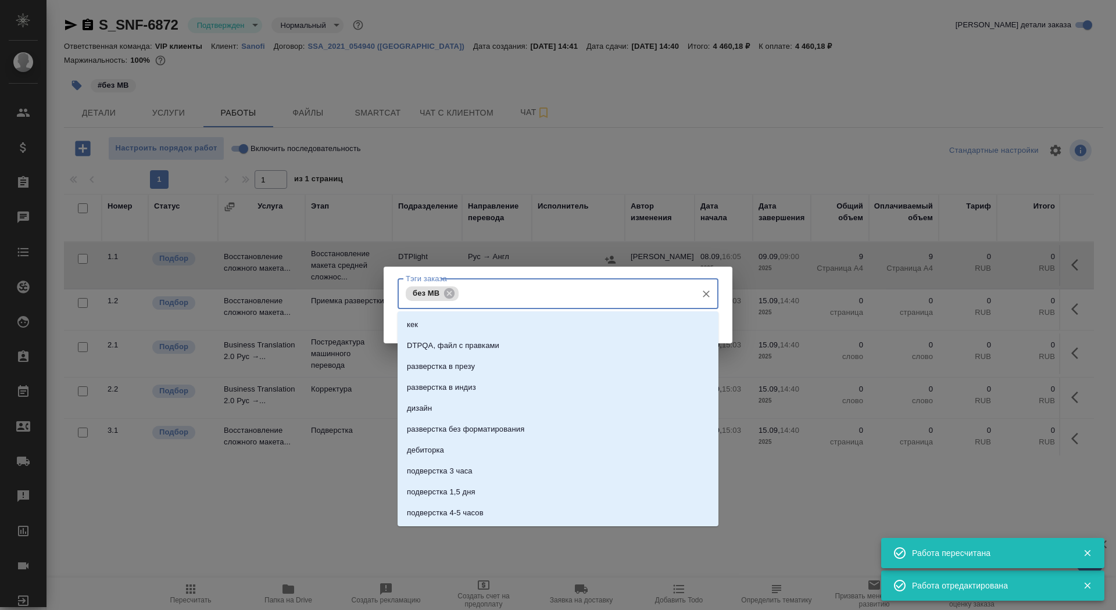
click at [466, 299] on input "Тэги заказа" at bounding box center [576, 294] width 230 height 20
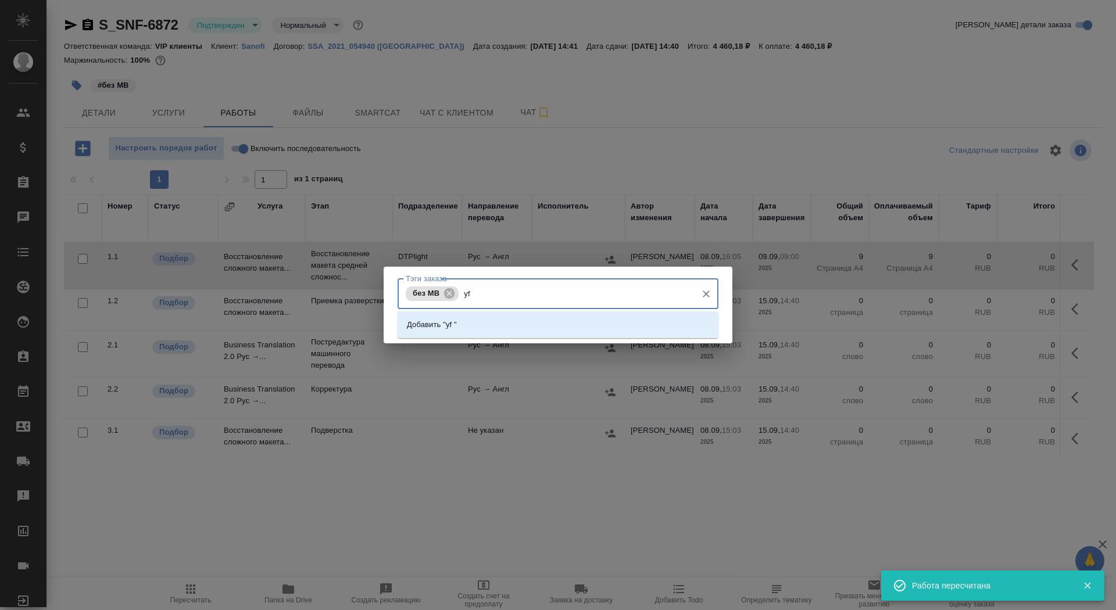
type input "y"
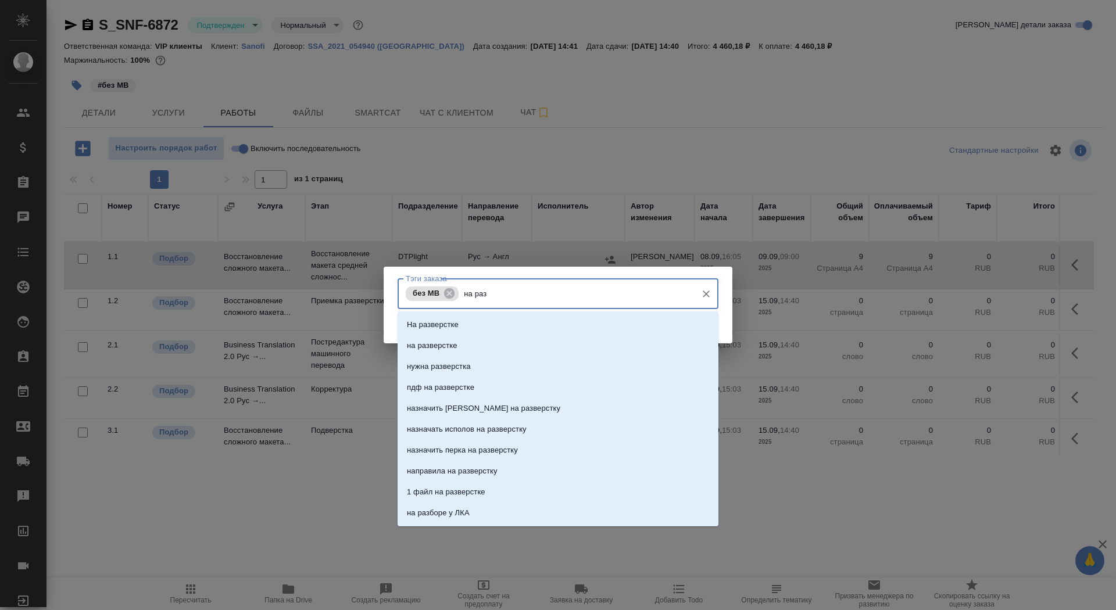
type input "на разв"
click at [464, 341] on li "на разверстке" at bounding box center [557, 345] width 321 height 21
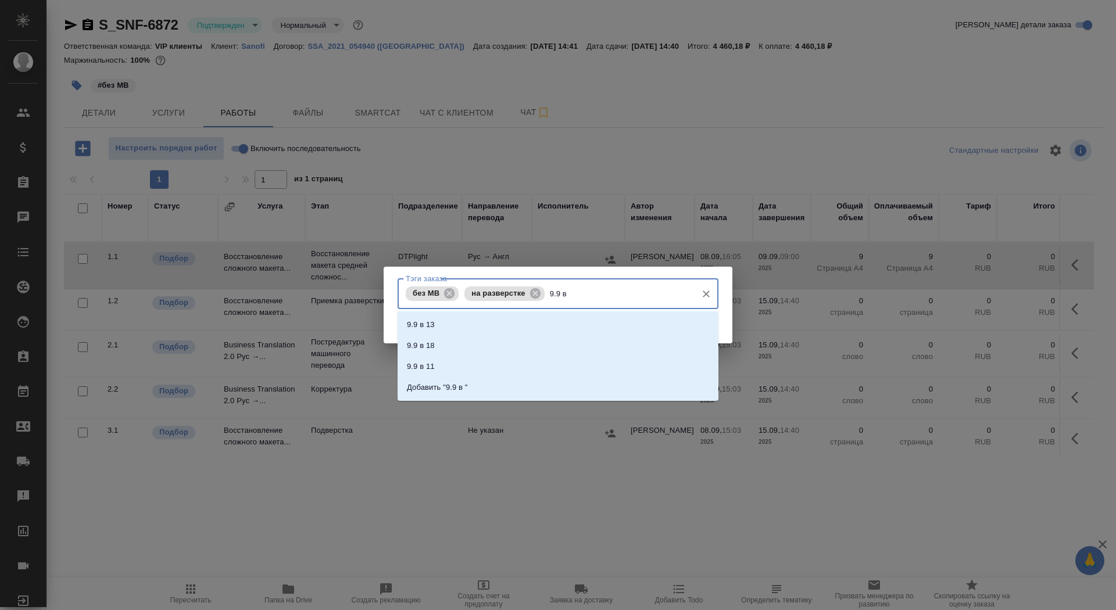
type input "9.9 в 9"
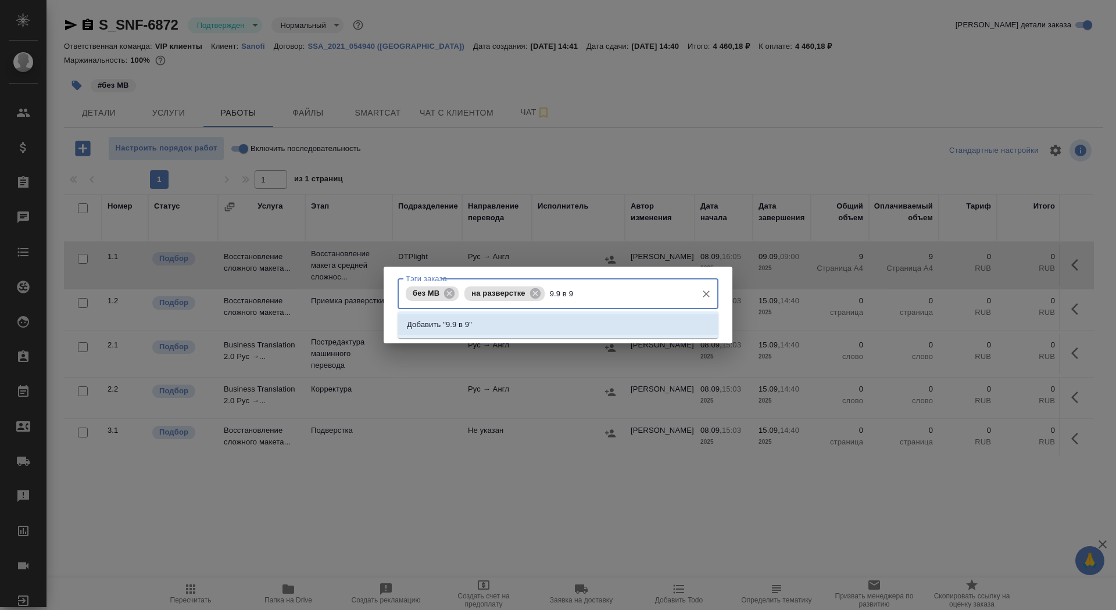
click at [676, 320] on li "Добавить "9.9 в 9"" at bounding box center [557, 324] width 321 height 21
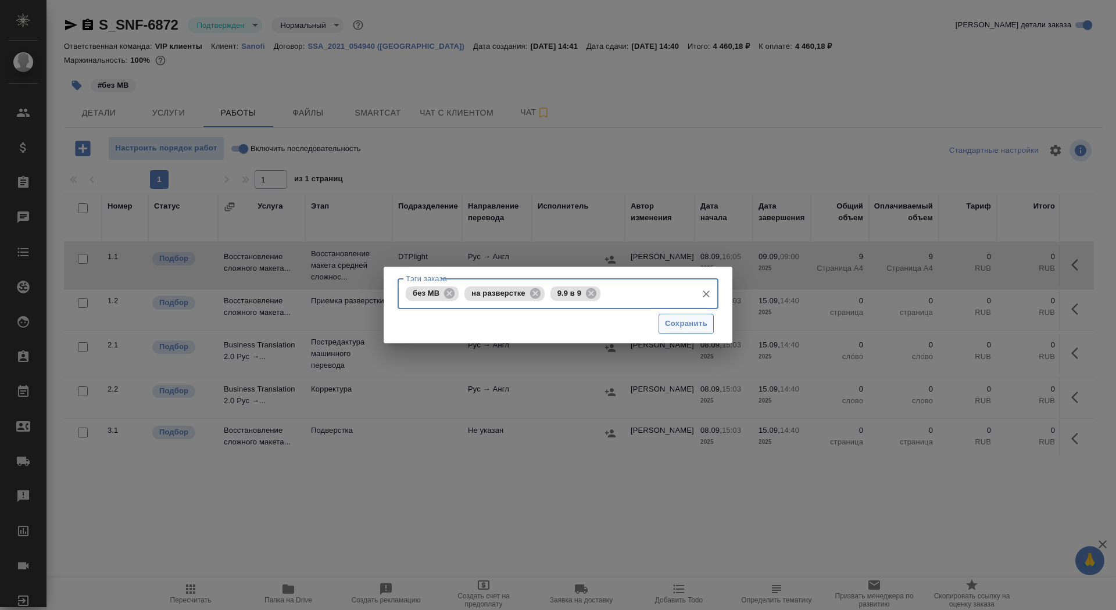
click at [709, 323] on button "Сохранить" at bounding box center [685, 324] width 55 height 20
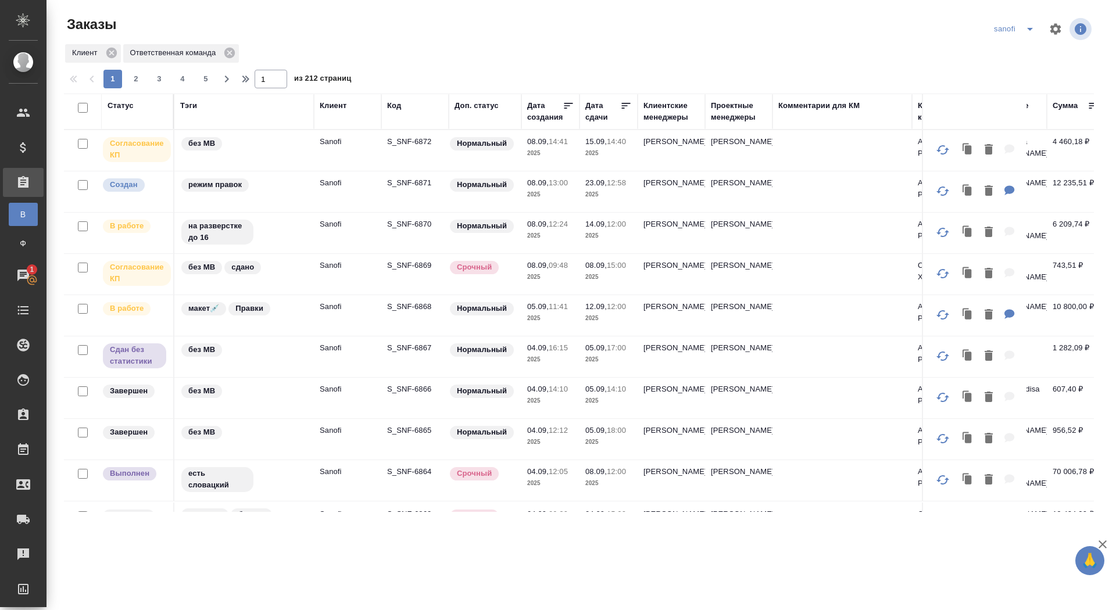
scroll to position [703, 0]
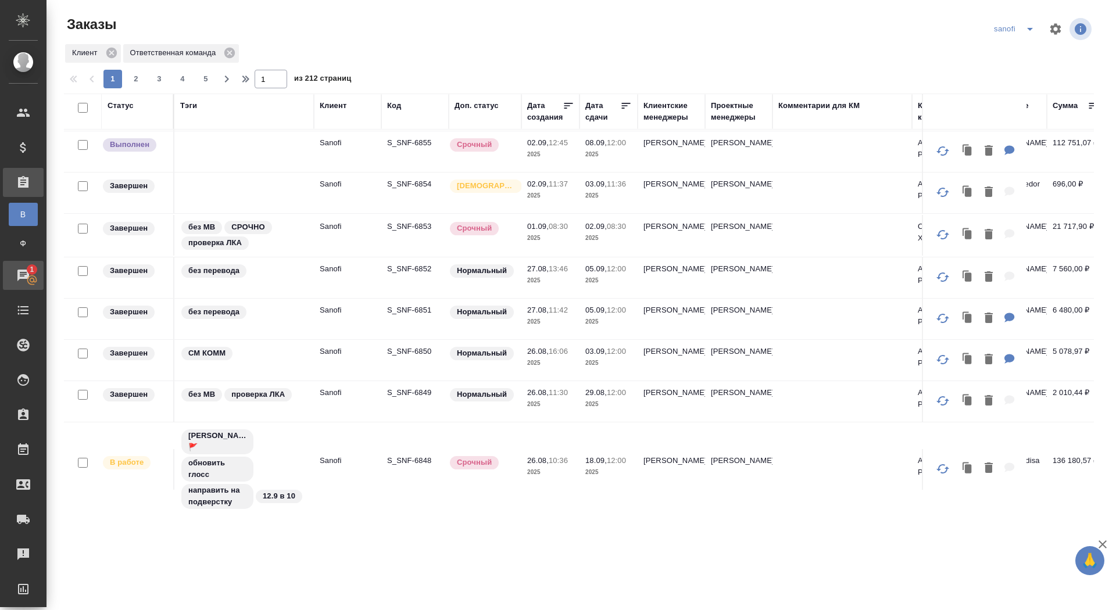
click at [23, 264] on span "1" at bounding box center [32, 270] width 18 height 12
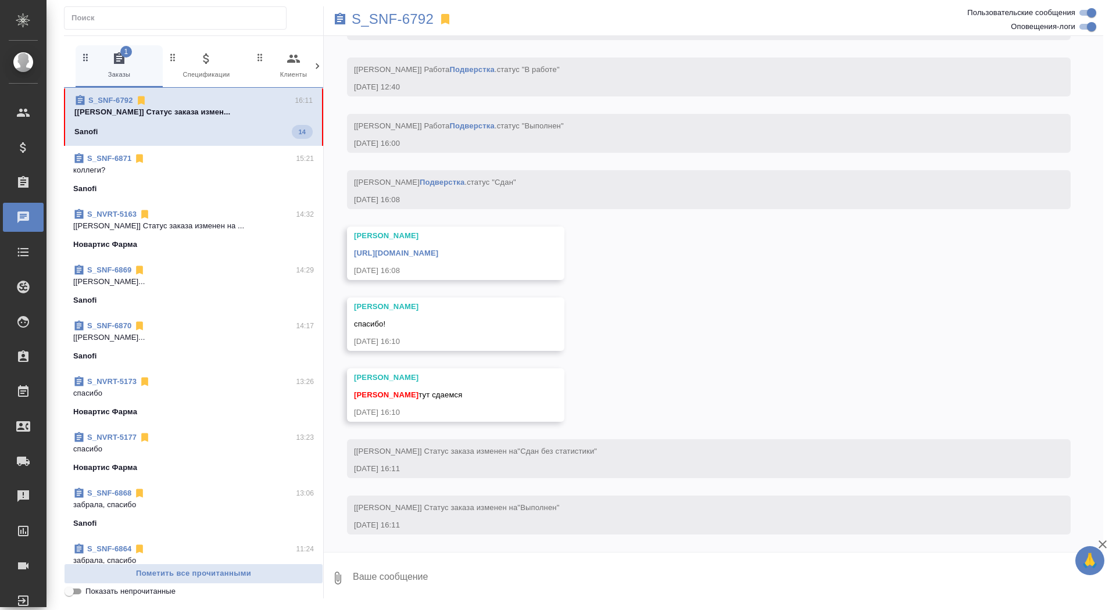
click at [415, 585] on textarea at bounding box center [727, 578] width 751 height 40
type textarea "забрала, спасибо"
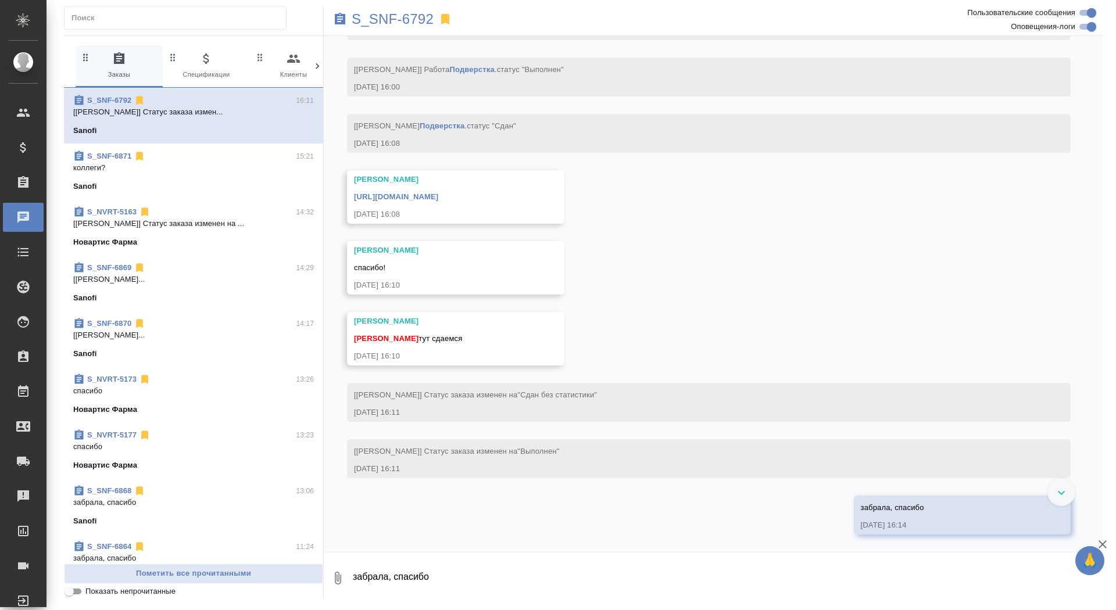
scroll to position [5460, 0]
click at [438, 200] on link "[URL][DOMAIN_NAME]" at bounding box center [396, 196] width 84 height 9
click at [415, 23] on p "S_SNF-6792" at bounding box center [393, 19] width 82 height 12
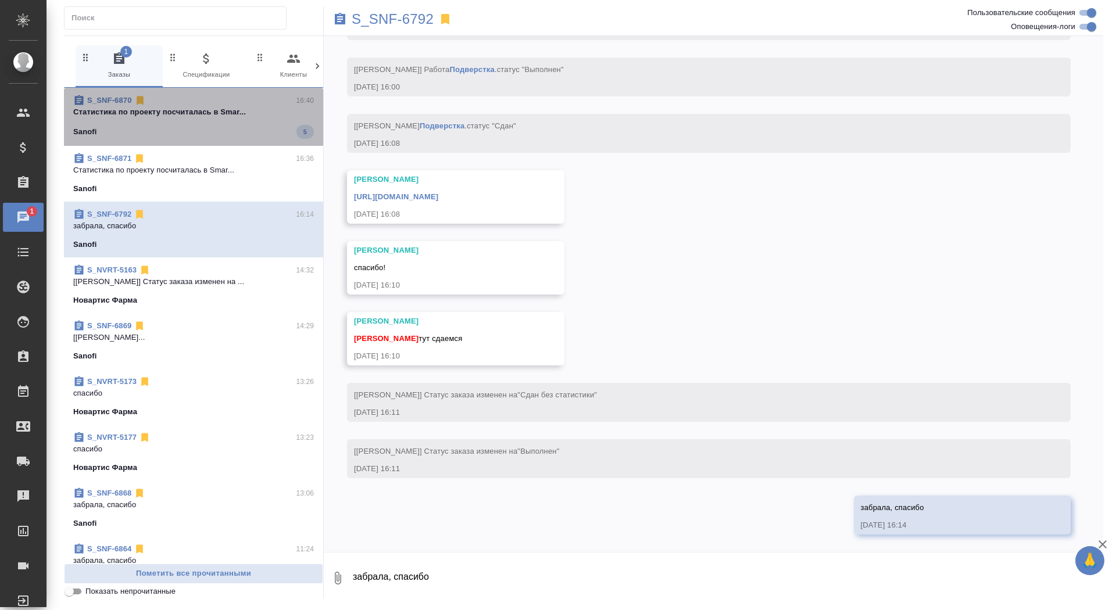
click at [248, 96] on div "S_SNF-6870 16:40" at bounding box center [193, 101] width 241 height 12
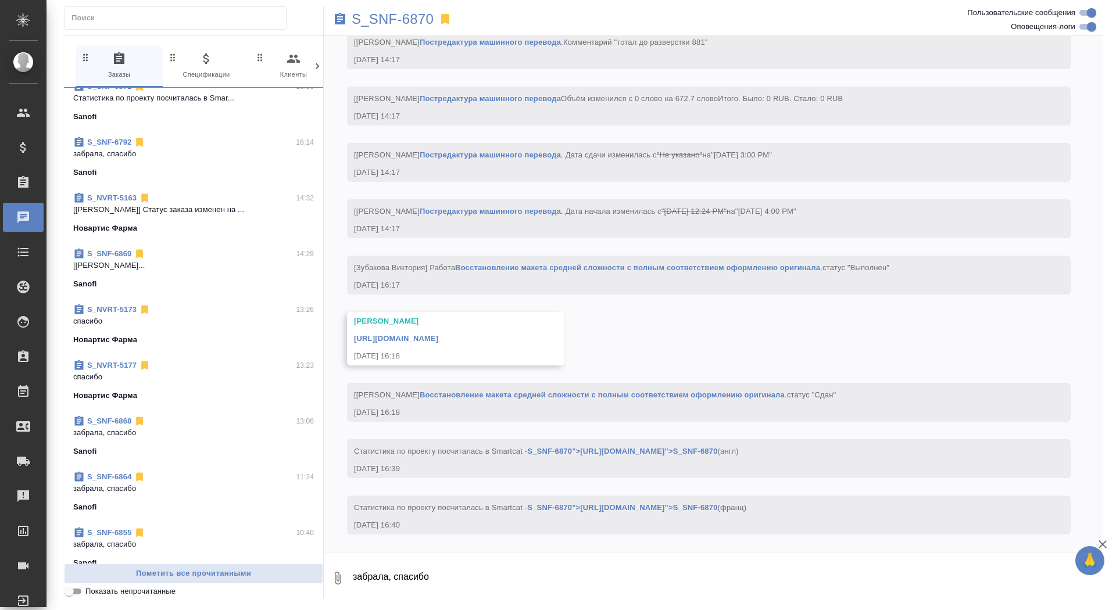
scroll to position [83, 0]
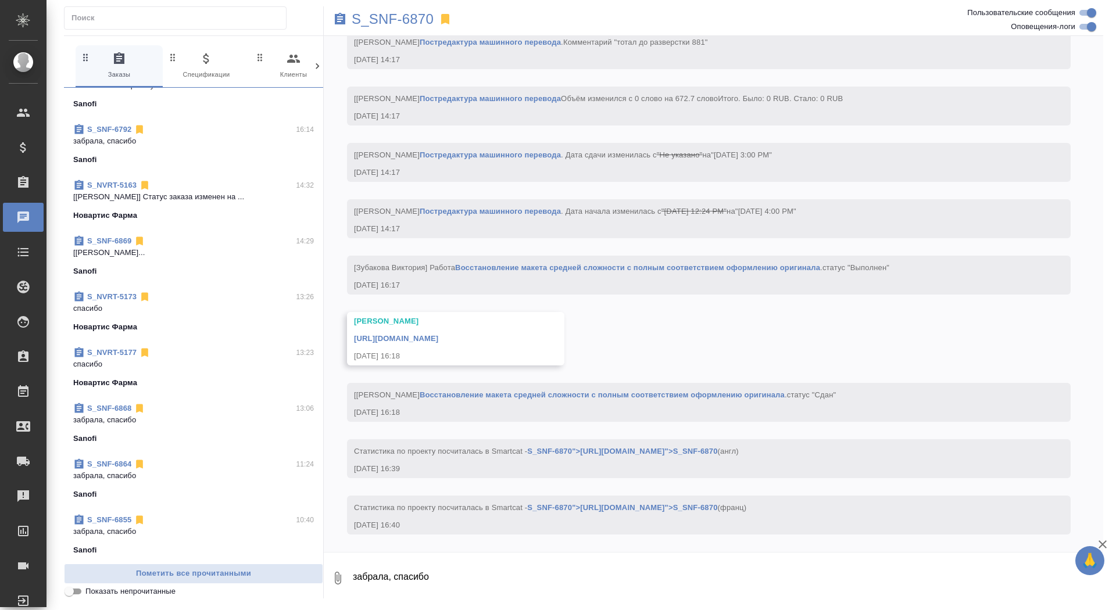
click at [164, 418] on p "забрала, спасибо" at bounding box center [193, 420] width 241 height 12
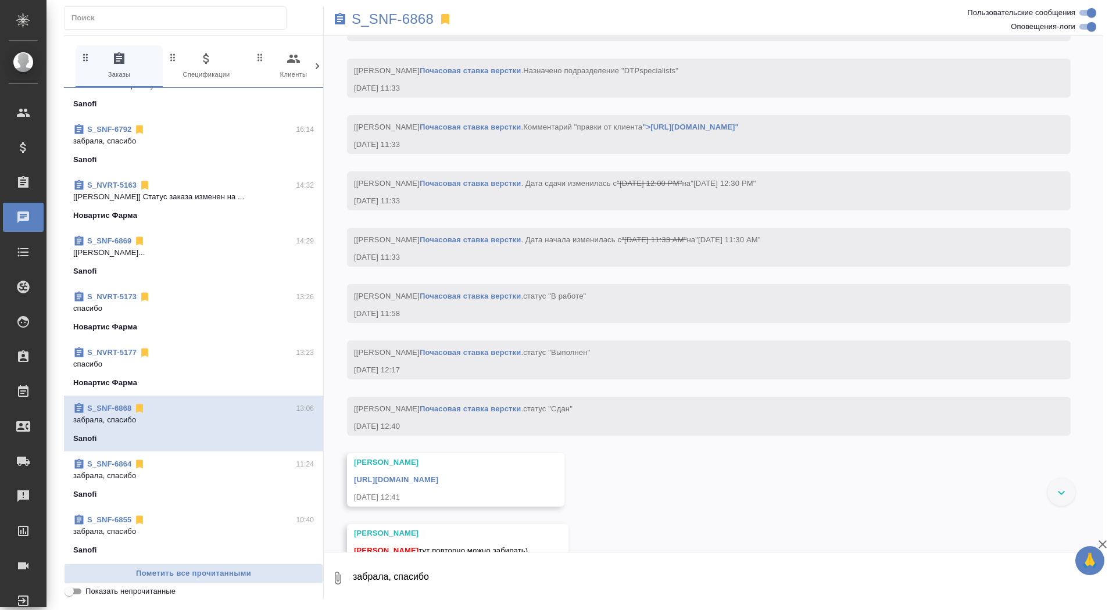
click at [466, 576] on textarea "забрала, спасибо" at bounding box center [727, 578] width 751 height 40
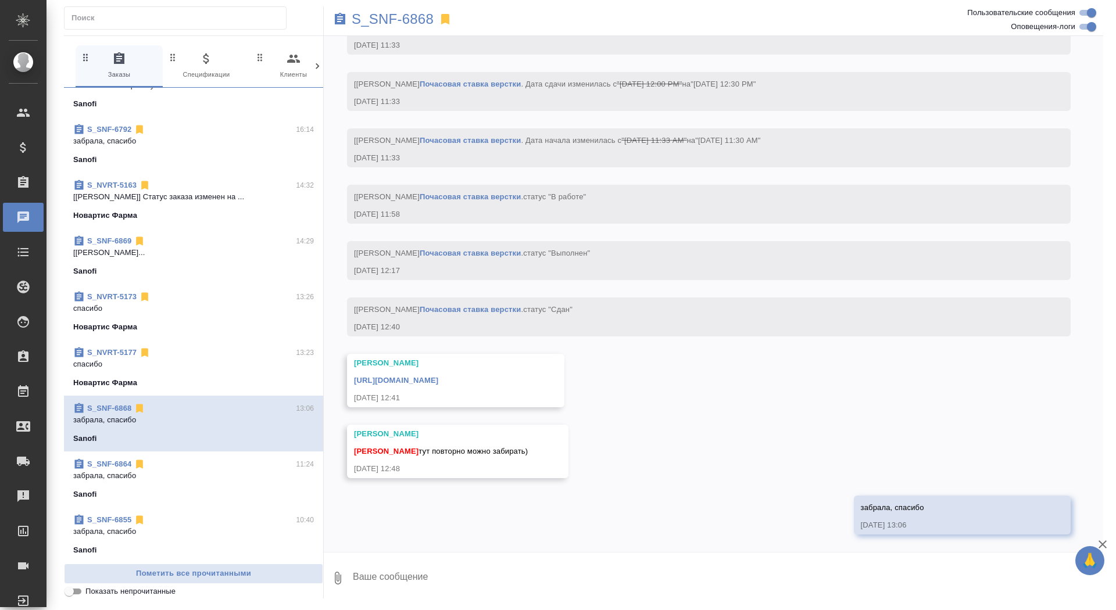
scroll to position [4317, 0]
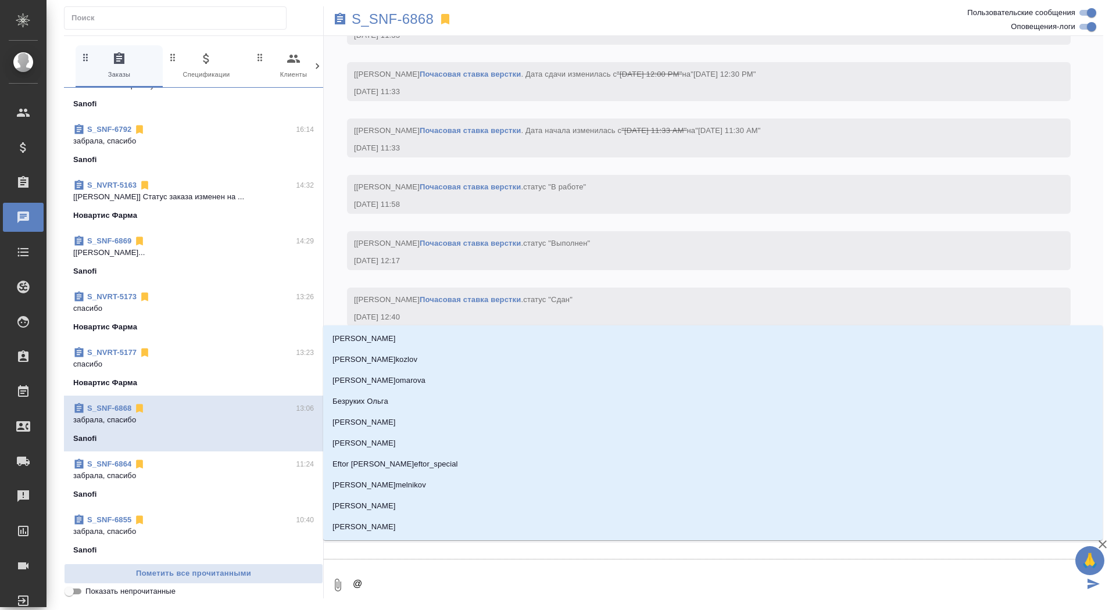
type textarea "@м"
type input "м"
type textarea "@ма"
type input "ма"
type textarea "@мал"
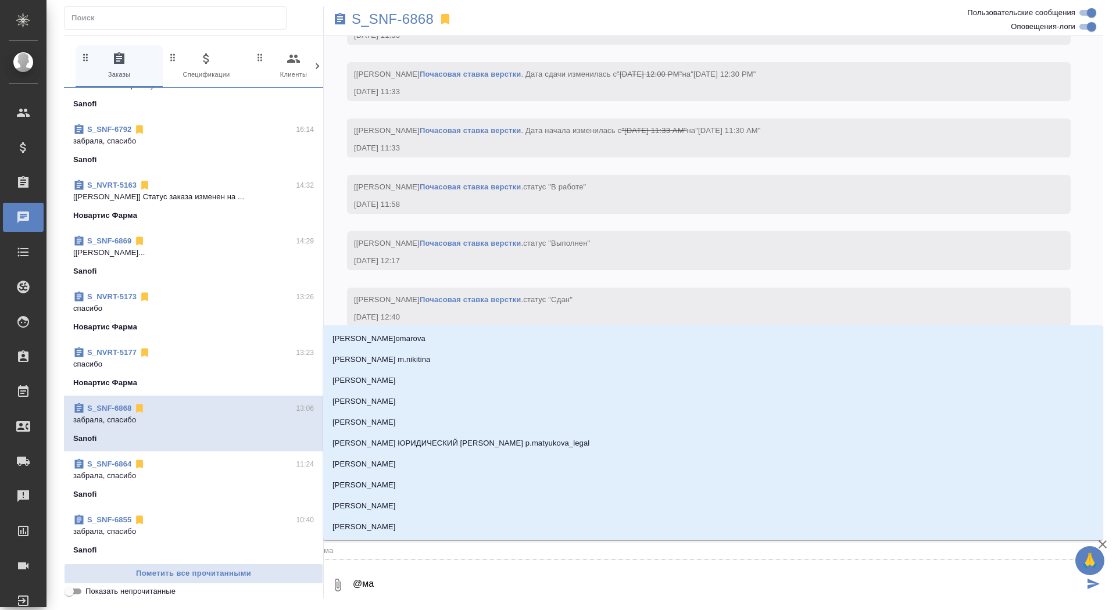
type input "мал"
type textarea "@мало"
type input "мало"
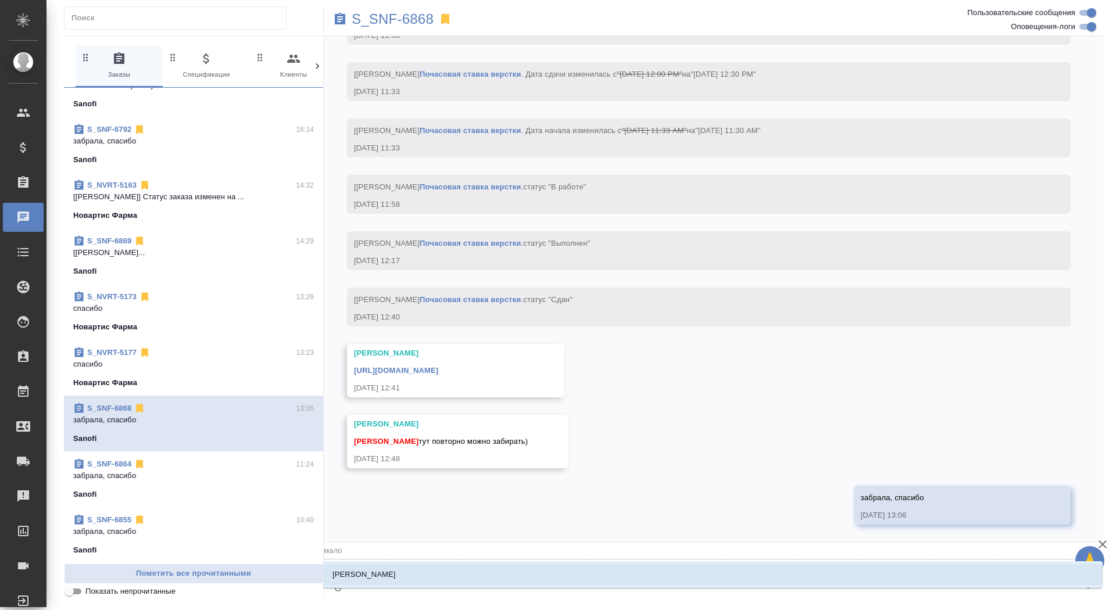
click at [531, 578] on li "[PERSON_NAME]" at bounding box center [712, 574] width 779 height 21
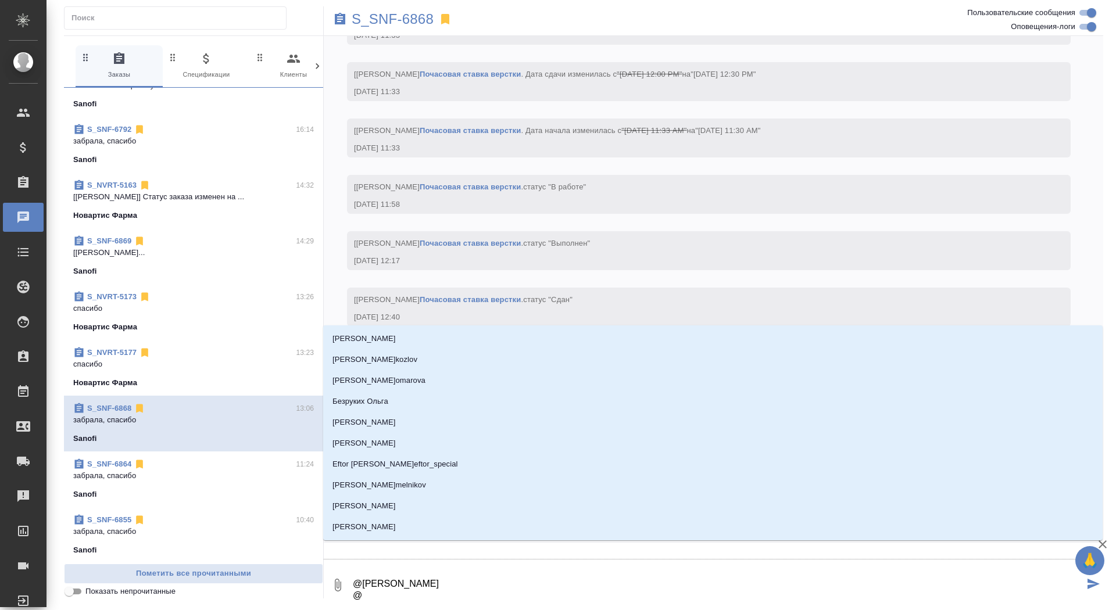
type textarea "@[PERSON_NAME] @г"
type input "г"
type textarea "@[PERSON_NAME] @го"
type input "го"
type textarea "@[PERSON_NAME] @гор"
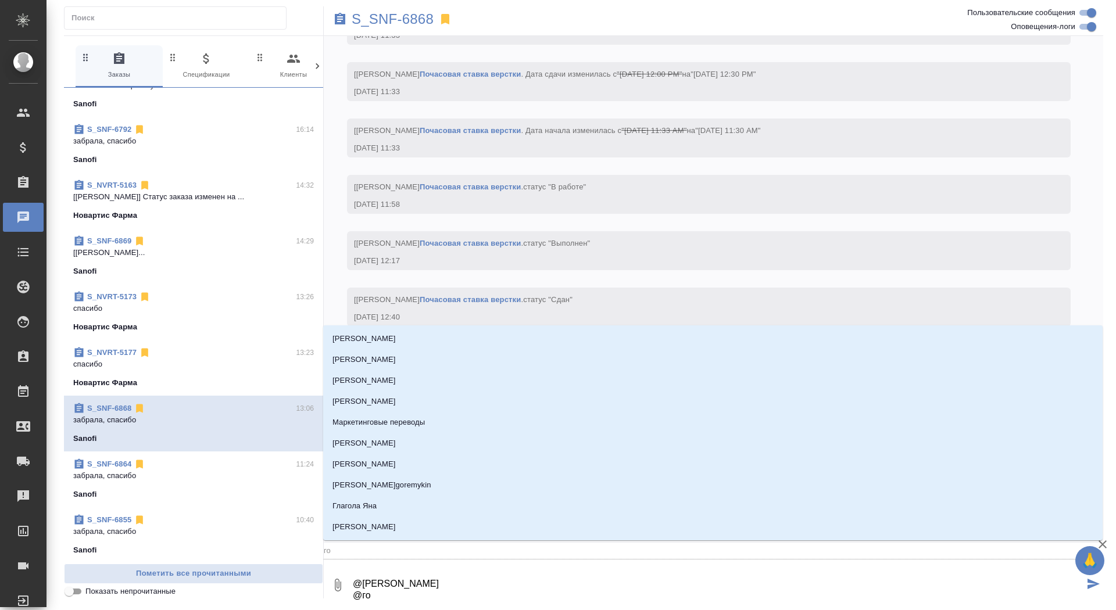
type input "гор"
type textarea "@[PERSON_NAME] @горш"
type input "горш"
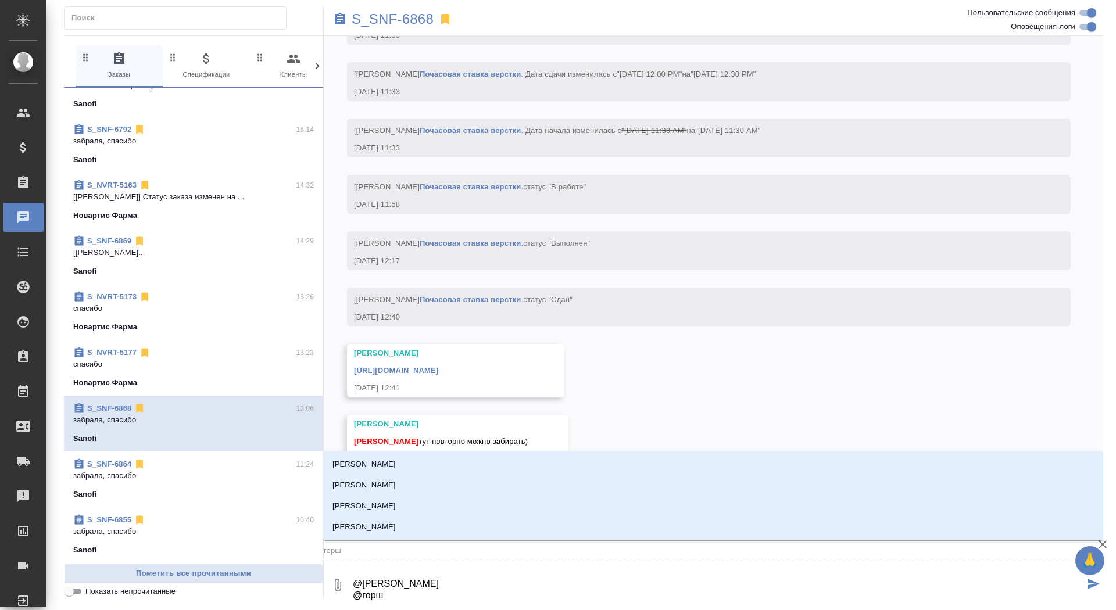
type textarea "@[PERSON_NAME] @горшо"
type input "горшо"
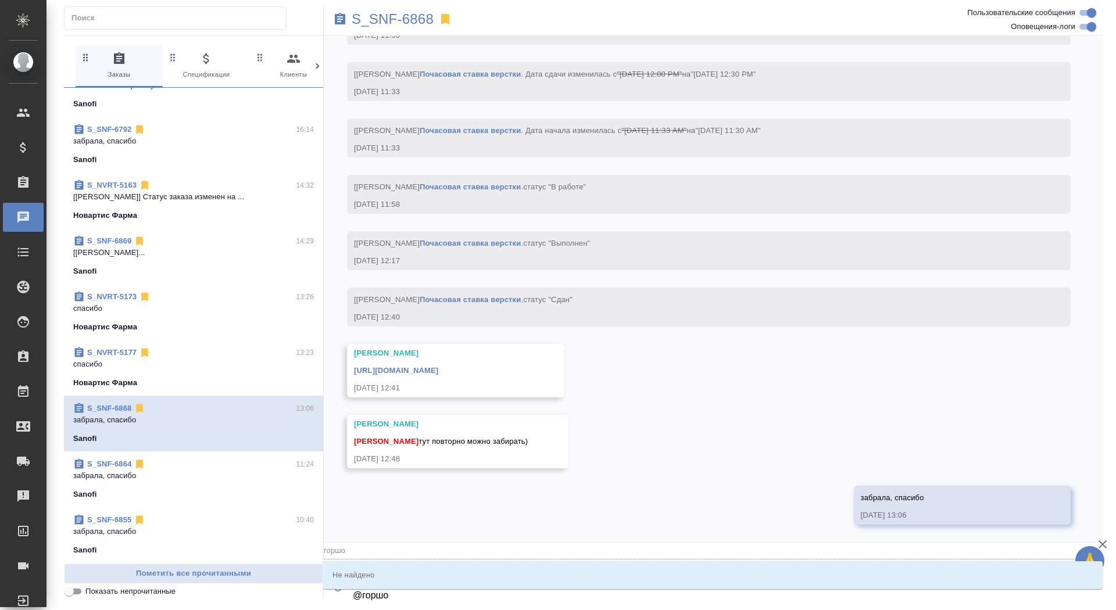
type textarea "@[PERSON_NAME] @горш"
type input "горш"
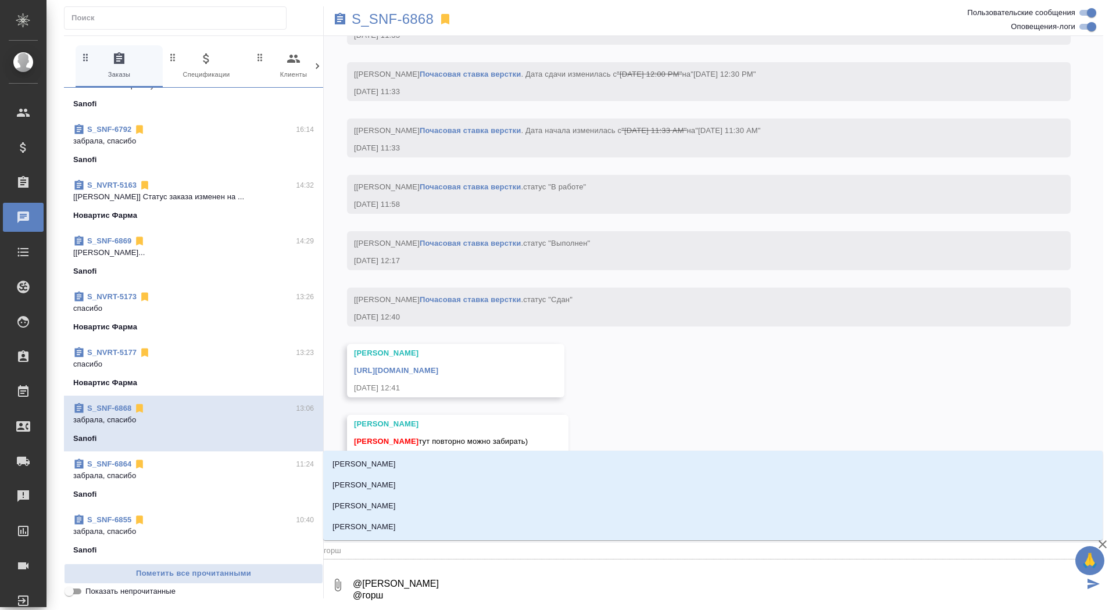
type textarea "@[PERSON_NAME] @горшк"
type input "горшк"
type textarea "@[PERSON_NAME] @горшко"
type input "горшко"
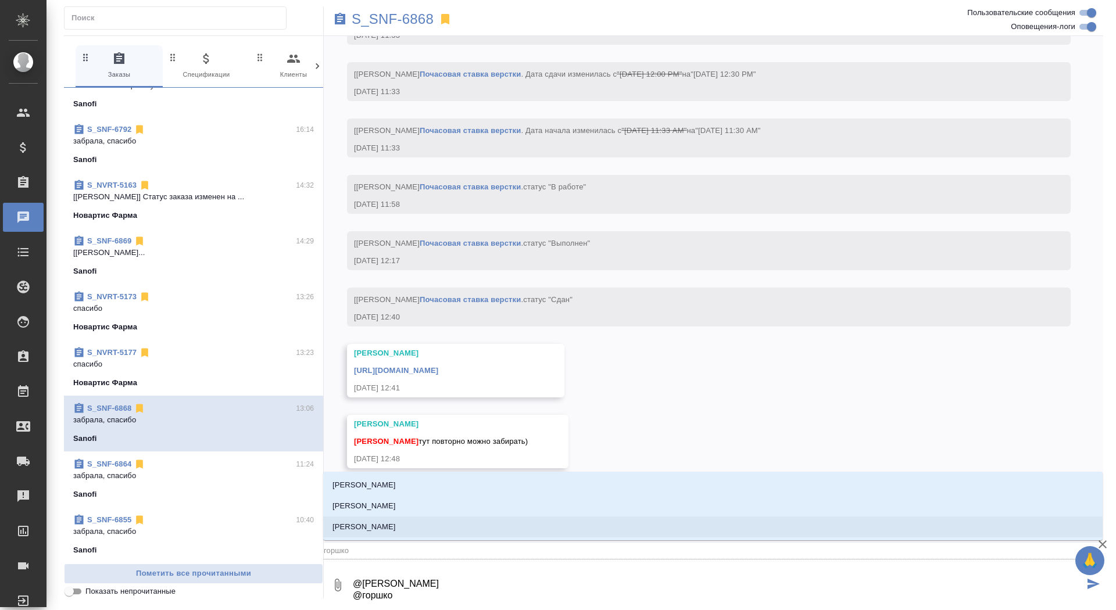
click at [543, 528] on li "[PERSON_NAME]" at bounding box center [712, 527] width 779 height 21
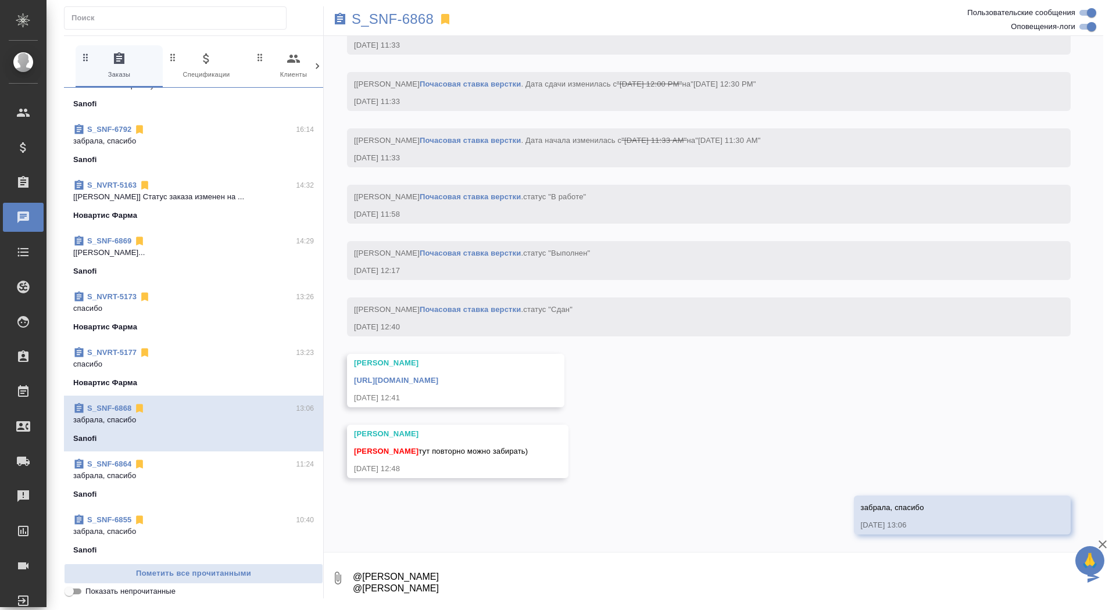
paste textarea "[PERSON_NAME], спасибо! Коробки принимаем, для обеих этикеток нужна еще одна пр…"
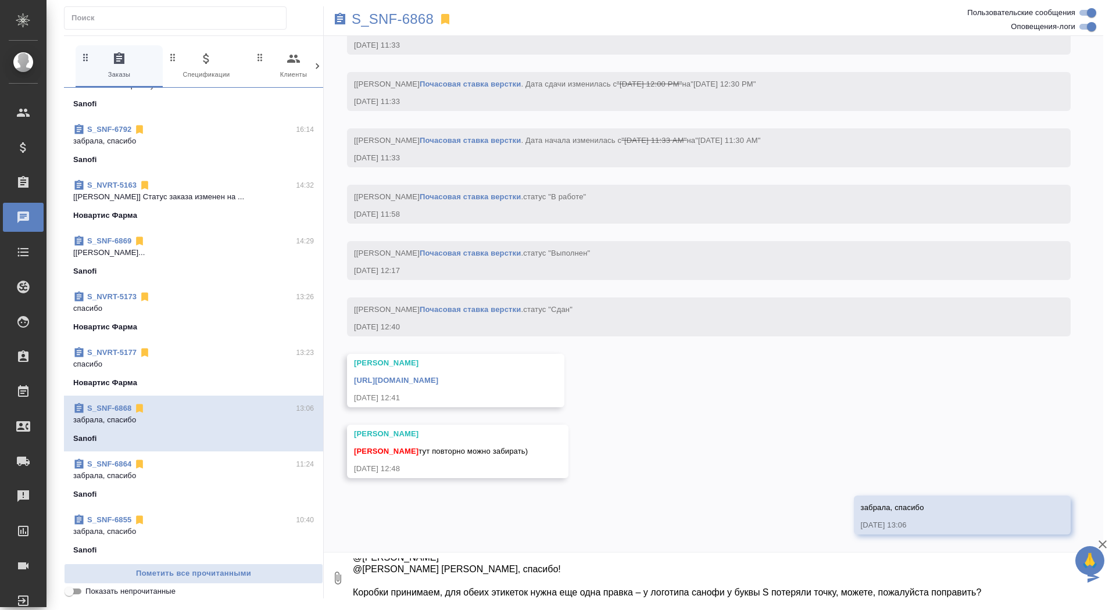
type textarea "@[PERSON_NAME] @[PERSON_NAME] [PERSON_NAME], спасибо! Коробки принимаем, для об…"
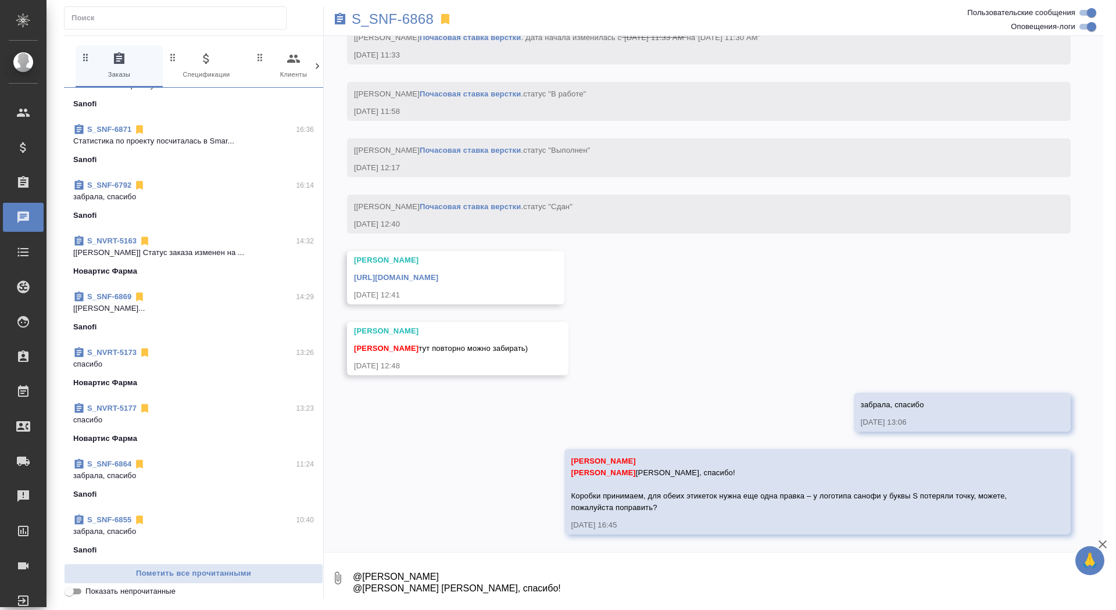
scroll to position [0, 0]
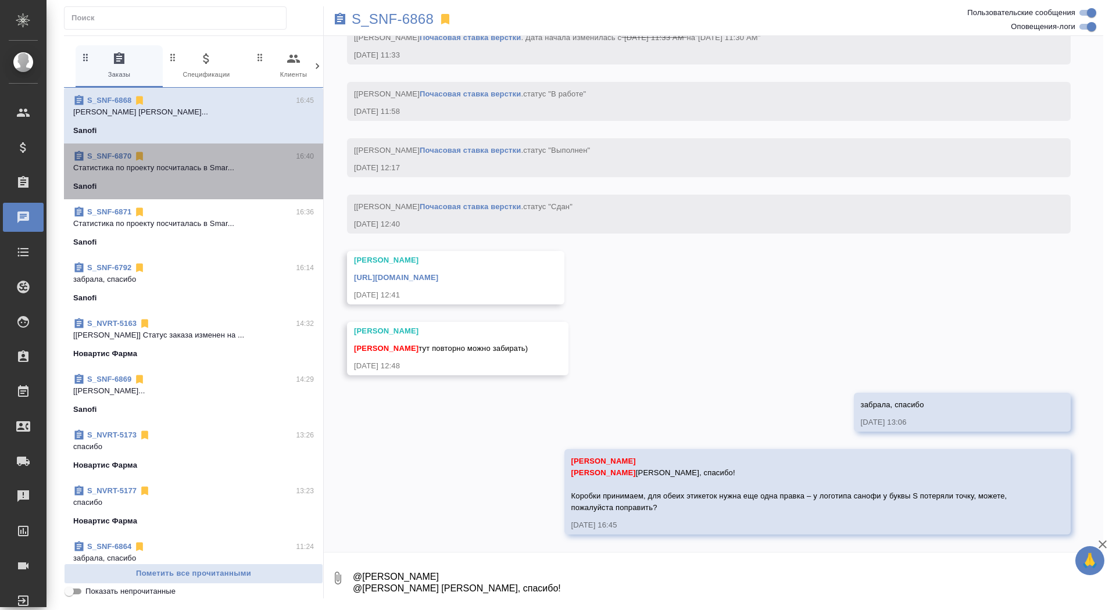
click at [192, 167] on p "Cтатистика по проекту посчиталась в Smar..." at bounding box center [193, 168] width 241 height 12
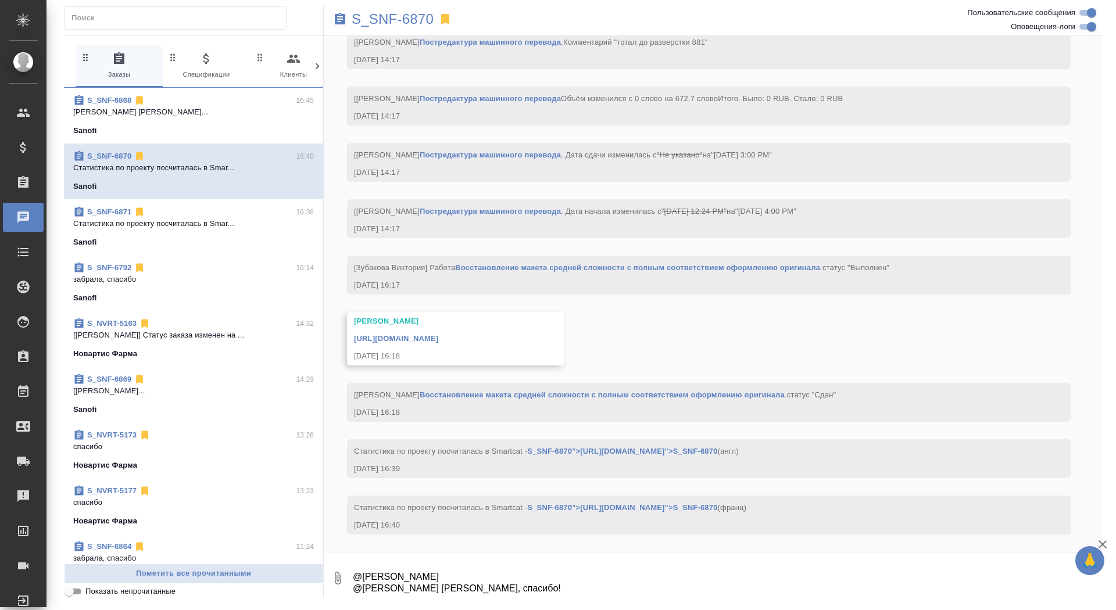
scroll to position [2578, 0]
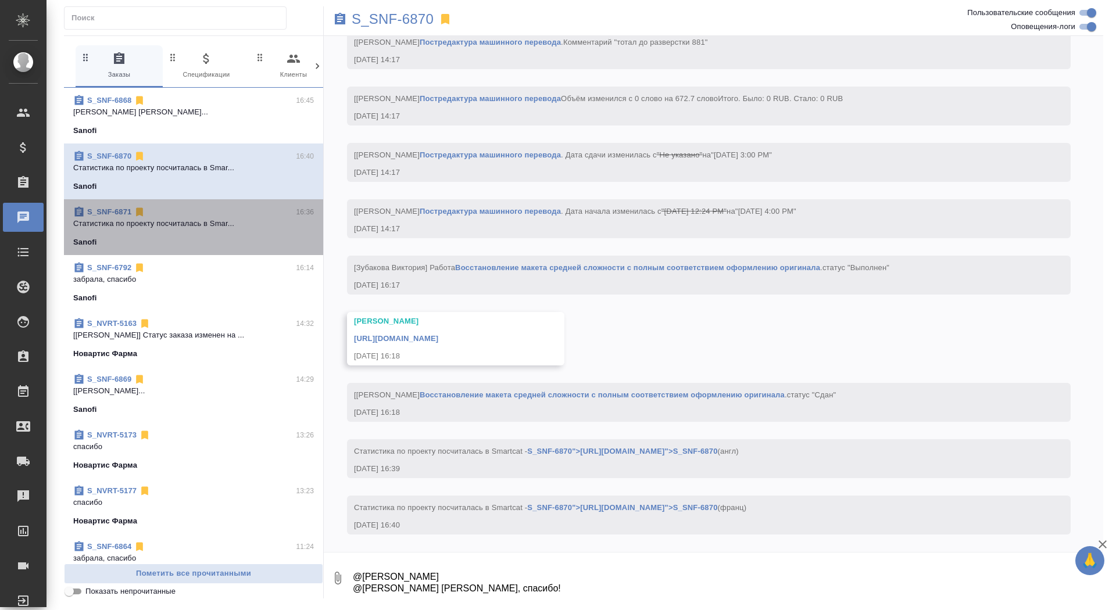
click at [176, 230] on span "S_SNF-6871 16:36 Cтатистика по проекту посчиталась в Smar... Sanofi" at bounding box center [193, 227] width 241 height 42
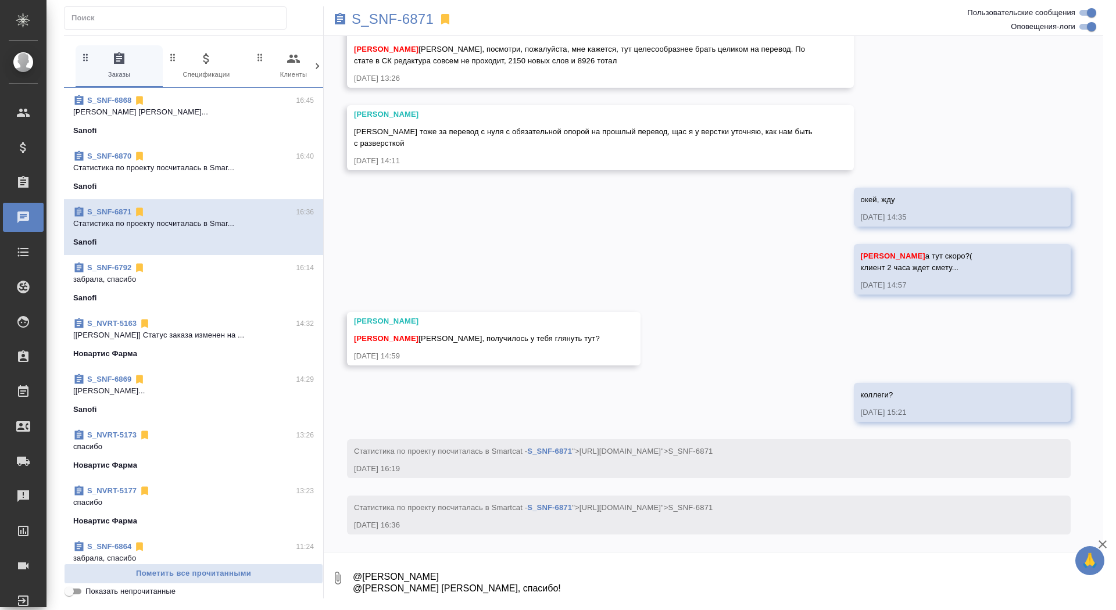
scroll to position [825, 0]
click at [397, 19] on p "S_SNF-6871" at bounding box center [393, 19] width 82 height 12
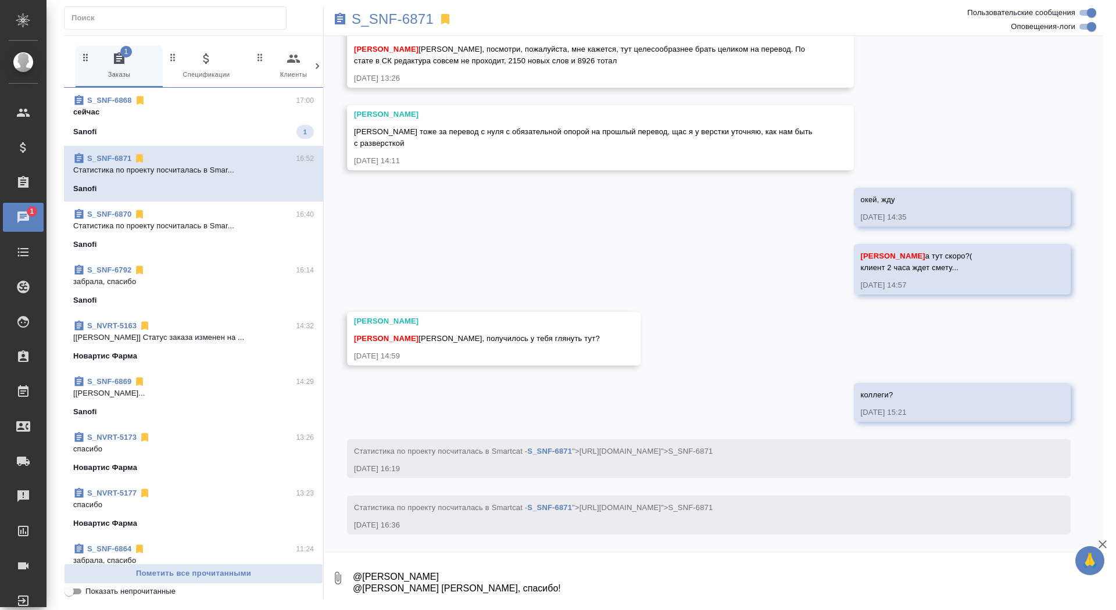
click at [265, 133] on div "Sanofi 1" at bounding box center [193, 132] width 241 height 14
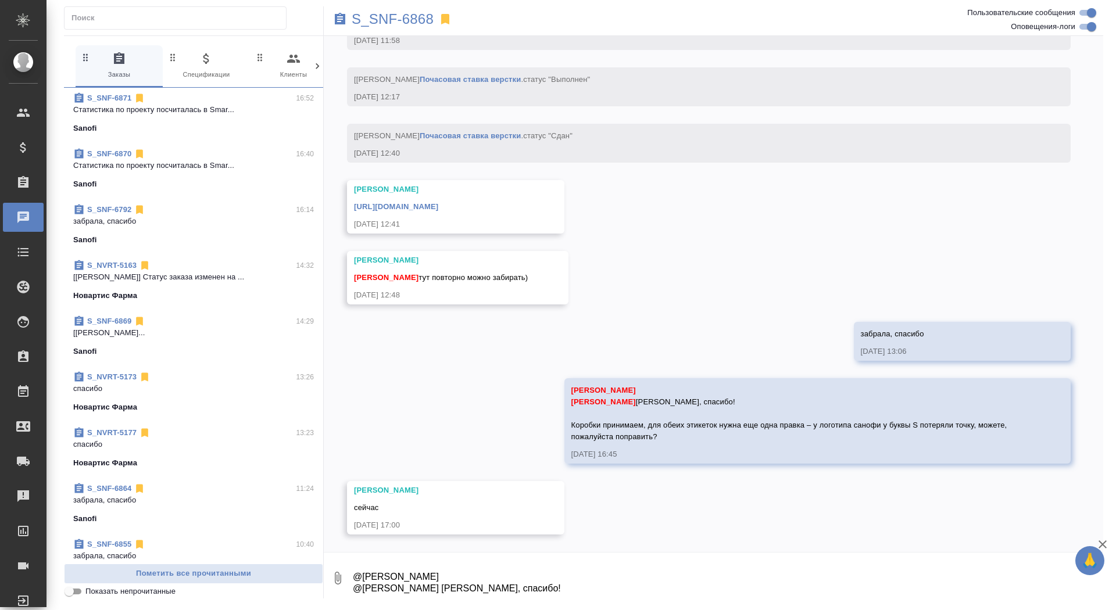
scroll to position [309, 0]
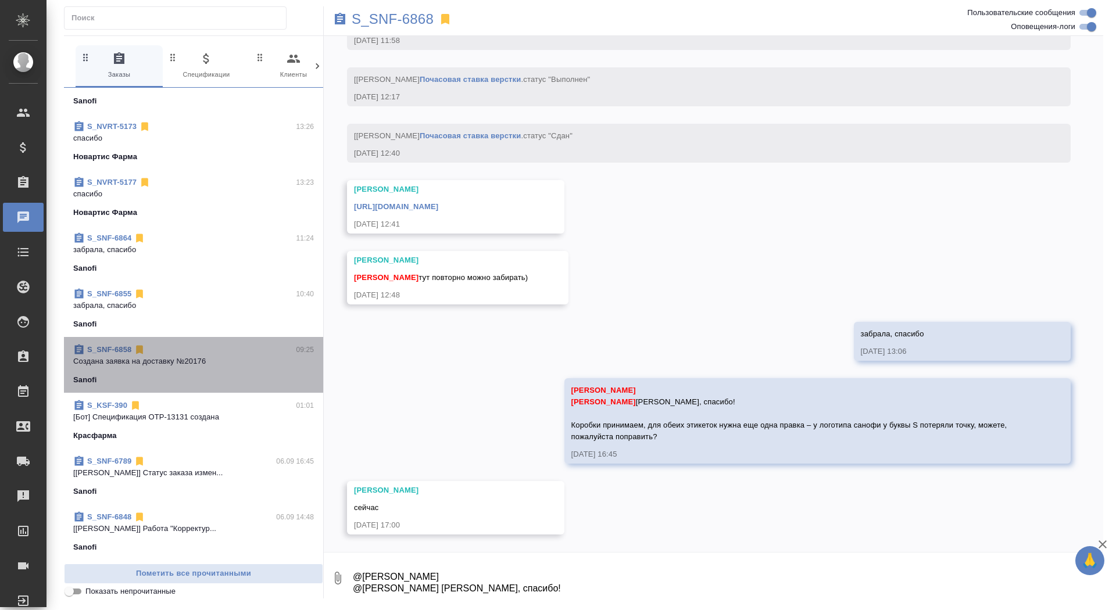
click at [213, 378] on div "Sanofi" at bounding box center [193, 380] width 241 height 12
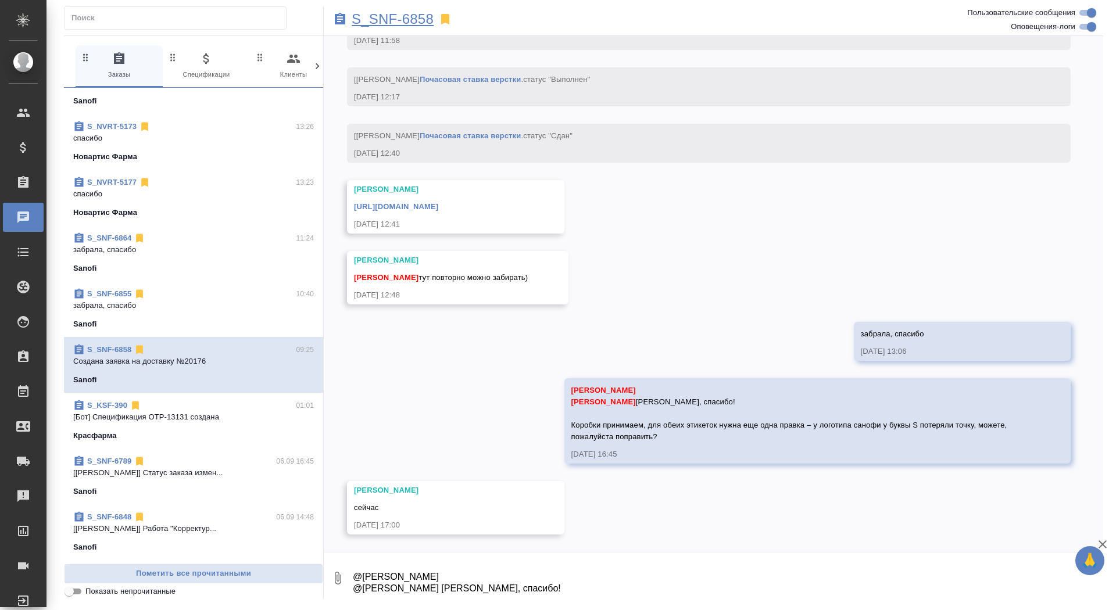
click at [406, 22] on p "S_SNF-6858" at bounding box center [393, 19] width 82 height 12
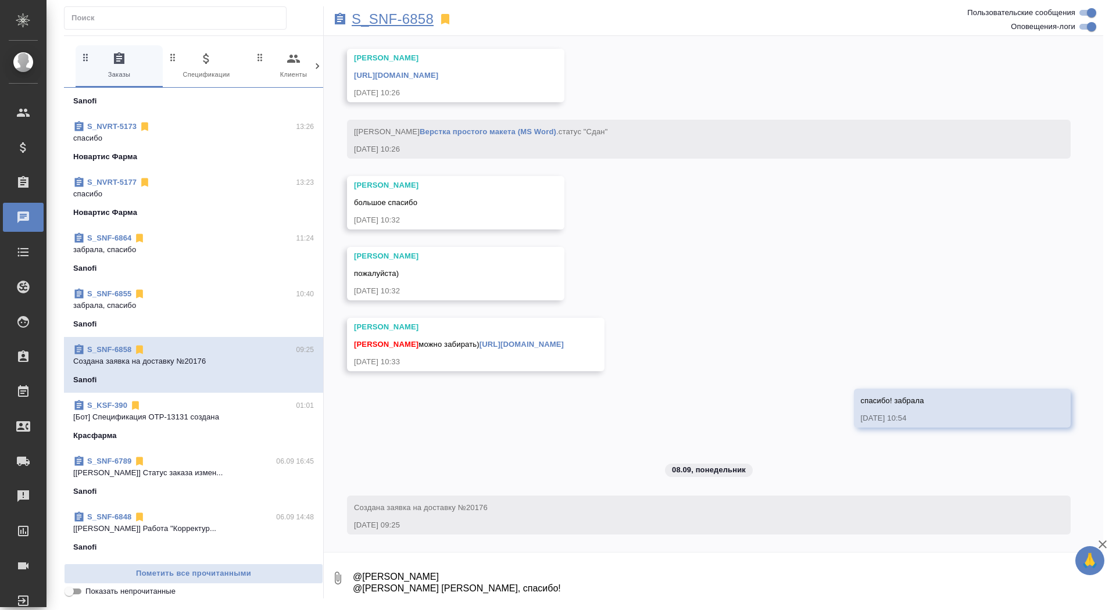
scroll to position [3588, 0]
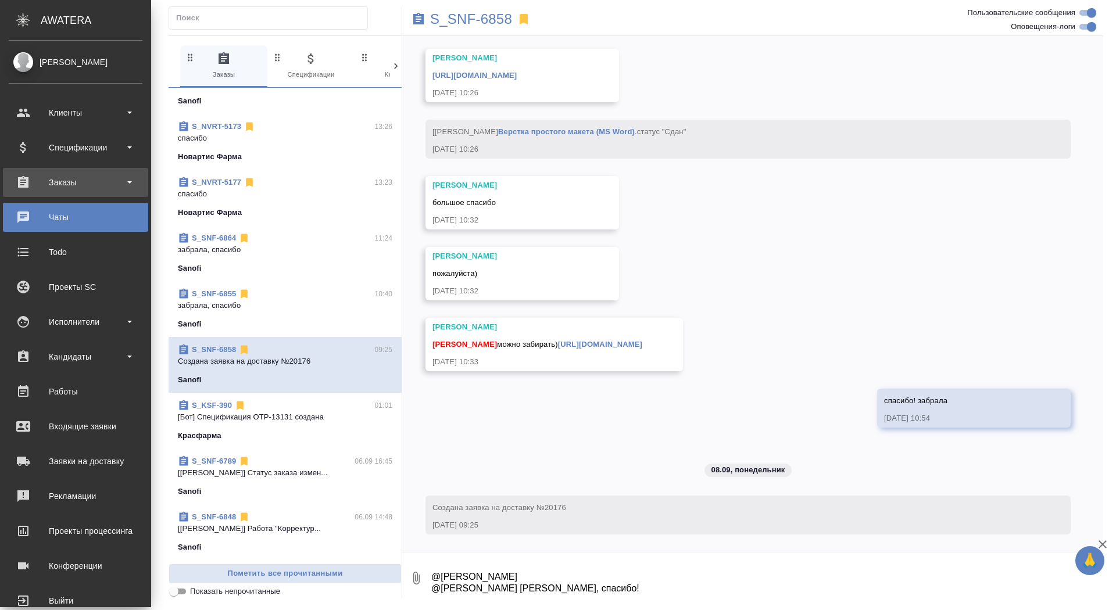
click at [70, 174] on div "Заказы" at bounding box center [76, 182] width 134 height 17
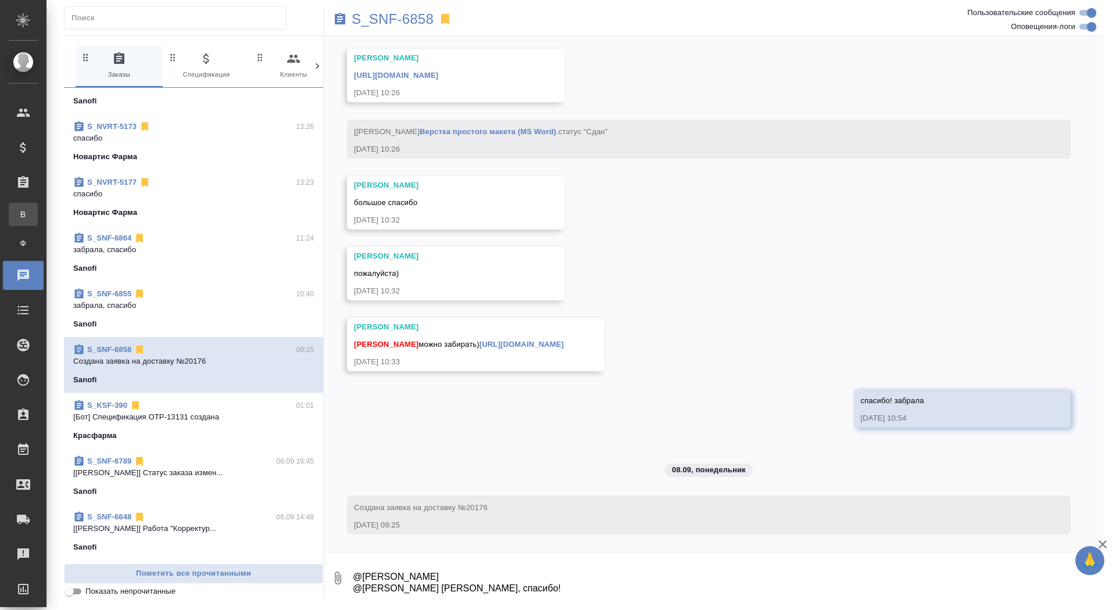
click at [38, 224] on link "В Все заказы" at bounding box center [23, 214] width 29 height 23
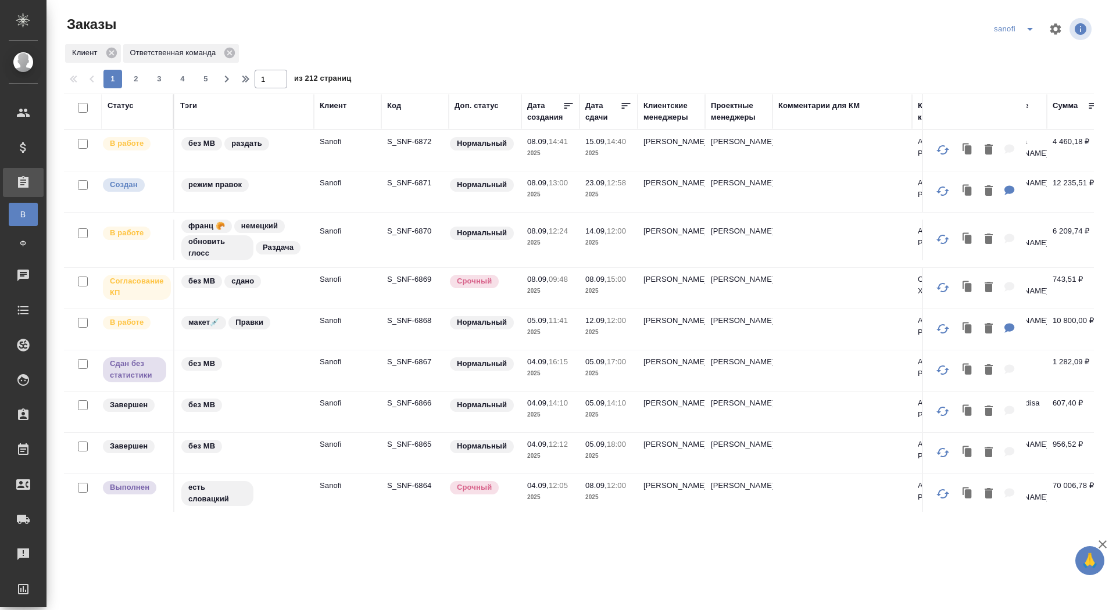
click at [589, 118] on div "Дата сдачи" at bounding box center [602, 111] width 35 height 23
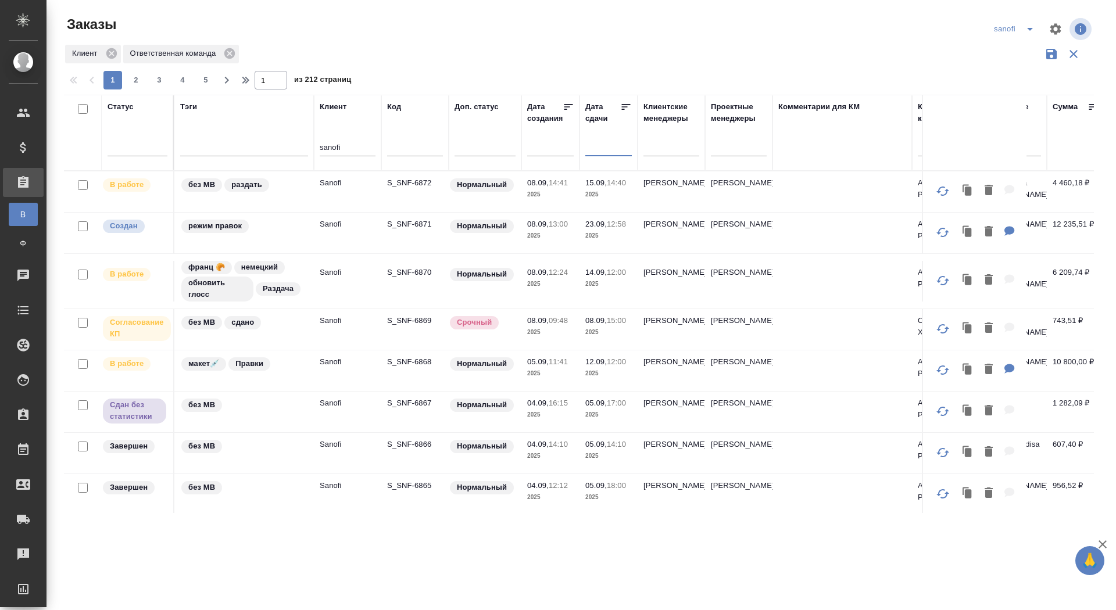
click at [597, 154] on input "text" at bounding box center [612, 146] width 40 height 16
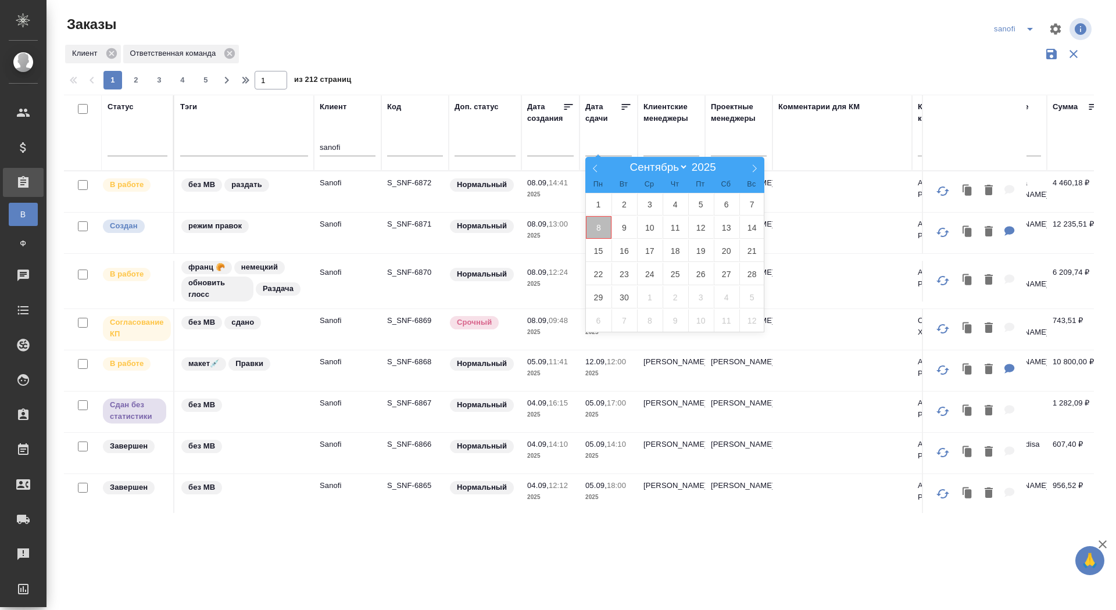
click at [600, 227] on span "8" at bounding box center [599, 227] width 26 height 23
type div "[DATE]T21:00:00.000Z"
click at [626, 227] on span "9" at bounding box center [624, 227] width 26 height 23
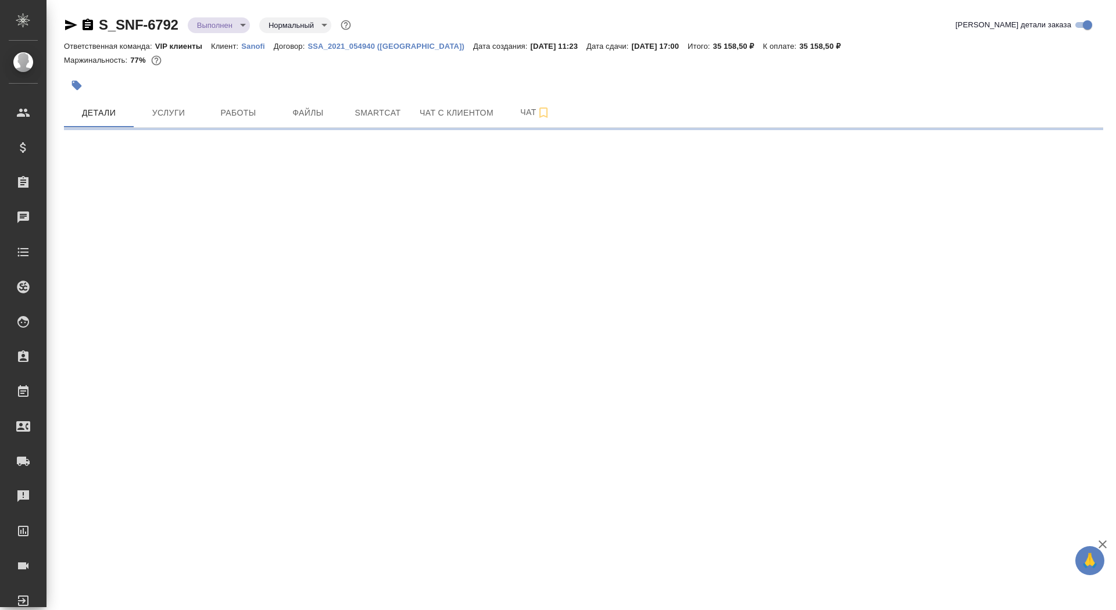
select select "RU"
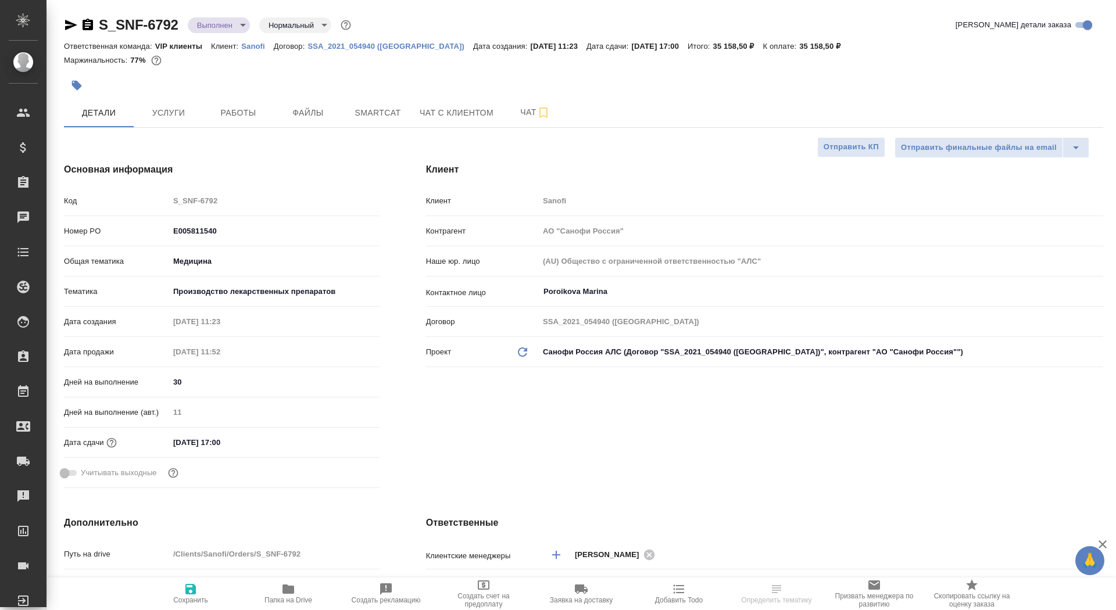
click at [85, 24] on icon "button" at bounding box center [88, 25] width 10 height 12
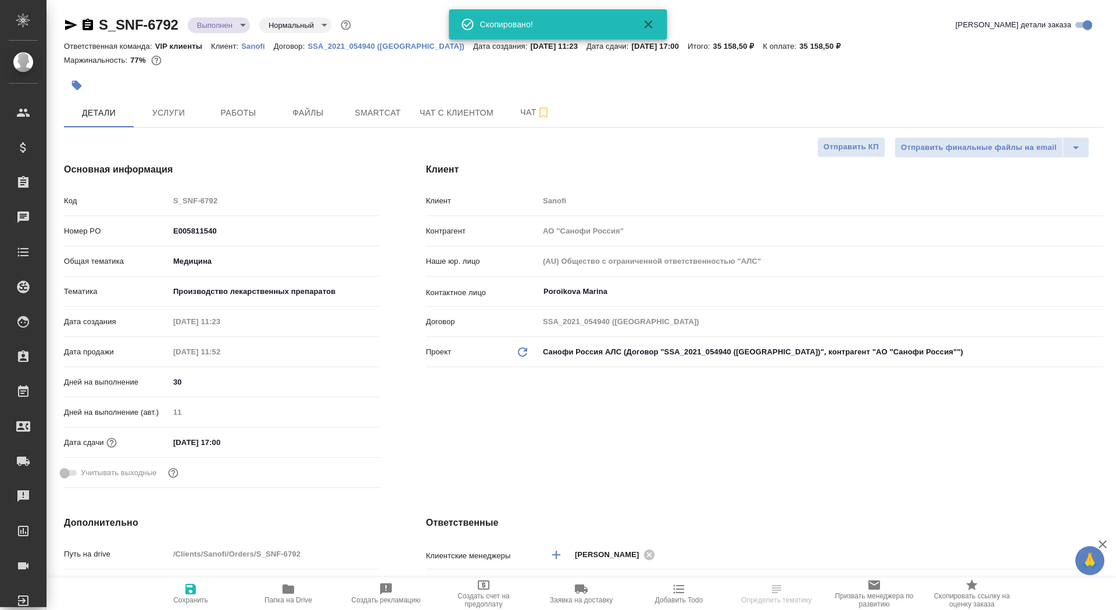
type textarea "x"
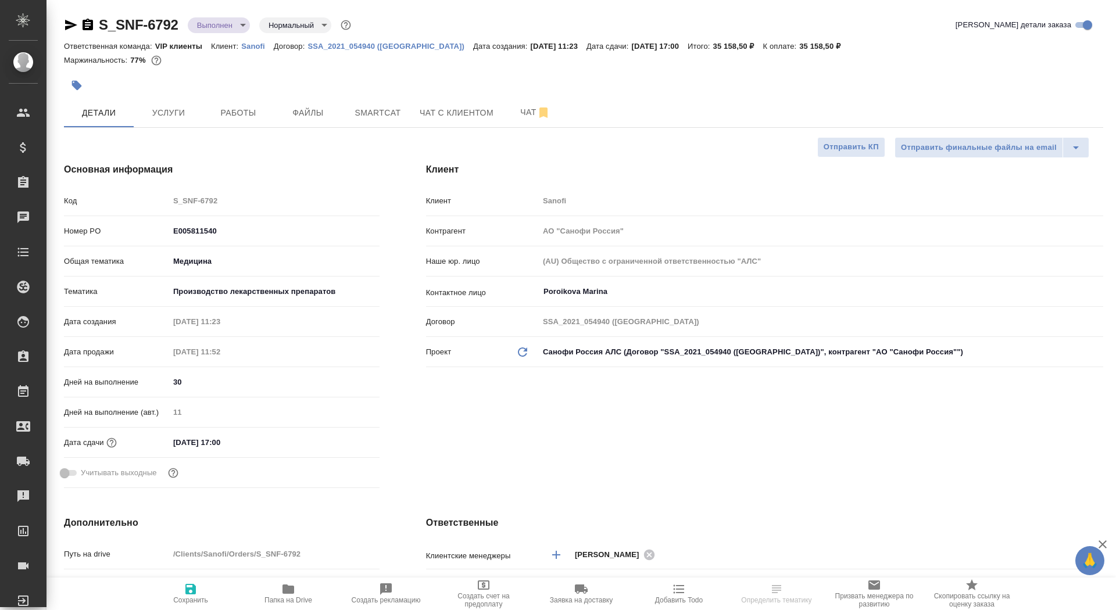
type textarea "x"
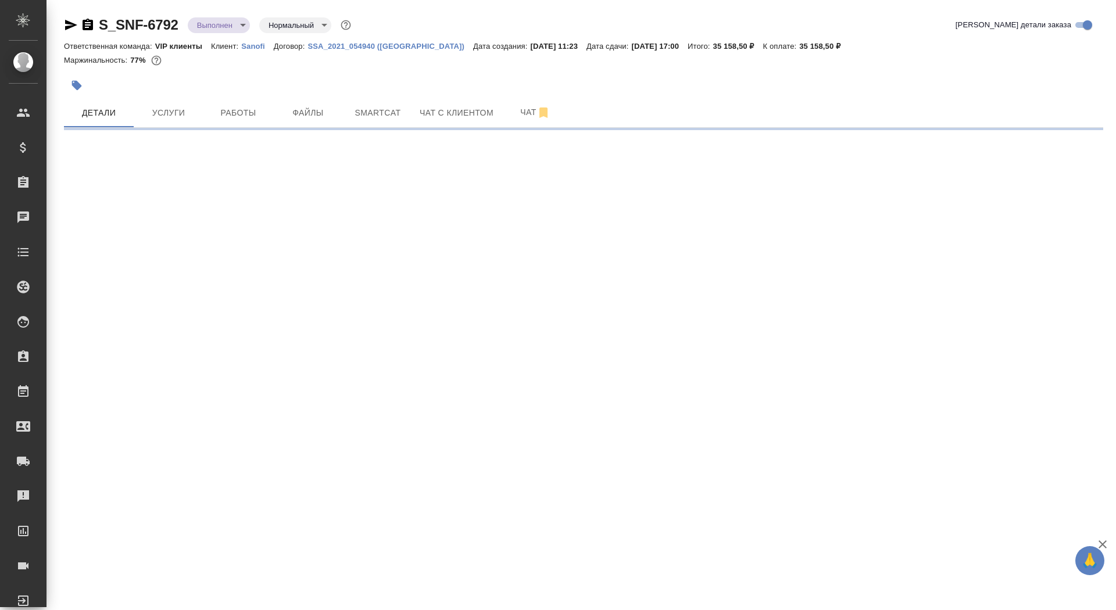
select select "RU"
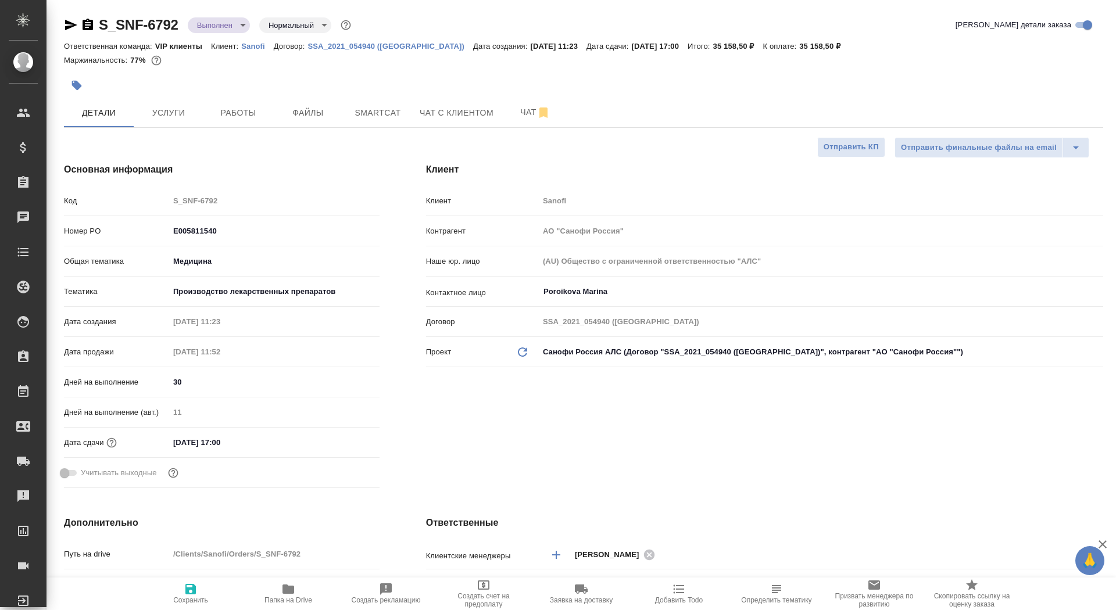
type textarea "x"
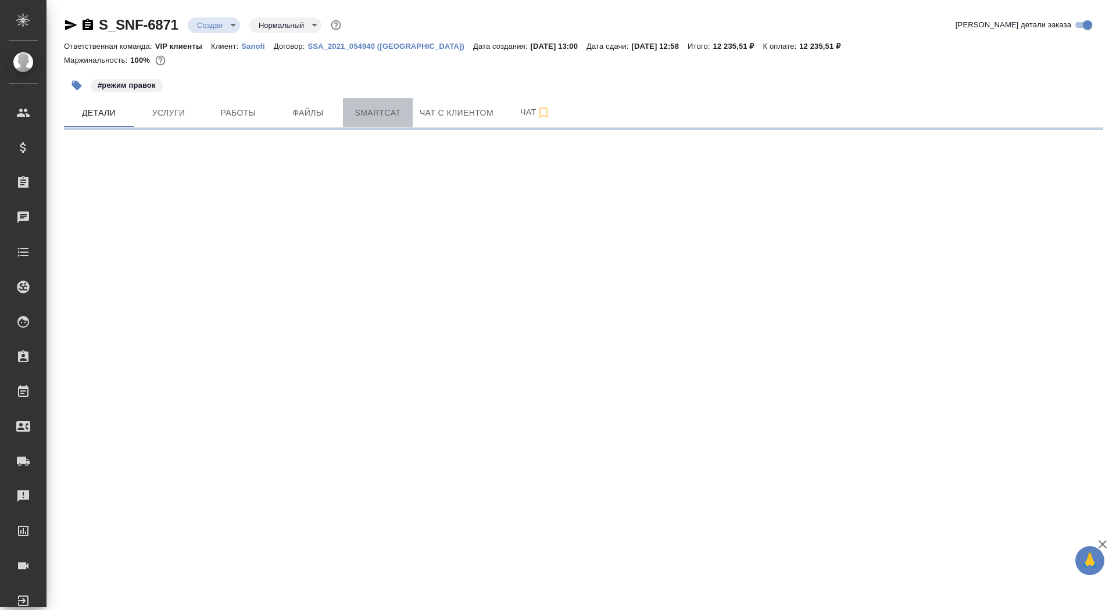
click at [366, 104] on button "Smartcat" at bounding box center [378, 112] width 70 height 29
select select "RU"
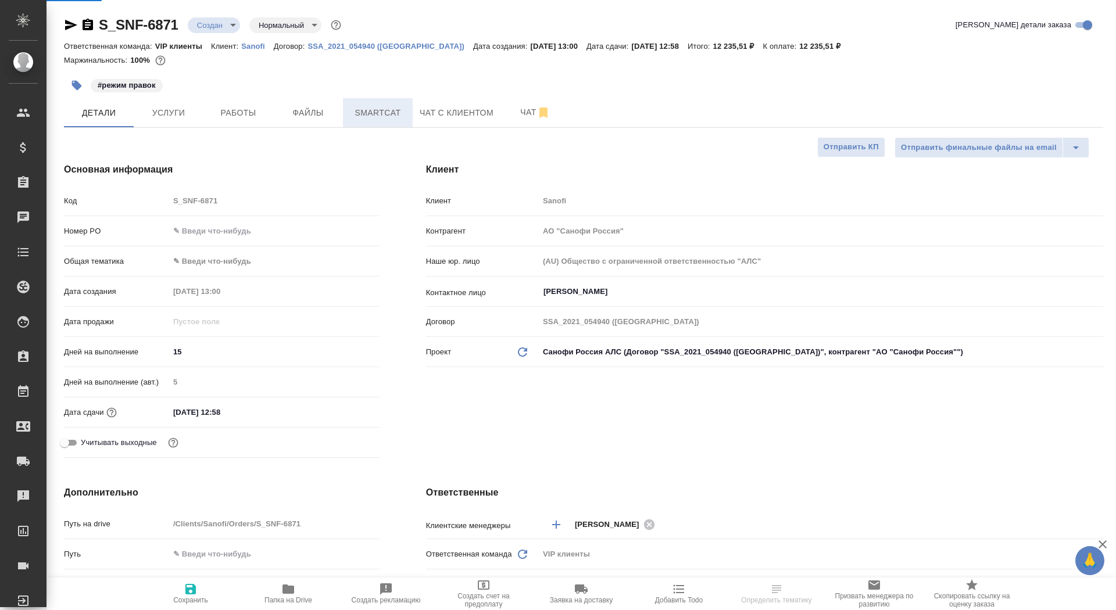
type textarea "x"
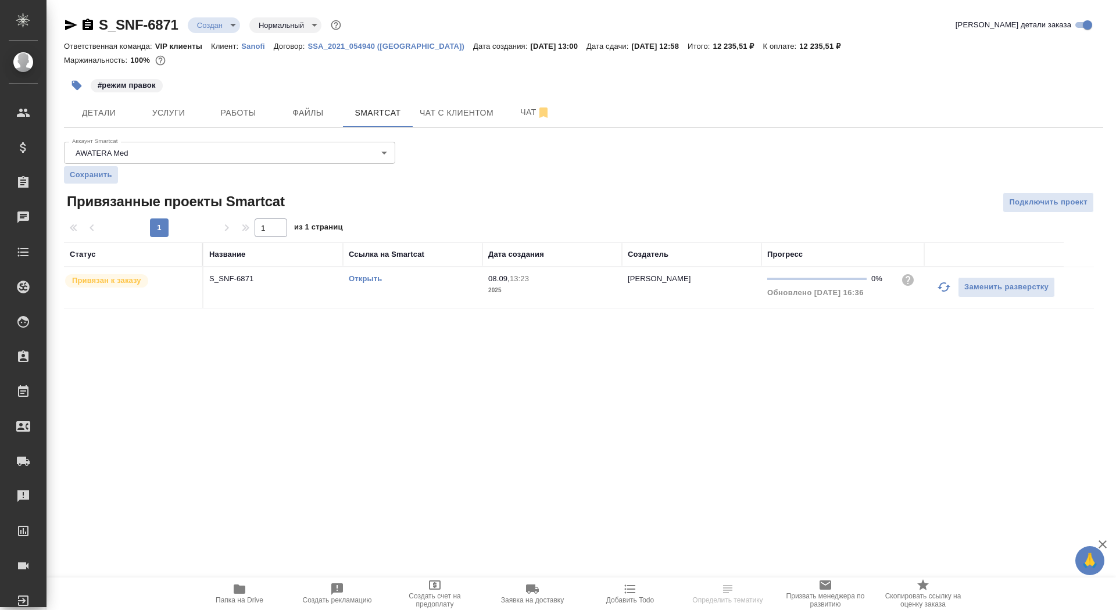
click at [367, 282] on link "Открыть" at bounding box center [365, 278] width 33 height 9
click at [524, 111] on span "Чат" at bounding box center [535, 112] width 56 height 15
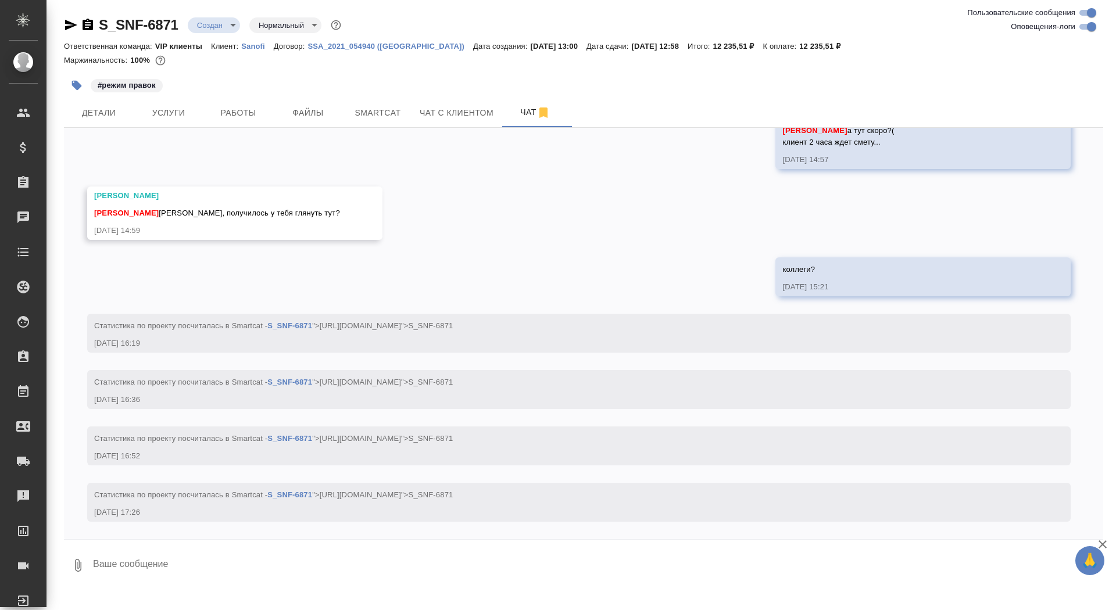
scroll to position [996, 0]
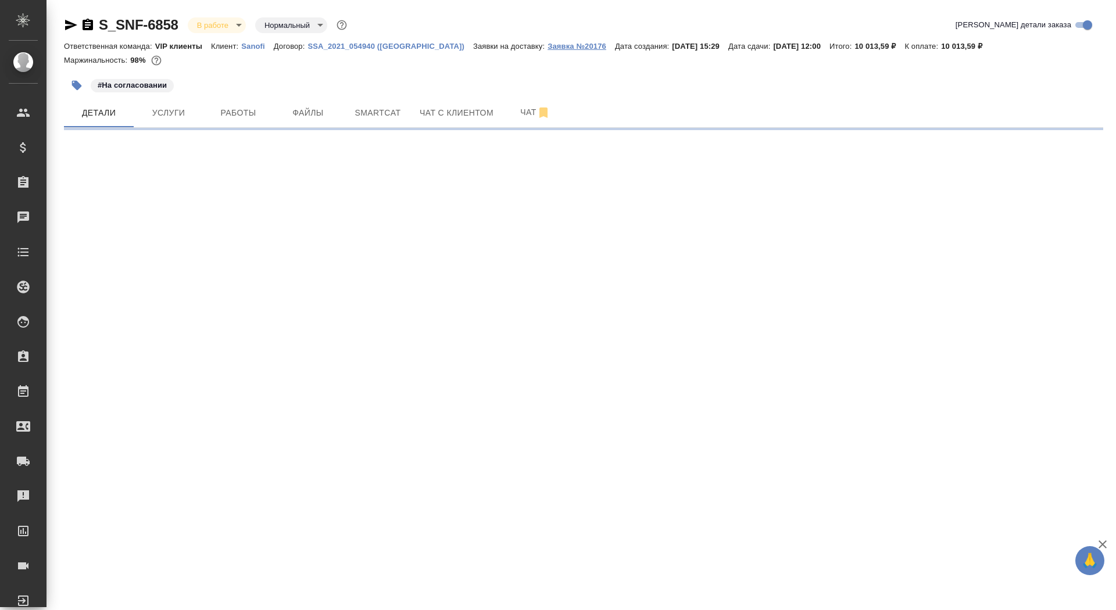
select select "RU"
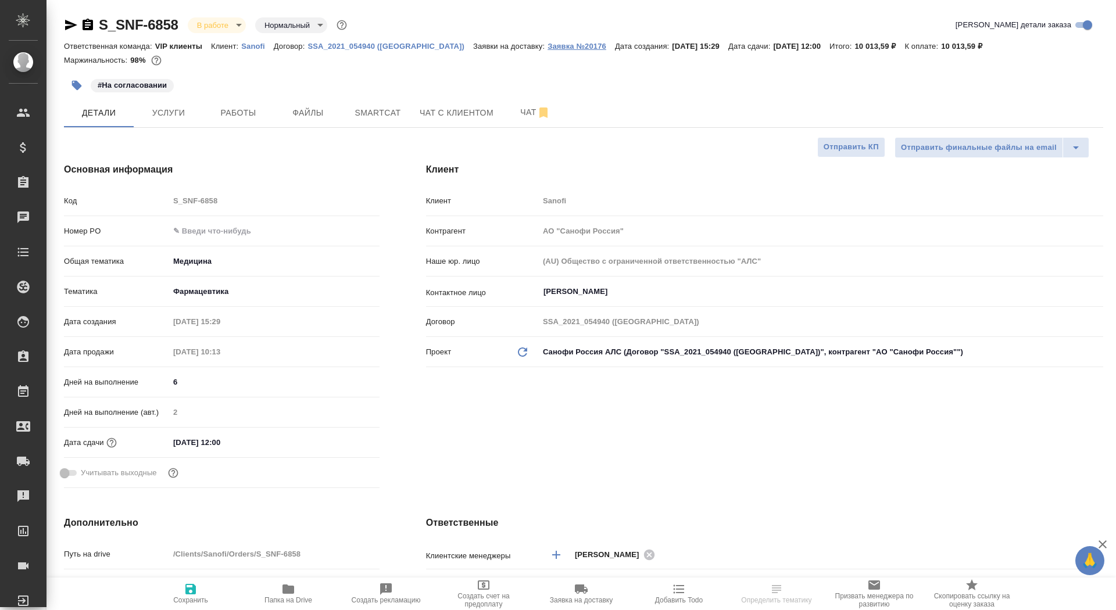
click at [547, 51] on button "Заявка №20176" at bounding box center [580, 47] width 67 height 12
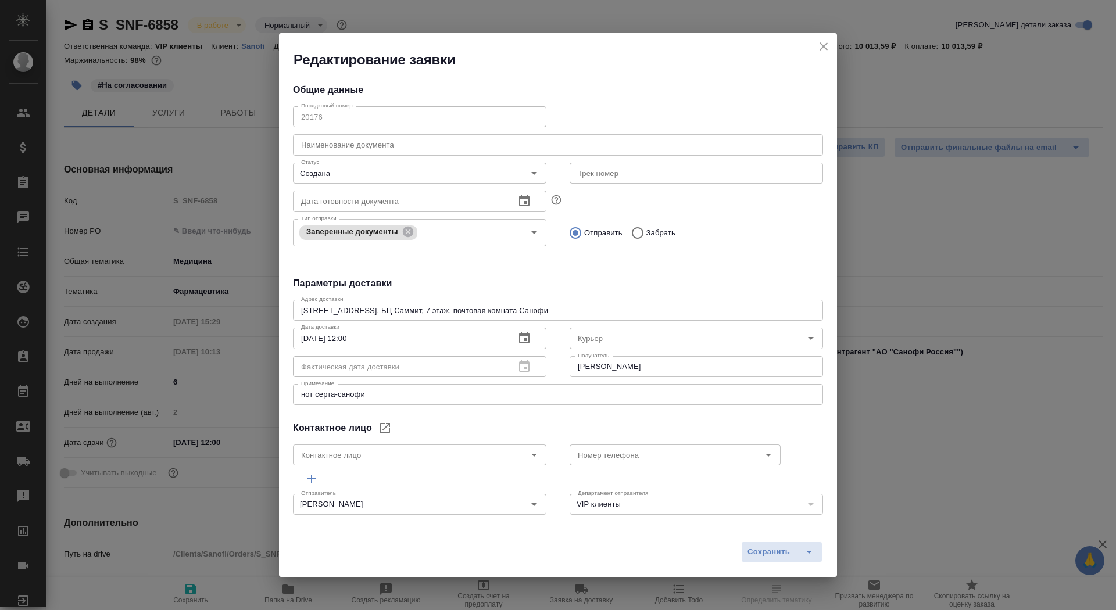
type textarea "x"
type input "[PERSON_NAME]"
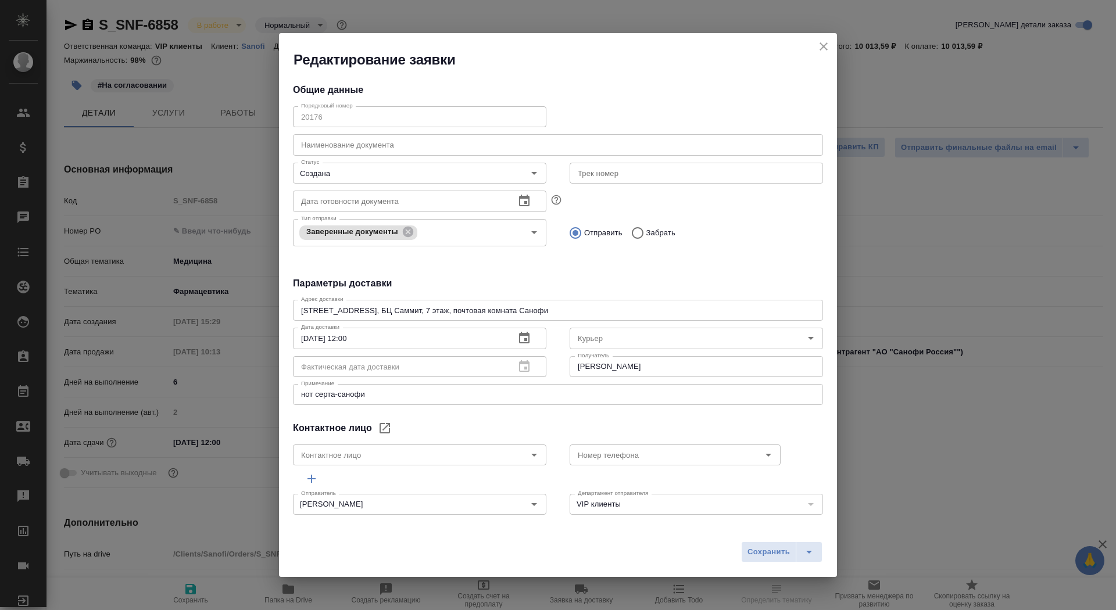
type input "[PERSON_NAME]"
click at [775, 542] on button "Сохранить" at bounding box center [768, 552] width 55 height 21
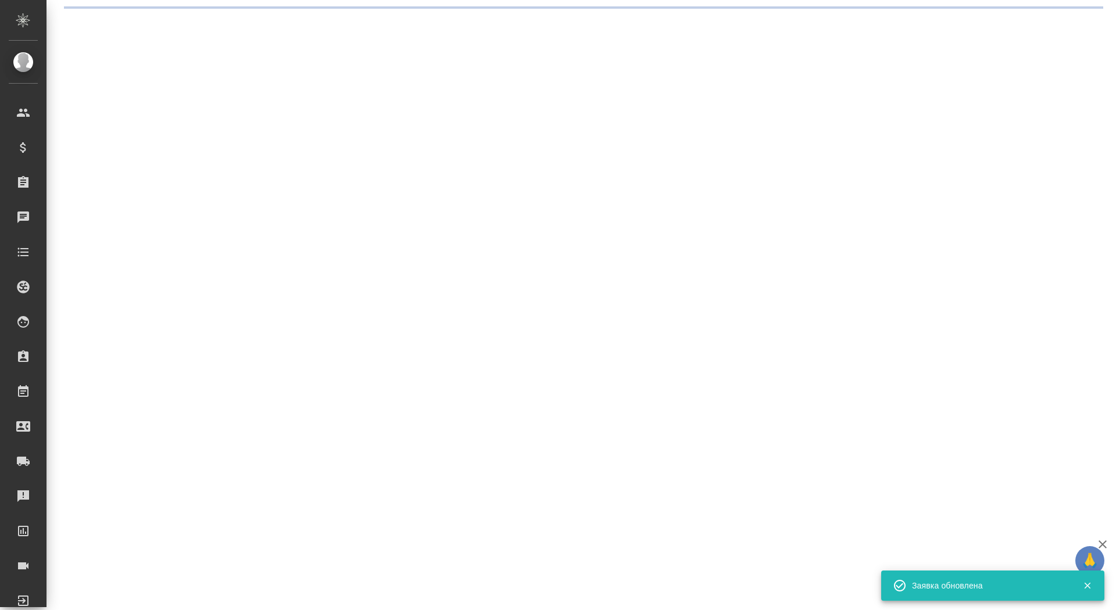
click at [777, 549] on div ".cls-1 fill:#fff; AWATERA Saydasheva Dilyara Клиенты Спецификации Заказы 0 Чаты…" at bounding box center [558, 305] width 1116 height 610
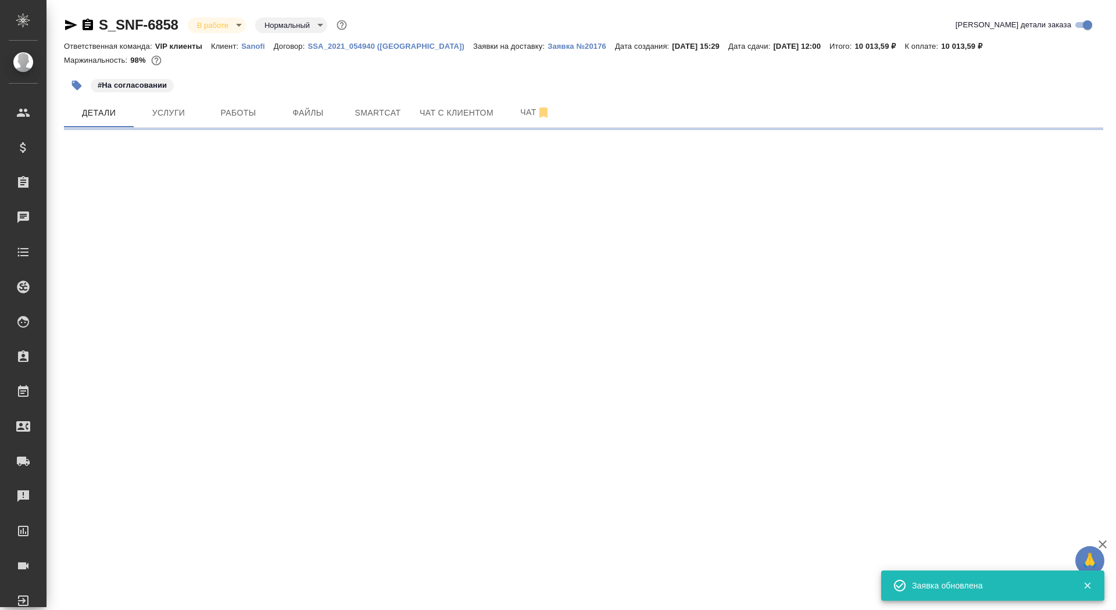
select select "RU"
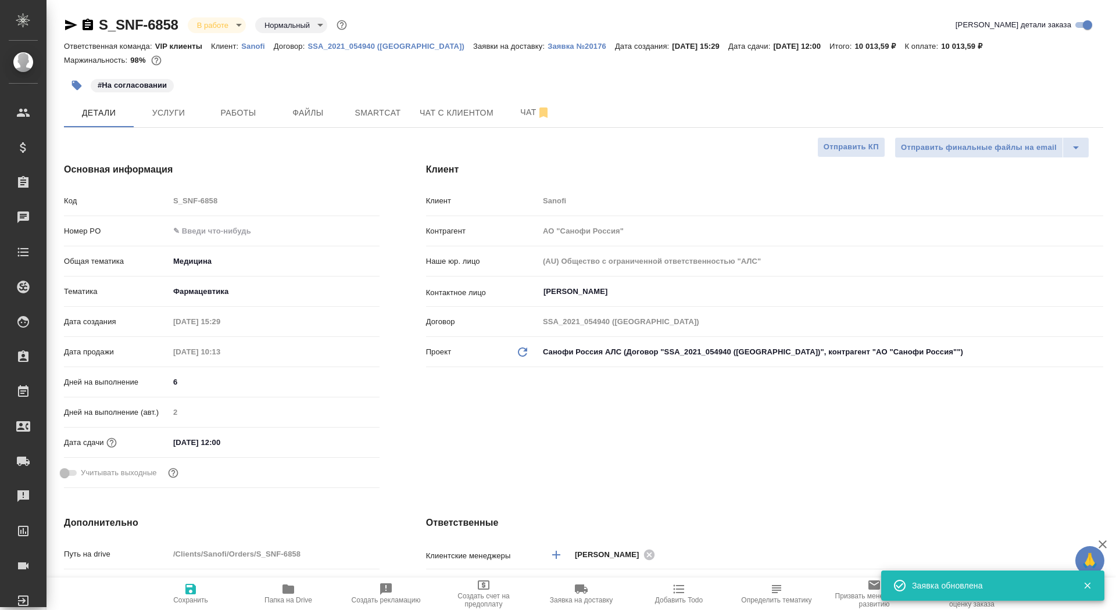
type textarea "x"
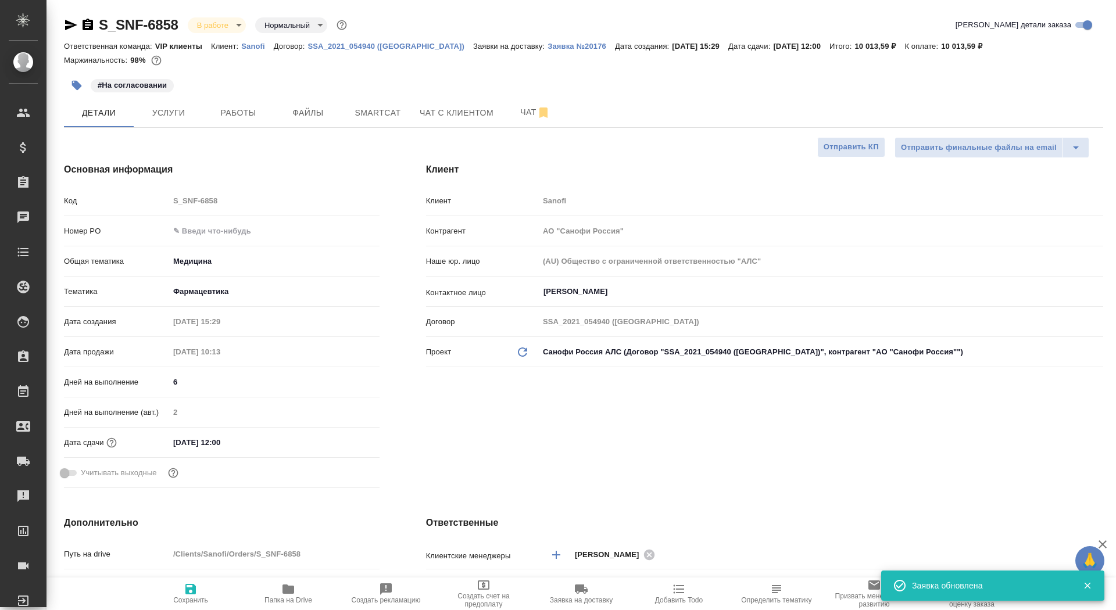
type textarea "x"
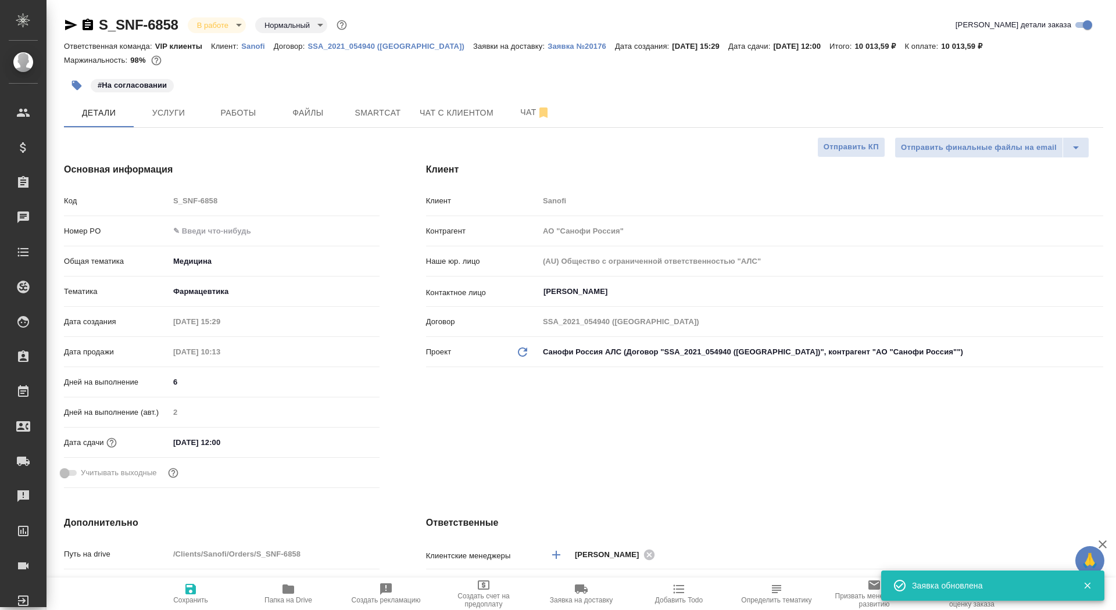
type textarea "x"
click at [84, 28] on icon "button" at bounding box center [88, 25] width 10 height 12
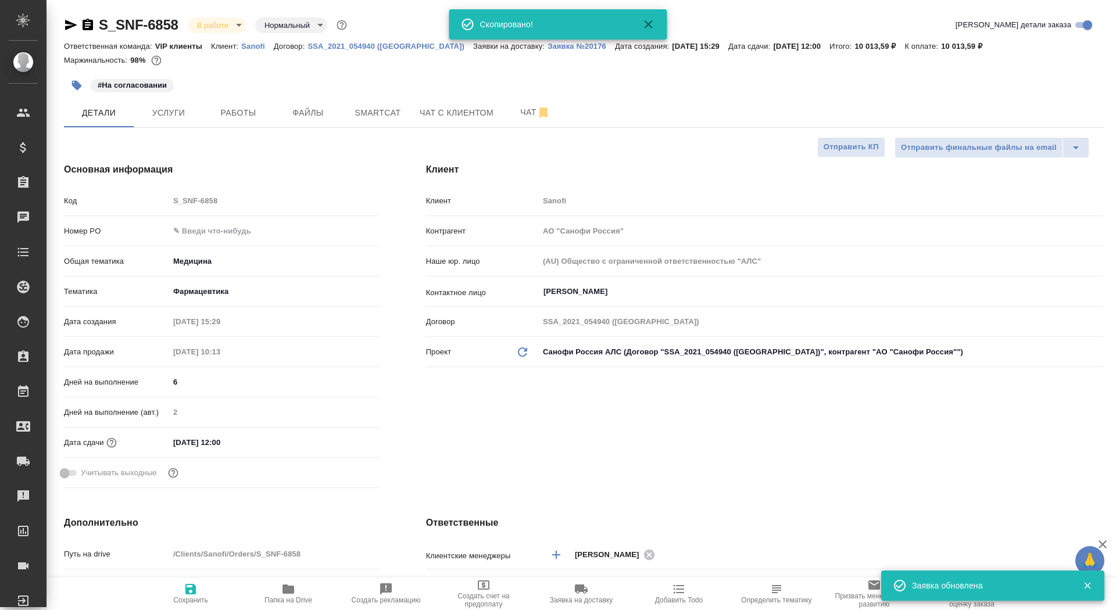
type textarea "x"
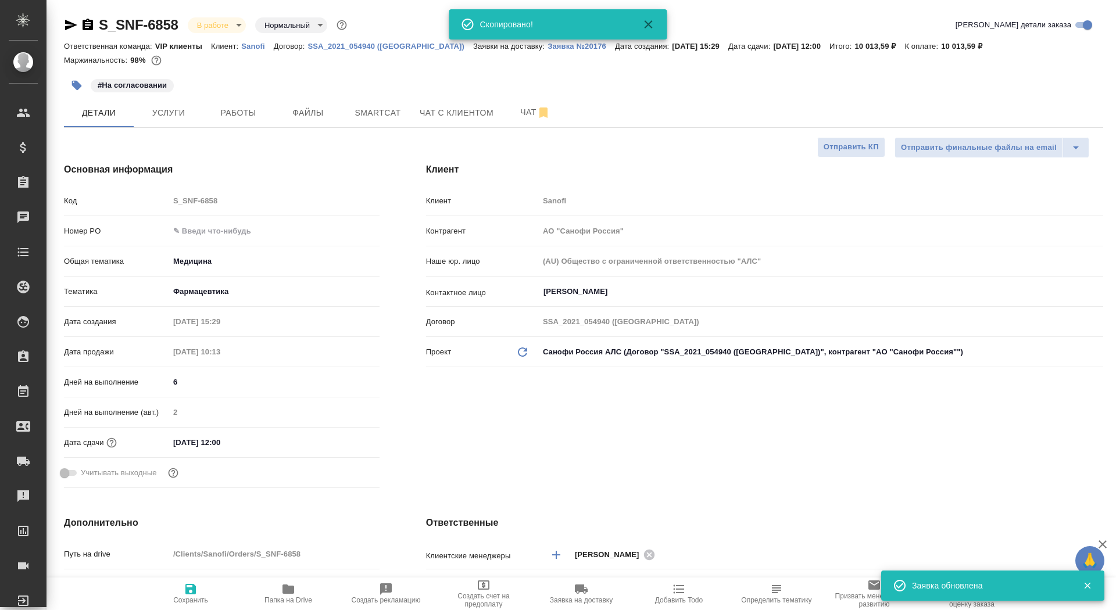
type textarea "x"
